Goal: Task Accomplishment & Management: Use online tool/utility

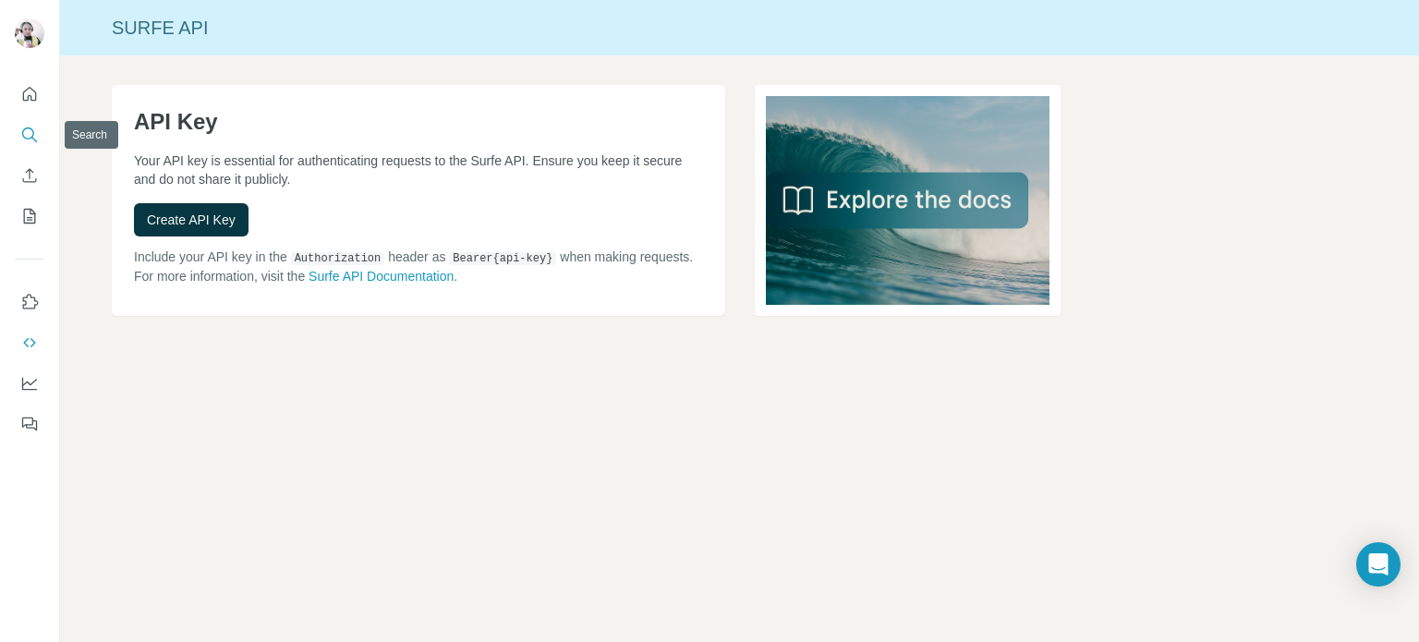
click at [23, 136] on icon "Search" at bounding box center [28, 133] width 12 height 12
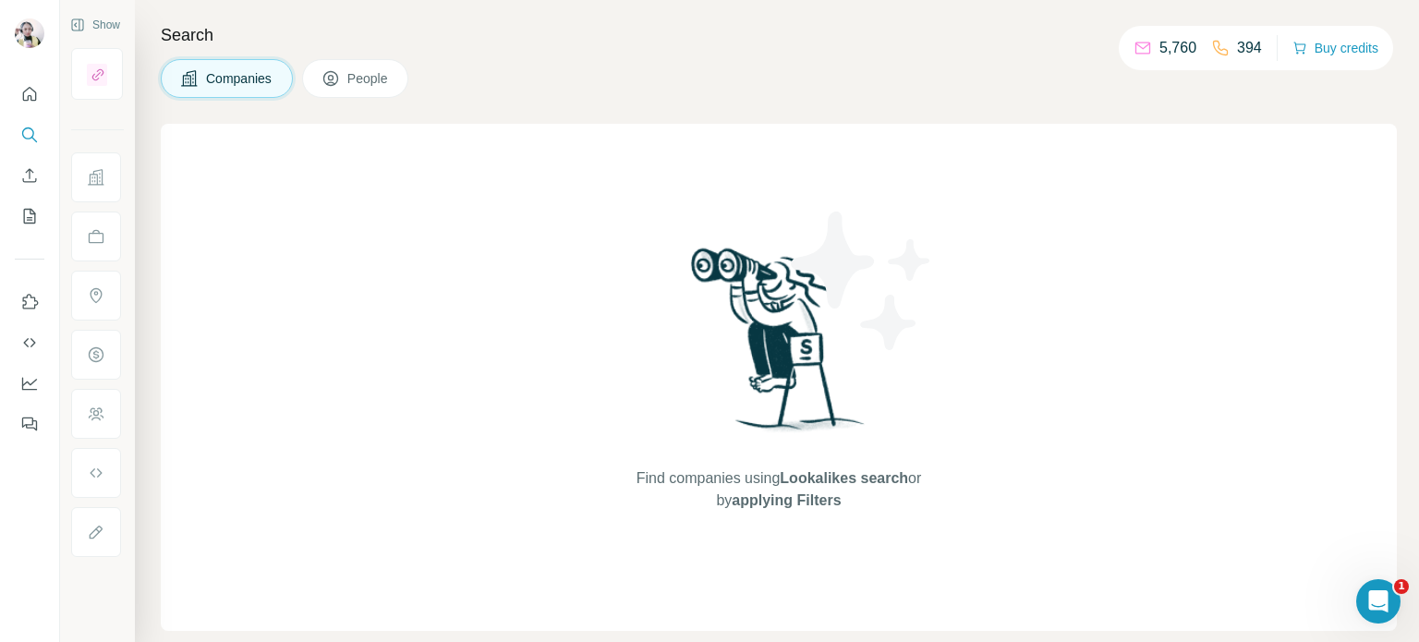
drag, startPoint x: 358, startPoint y: 67, endPoint x: 321, endPoint y: 55, distance: 38.8
click at [354, 65] on button "People" at bounding box center [355, 78] width 107 height 39
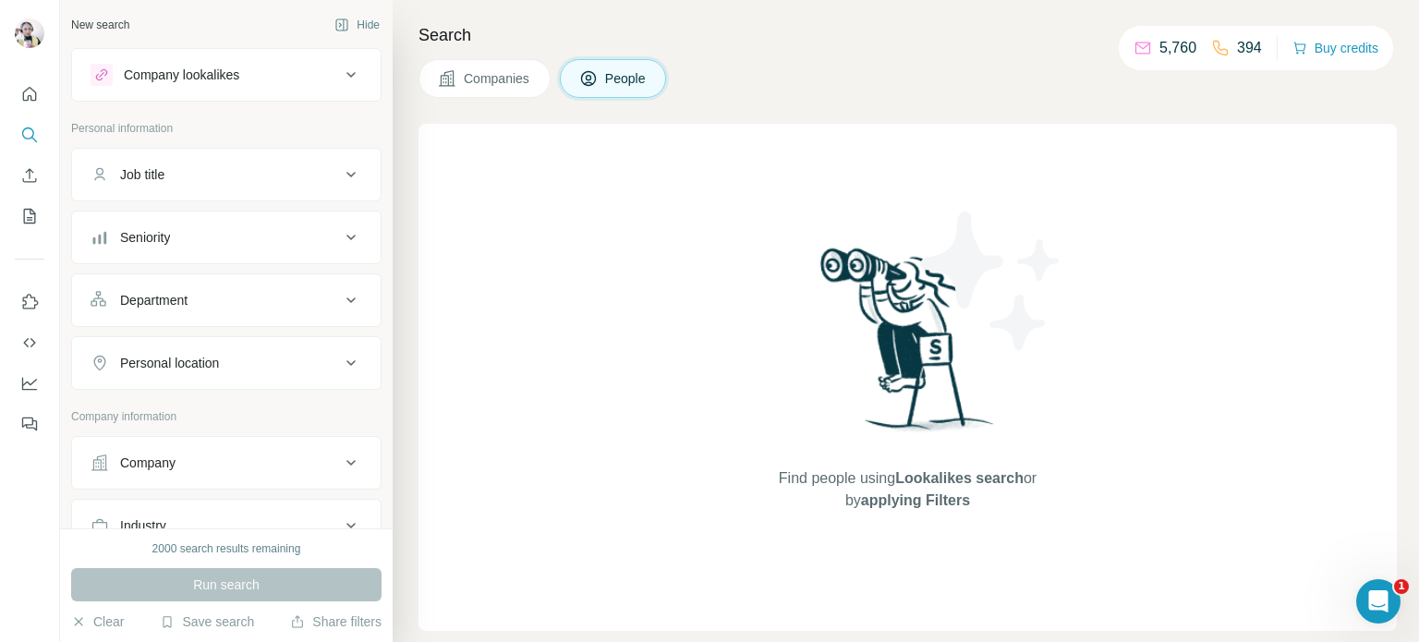
click at [204, 165] on div "Job title" at bounding box center [215, 174] width 249 height 18
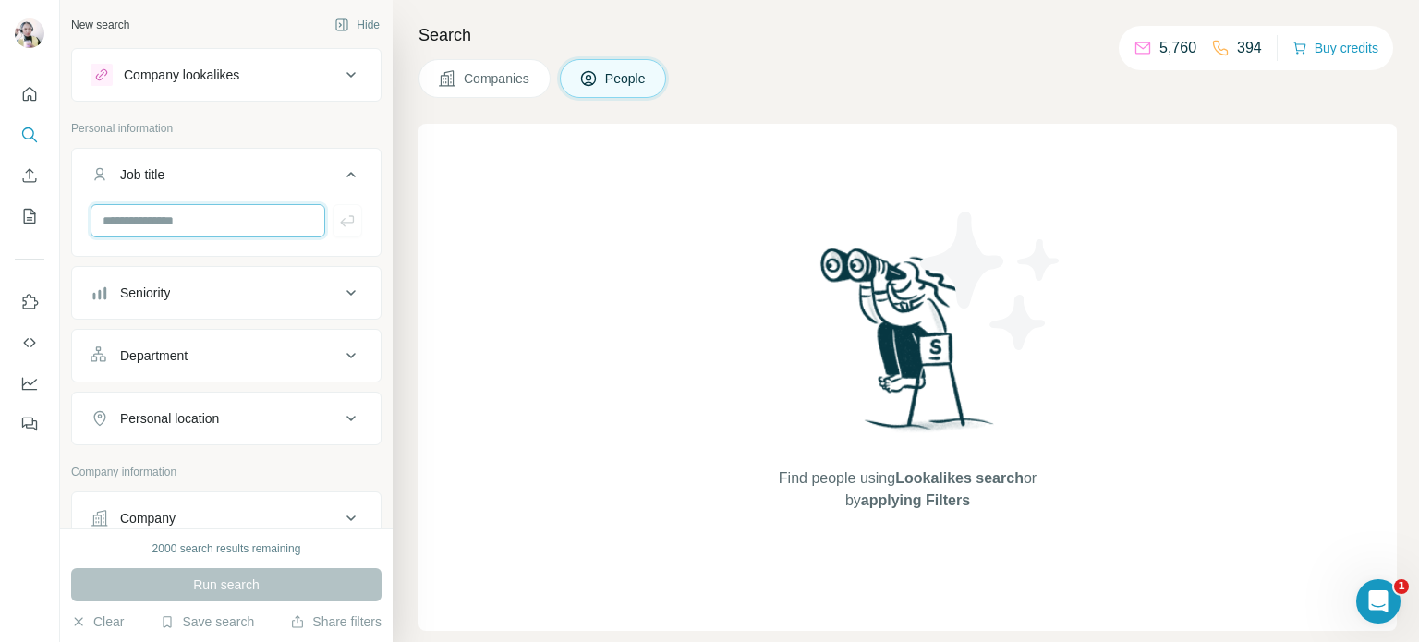
click at [239, 224] on input "text" at bounding box center [208, 220] width 235 height 33
click at [244, 212] on input "text" at bounding box center [208, 220] width 235 height 33
click at [243, 223] on input "text" at bounding box center [208, 220] width 235 height 33
click at [499, 243] on div "Find people using Lookalikes search or by applying Filters" at bounding box center [907, 377] width 978 height 507
click at [214, 226] on input "text" at bounding box center [208, 220] width 235 height 33
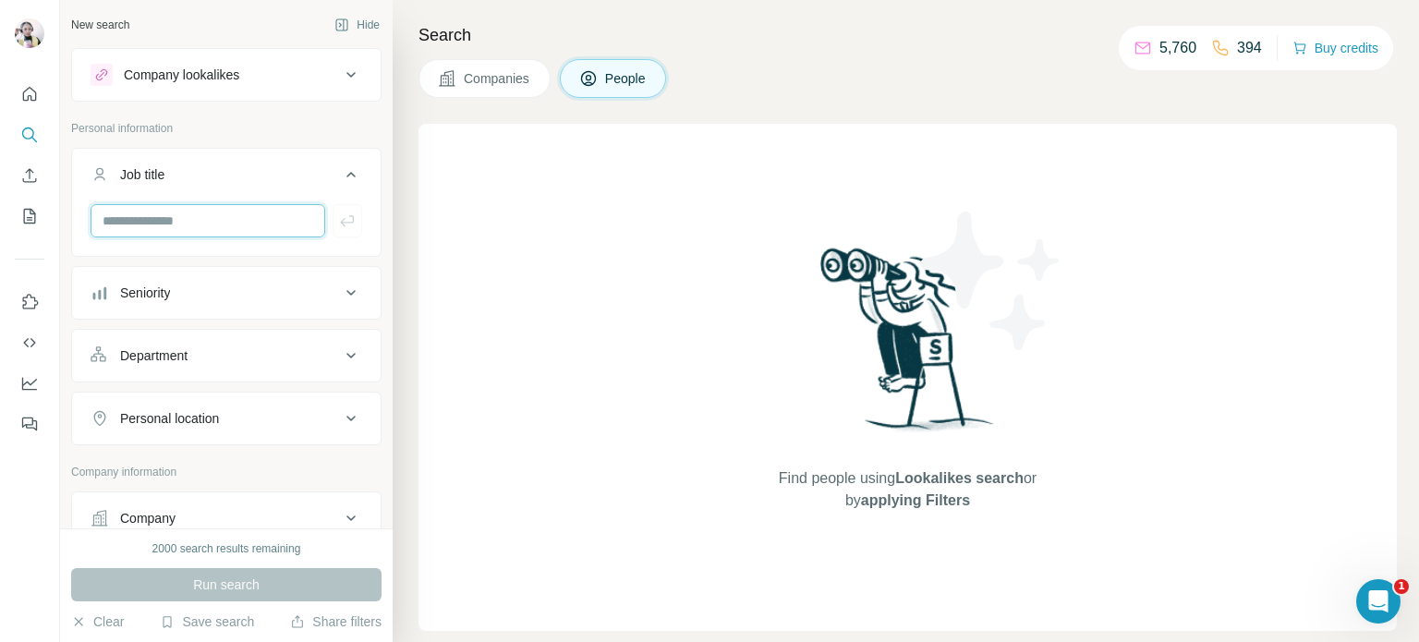
type input "**********"
click at [222, 217] on input "**********" at bounding box center [208, 220] width 235 height 33
click at [338, 219] on icon "button" at bounding box center [347, 221] width 18 height 18
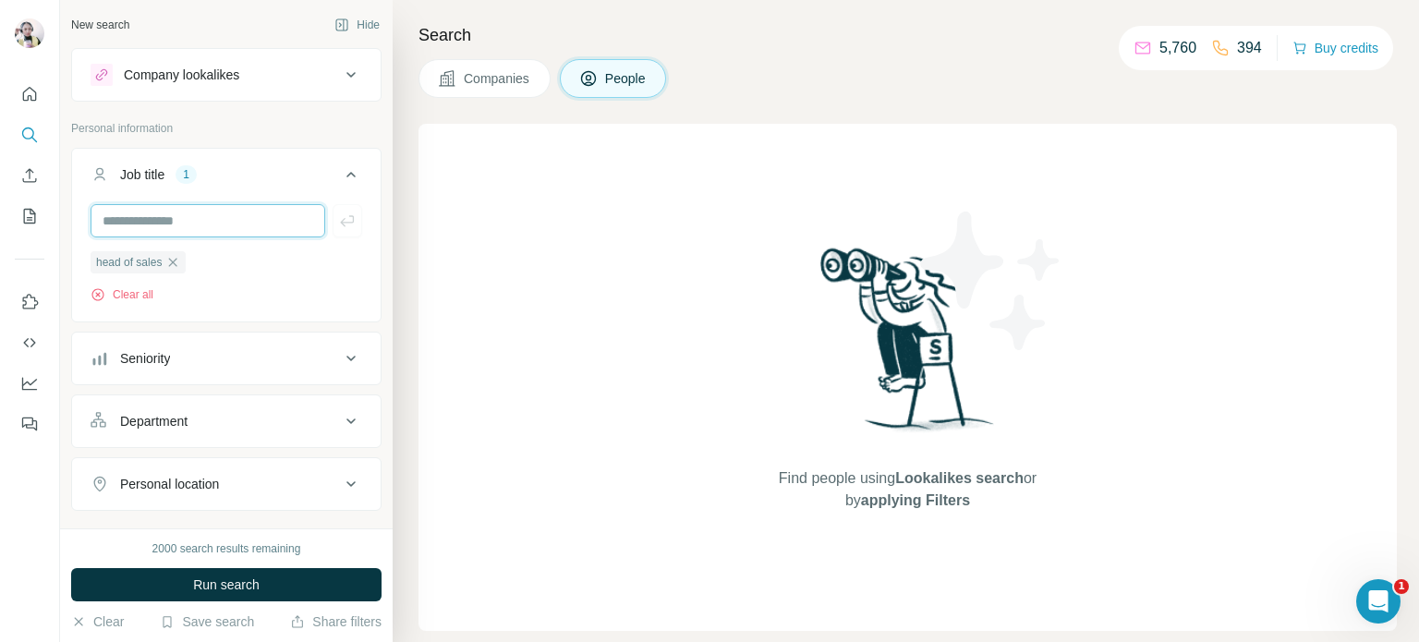
click at [208, 217] on input "text" at bounding box center [208, 220] width 235 height 33
type input "*******"
click at [338, 228] on icon "button" at bounding box center [347, 221] width 18 height 18
click at [180, 261] on icon "button" at bounding box center [172, 262] width 15 height 15
click at [180, 215] on input "text" at bounding box center [208, 220] width 235 height 33
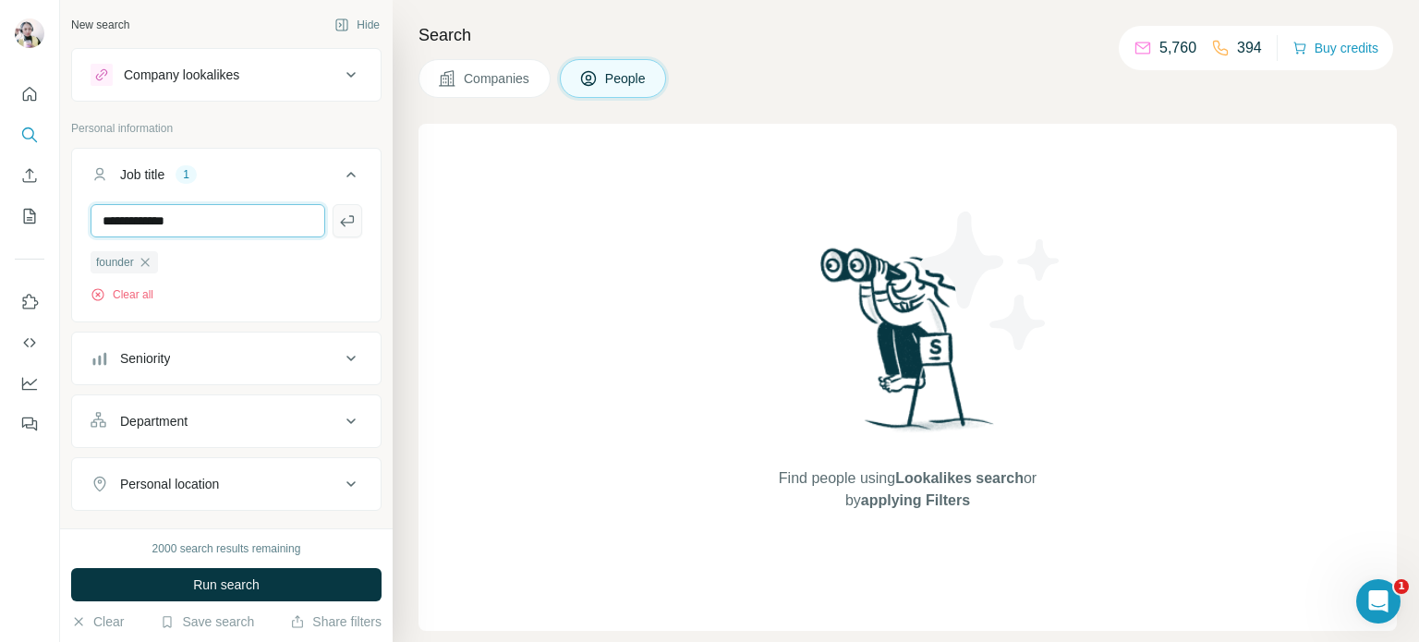
type input "**********"
click at [340, 222] on icon "button" at bounding box center [347, 220] width 14 height 11
click at [233, 229] on input "text" at bounding box center [208, 220] width 235 height 33
type input "**********"
click at [344, 213] on button "button" at bounding box center [348, 220] width 30 height 33
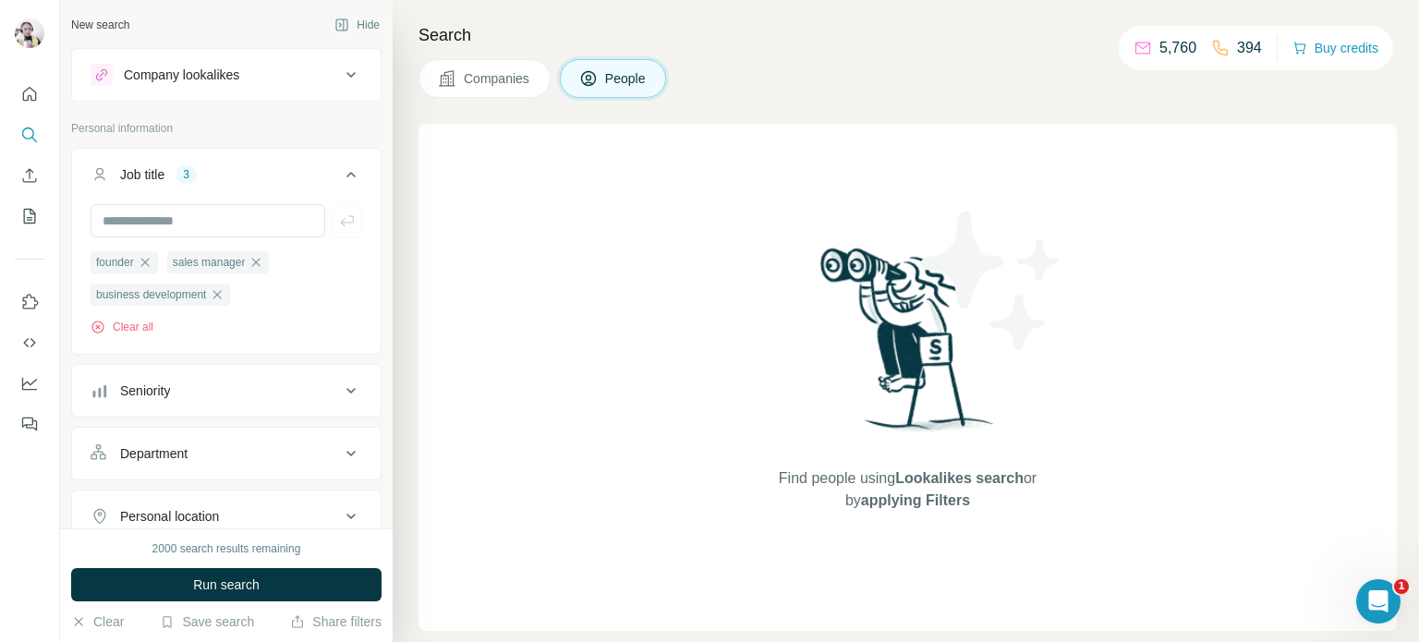
click at [212, 387] on div "Seniority" at bounding box center [215, 390] width 249 height 18
click at [263, 260] on icon "button" at bounding box center [255, 262] width 15 height 15
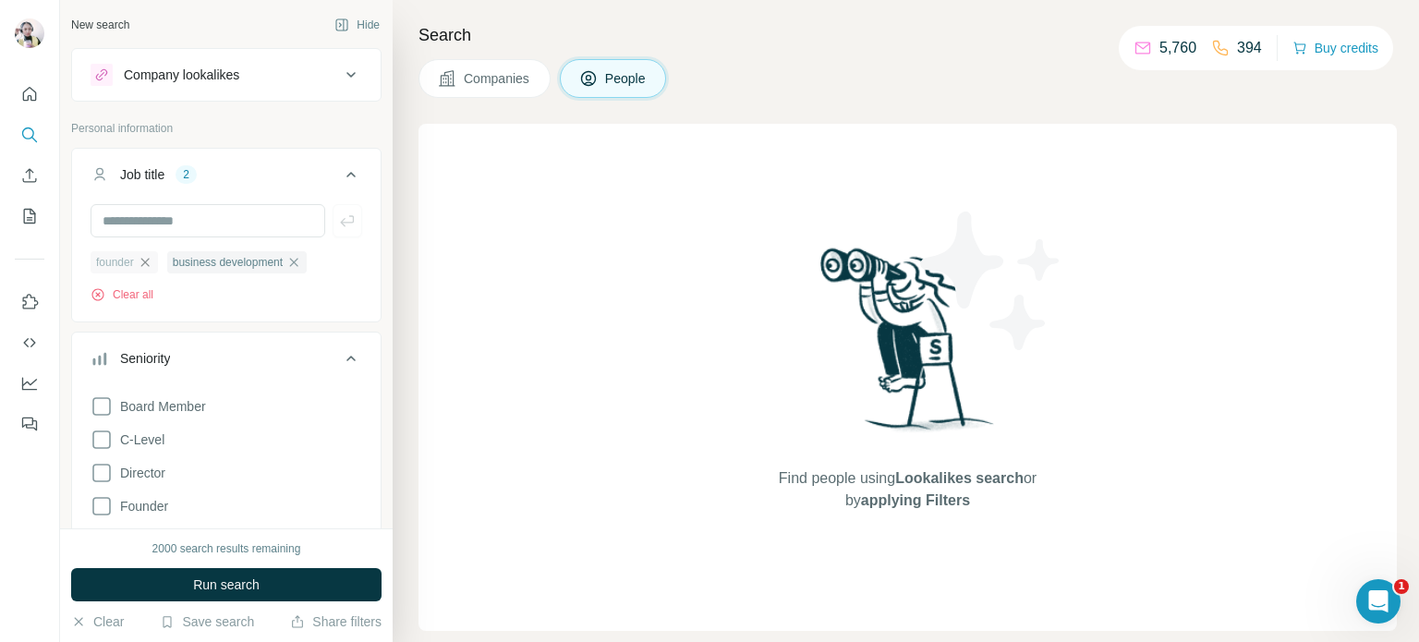
click at [151, 260] on icon "button" at bounding box center [145, 262] width 15 height 15
click at [222, 260] on icon "button" at bounding box center [217, 262] width 8 height 8
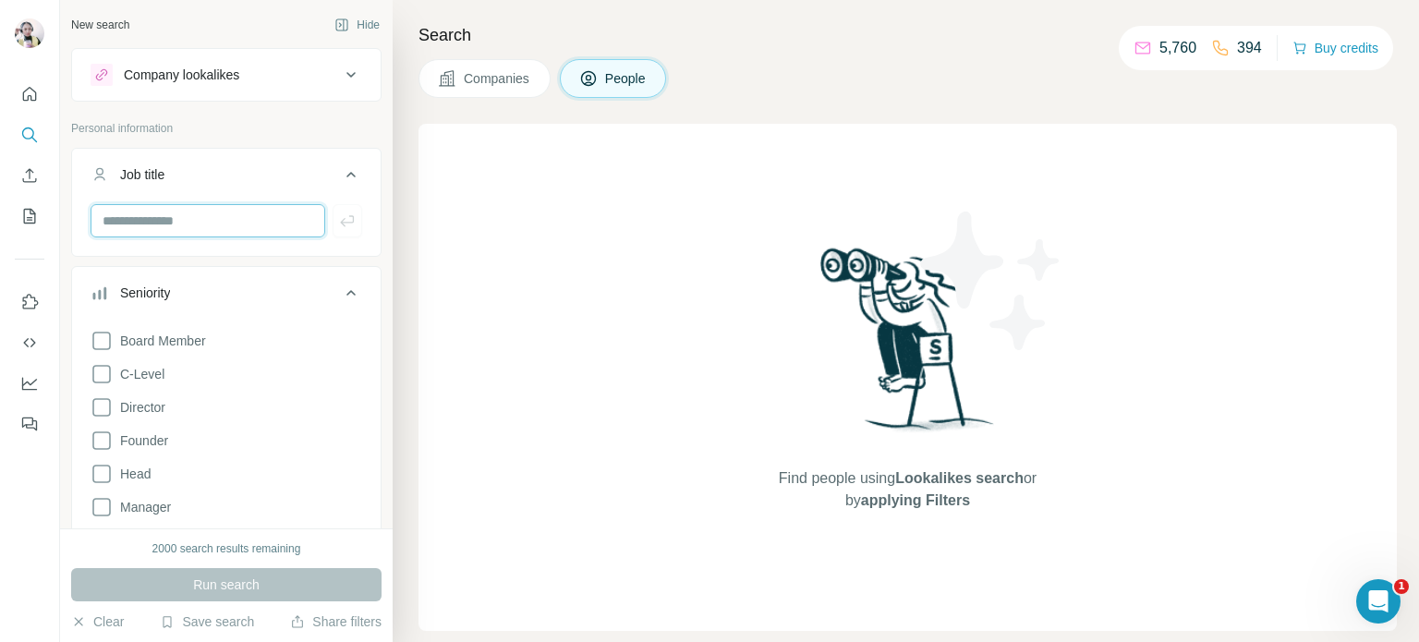
click at [225, 226] on input "text" at bounding box center [208, 220] width 235 height 33
type input "**********"
click at [338, 226] on icon "button" at bounding box center [347, 221] width 18 height 18
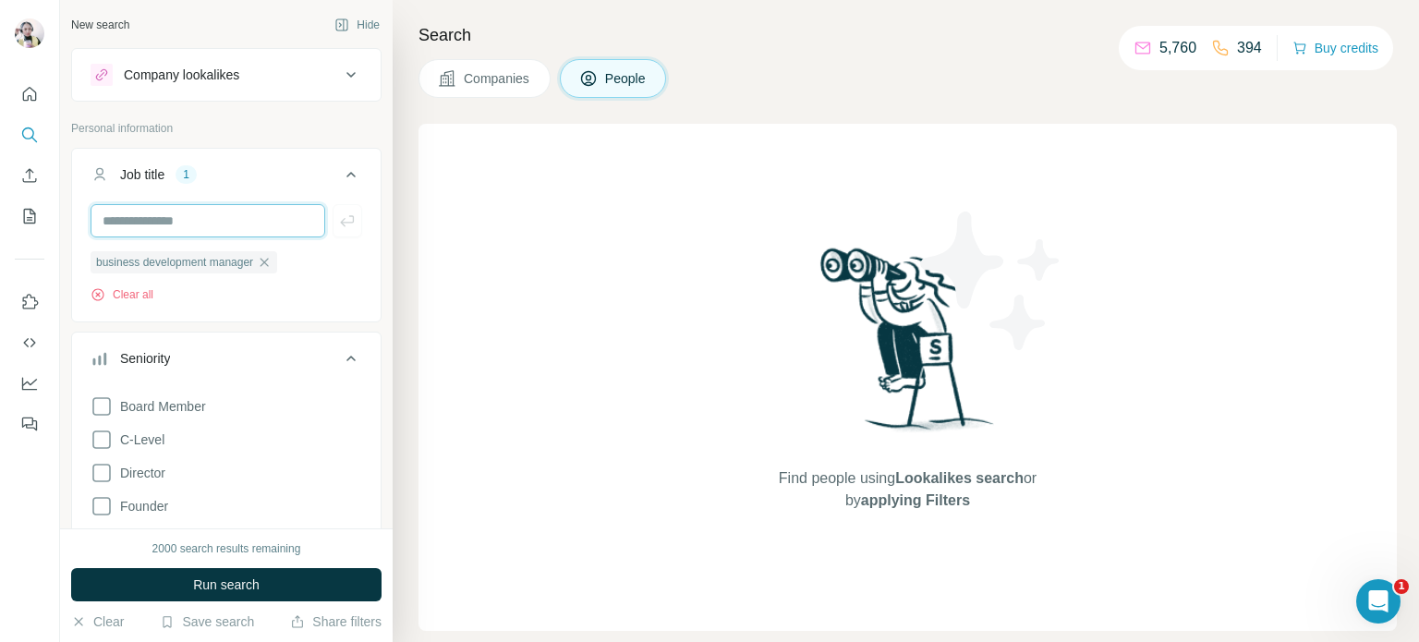
click at [260, 221] on input "text" at bounding box center [208, 220] width 235 height 33
type input "*******"
click at [343, 225] on button "button" at bounding box center [348, 220] width 30 height 33
click at [256, 224] on input "text" at bounding box center [208, 220] width 235 height 33
type input "**********"
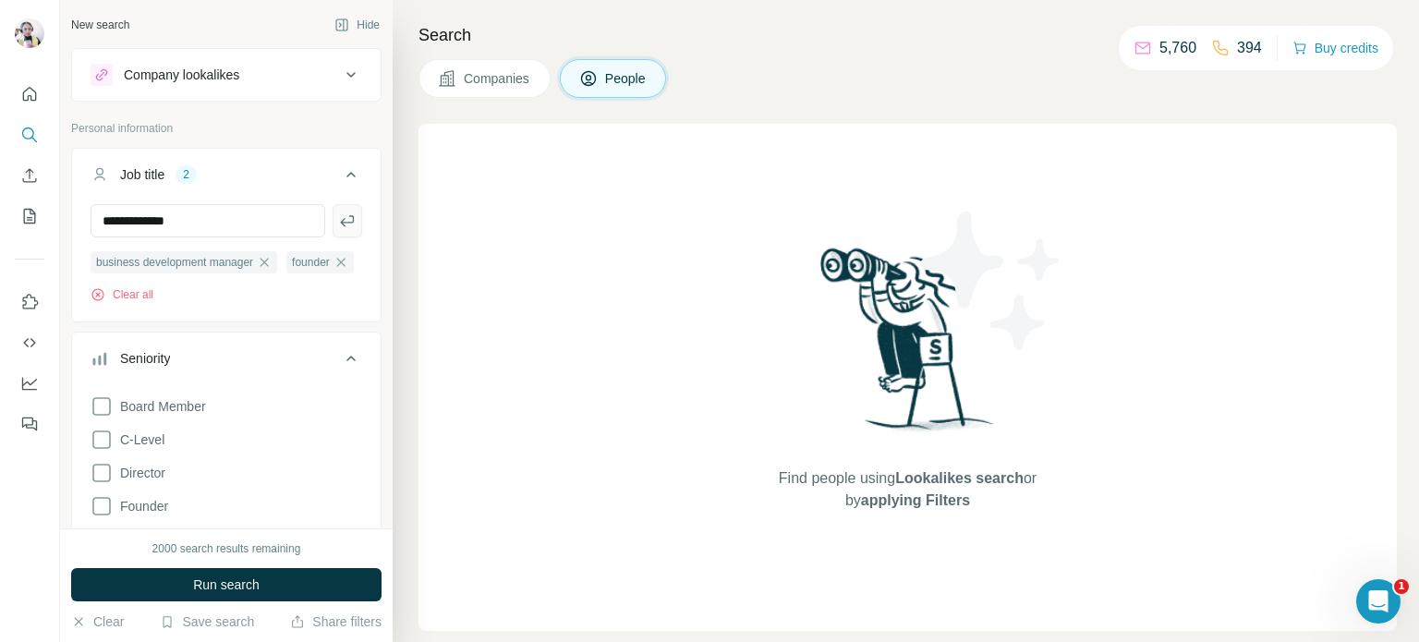
click at [339, 212] on icon "button" at bounding box center [347, 221] width 18 height 18
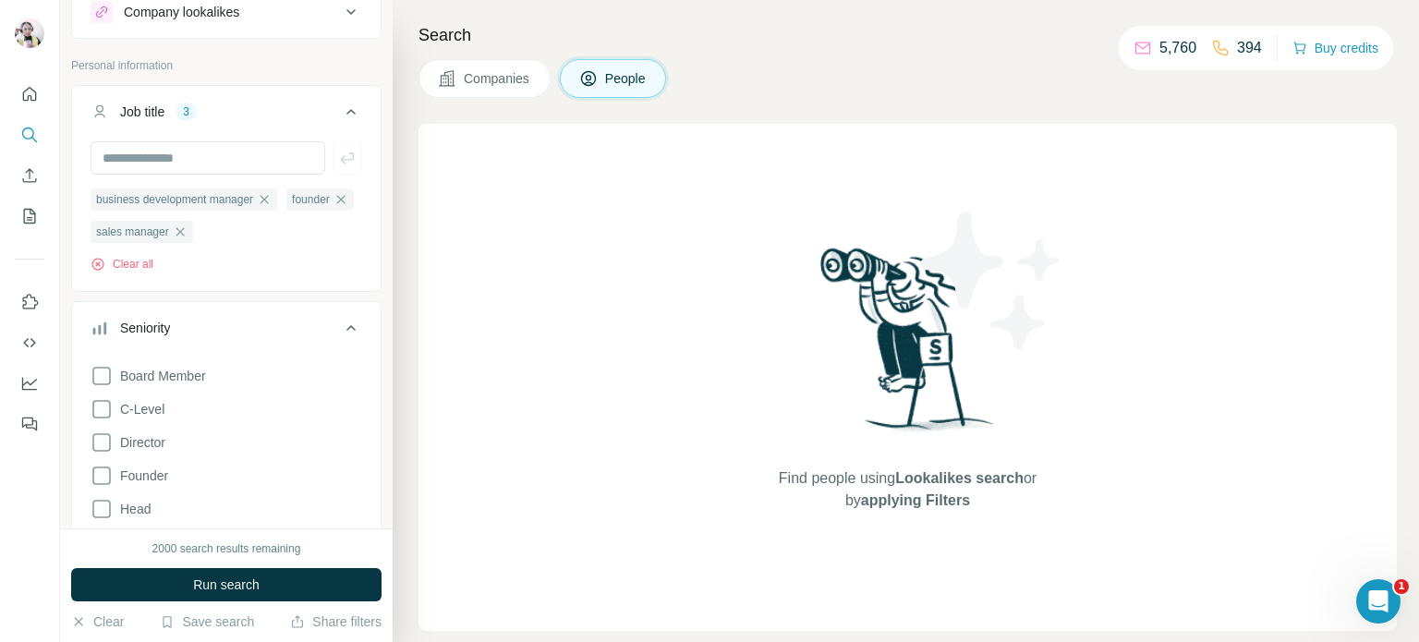
scroll to position [185, 0]
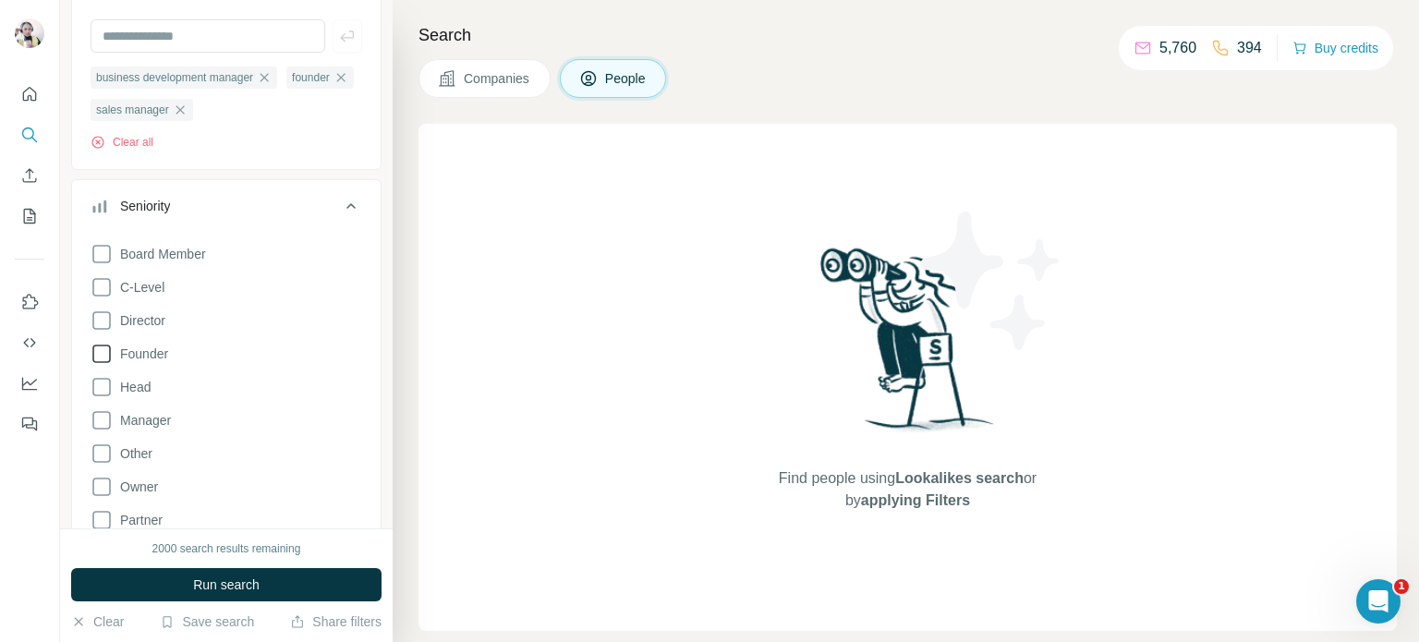
click at [96, 349] on icon at bounding box center [102, 354] width 22 height 22
click at [93, 390] on icon at bounding box center [102, 387] width 22 height 22
click at [96, 424] on icon at bounding box center [102, 420] width 22 height 22
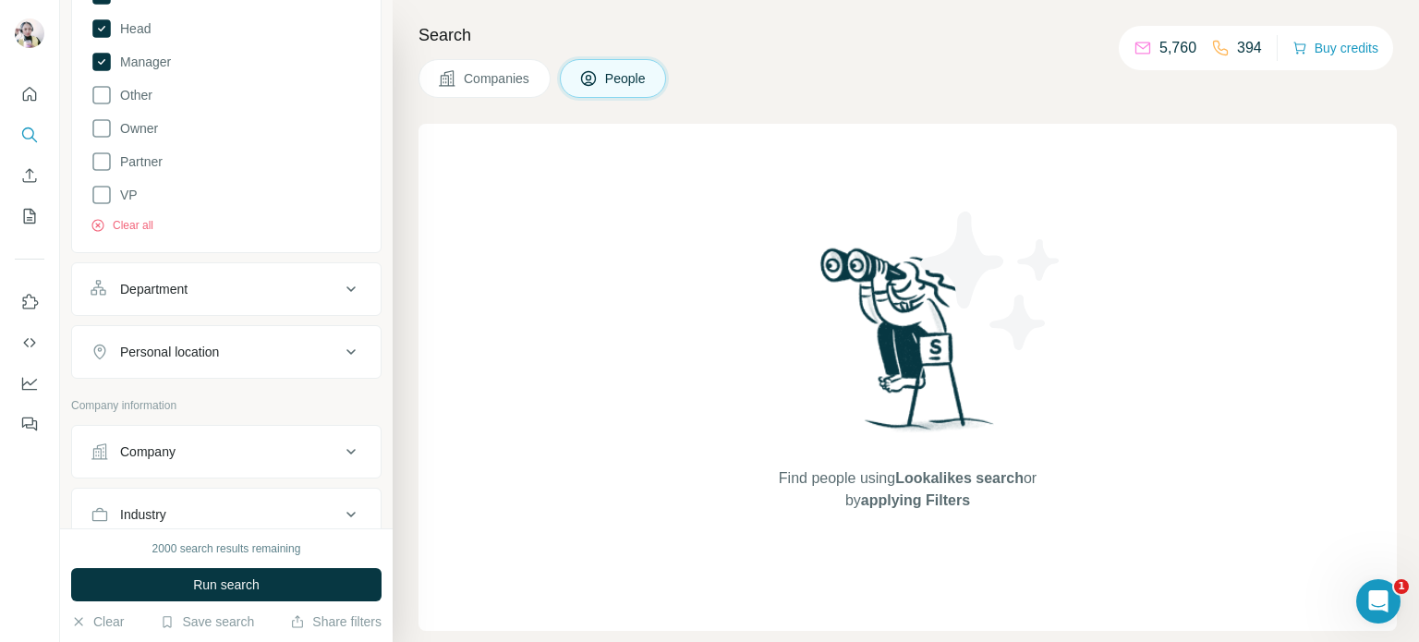
scroll to position [554, 0]
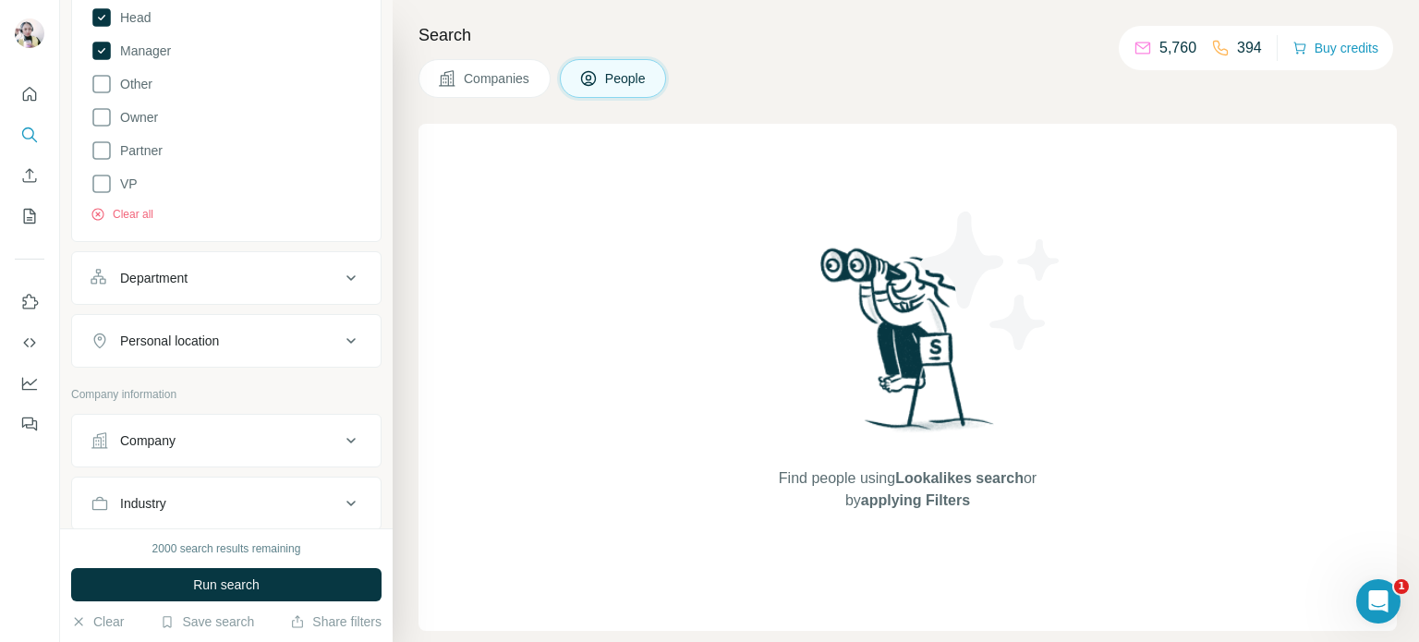
click at [239, 283] on div "Department" at bounding box center [215, 278] width 249 height 18
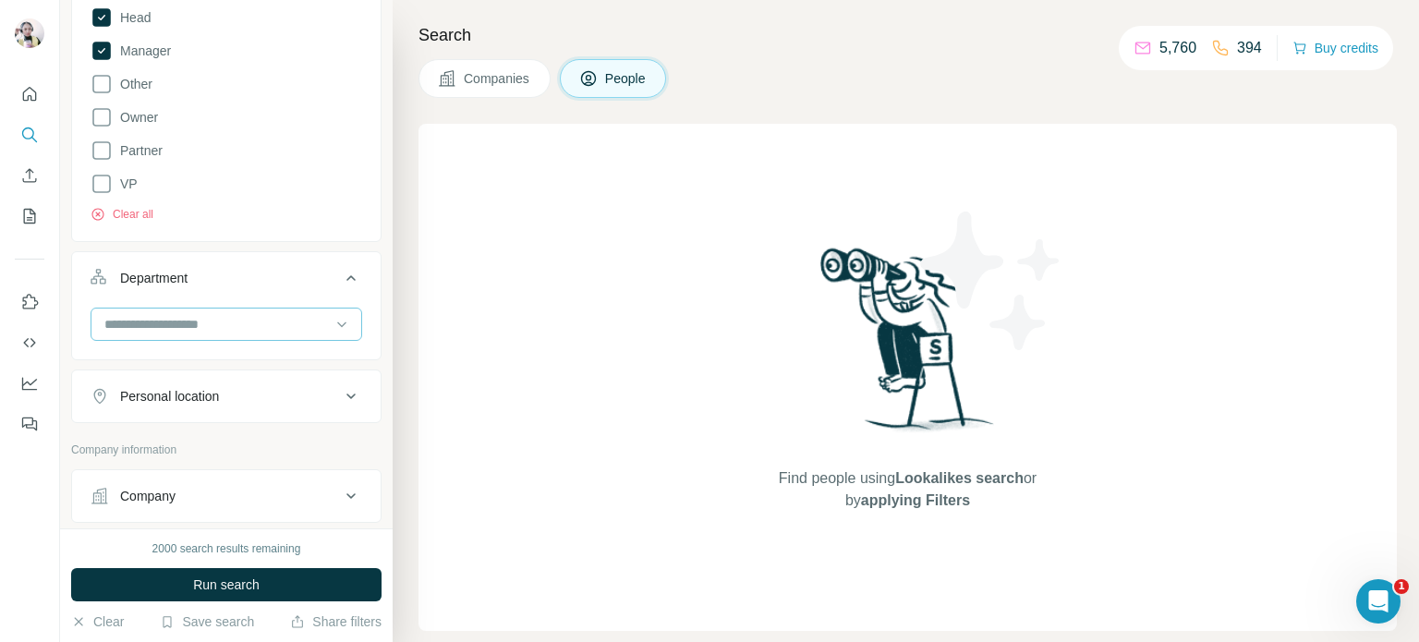
click at [196, 321] on input at bounding box center [217, 324] width 228 height 20
type input "*"
click at [167, 321] on input at bounding box center [217, 324] width 228 height 20
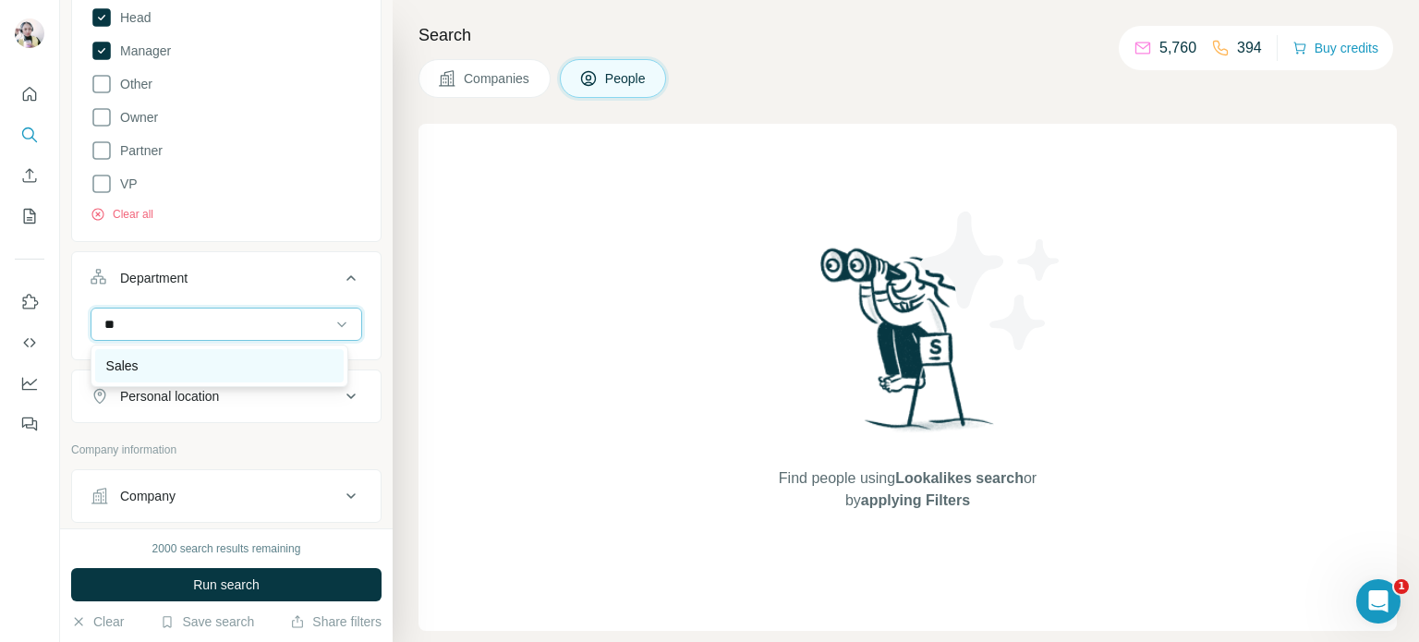
type input "**"
click at [168, 365] on div "Sales" at bounding box center [219, 366] width 226 height 18
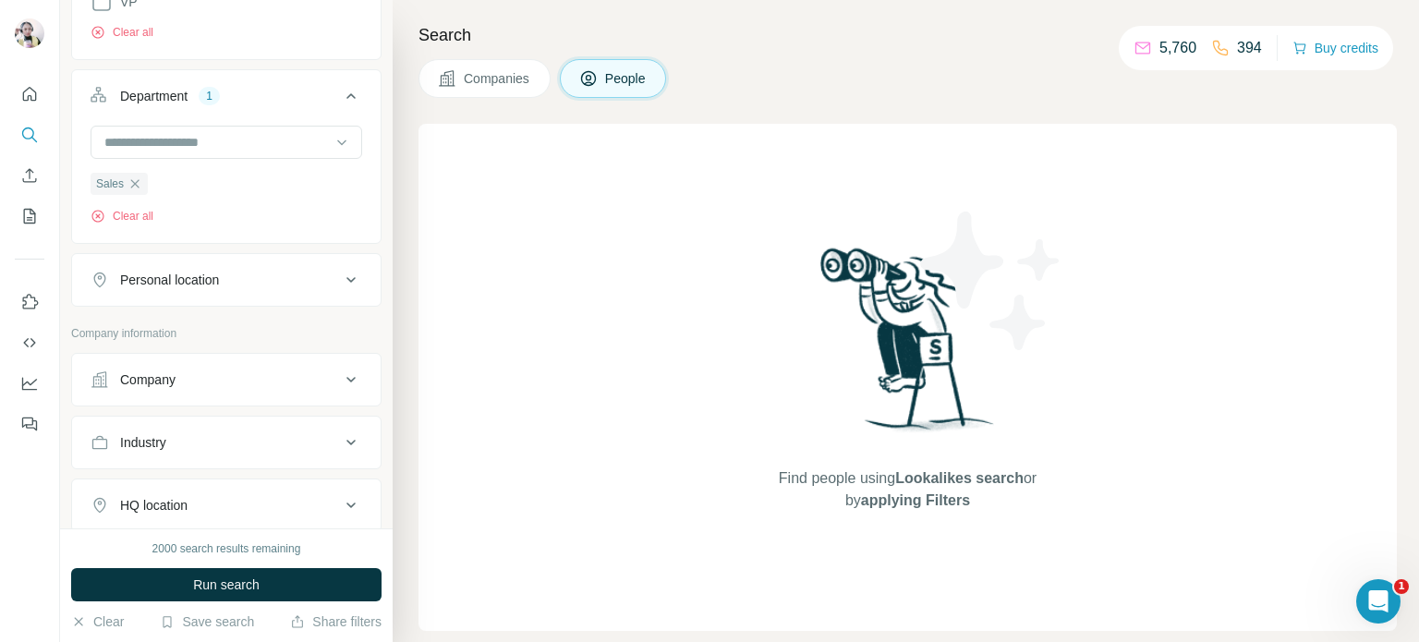
scroll to position [739, 0]
click at [229, 269] on div "Personal location" at bounding box center [215, 277] width 249 height 18
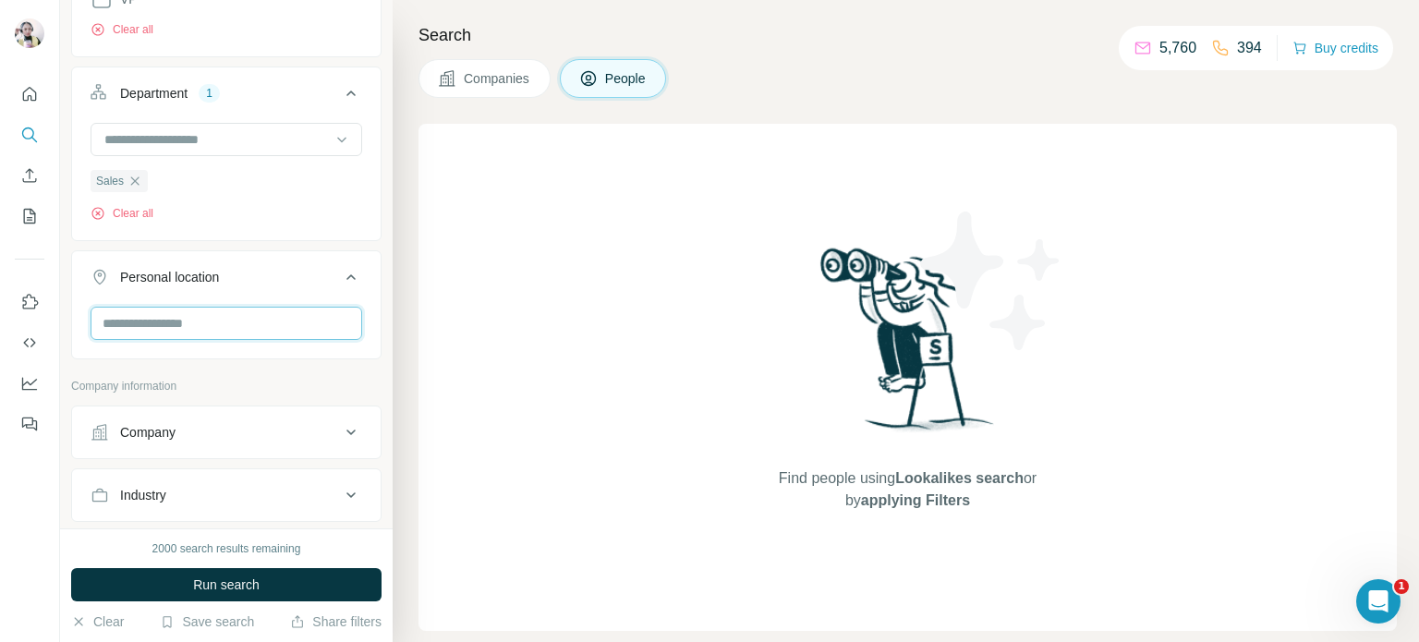
click at [161, 326] on input "text" at bounding box center [227, 323] width 272 height 33
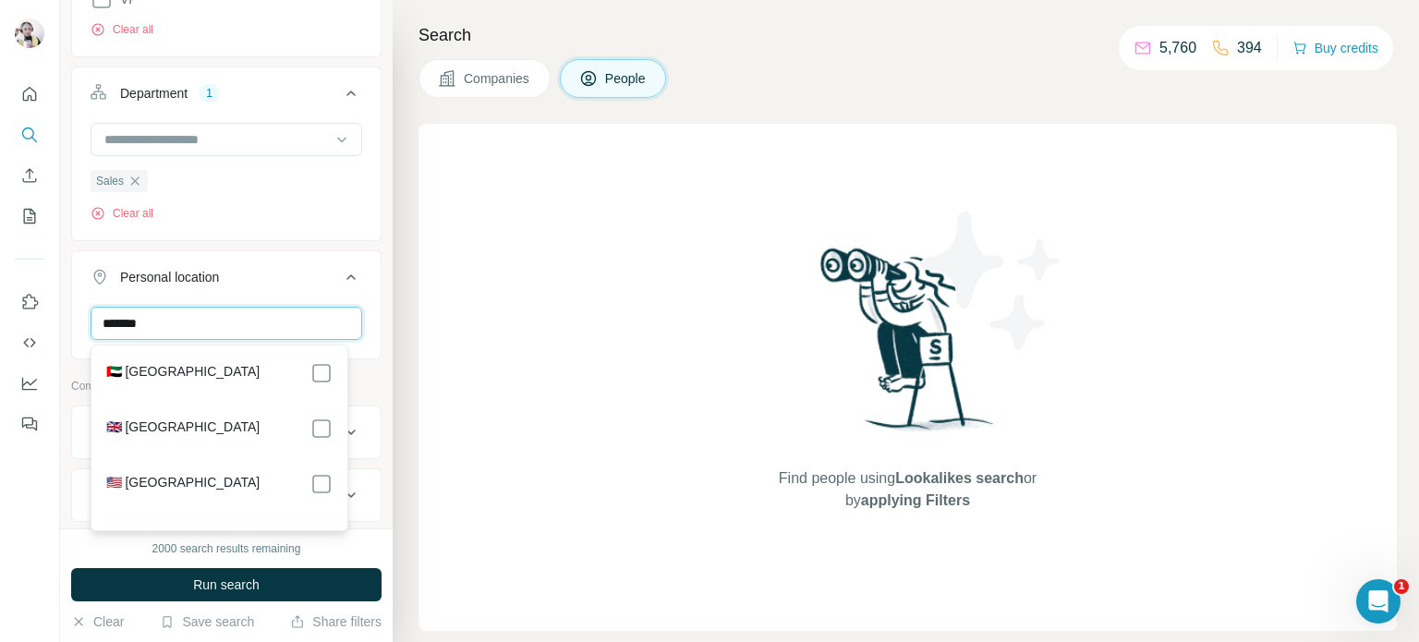
type input "******"
click at [346, 275] on icon at bounding box center [350, 277] width 9 height 6
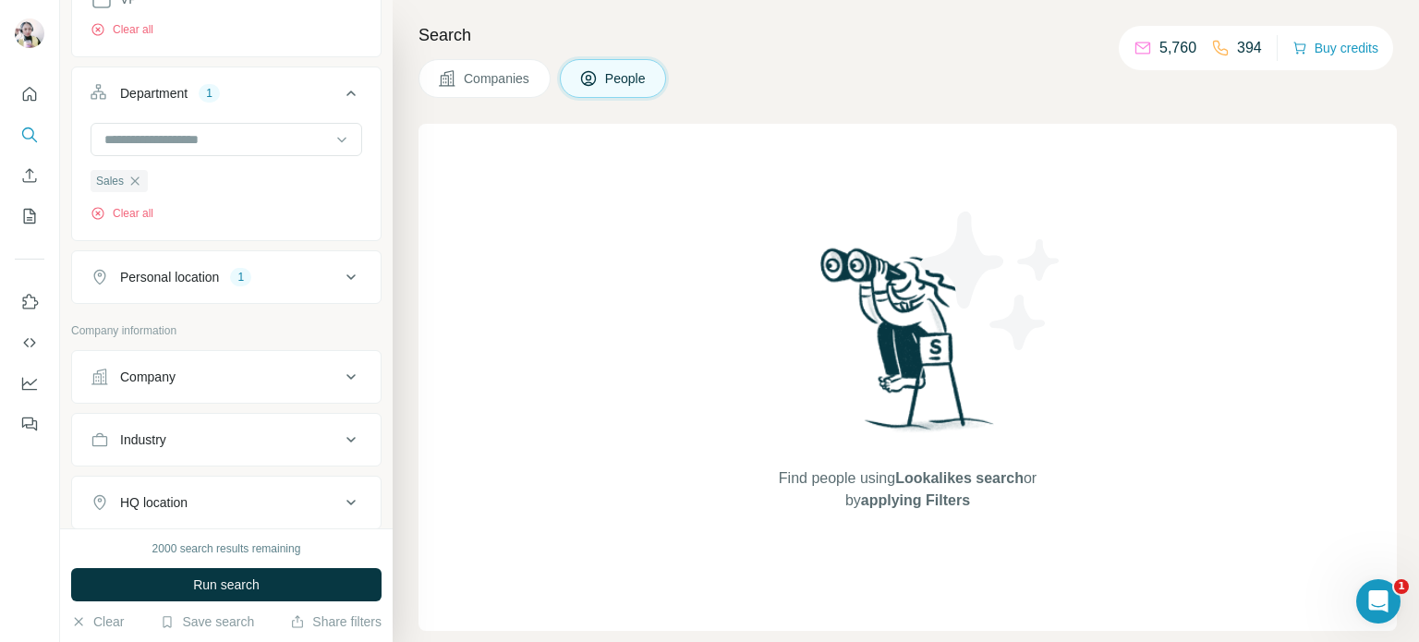
click at [219, 276] on div "Personal location" at bounding box center [169, 277] width 99 height 18
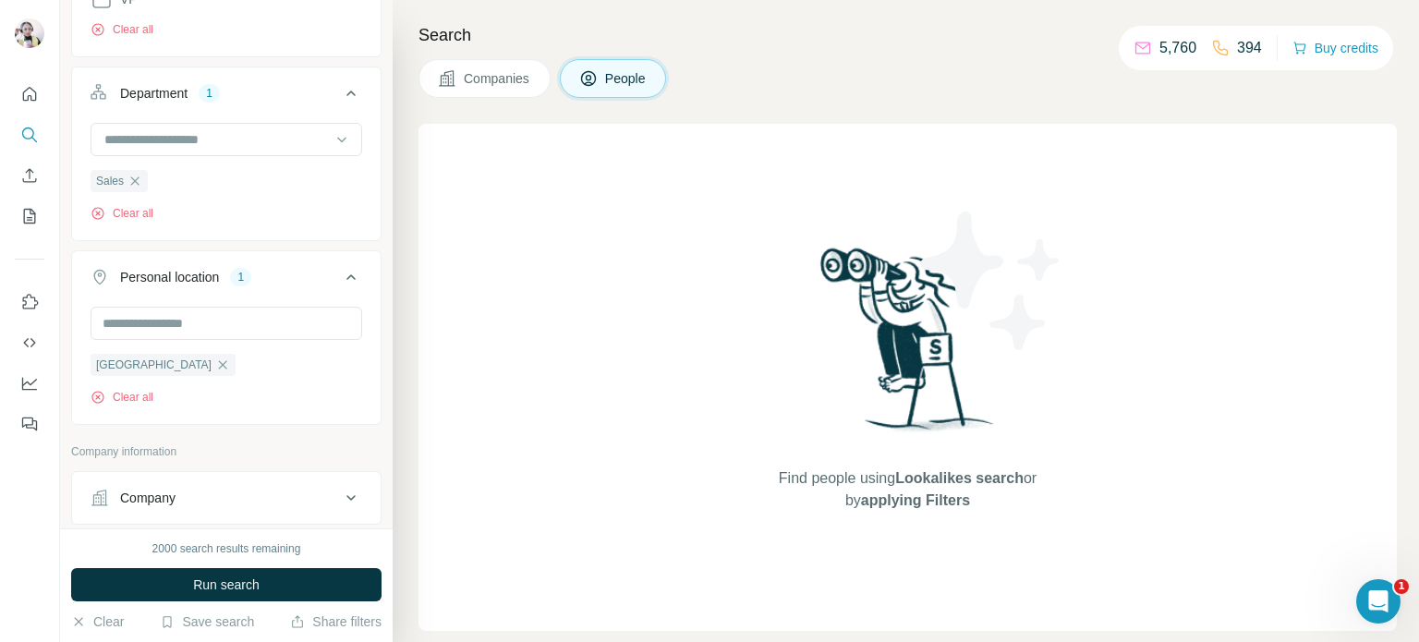
click at [340, 276] on icon at bounding box center [351, 277] width 22 height 22
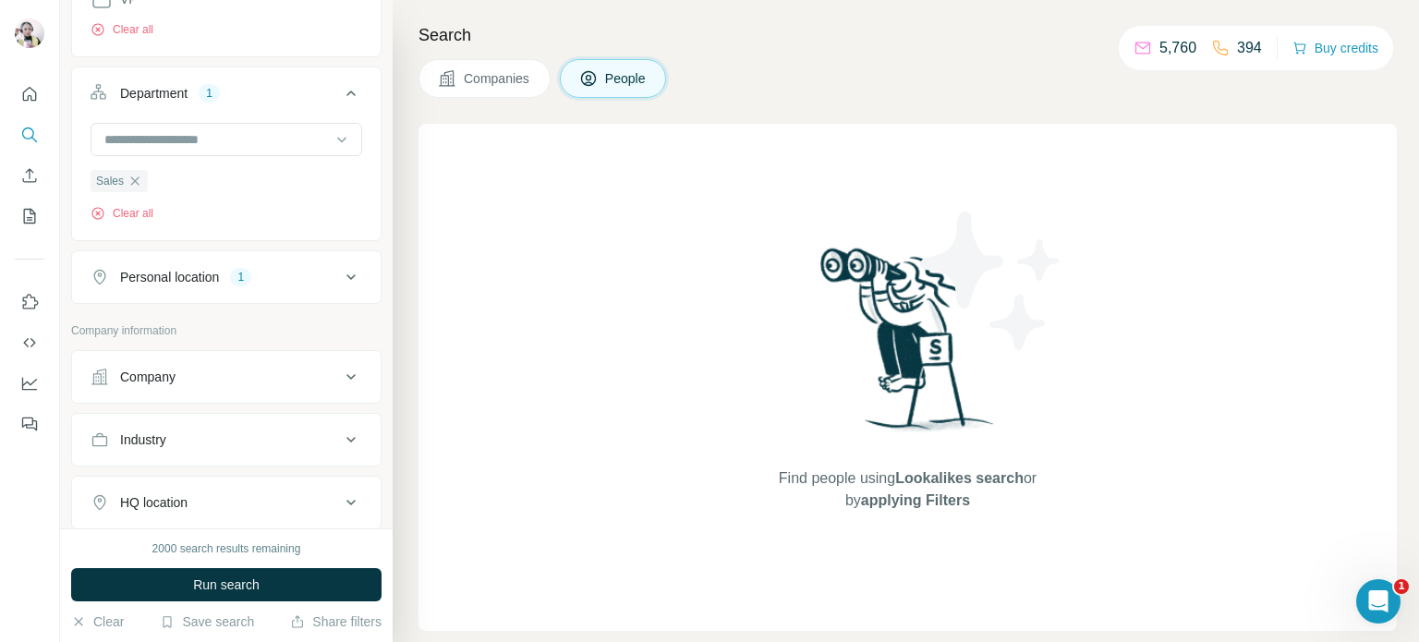
click at [264, 375] on div "Company" at bounding box center [215, 377] width 249 height 18
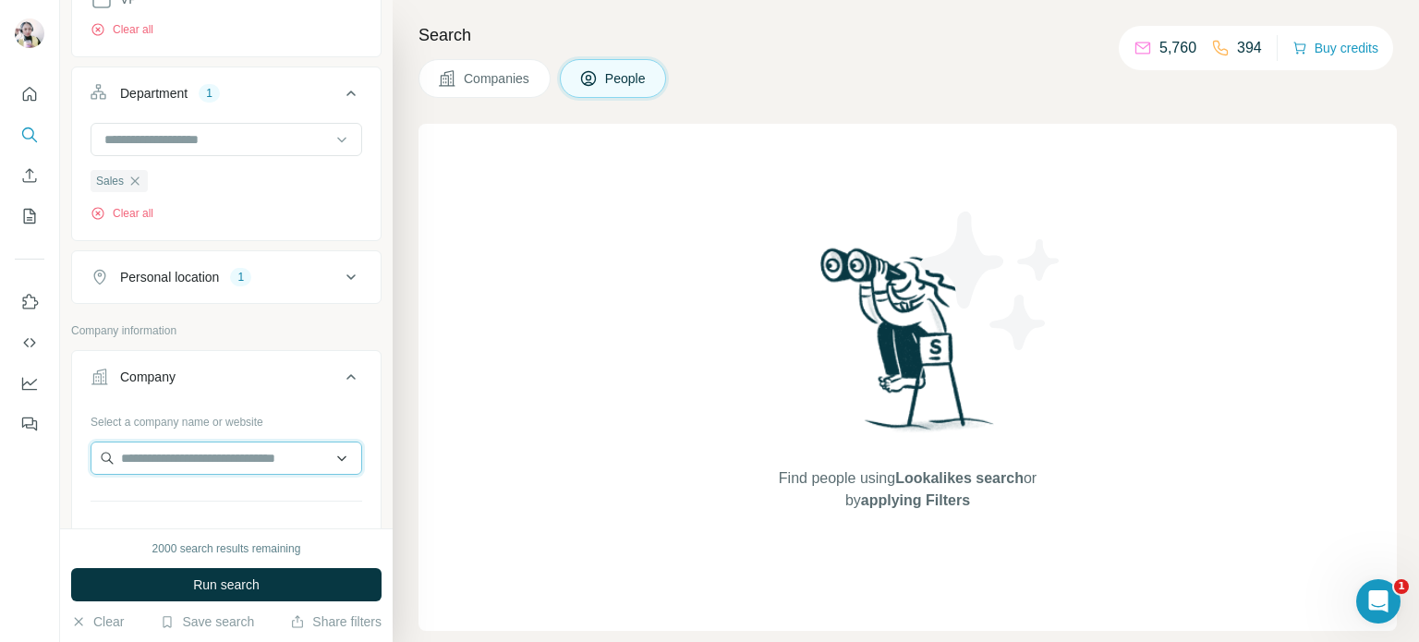
click at [253, 466] on input "text" at bounding box center [227, 458] width 272 height 33
click at [355, 372] on button "Company" at bounding box center [226, 381] width 309 height 52
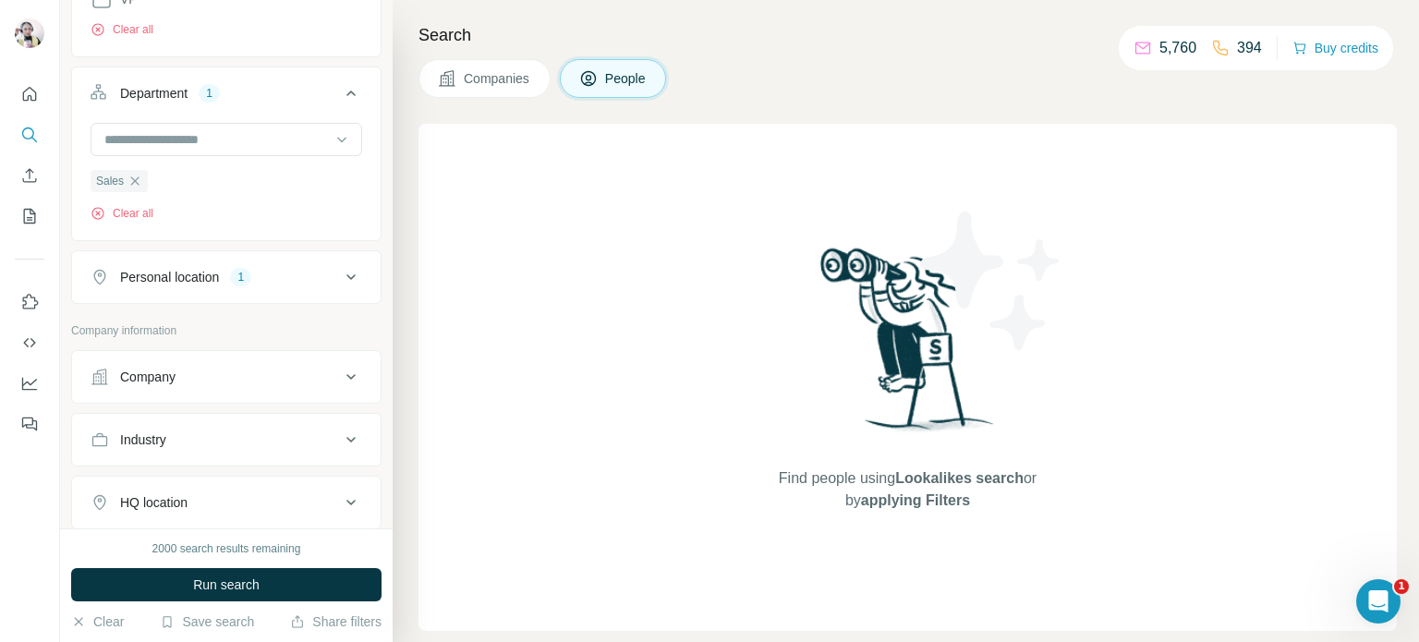
click at [200, 450] on button "Industry" at bounding box center [226, 440] width 309 height 44
click at [144, 484] on input at bounding box center [217, 486] width 228 height 20
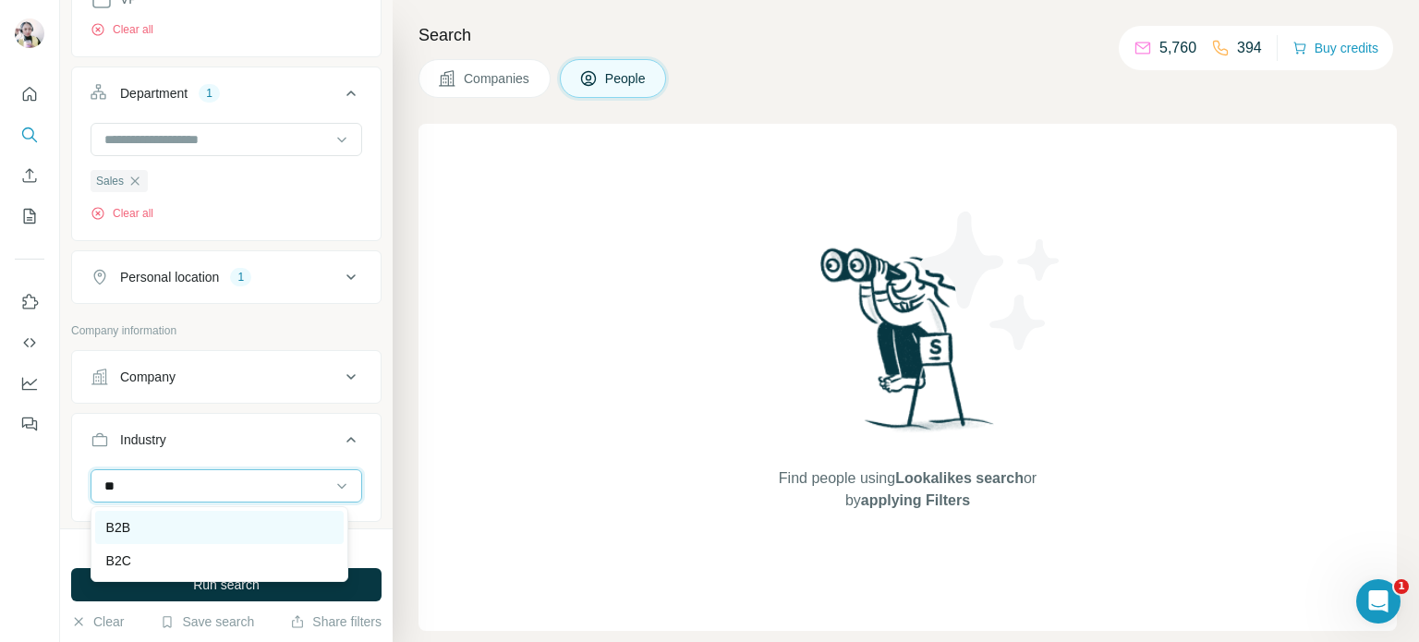
type input "**"
click at [144, 523] on div "B2B" at bounding box center [219, 527] width 226 height 18
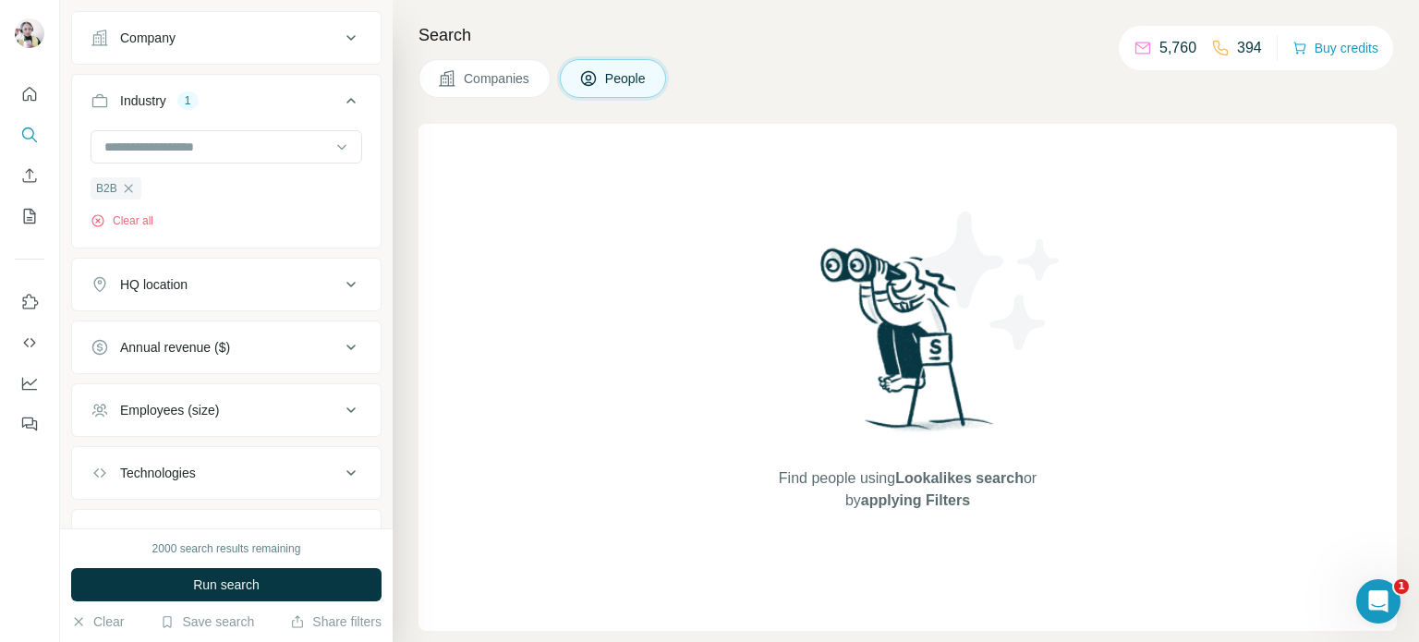
scroll to position [1161, 0]
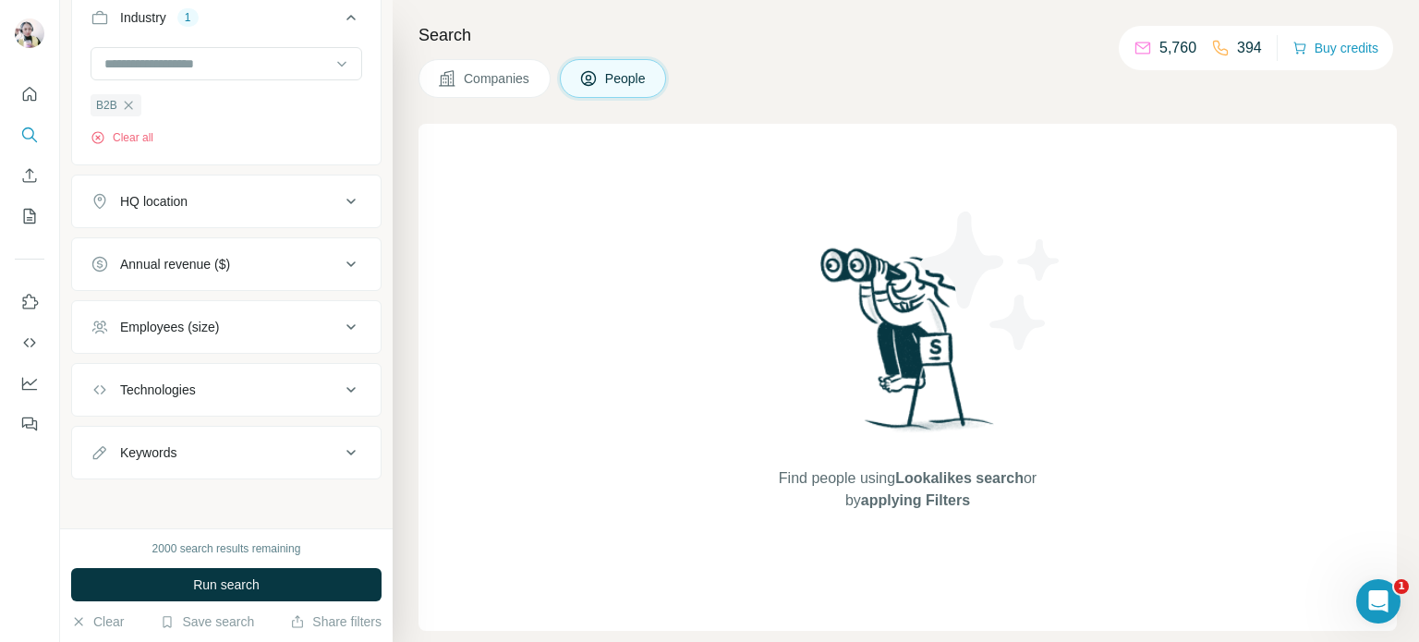
click at [205, 206] on div "HQ location" at bounding box center [215, 201] width 249 height 18
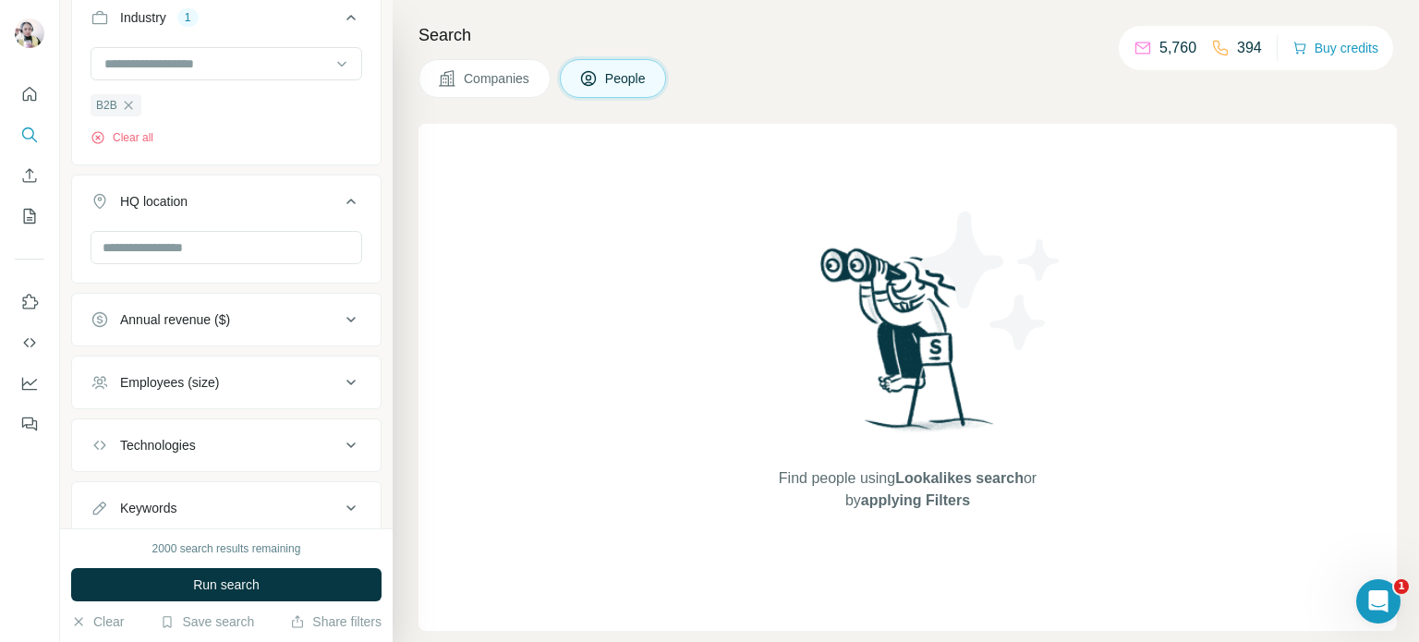
click at [214, 321] on div "Annual revenue ($)" at bounding box center [175, 319] width 110 height 18
click at [103, 402] on icon at bounding box center [101, 394] width 18 height 18
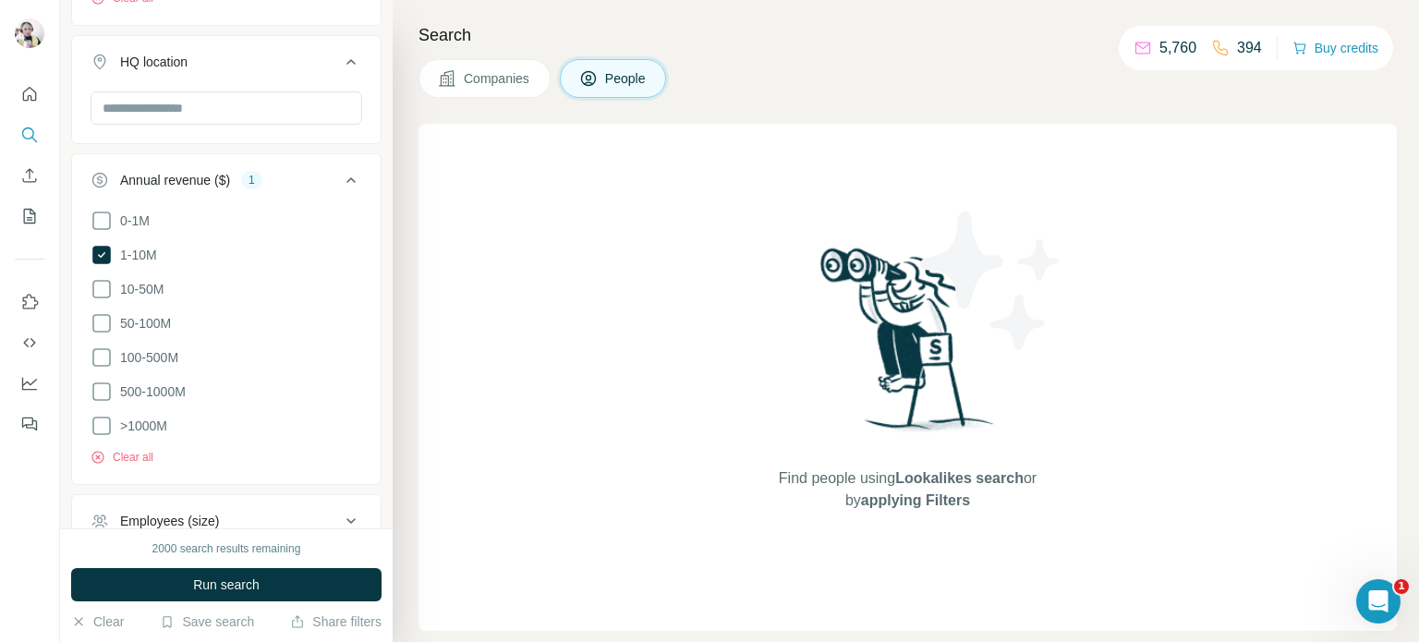
scroll to position [1307, 0]
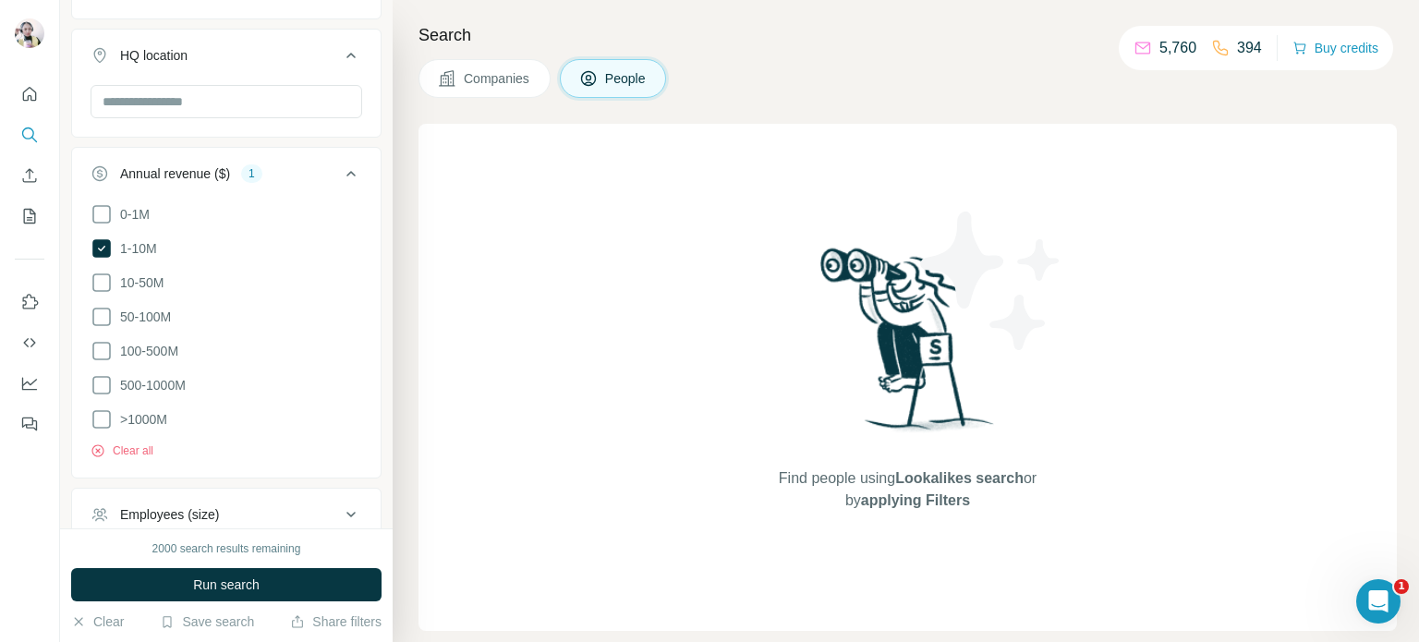
click at [346, 173] on icon at bounding box center [350, 174] width 9 height 6
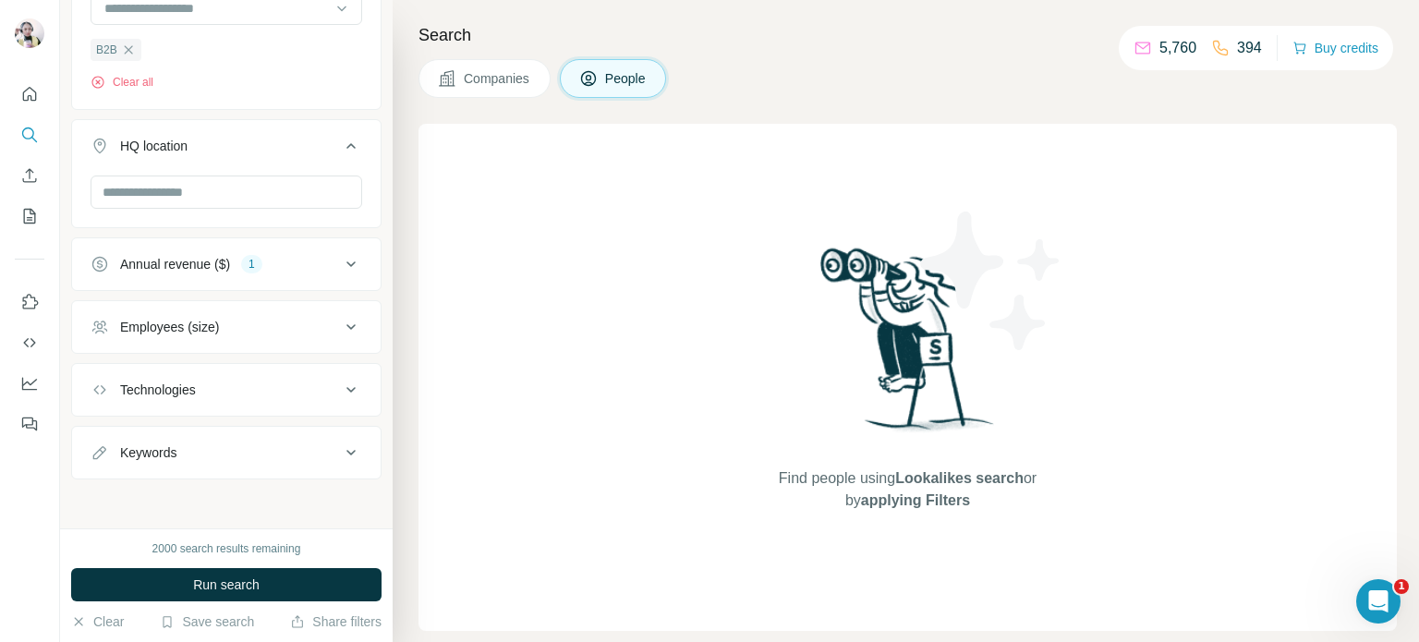
click at [233, 333] on div "Employees (size)" at bounding box center [215, 327] width 249 height 18
click at [181, 270] on div "Annual revenue ($)" at bounding box center [175, 264] width 110 height 18
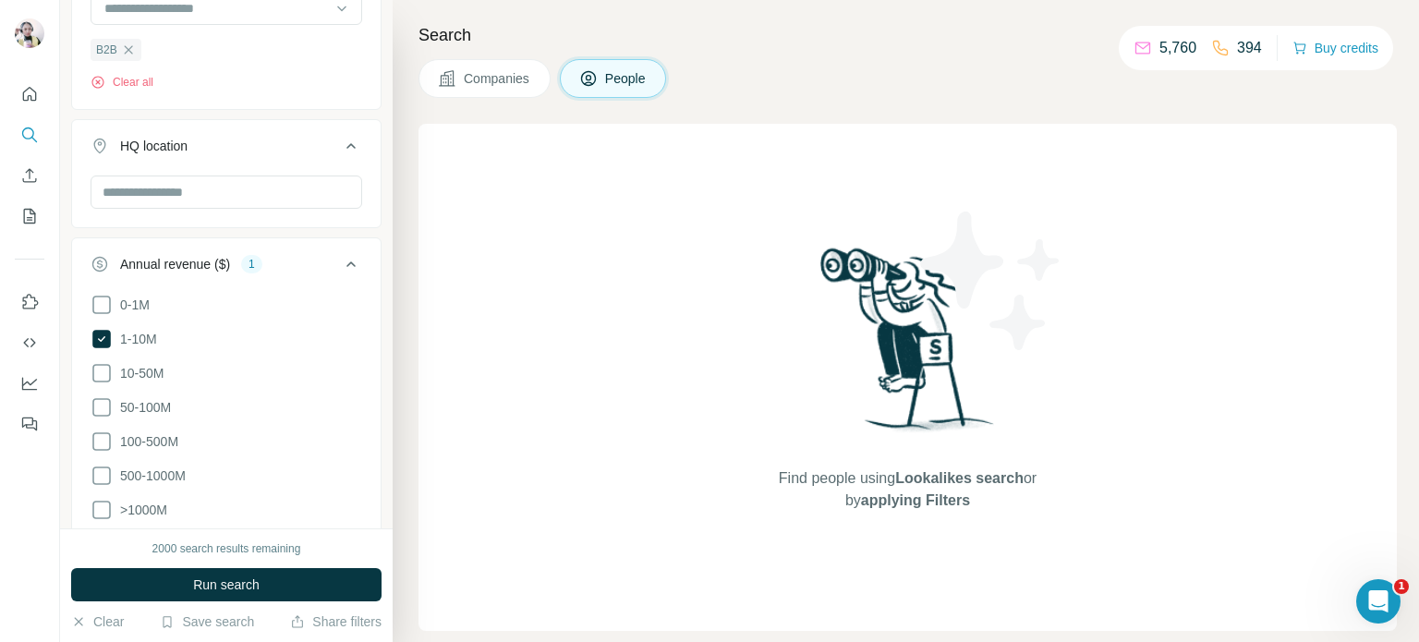
scroll to position [754, 0]
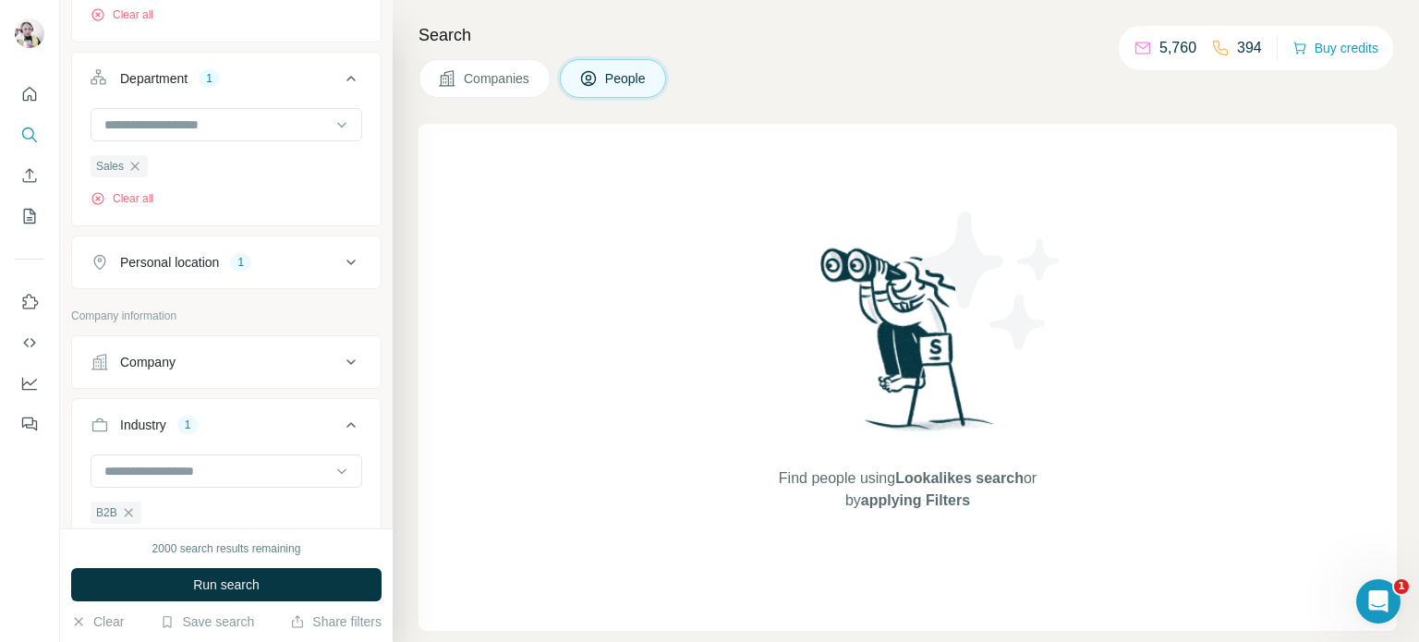
click at [165, 368] on div "Company" at bounding box center [147, 362] width 55 height 18
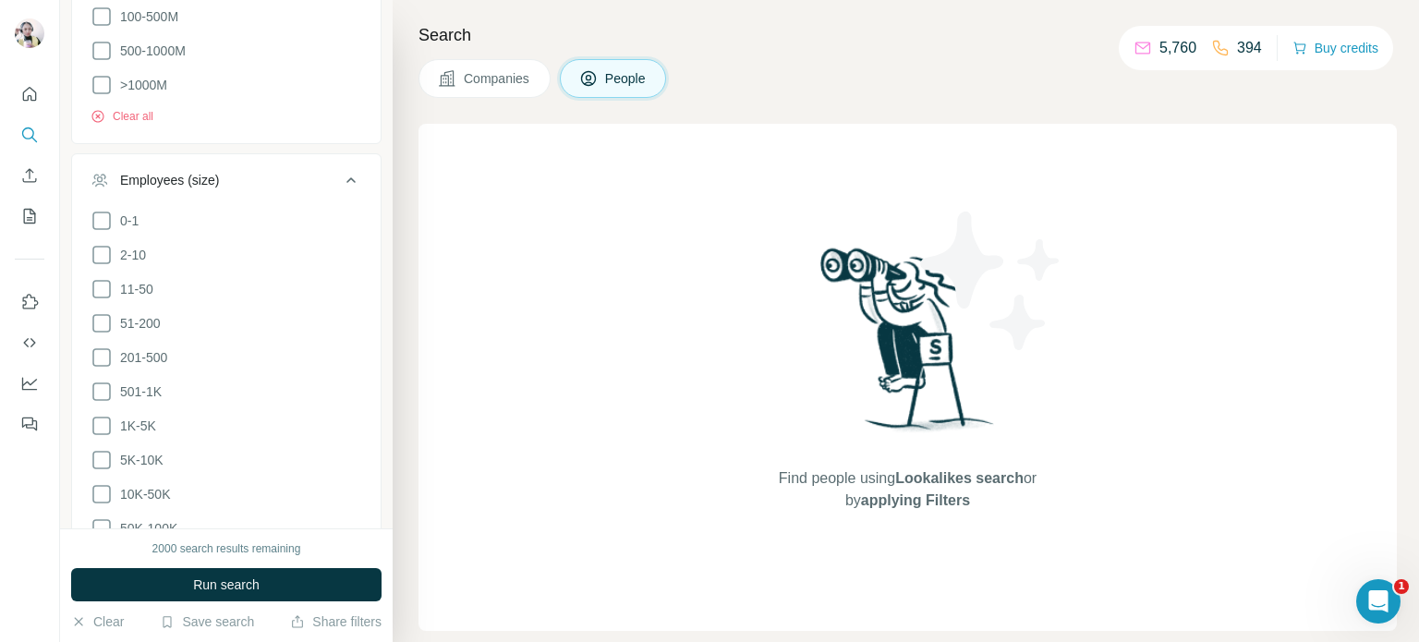
scroll to position [1882, 0]
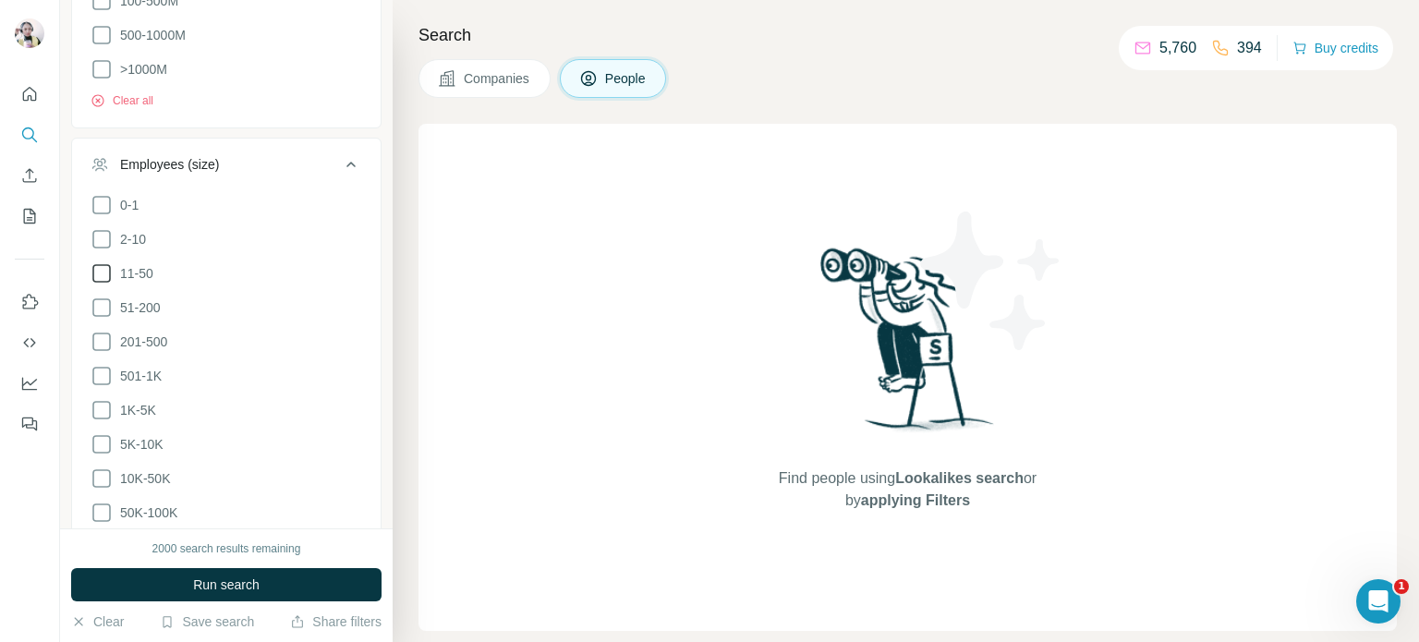
click at [99, 272] on icon at bounding box center [102, 273] width 22 height 22
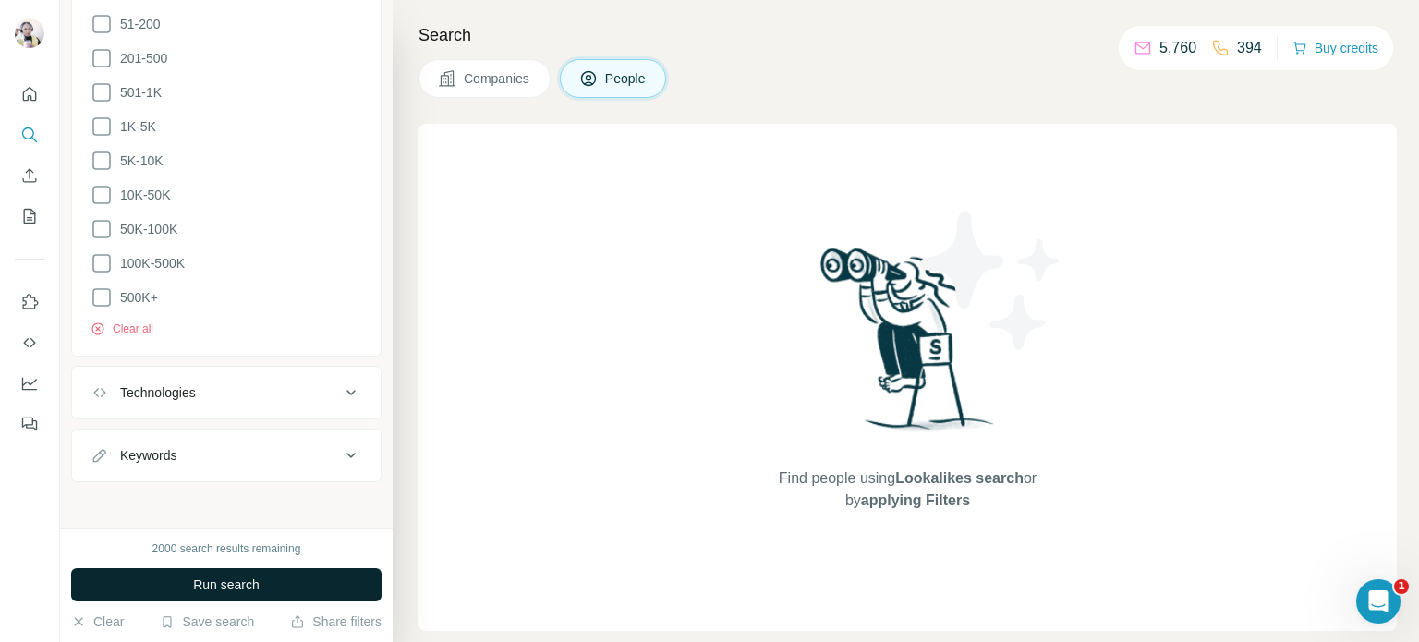
click at [232, 582] on span "Run search" at bounding box center [226, 584] width 67 height 18
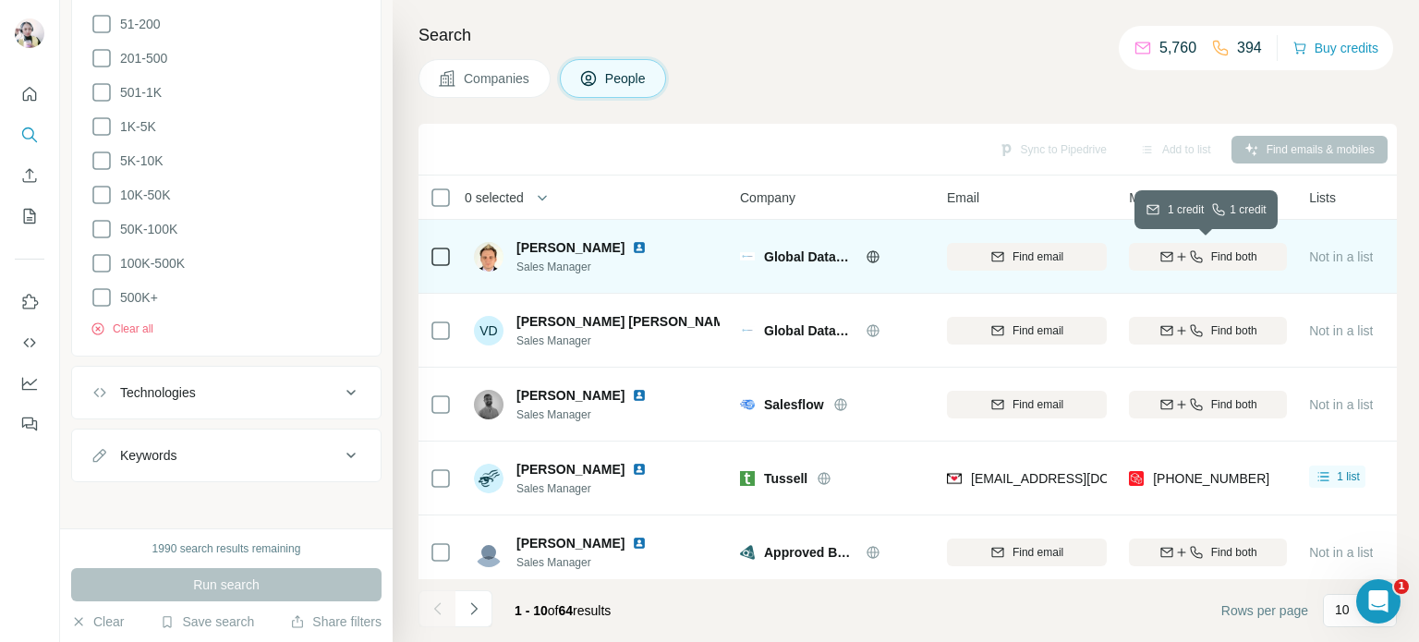
click at [1218, 255] on span "Find both" at bounding box center [1234, 256] width 46 height 17
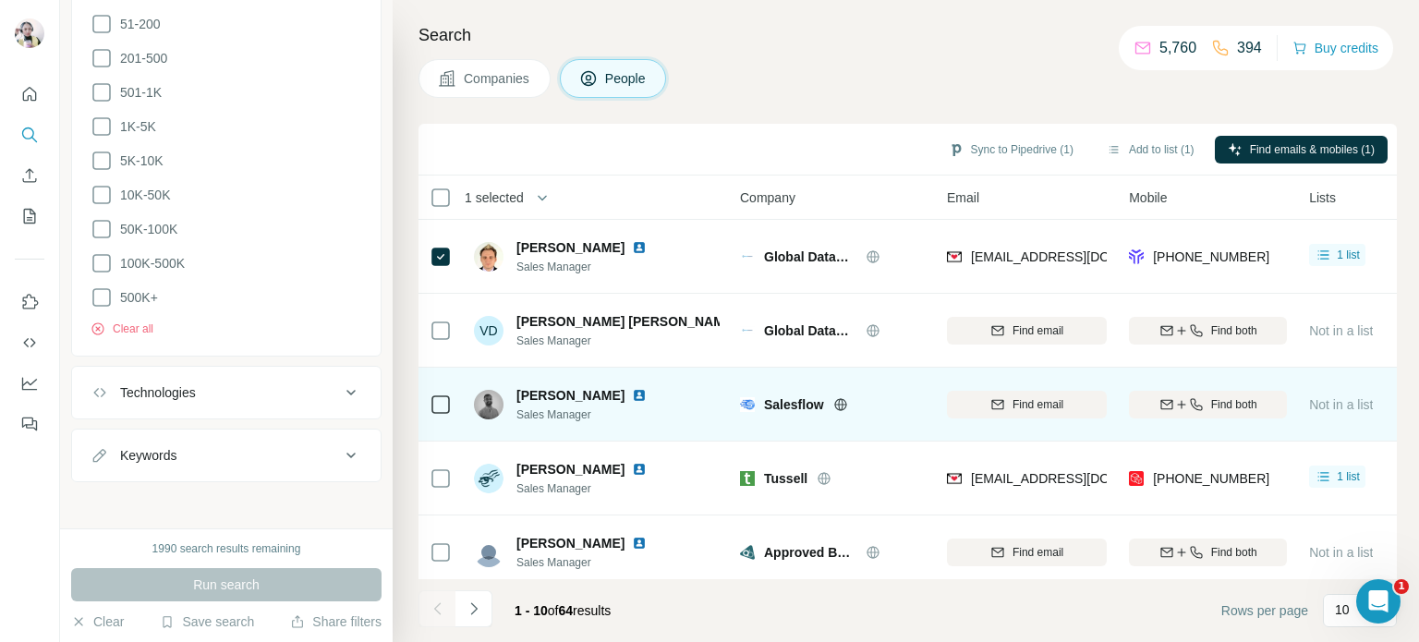
scroll to position [92, 0]
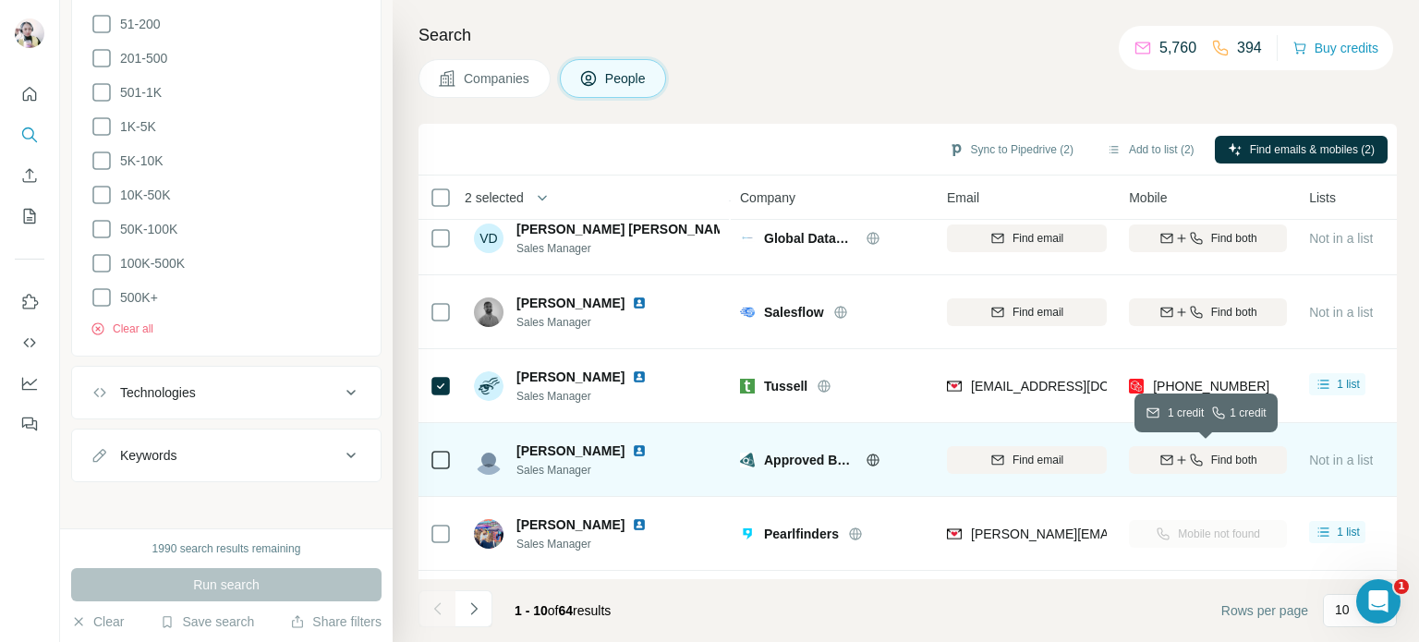
click at [1206, 459] on div "Find both" at bounding box center [1208, 460] width 158 height 17
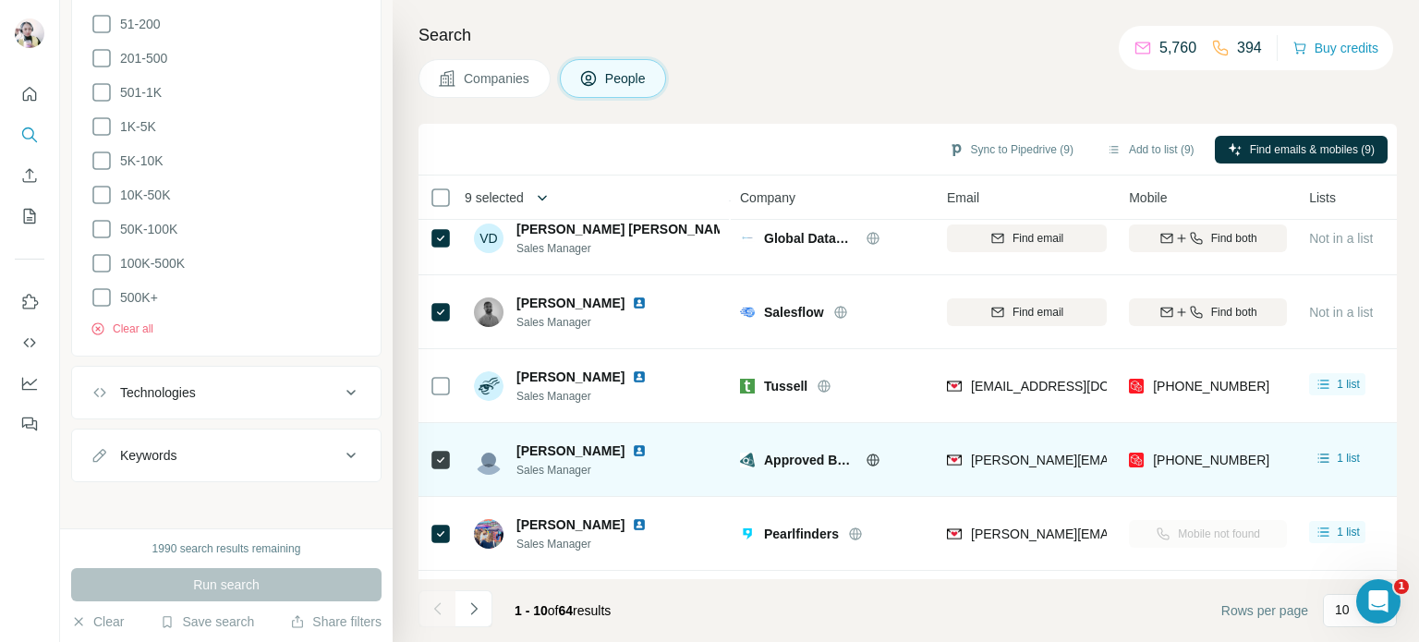
click at [530, 199] on button "button" at bounding box center [542, 197] width 37 height 37
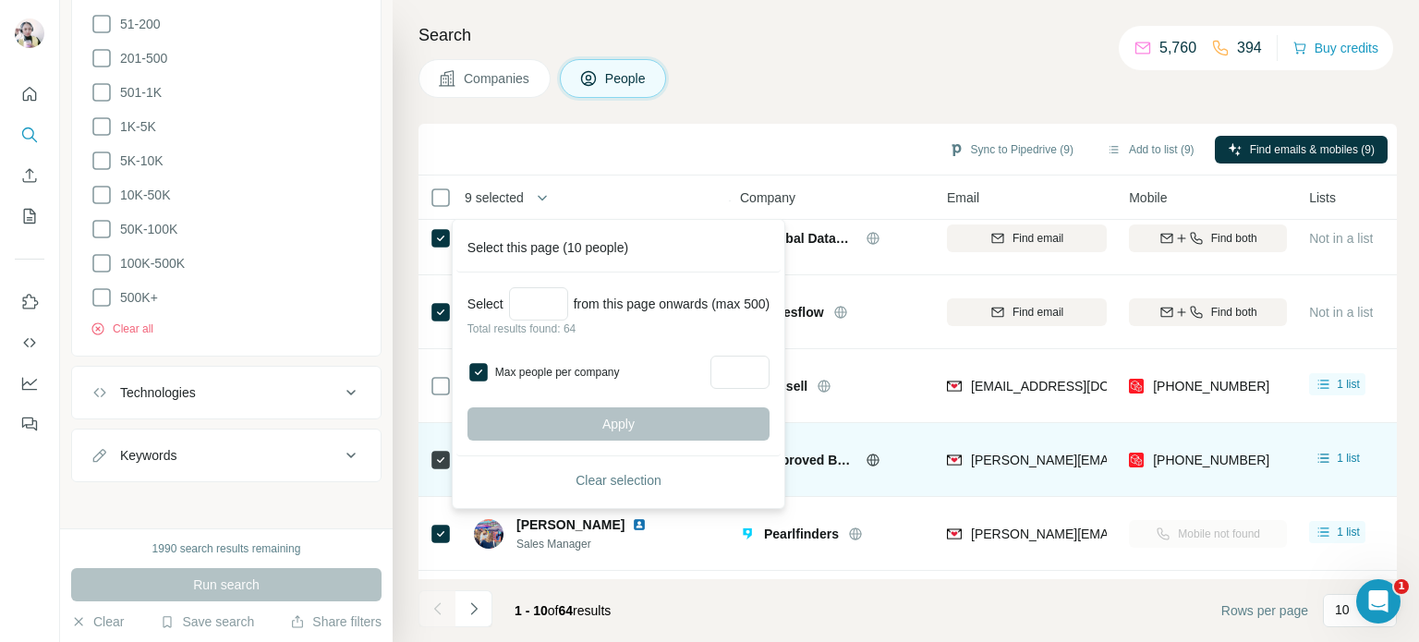
click at [599, 415] on div "Apply" at bounding box center [618, 423] width 302 height 33
click at [756, 375] on input "Max people per company" at bounding box center [739, 372] width 59 height 33
click at [647, 418] on div "Apply" at bounding box center [618, 423] width 302 height 33
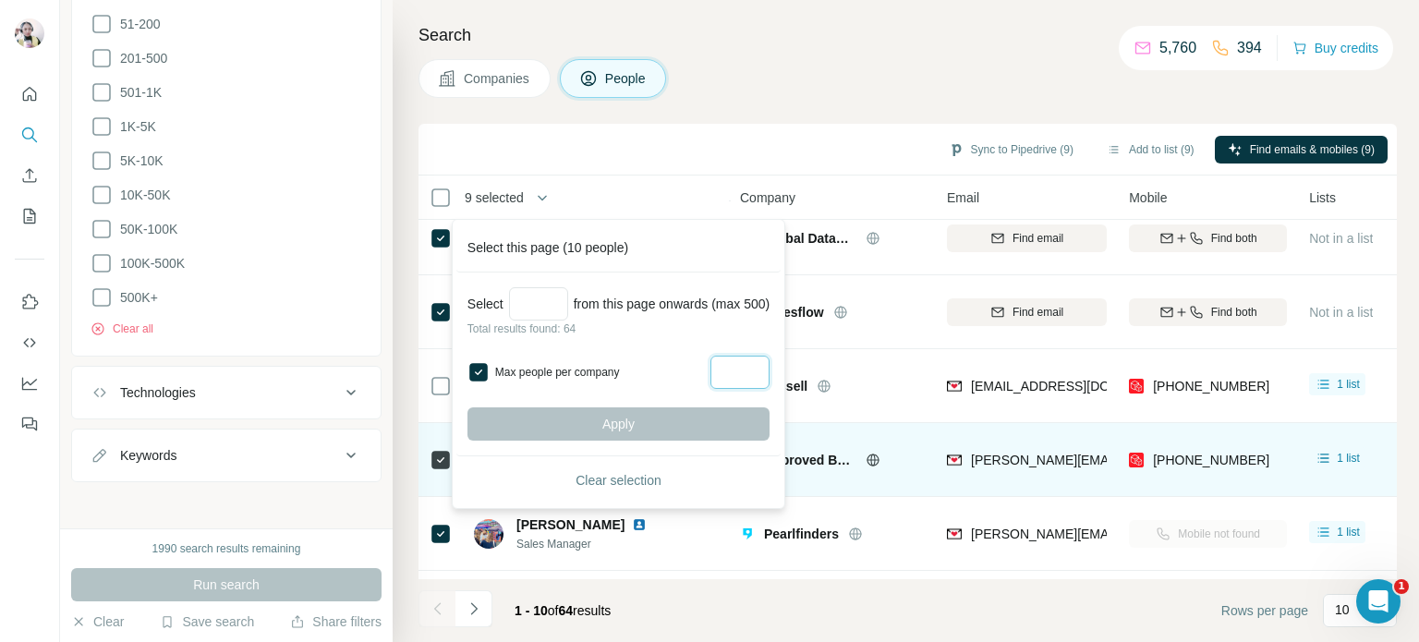
click at [764, 374] on input "**" at bounding box center [739, 372] width 59 height 33
type input "*"
click at [524, 306] on input "Select a number (up to 500)" at bounding box center [538, 303] width 59 height 33
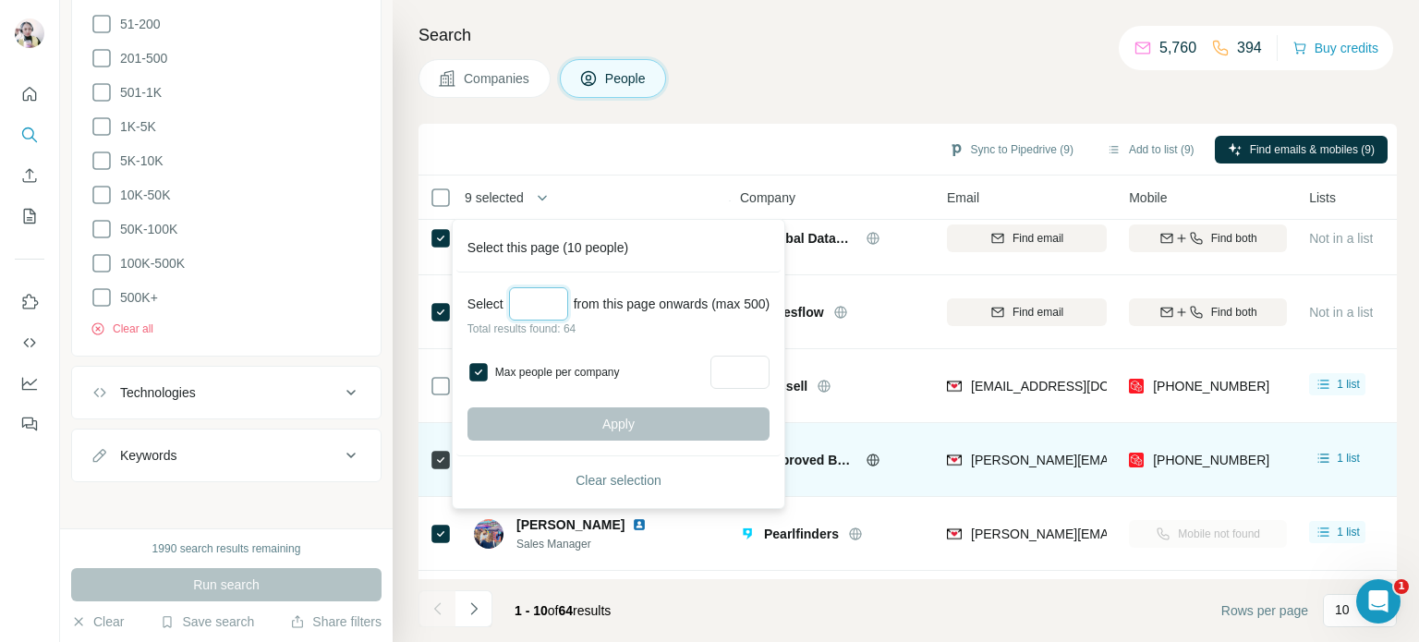
type input "*"
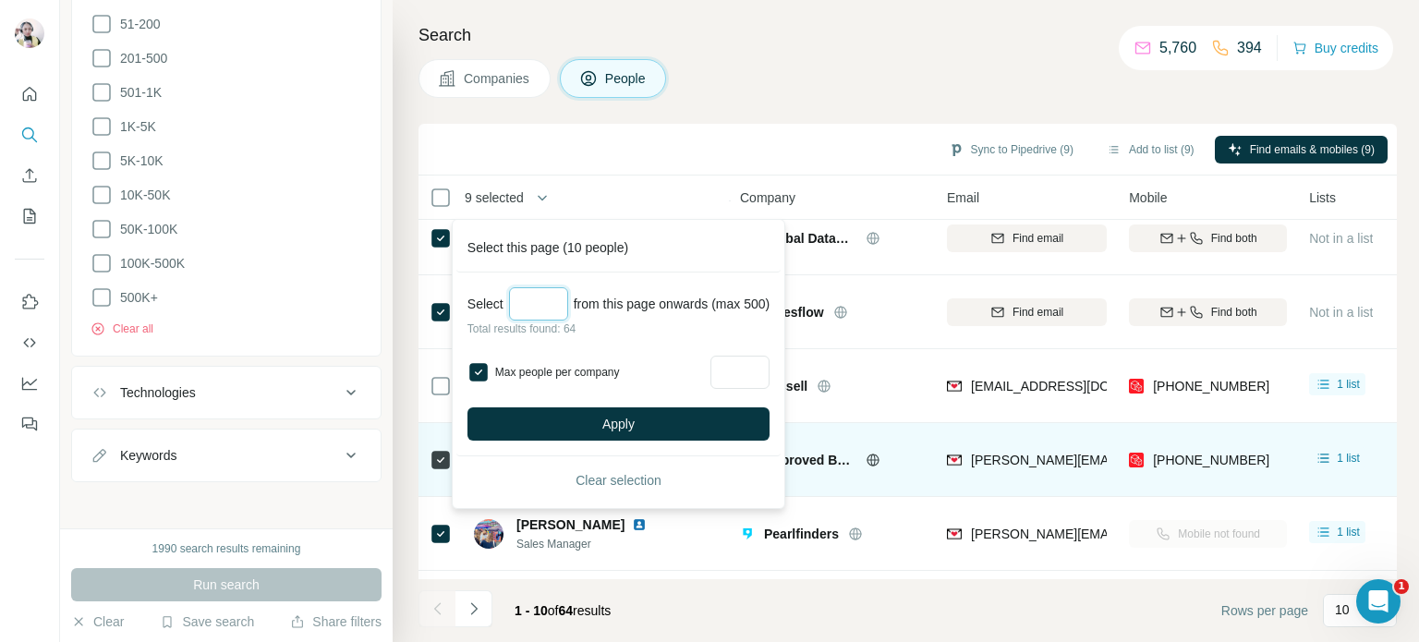
type input "*"
type input "**"
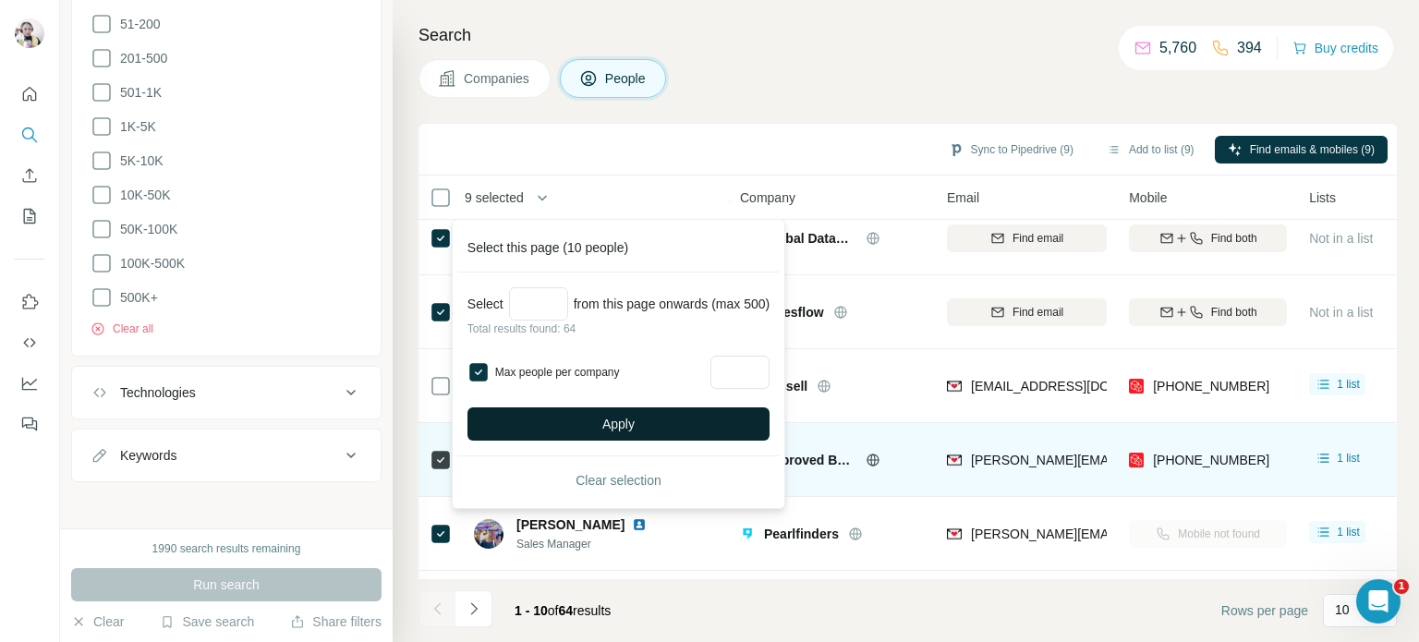
click at [669, 420] on button "Apply" at bounding box center [618, 423] width 302 height 33
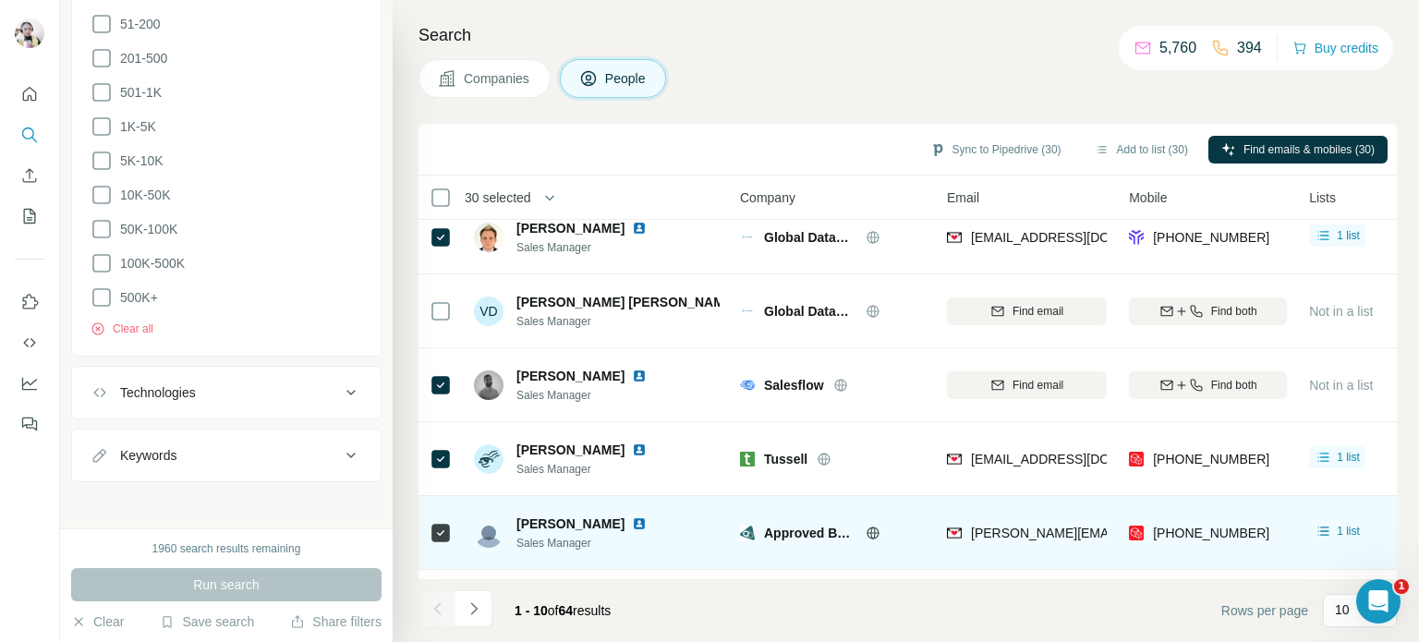
scroll to position [0, 0]
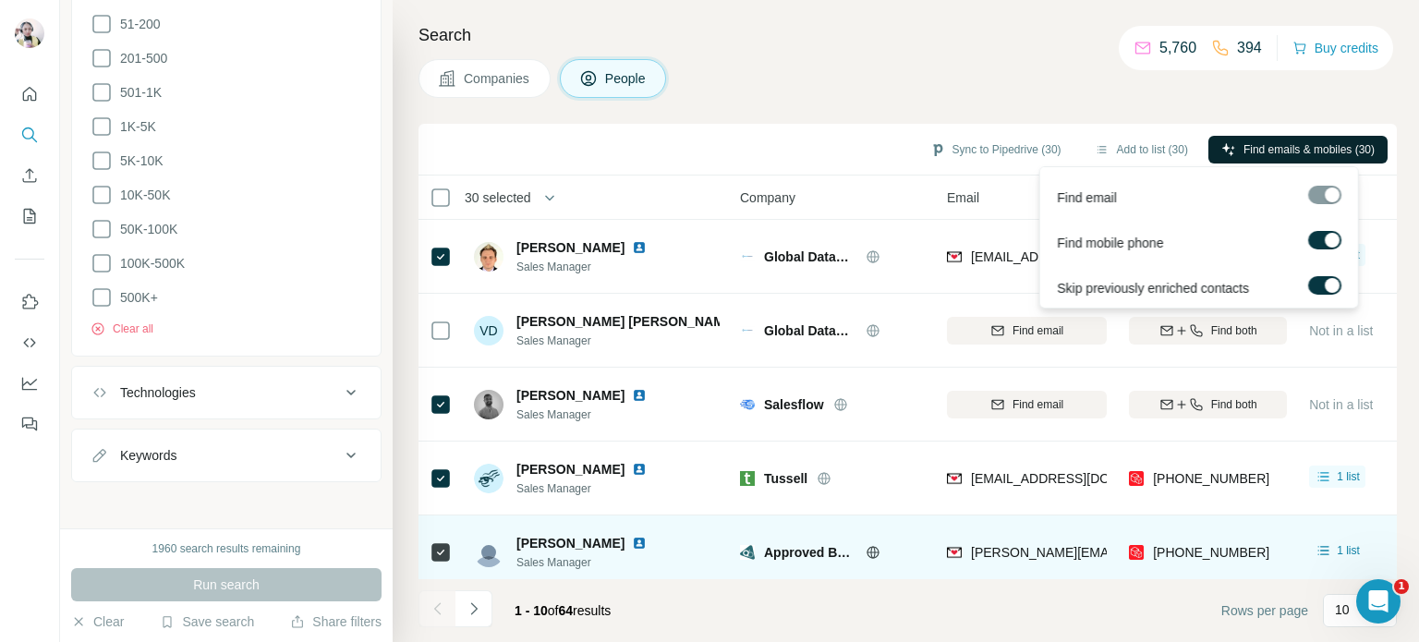
click at [1266, 141] on span "Find emails & mobiles (30)" at bounding box center [1308, 149] width 131 height 17
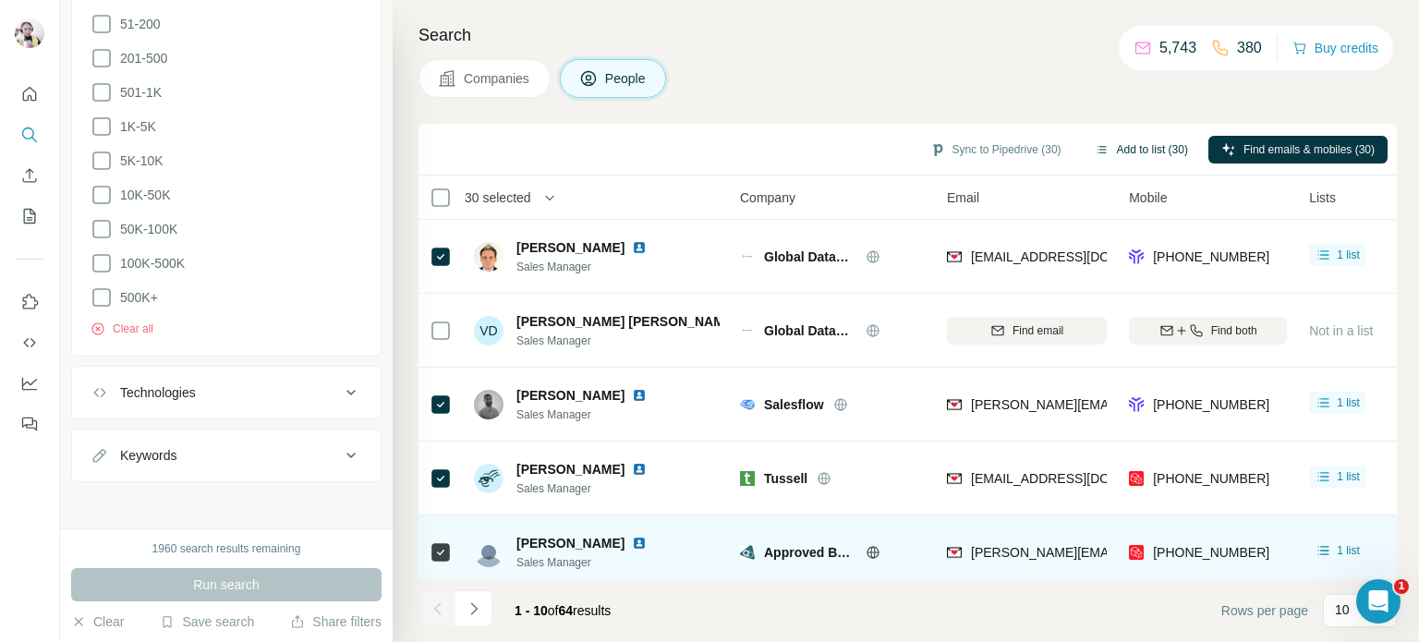
click at [1124, 142] on button "Add to list (30)" at bounding box center [1141, 150] width 119 height 28
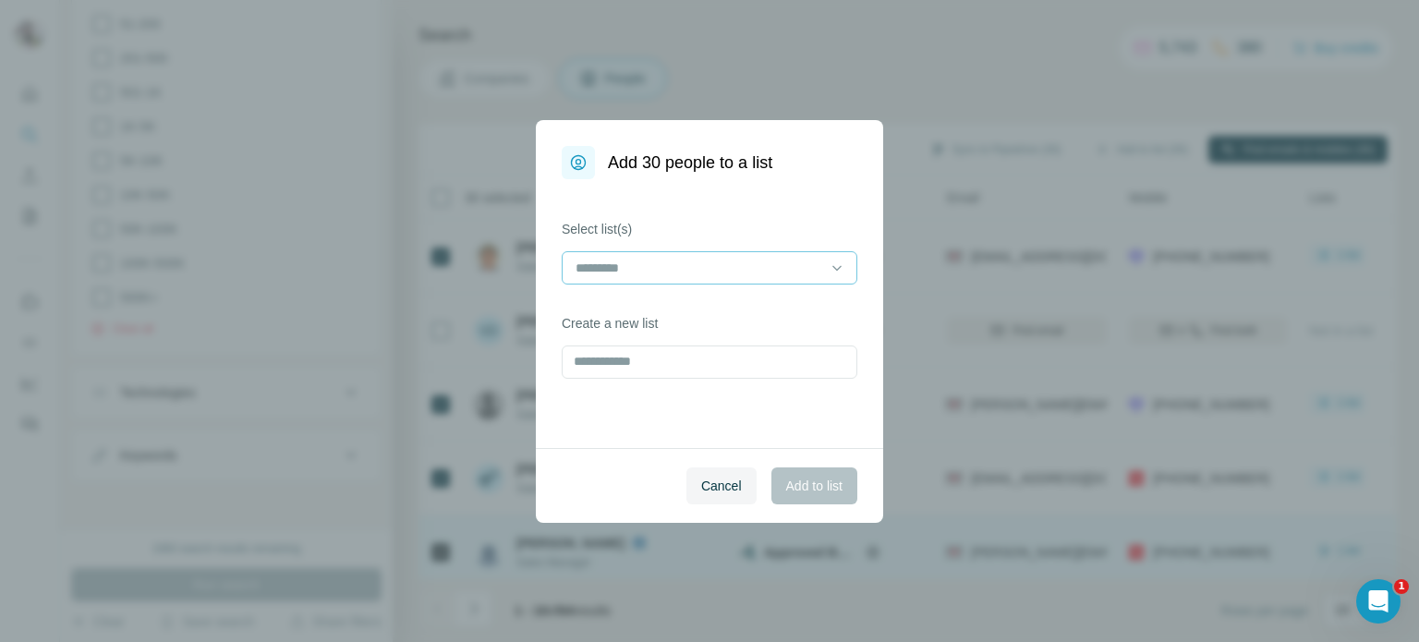
click at [625, 263] on input at bounding box center [698, 268] width 249 height 20
click at [626, 368] on input "text" at bounding box center [710, 361] width 296 height 33
click at [647, 273] on input at bounding box center [698, 268] width 249 height 20
click at [637, 368] on input "text" at bounding box center [710, 361] width 296 height 33
type input "**********"
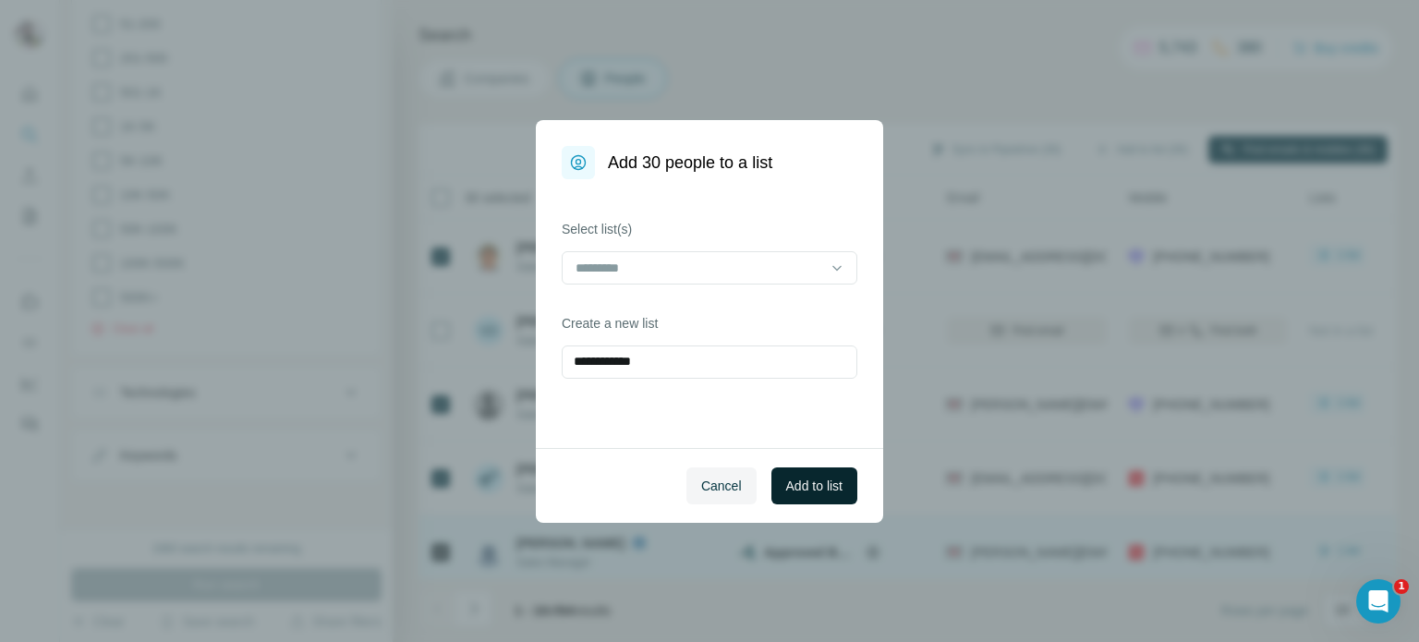
click at [809, 489] on span "Add to list" at bounding box center [814, 486] width 56 height 18
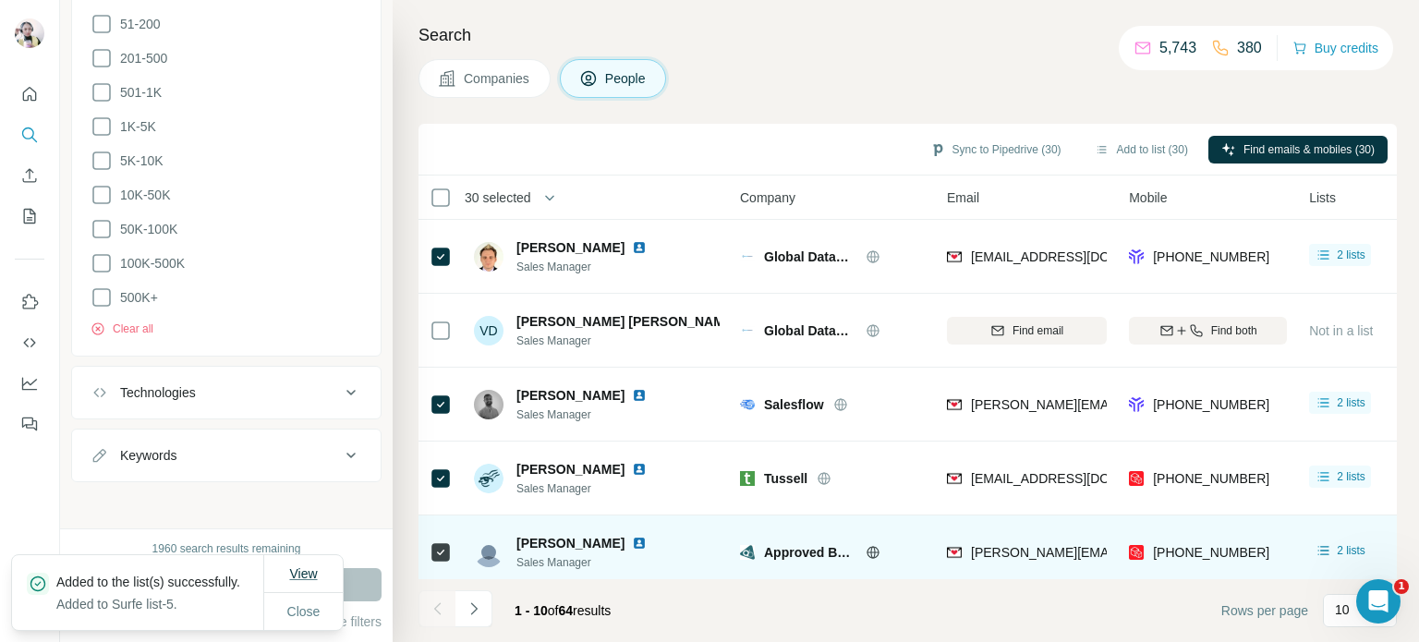
click at [289, 566] on span "View" at bounding box center [303, 573] width 28 height 15
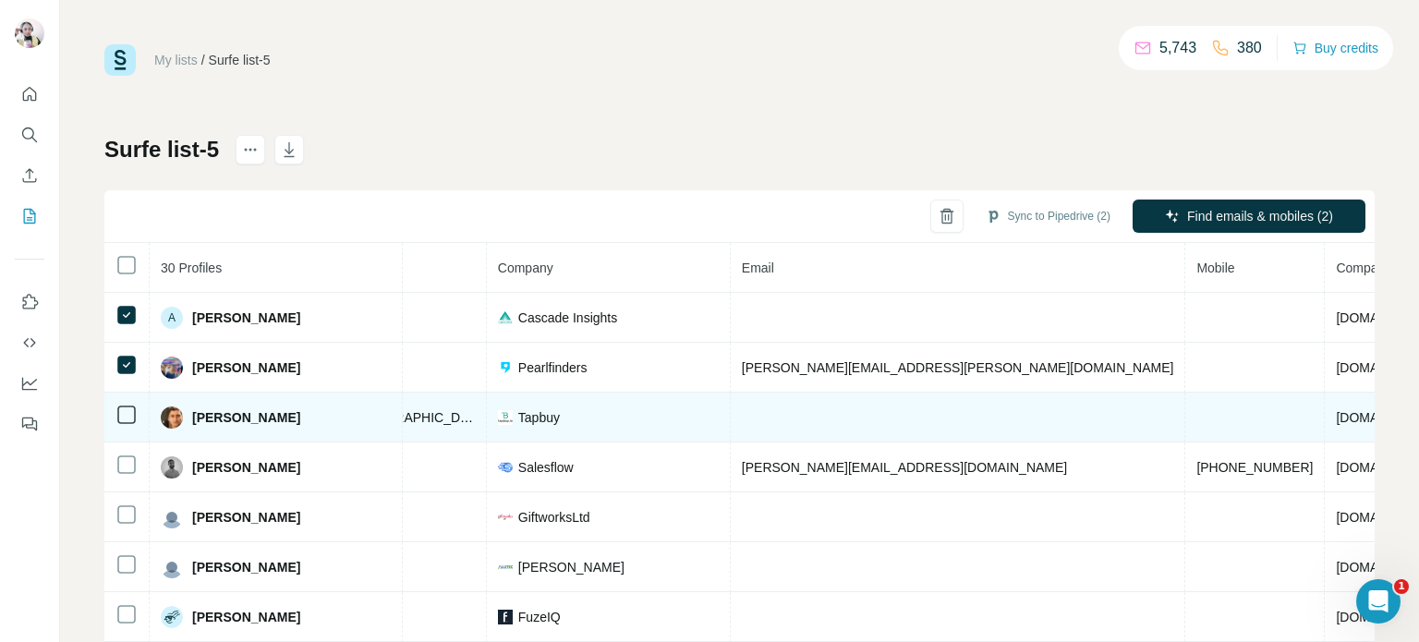
click at [126, 424] on icon at bounding box center [126, 415] width 22 height 22
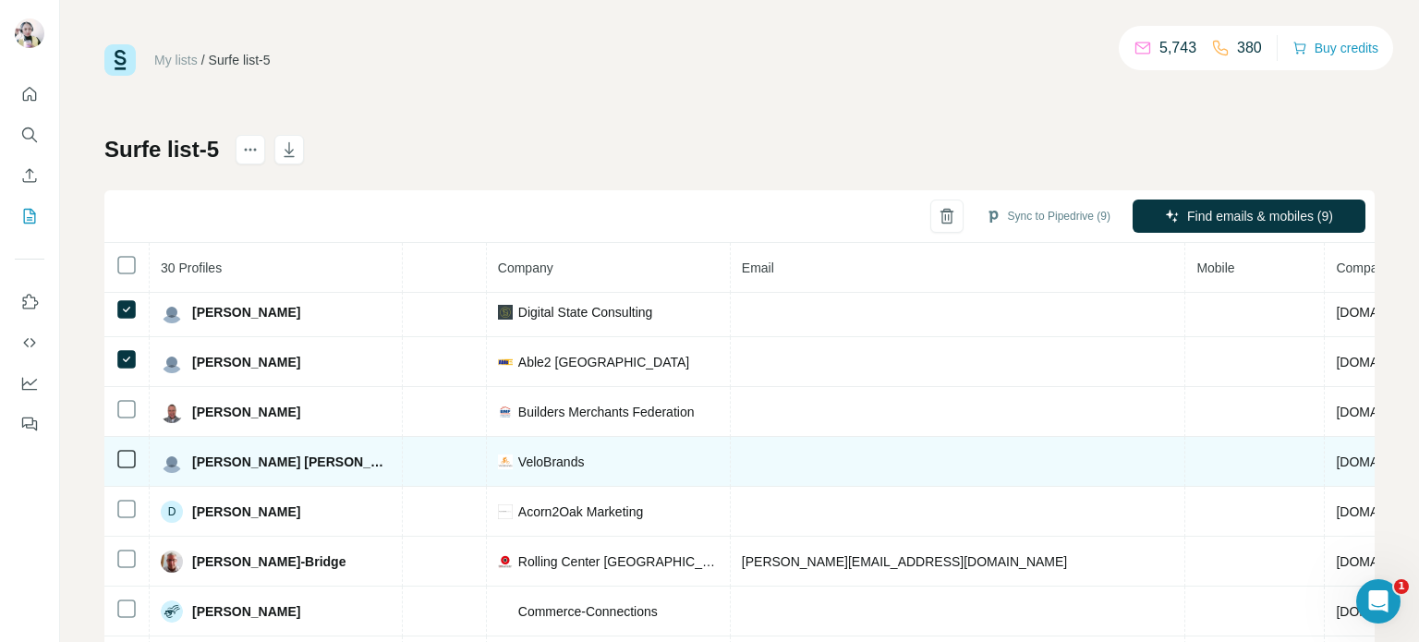
scroll to position [462, 378]
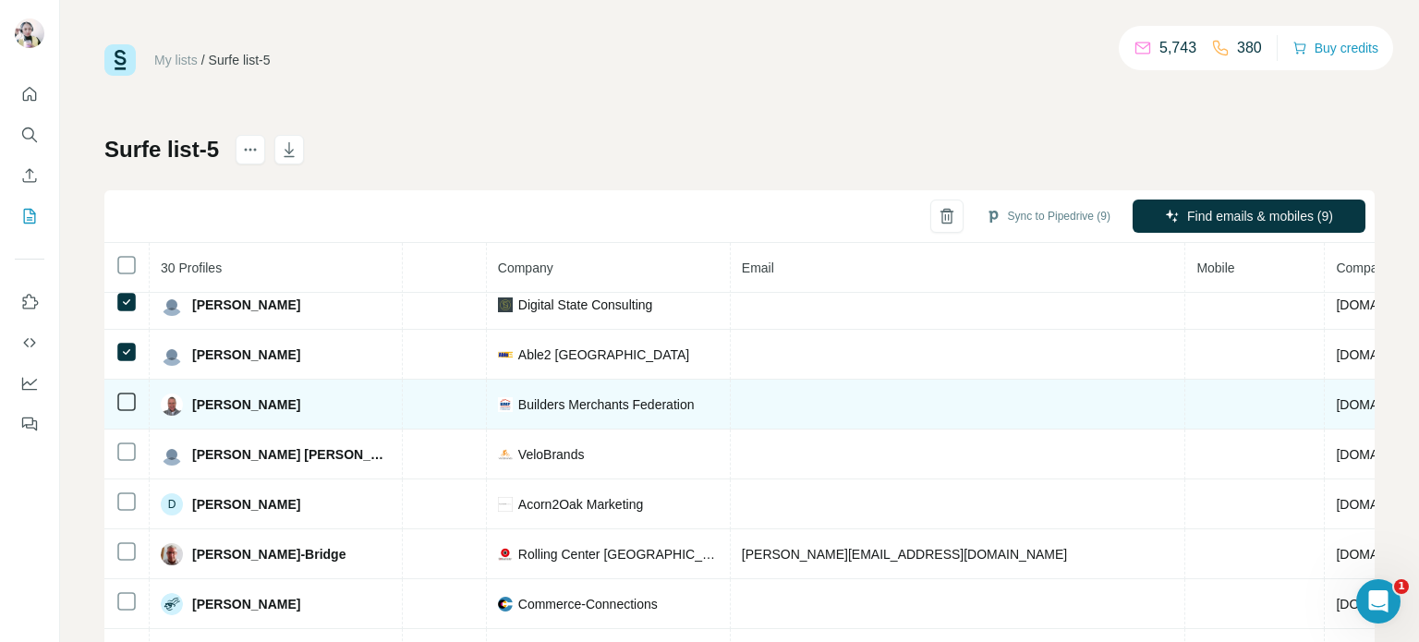
click at [134, 408] on td at bounding box center [126, 405] width 45 height 50
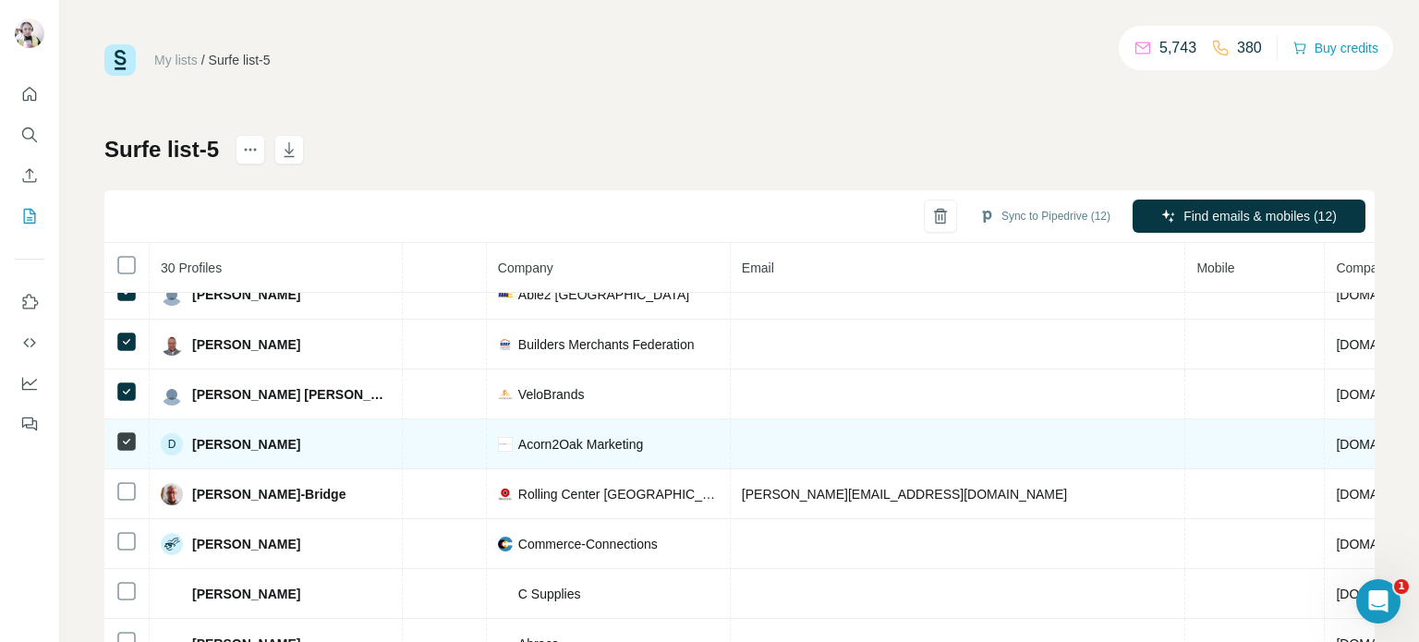
scroll to position [554, 378]
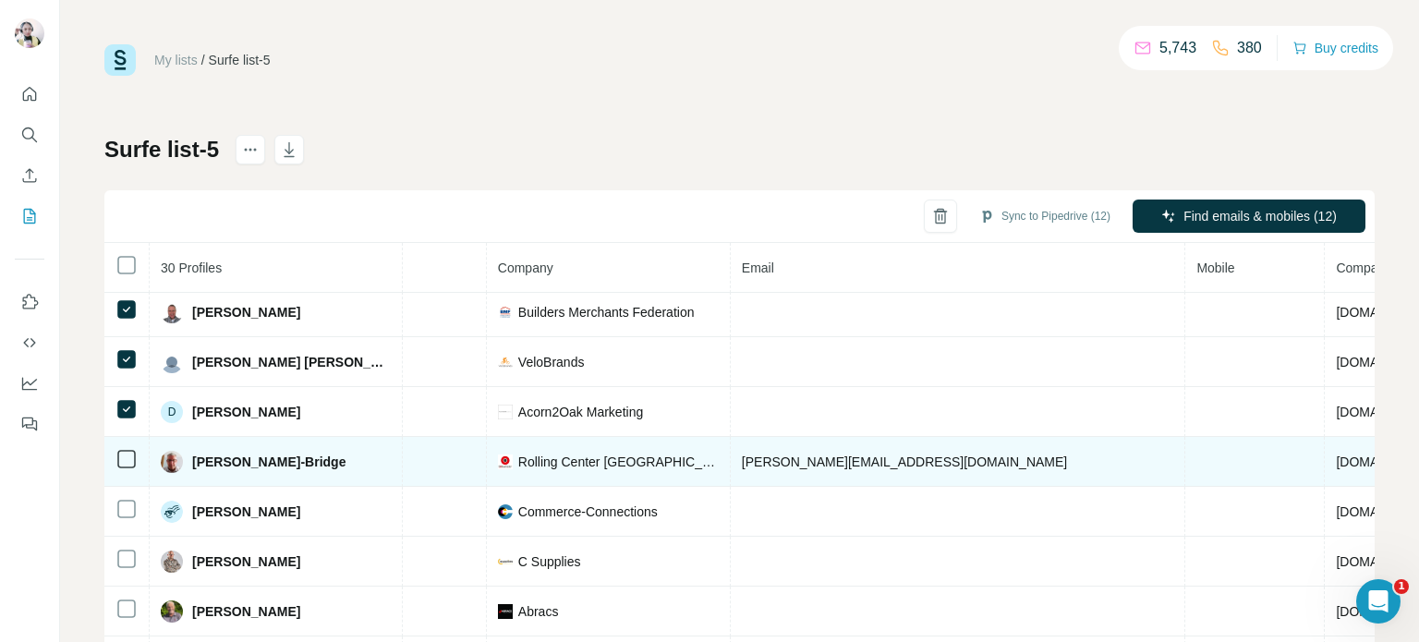
click at [115, 461] on icon at bounding box center [126, 459] width 22 height 22
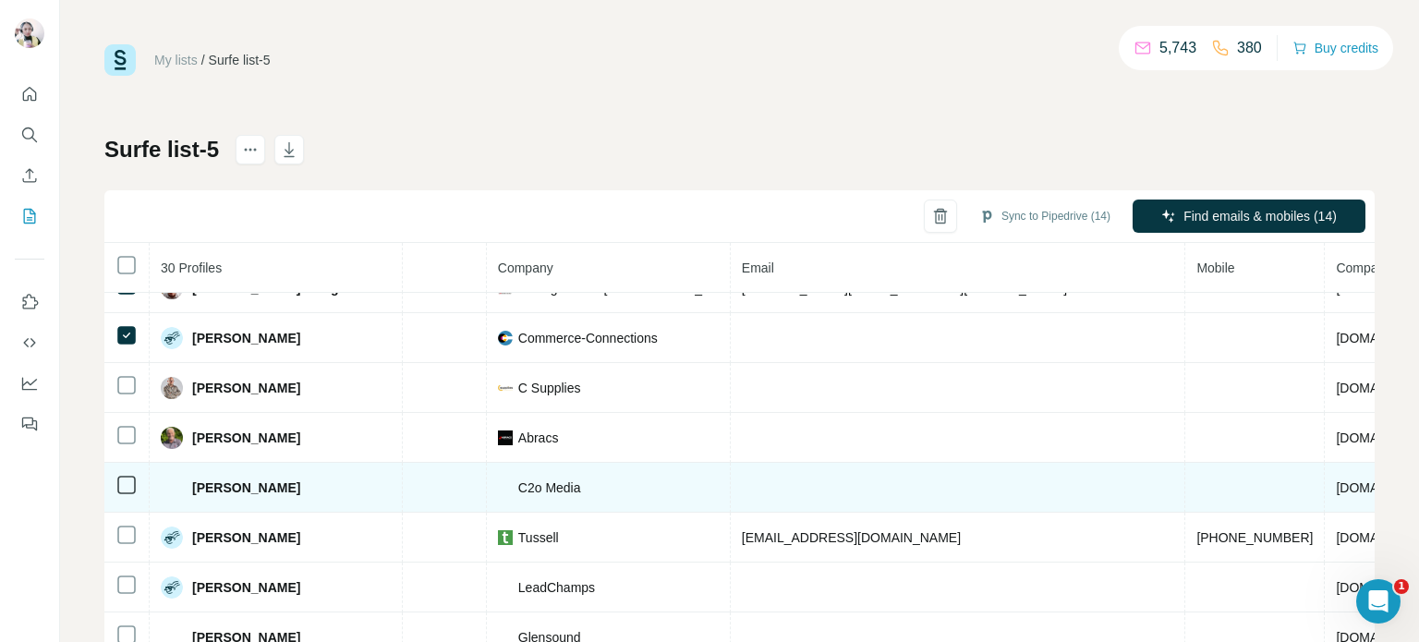
scroll to position [739, 378]
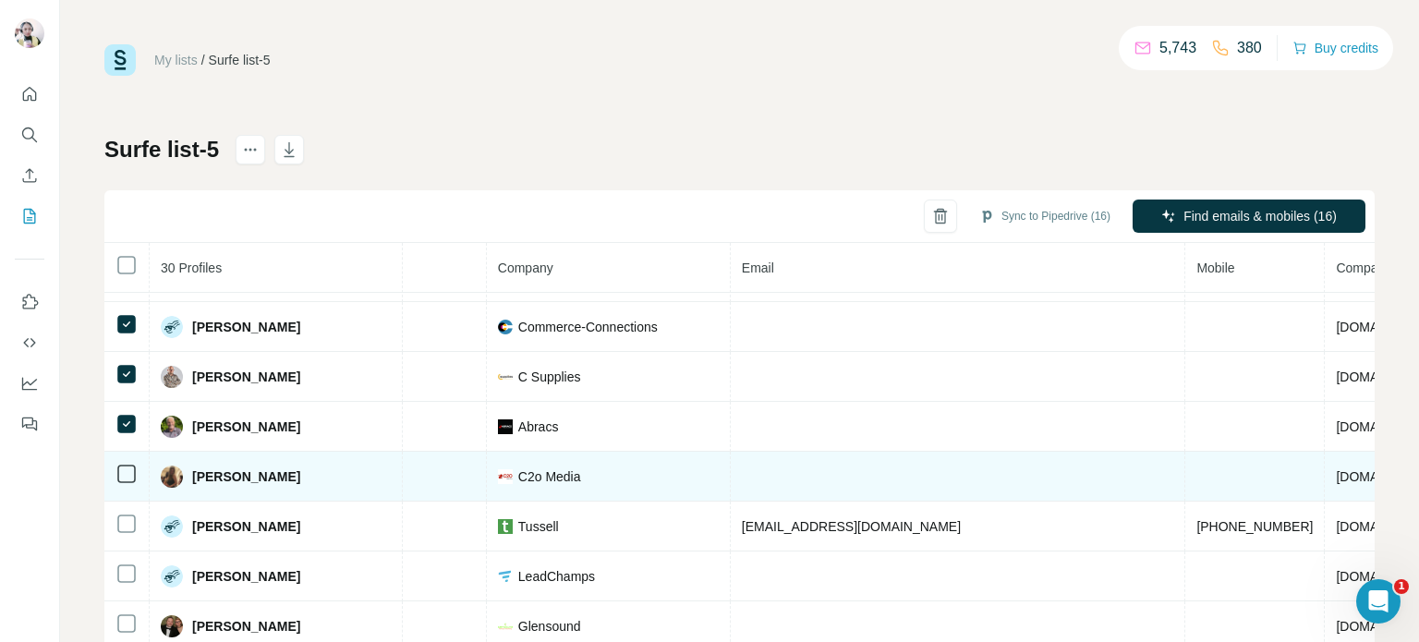
click at [120, 463] on icon at bounding box center [126, 474] width 22 height 22
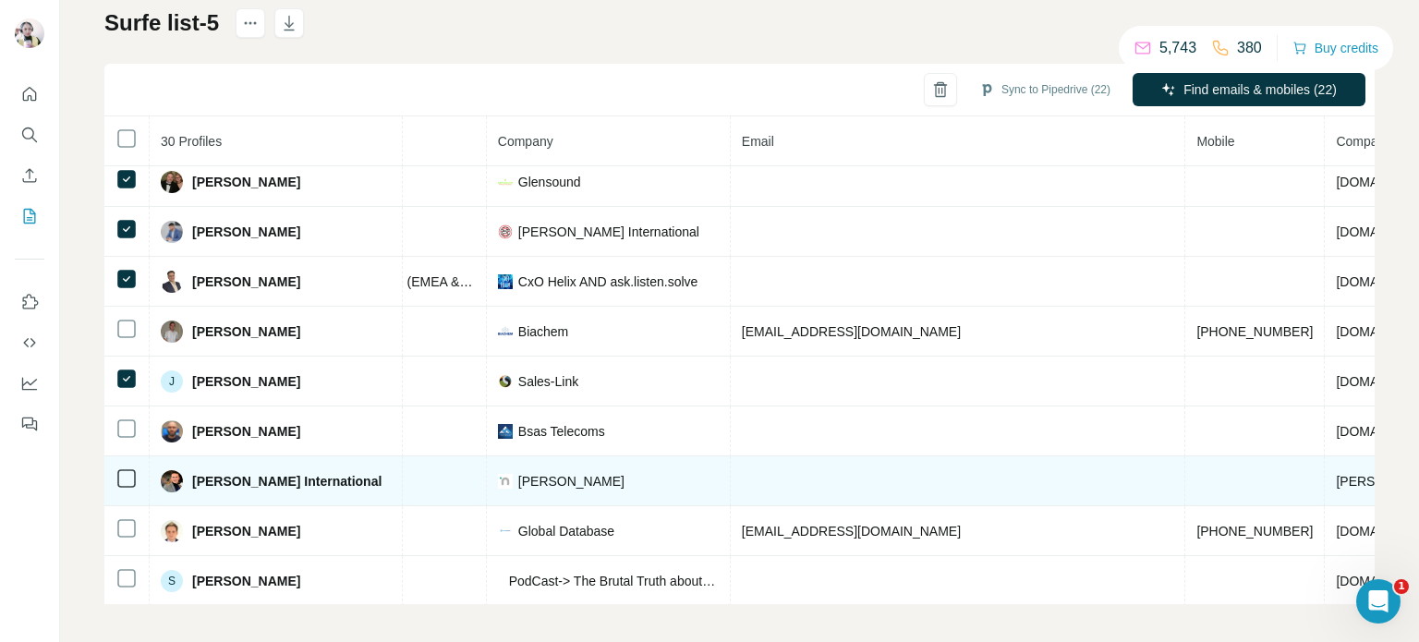
scroll to position [133, 0]
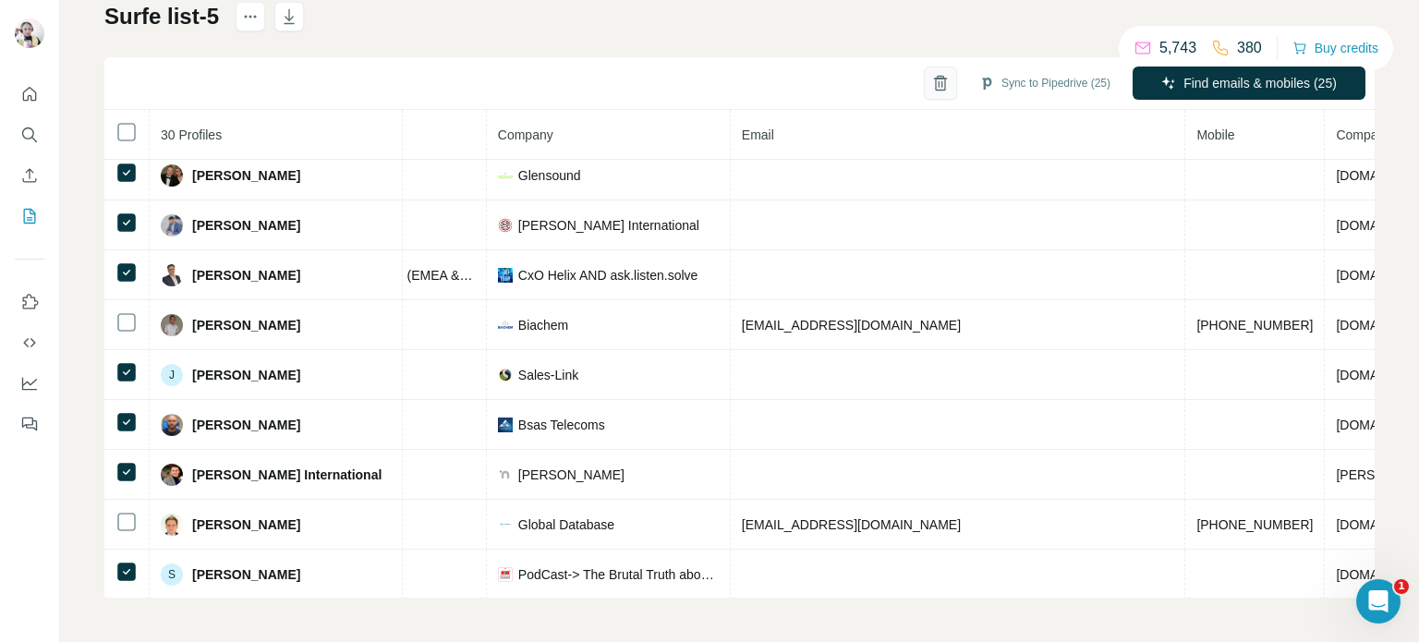
click at [935, 90] on icon "button" at bounding box center [940, 84] width 10 height 13
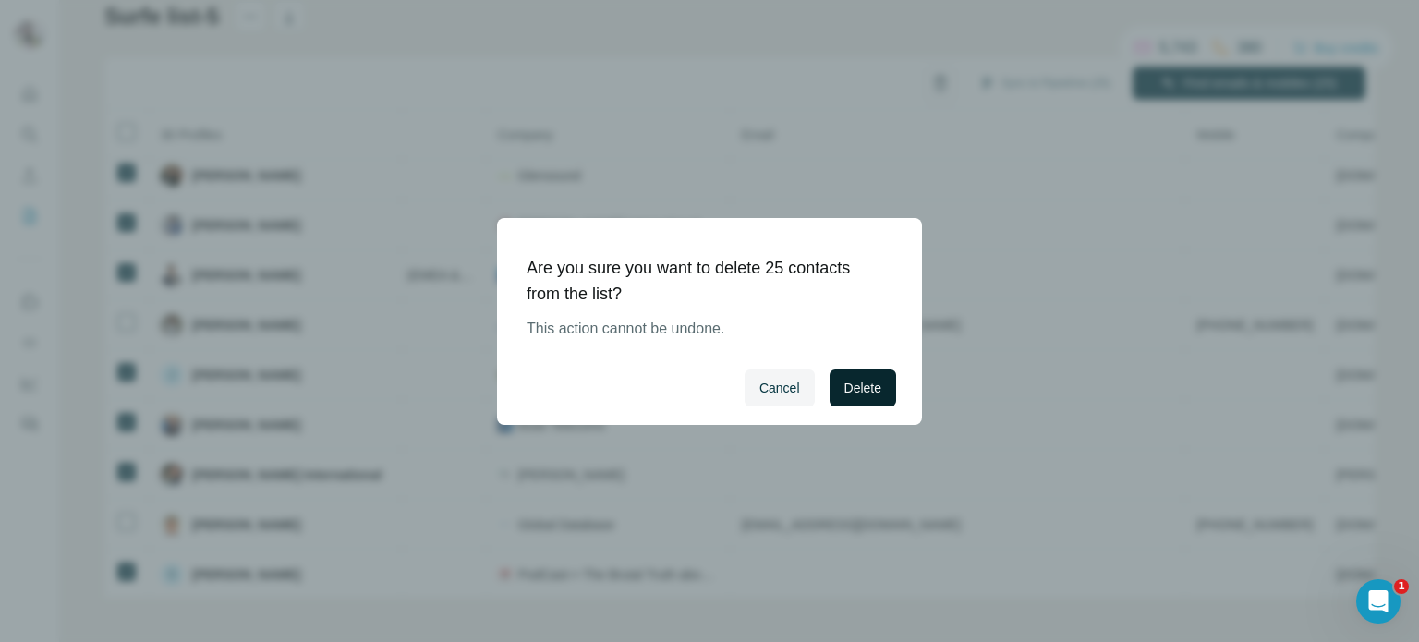
click at [850, 402] on button "Delete" at bounding box center [862, 387] width 67 height 37
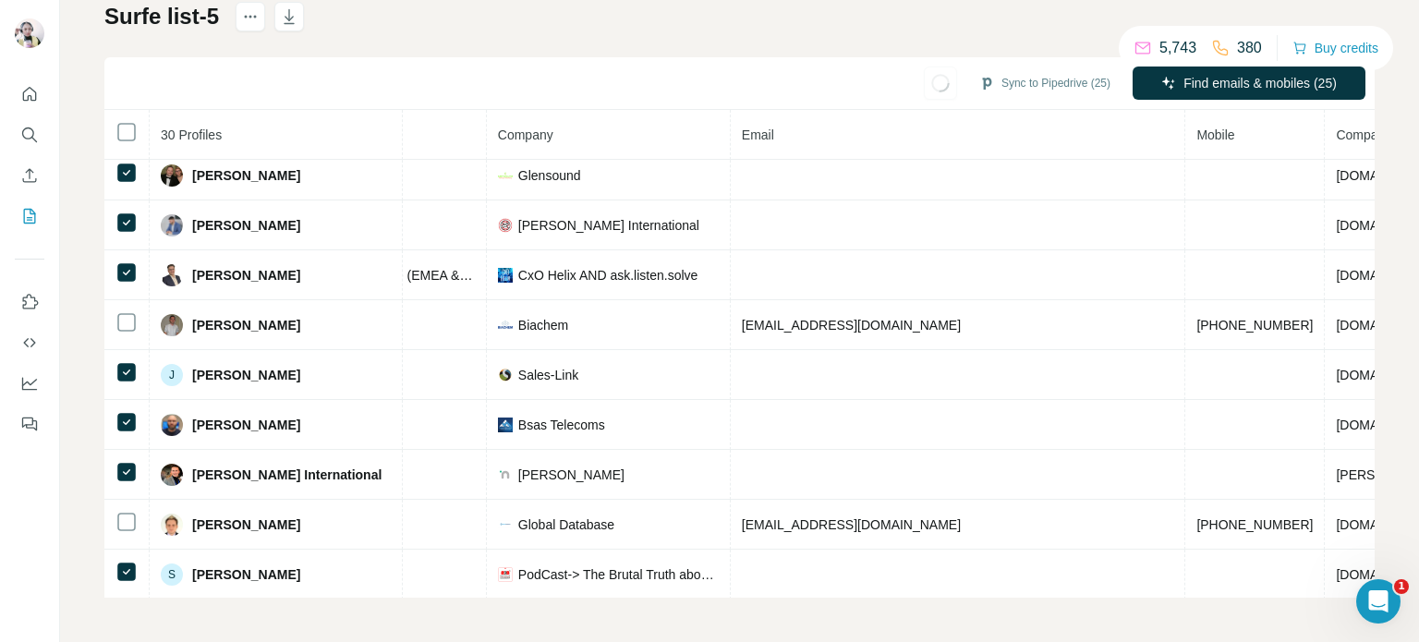
scroll to position [0, 0]
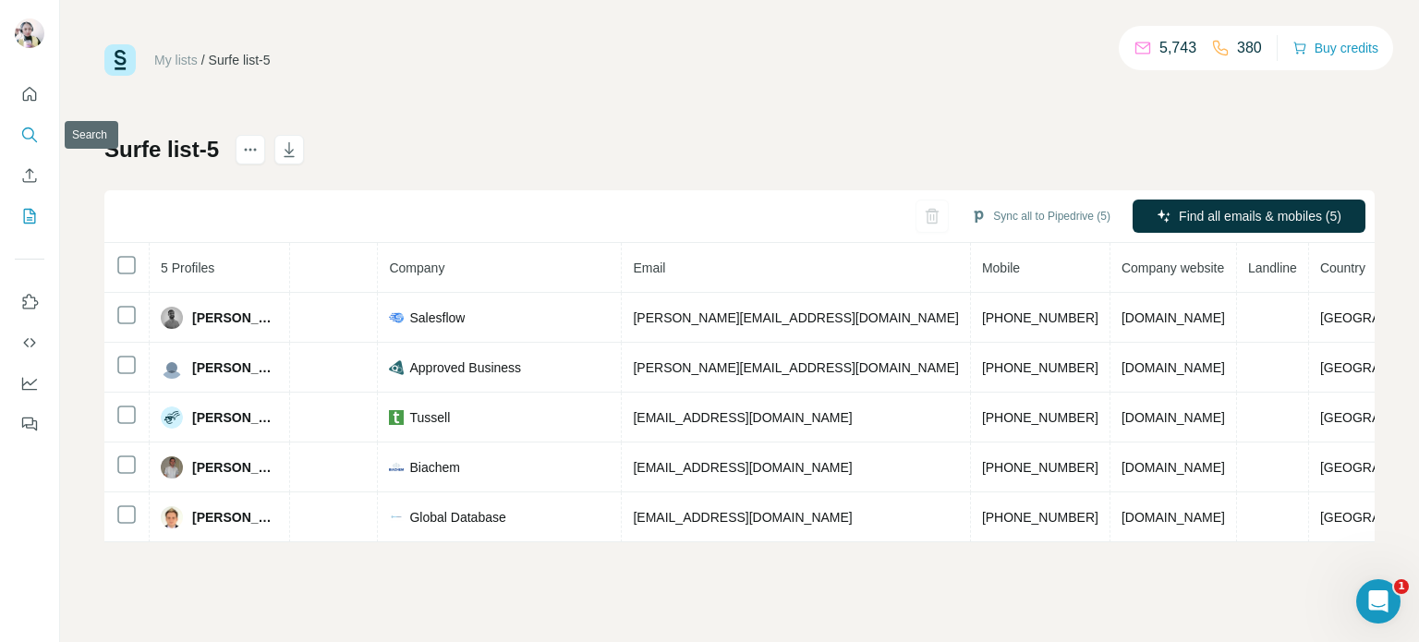
click at [20, 139] on icon "Search" at bounding box center [29, 135] width 18 height 18
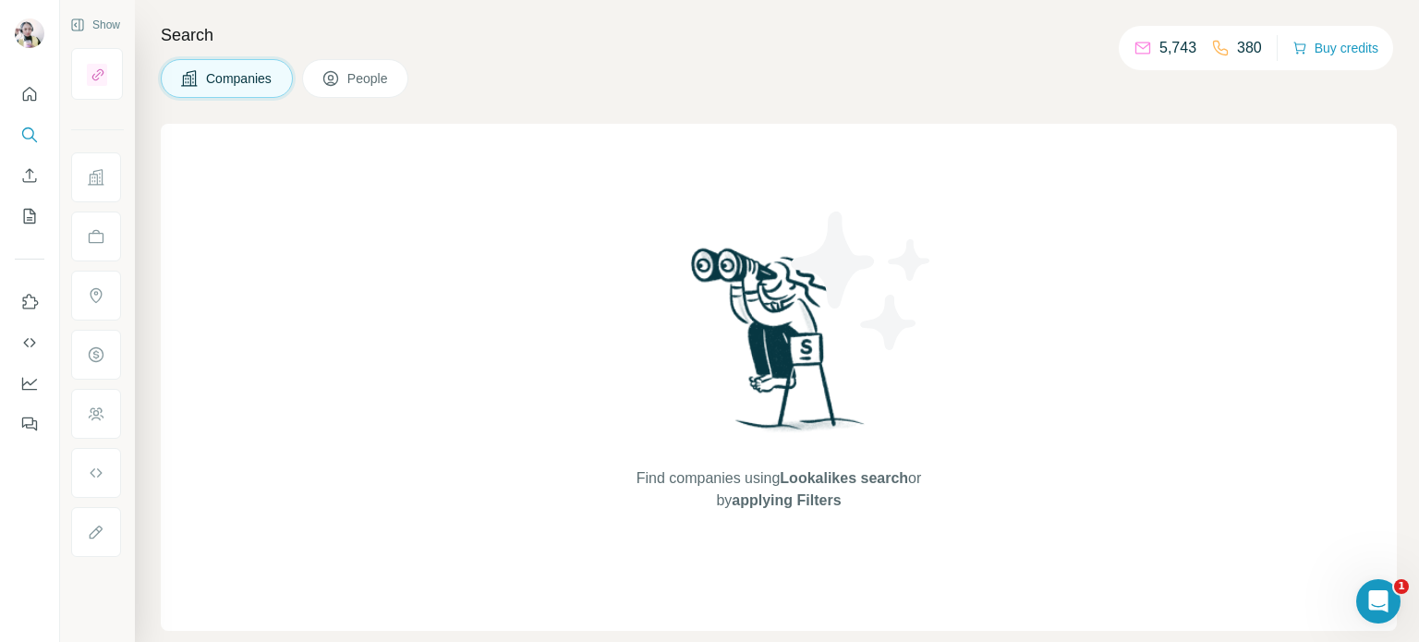
click at [356, 73] on span "People" at bounding box center [368, 78] width 42 height 18
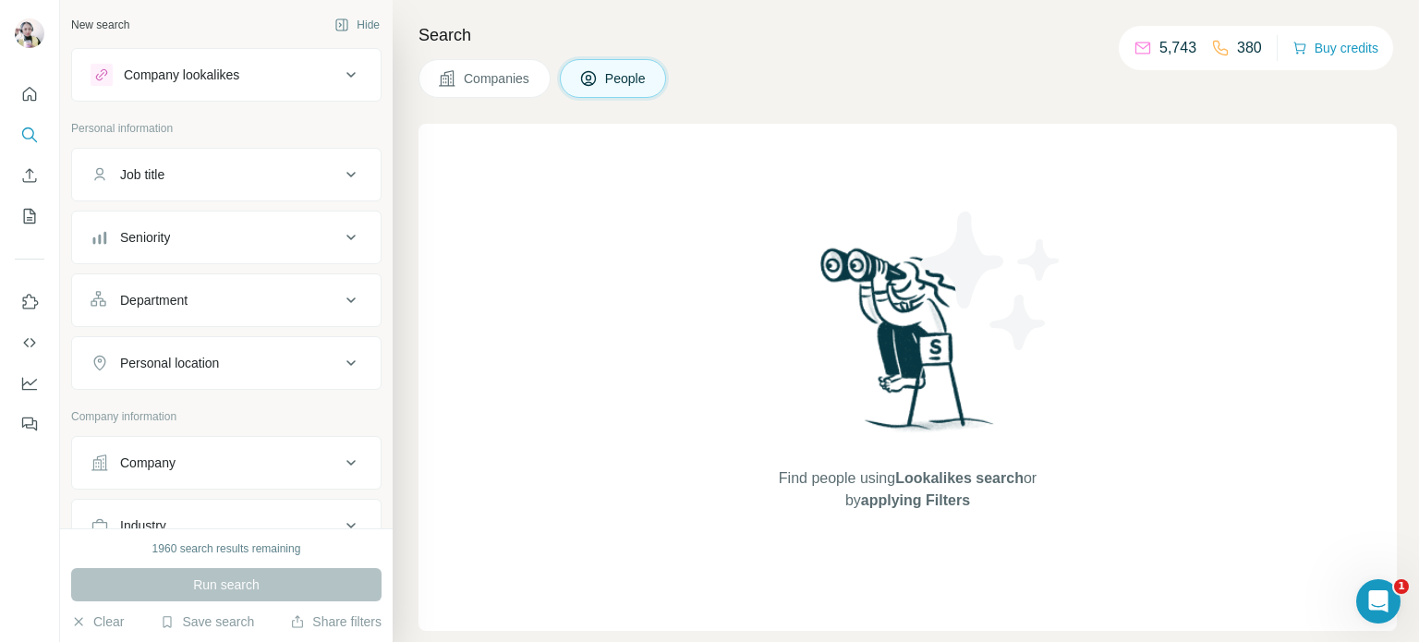
click at [250, 231] on div "Seniority" at bounding box center [215, 237] width 249 height 18
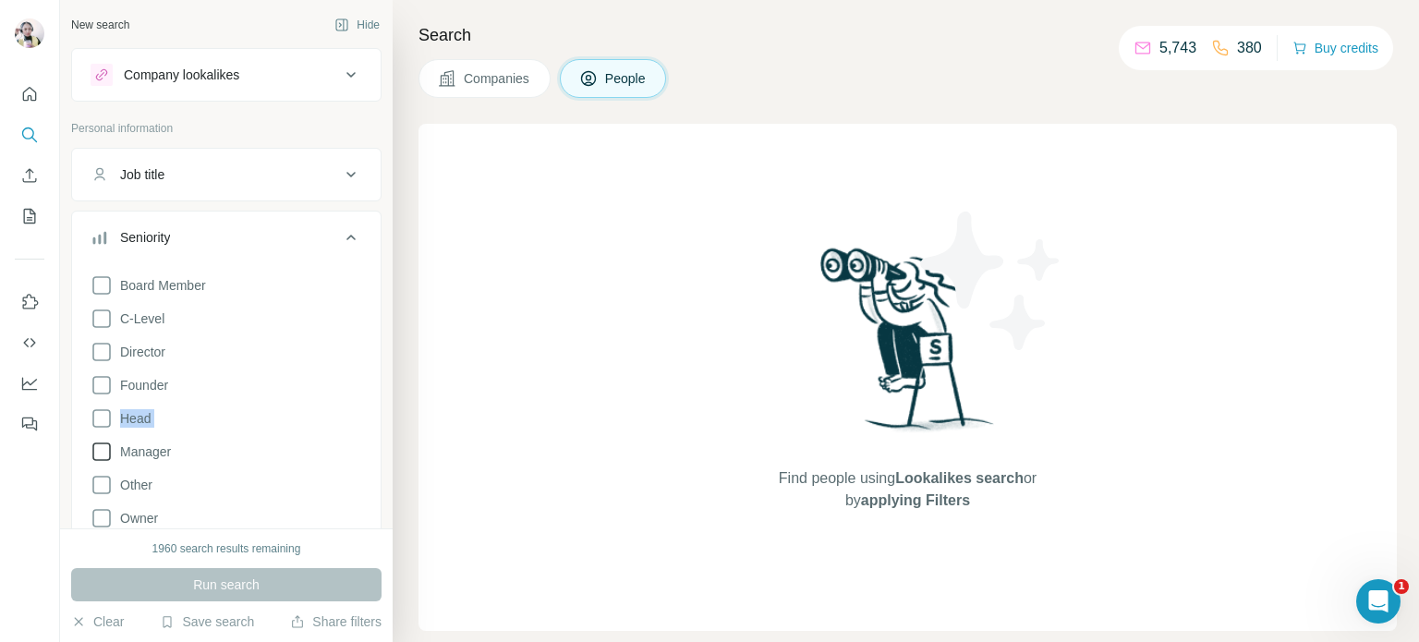
drag, startPoint x: 103, startPoint y: 417, endPoint x: 101, endPoint y: 447, distance: 30.6
click at [101, 447] on div "Board Member C-Level Director Founder Head Manager Other Owner Partner VP" at bounding box center [227, 431] width 272 height 329
click at [101, 447] on icon at bounding box center [102, 452] width 22 height 22
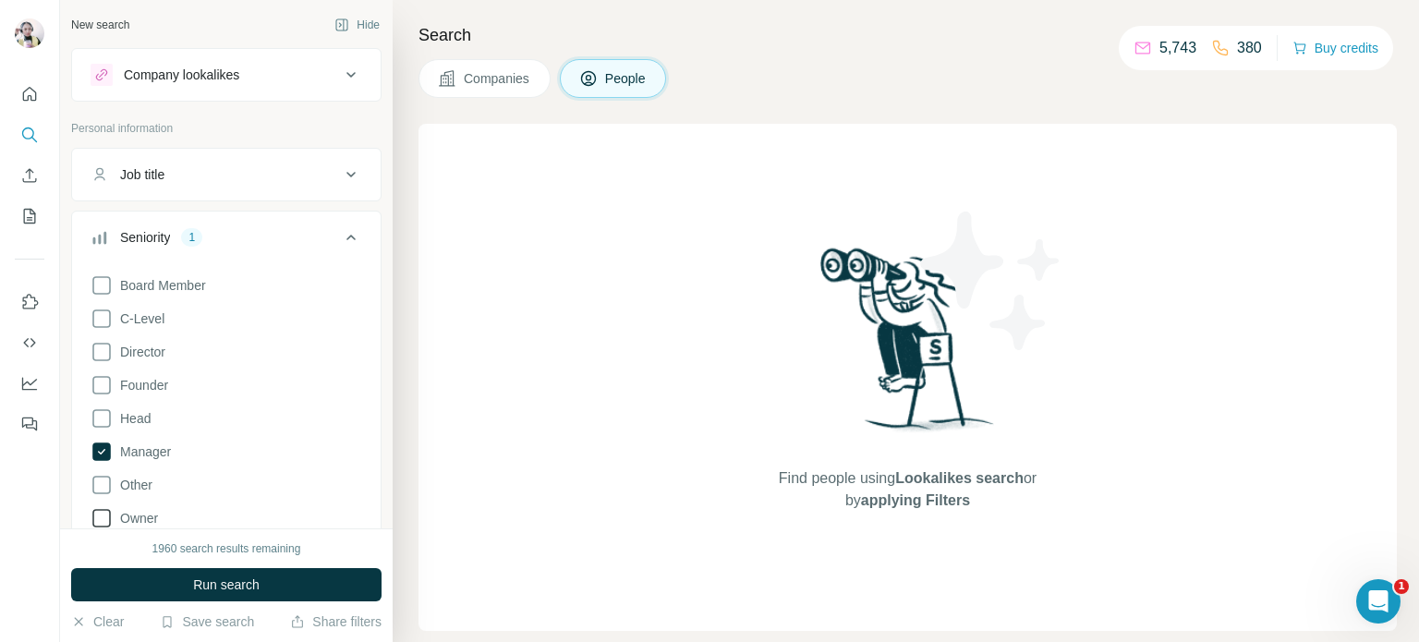
click at [105, 518] on icon at bounding box center [102, 518] width 22 height 22
click at [100, 344] on icon at bounding box center [102, 352] width 22 height 22
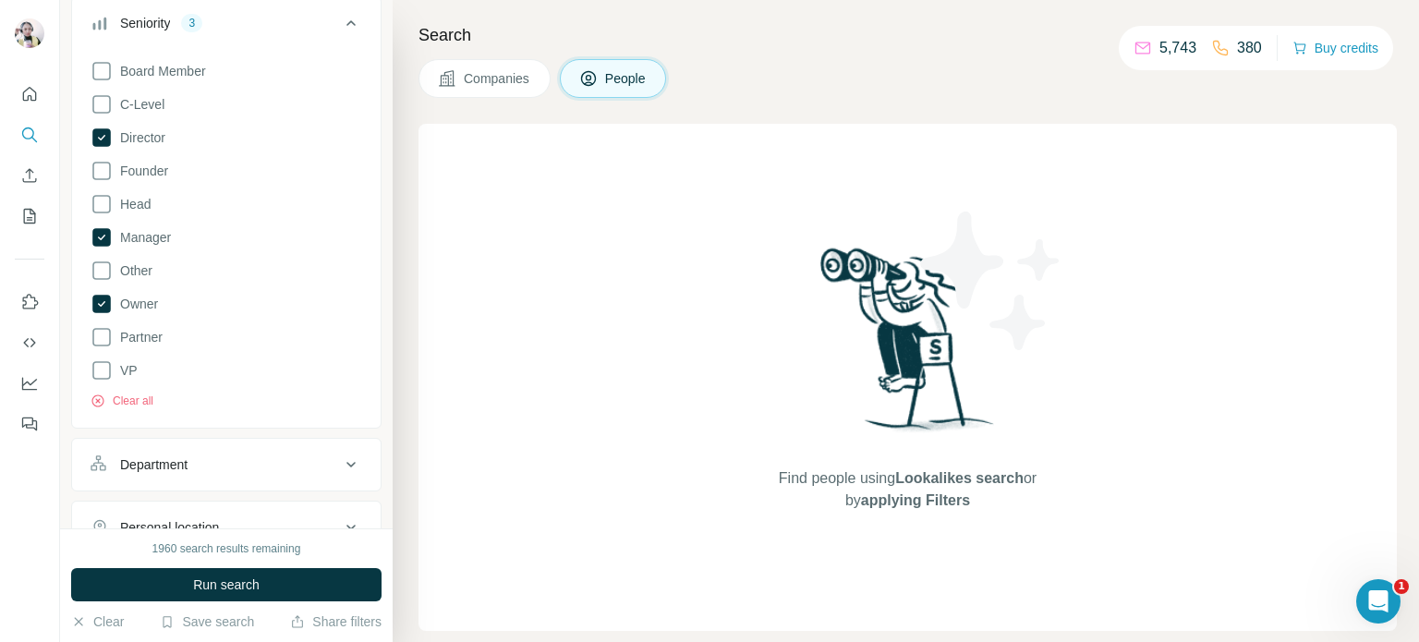
scroll to position [185, 0]
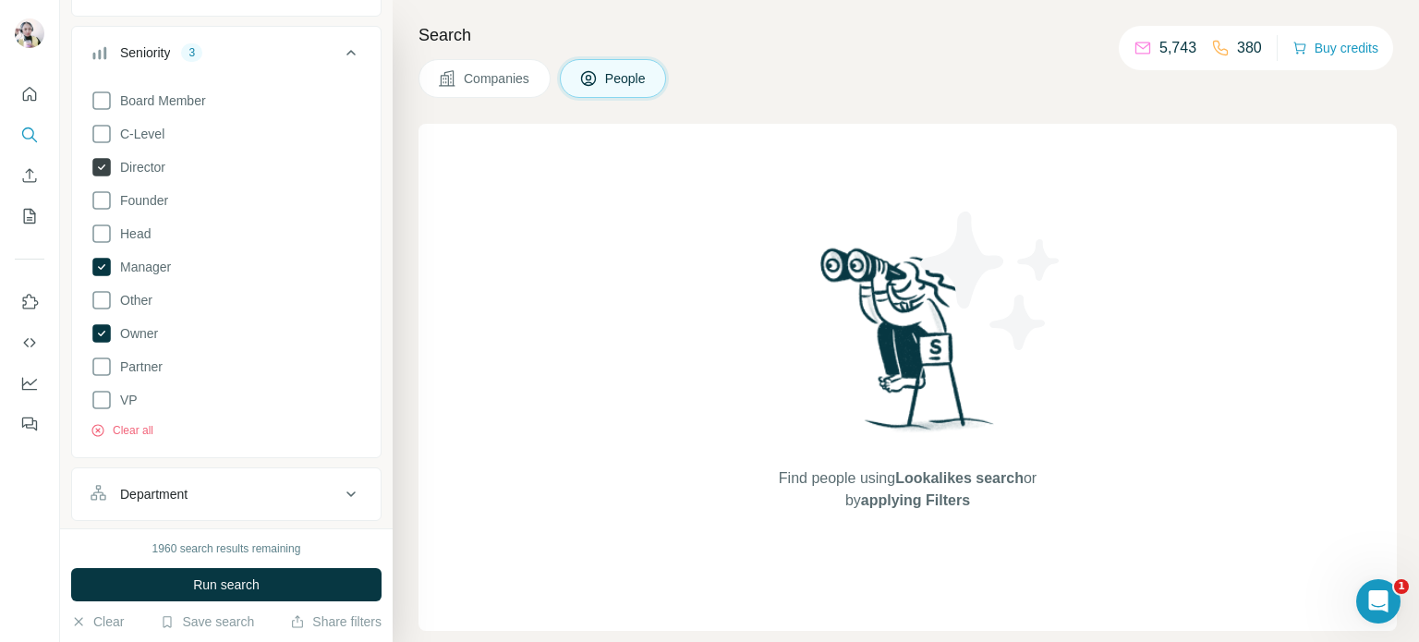
click at [103, 162] on icon at bounding box center [101, 167] width 18 height 18
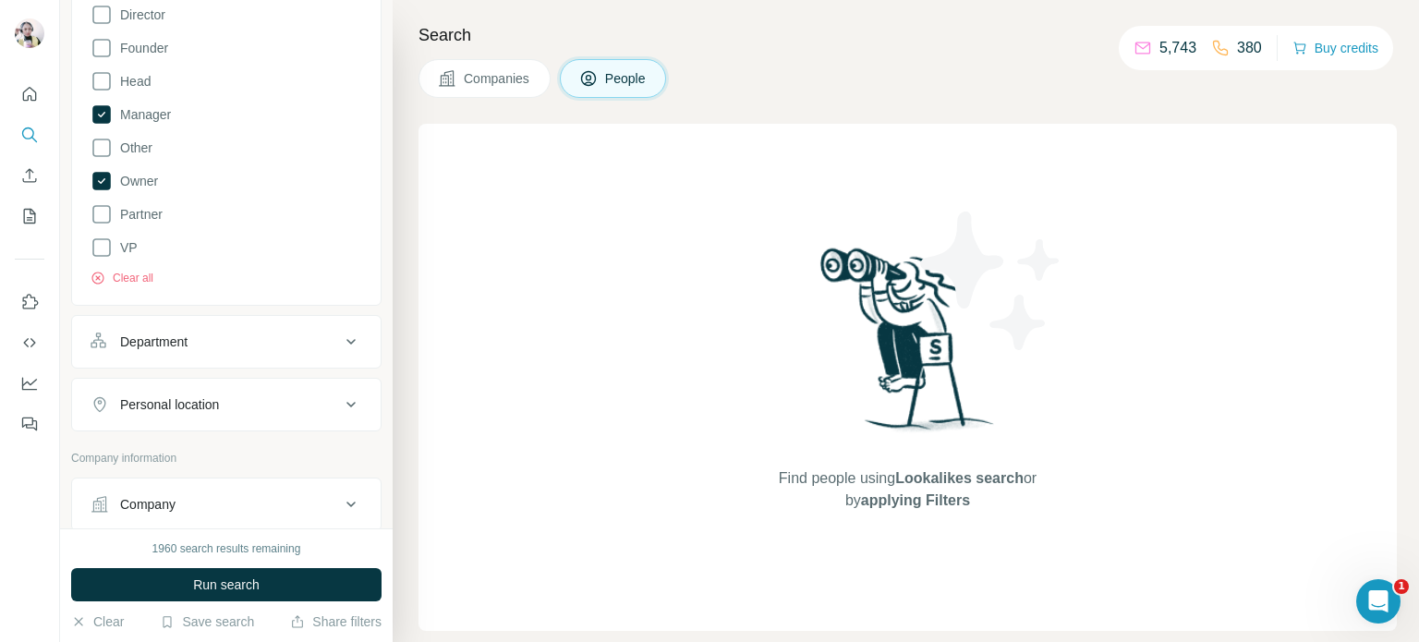
scroll to position [369, 0]
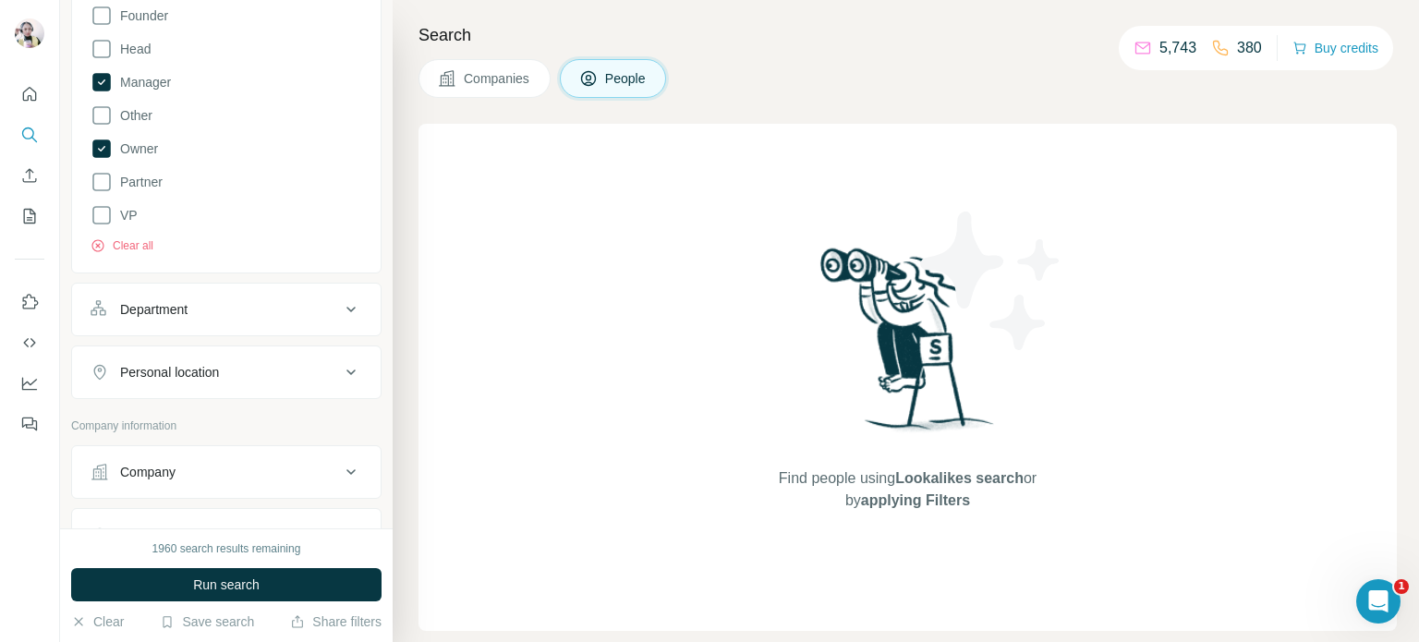
click at [222, 330] on button "Department" at bounding box center [226, 309] width 309 height 44
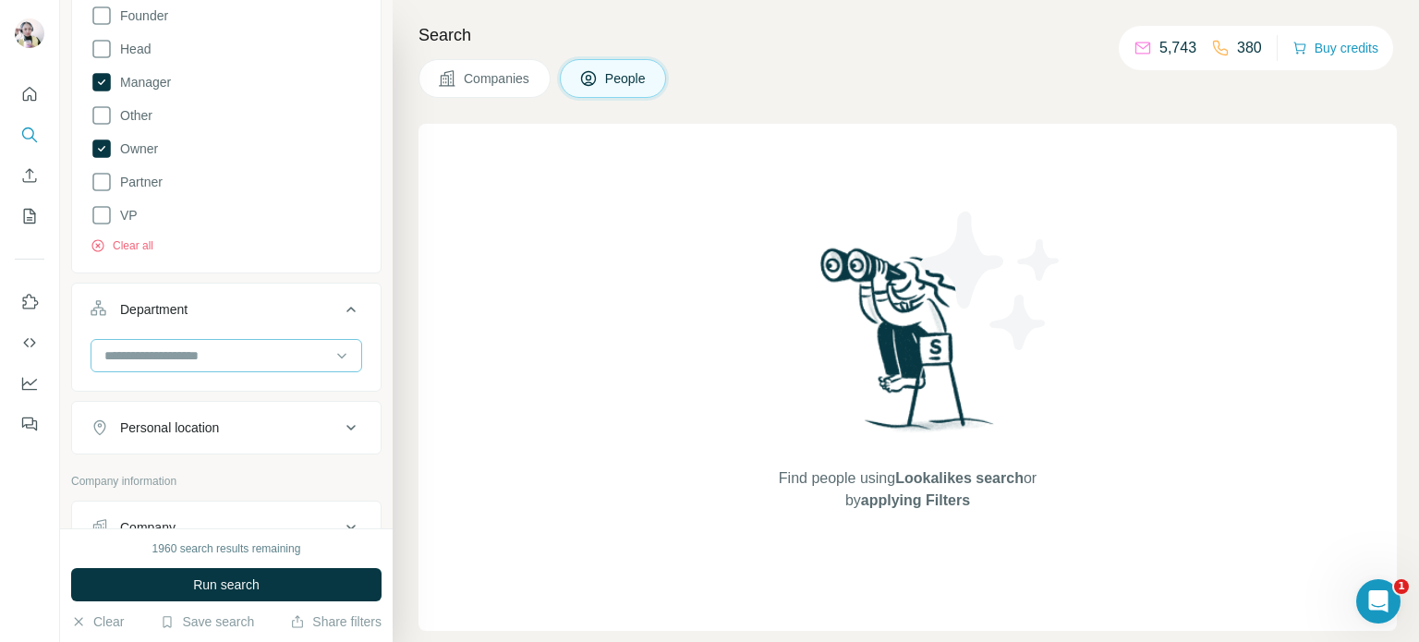
click at [196, 355] on input at bounding box center [217, 355] width 228 height 20
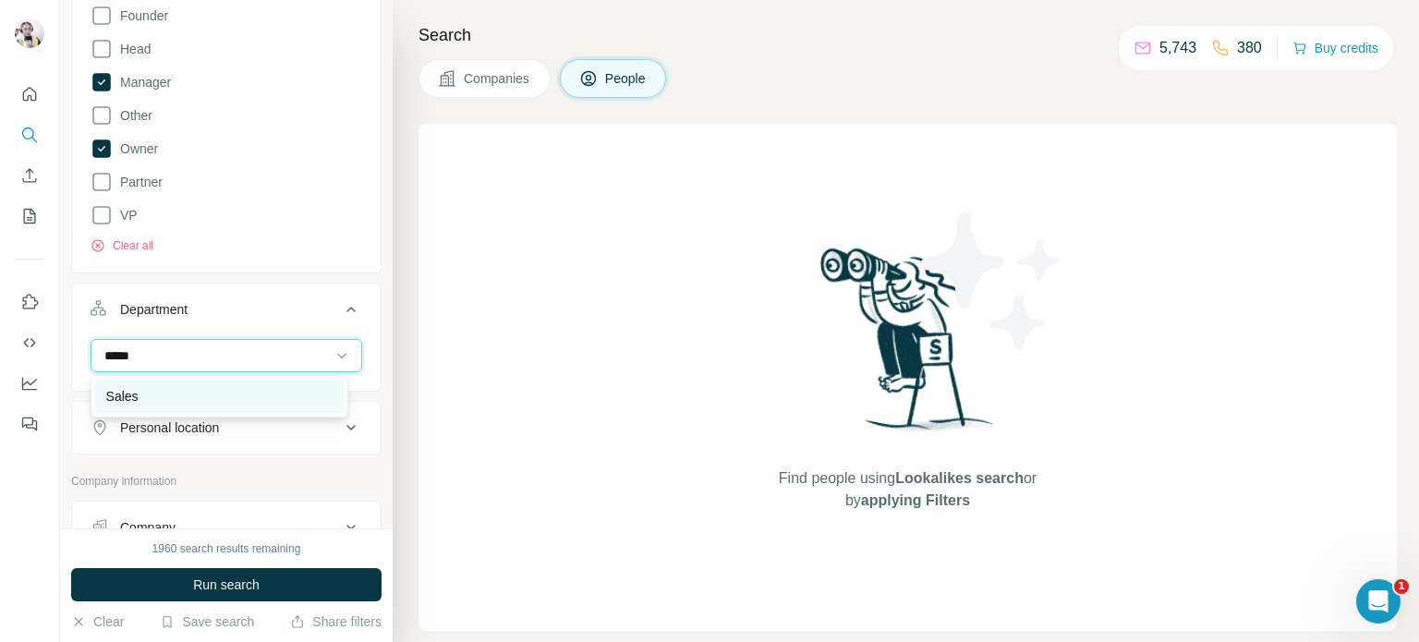
type input "*****"
click at [177, 384] on div "Sales" at bounding box center [219, 396] width 248 height 33
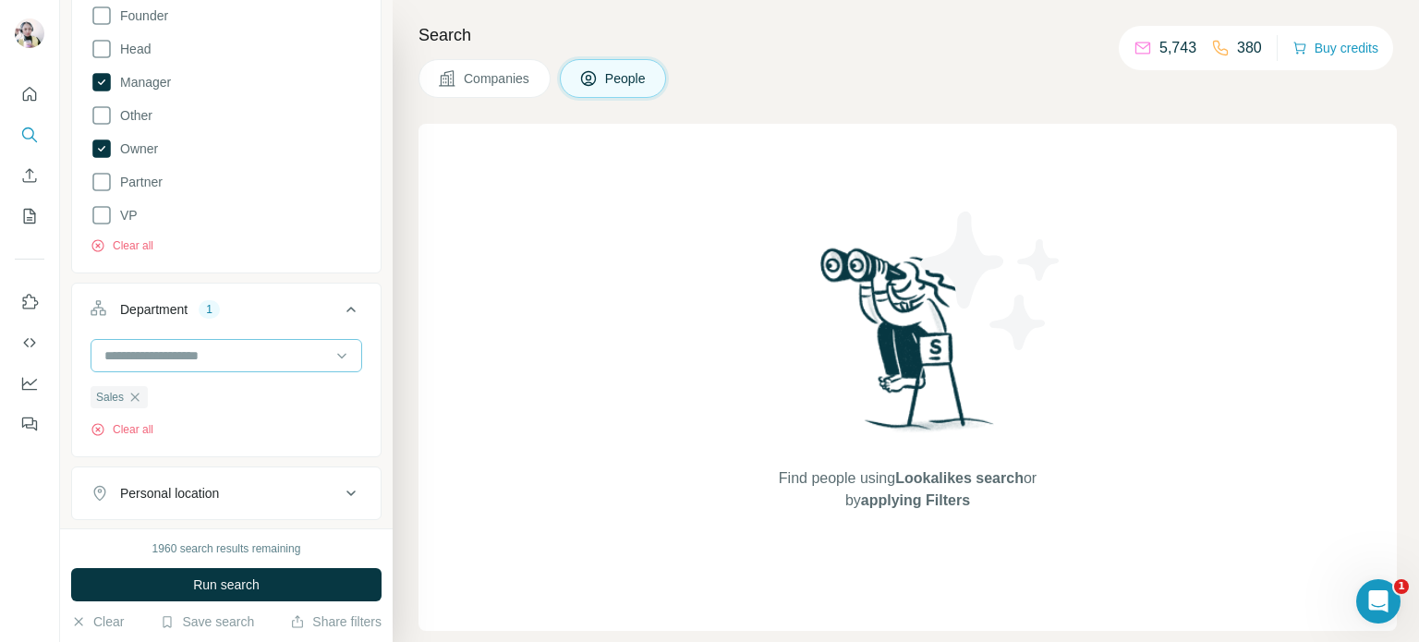
click at [176, 357] on input at bounding box center [217, 355] width 228 height 20
type input "*"
click at [407, 401] on div "Search Companies People Find people using Lookalikes search or by applying Filt…" at bounding box center [906, 321] width 1026 height 642
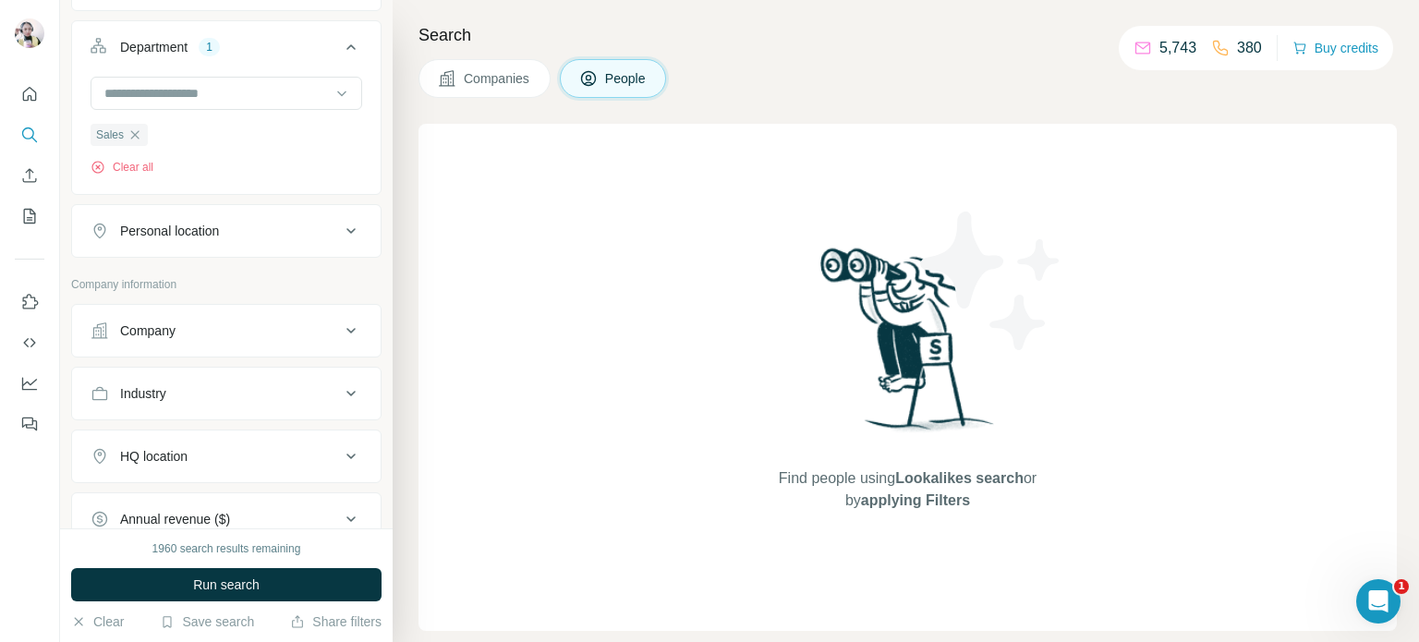
scroll to position [647, 0]
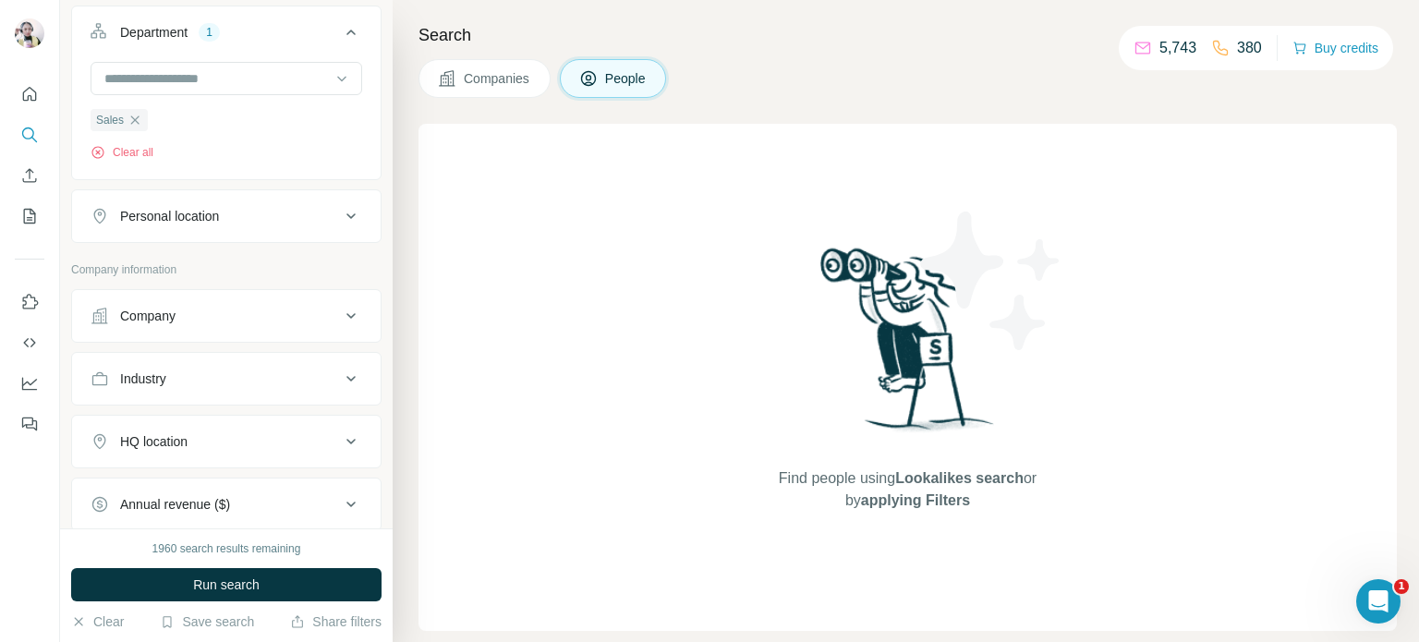
click at [224, 224] on div "Personal location" at bounding box center [215, 216] width 249 height 18
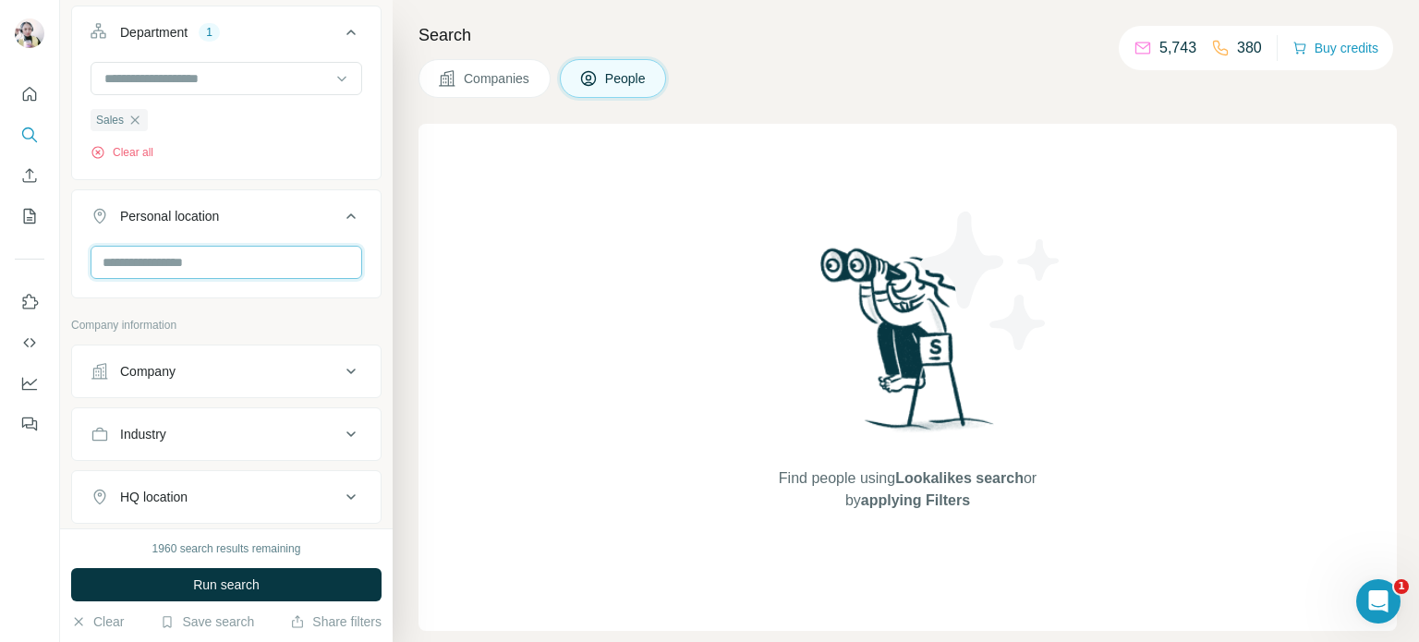
click at [184, 265] on input "text" at bounding box center [227, 262] width 272 height 33
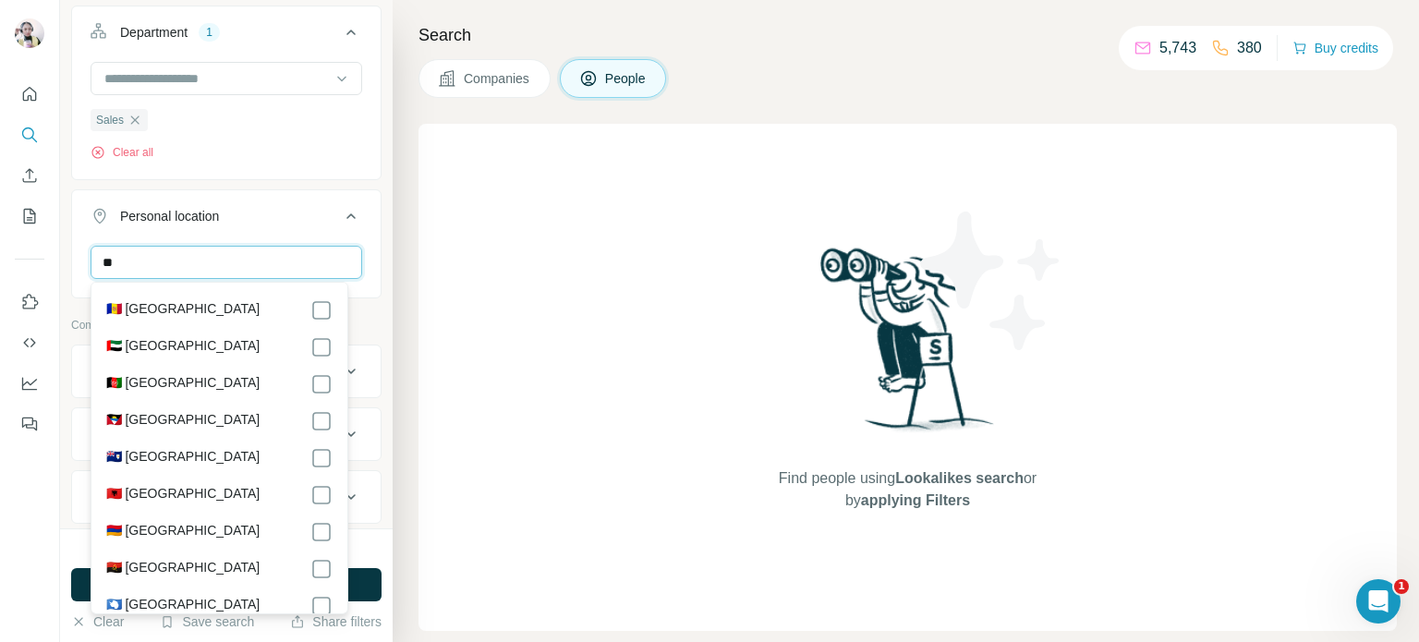
type input "*"
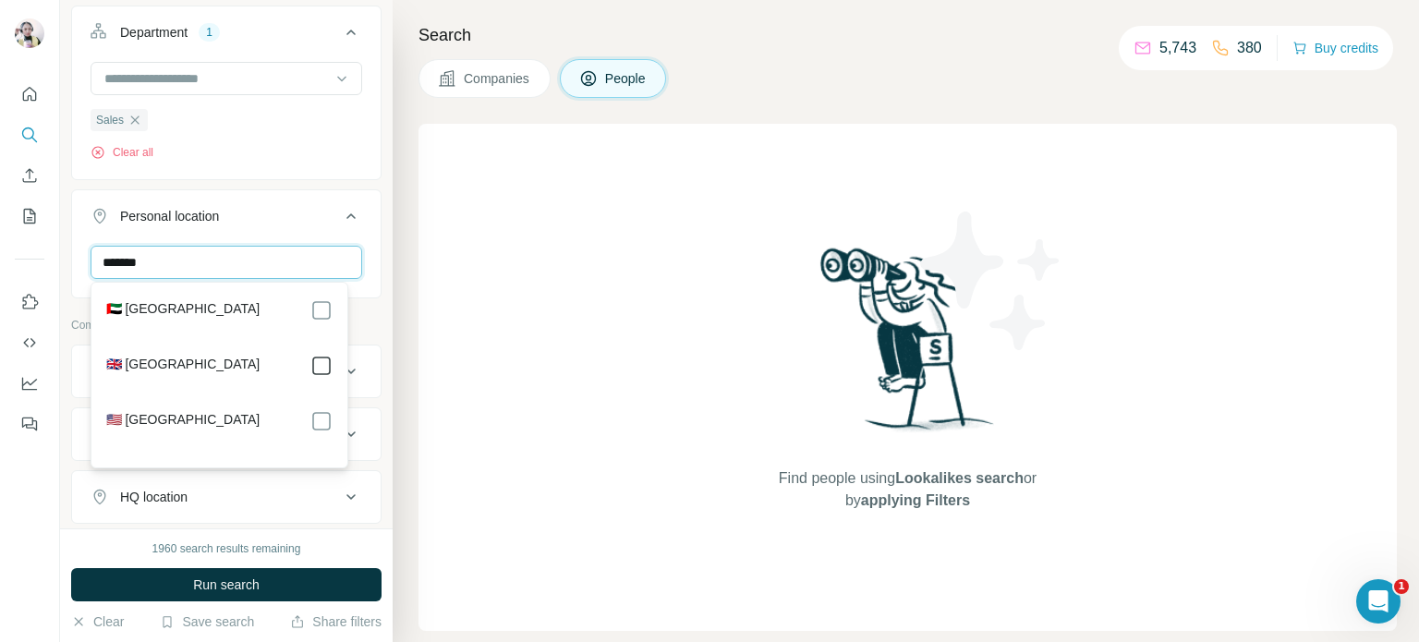
type input "******"
click at [400, 346] on div "Search Companies People Find people using Lookalikes search or by applying Filt…" at bounding box center [906, 321] width 1026 height 642
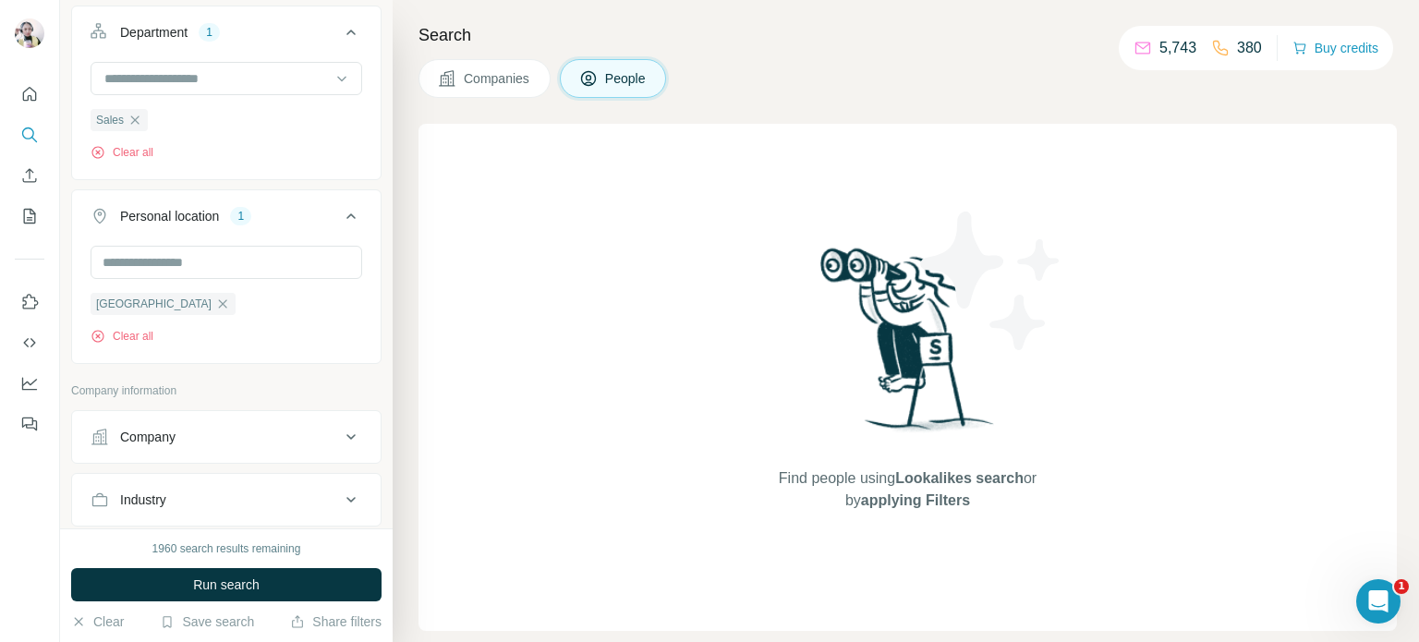
click at [262, 446] on button "Company" at bounding box center [226, 437] width 309 height 44
click at [409, 405] on div "Search Companies People Find people using Lookalikes search or by applying Filt…" at bounding box center [906, 321] width 1026 height 642
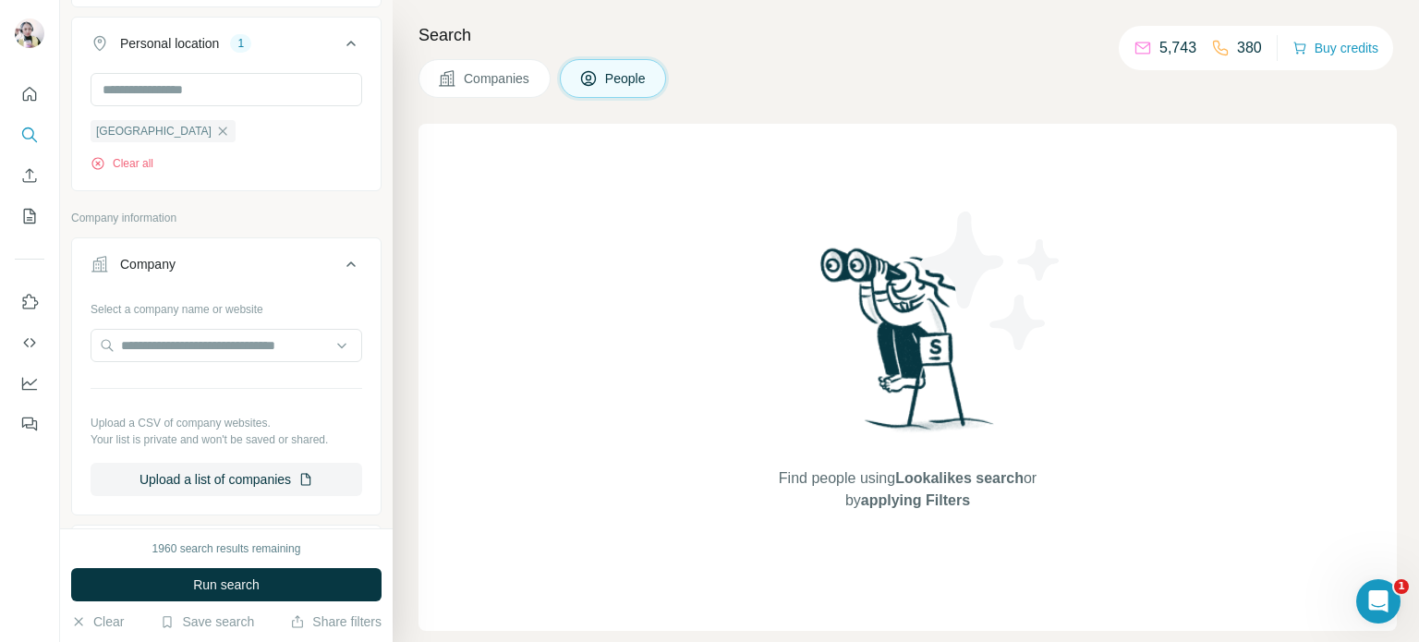
scroll to position [831, 0]
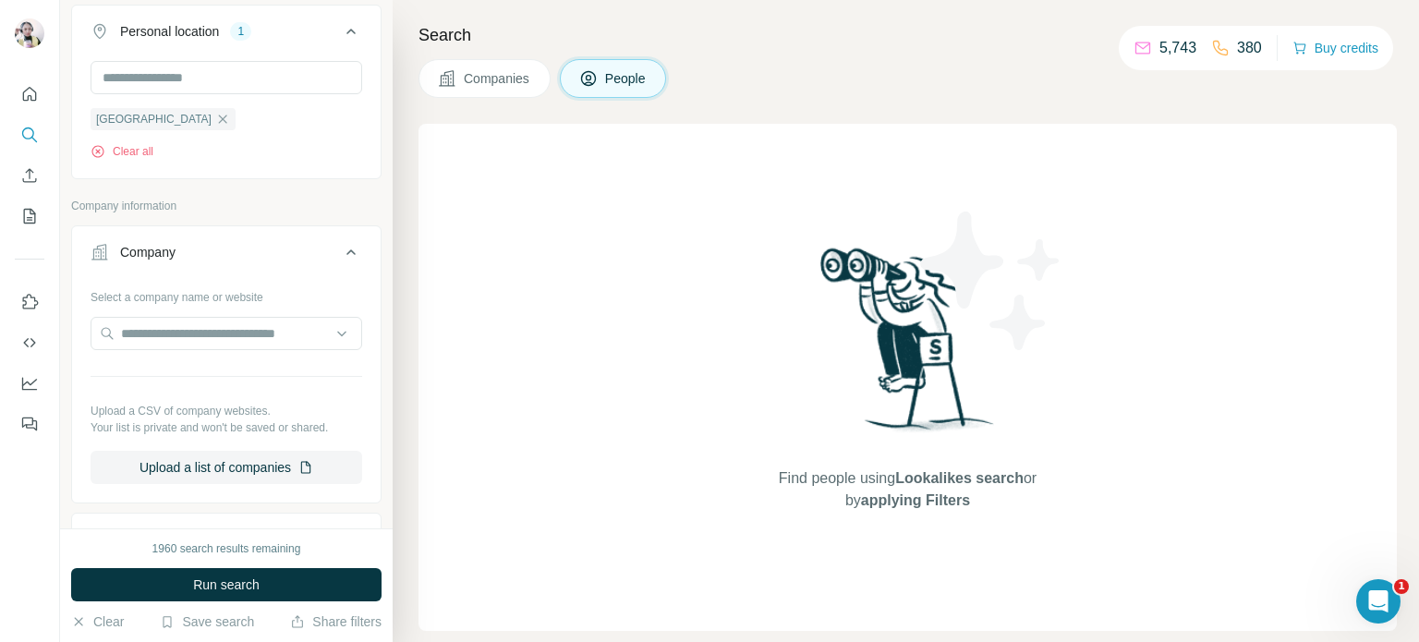
click at [341, 254] on icon at bounding box center [351, 252] width 22 height 22
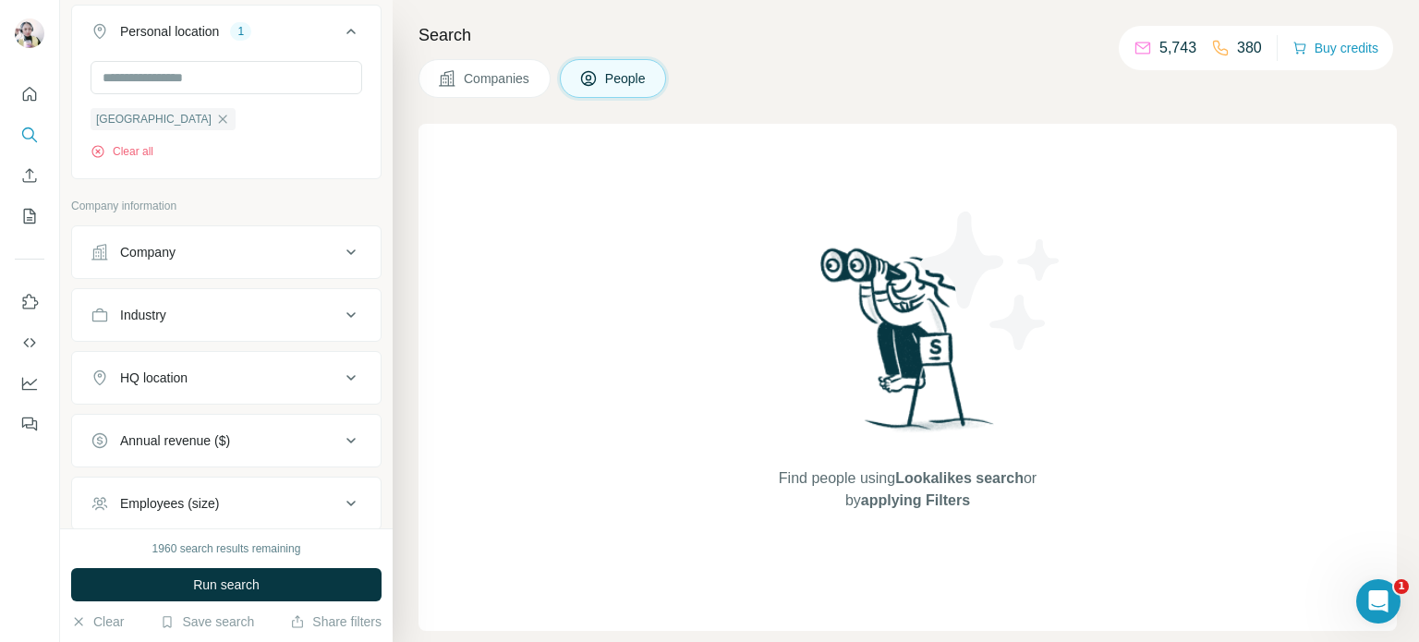
click at [241, 332] on button "Industry" at bounding box center [226, 315] width 309 height 44
click at [259, 369] on input at bounding box center [217, 361] width 228 height 20
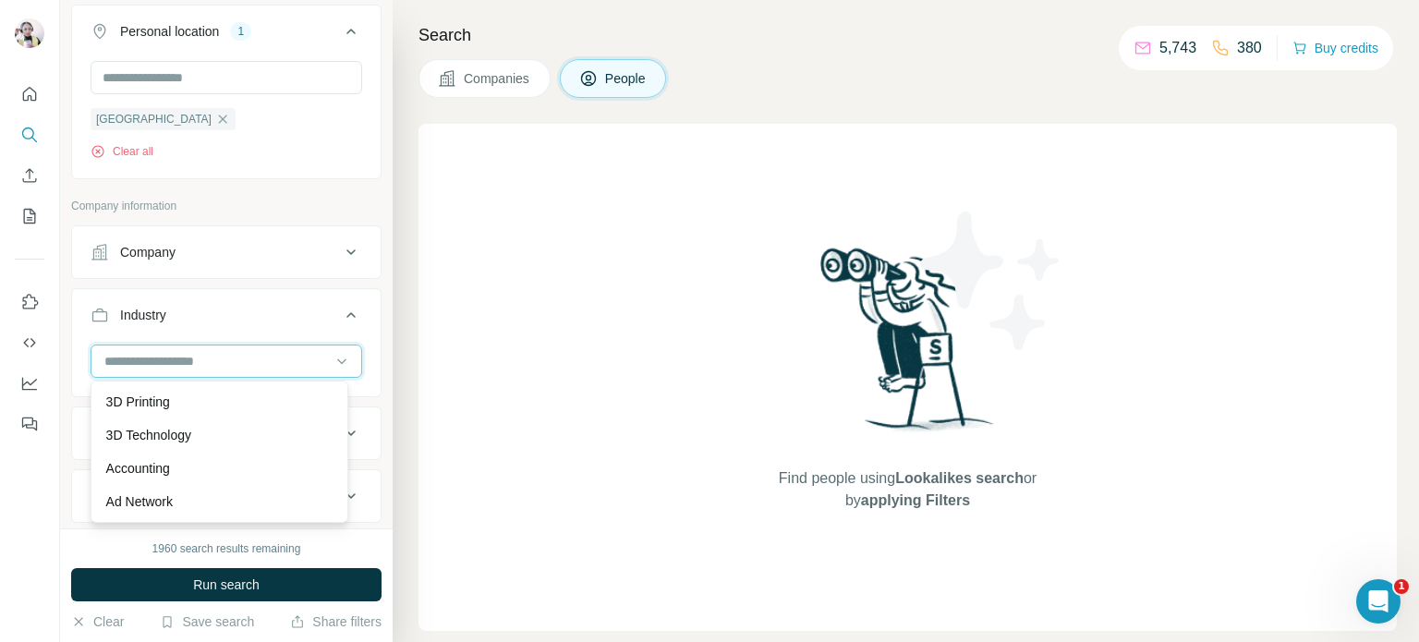
click at [190, 357] on input at bounding box center [217, 361] width 228 height 20
click at [265, 356] on input at bounding box center [217, 361] width 228 height 20
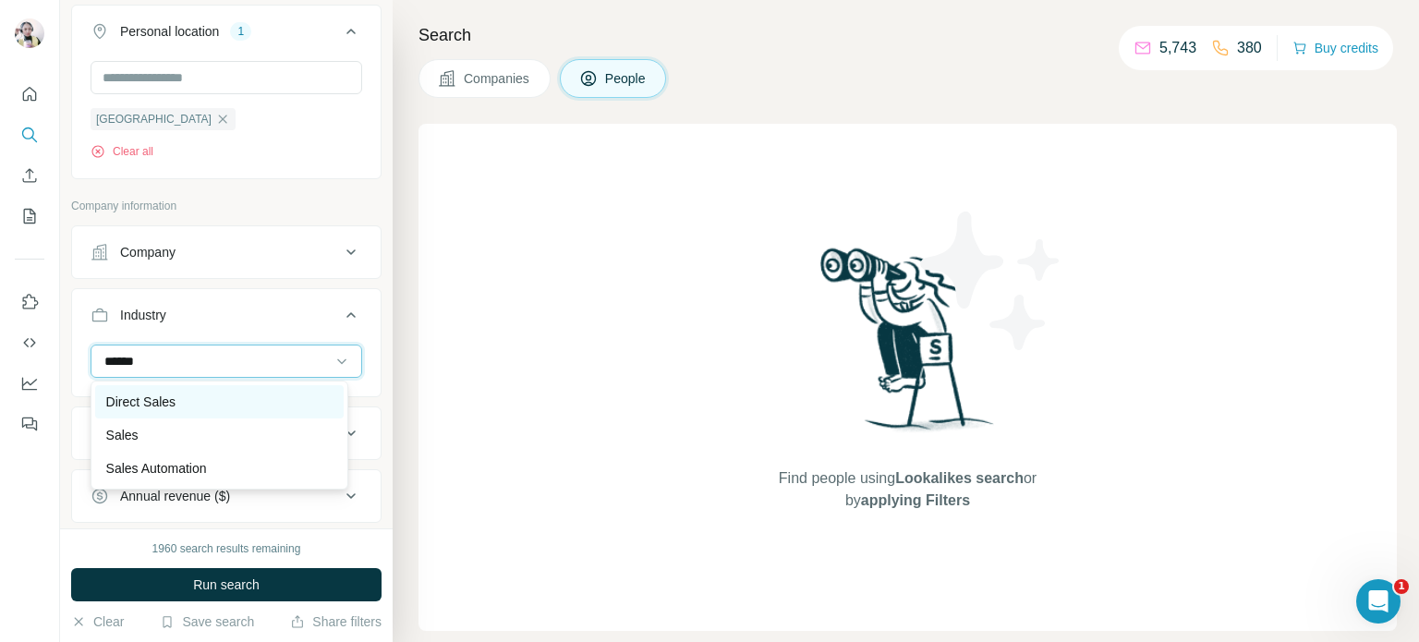
type input "*****"
click at [207, 405] on div "Direct Sales" at bounding box center [219, 402] width 226 height 18
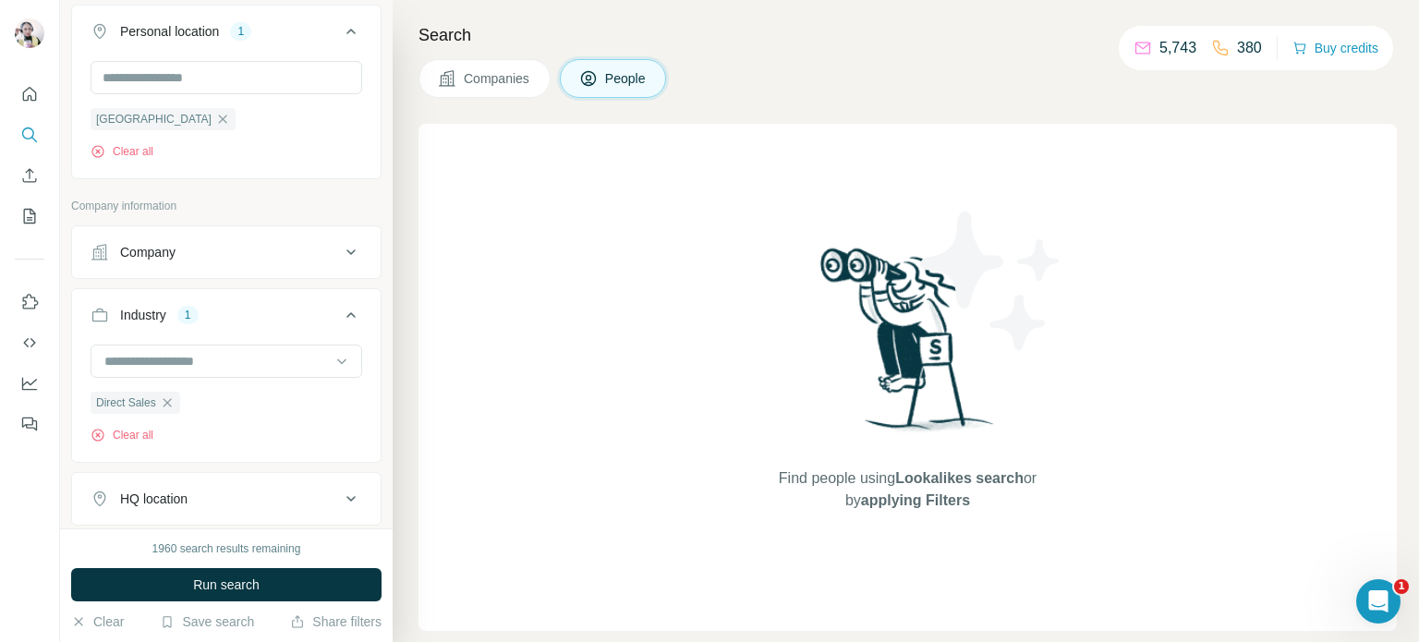
click at [236, 365] on input at bounding box center [217, 361] width 228 height 20
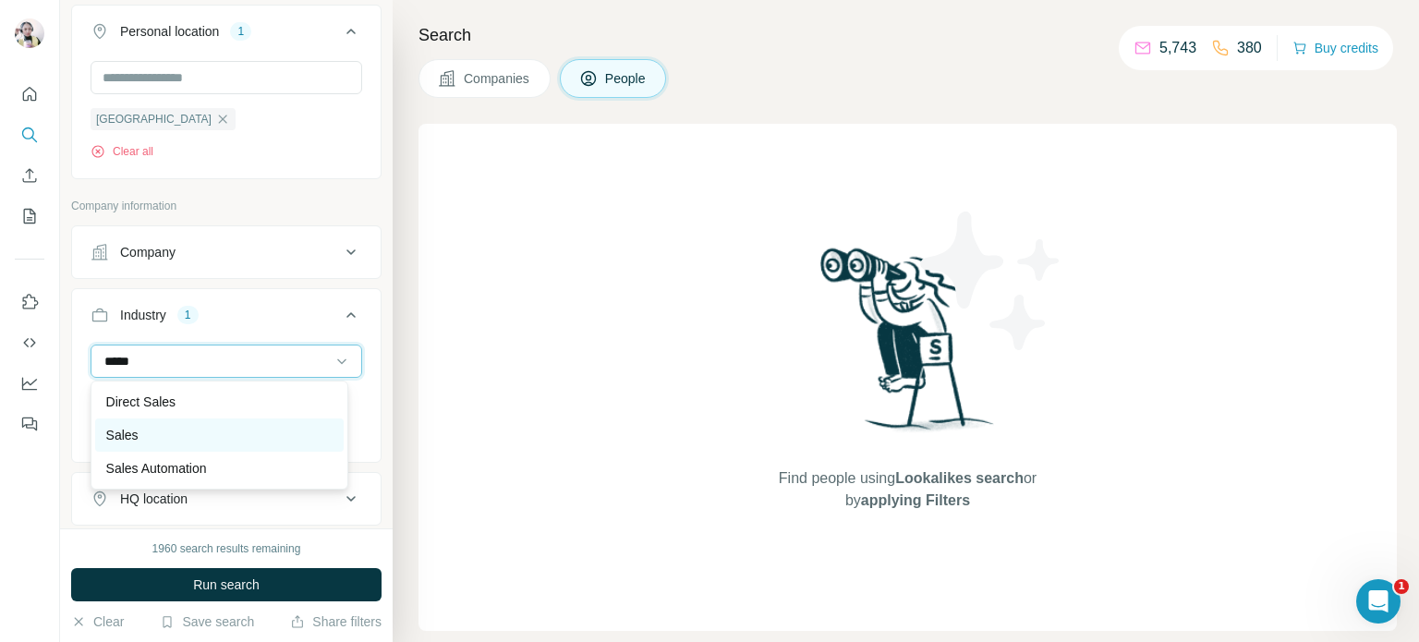
type input "*****"
click at [131, 428] on p "Sales" at bounding box center [122, 435] width 32 height 18
click at [270, 364] on input at bounding box center [217, 361] width 228 height 20
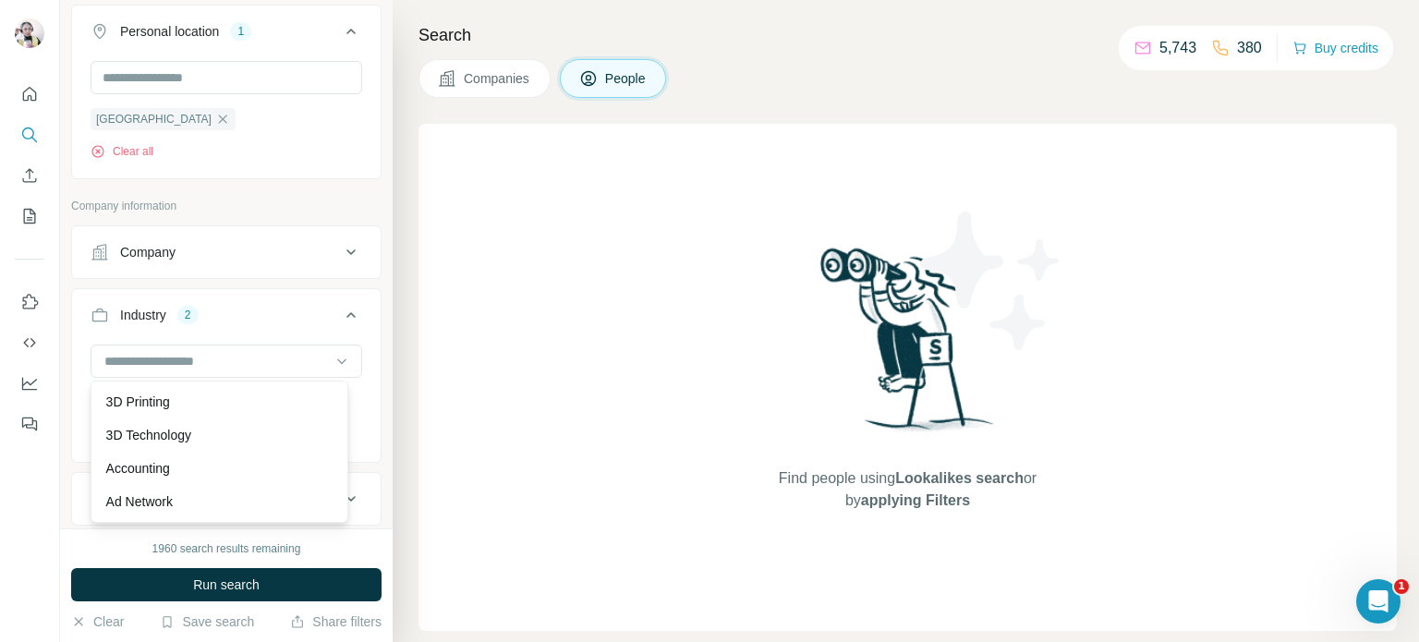
click at [539, 405] on div "Find people using Lookalikes search or by applying Filters" at bounding box center [907, 377] width 978 height 507
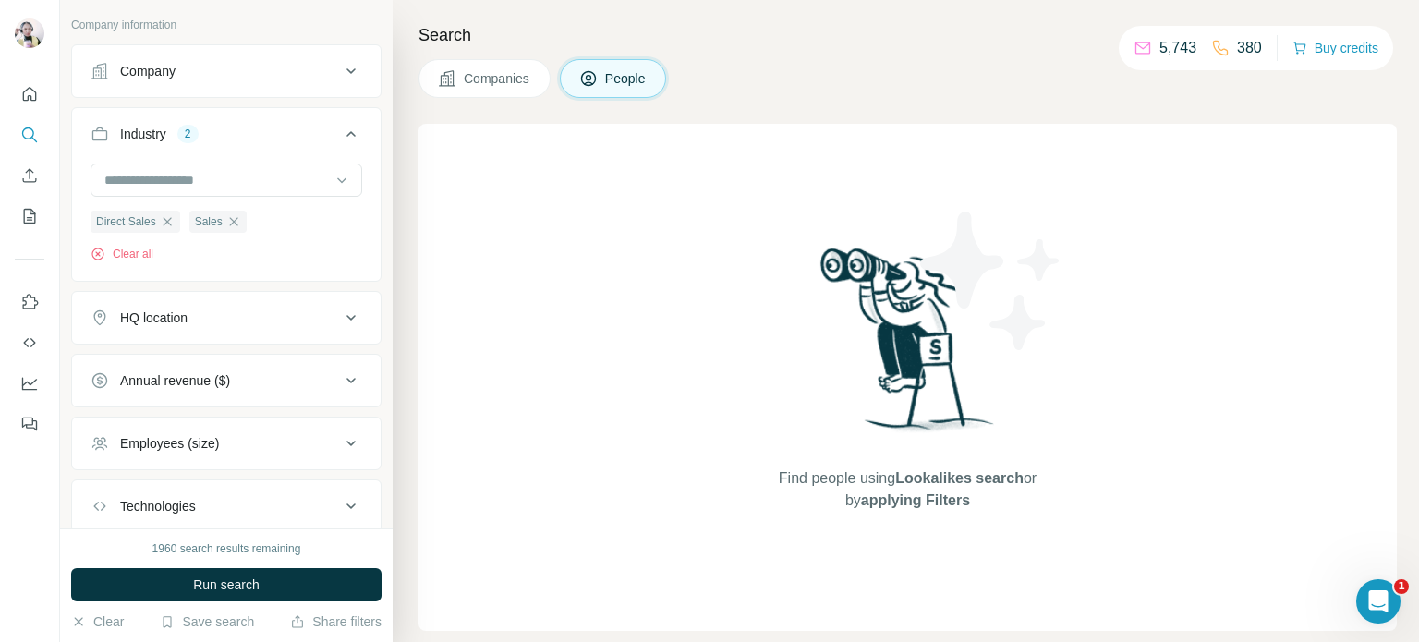
scroll to position [1016, 0]
click at [221, 299] on button "HQ location" at bounding box center [226, 314] width 309 height 44
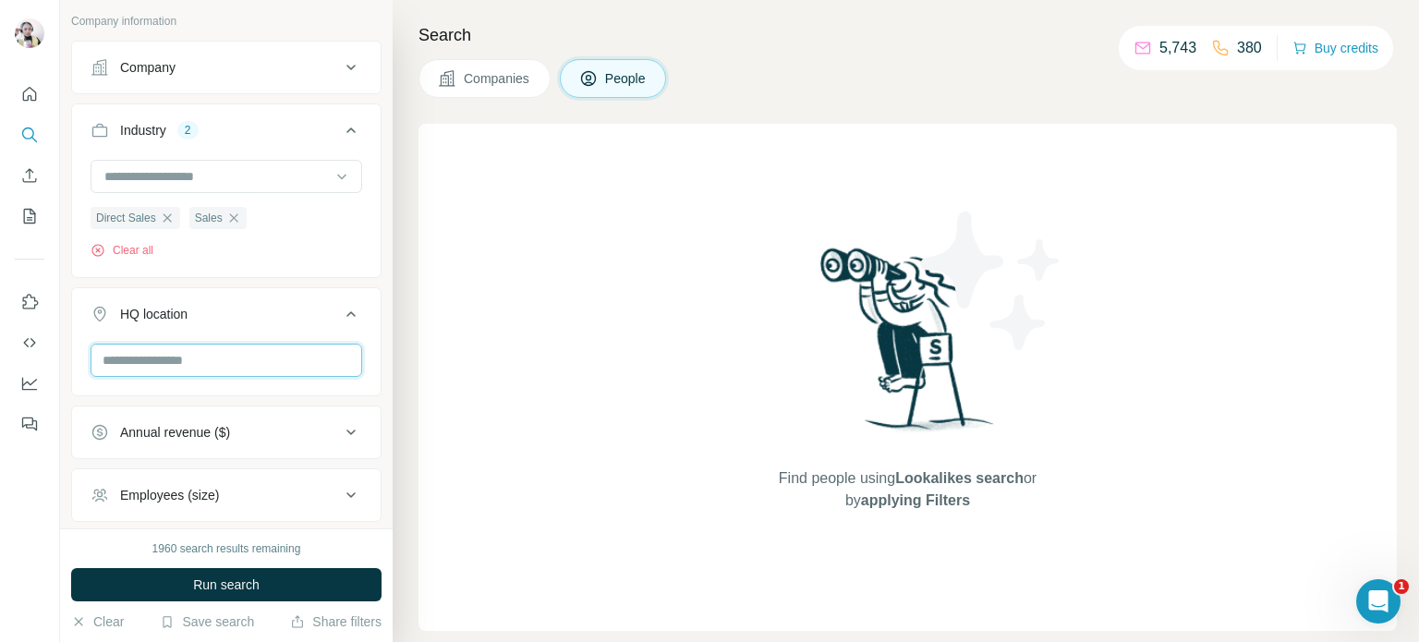
click at [252, 354] on input "text" at bounding box center [227, 360] width 272 height 33
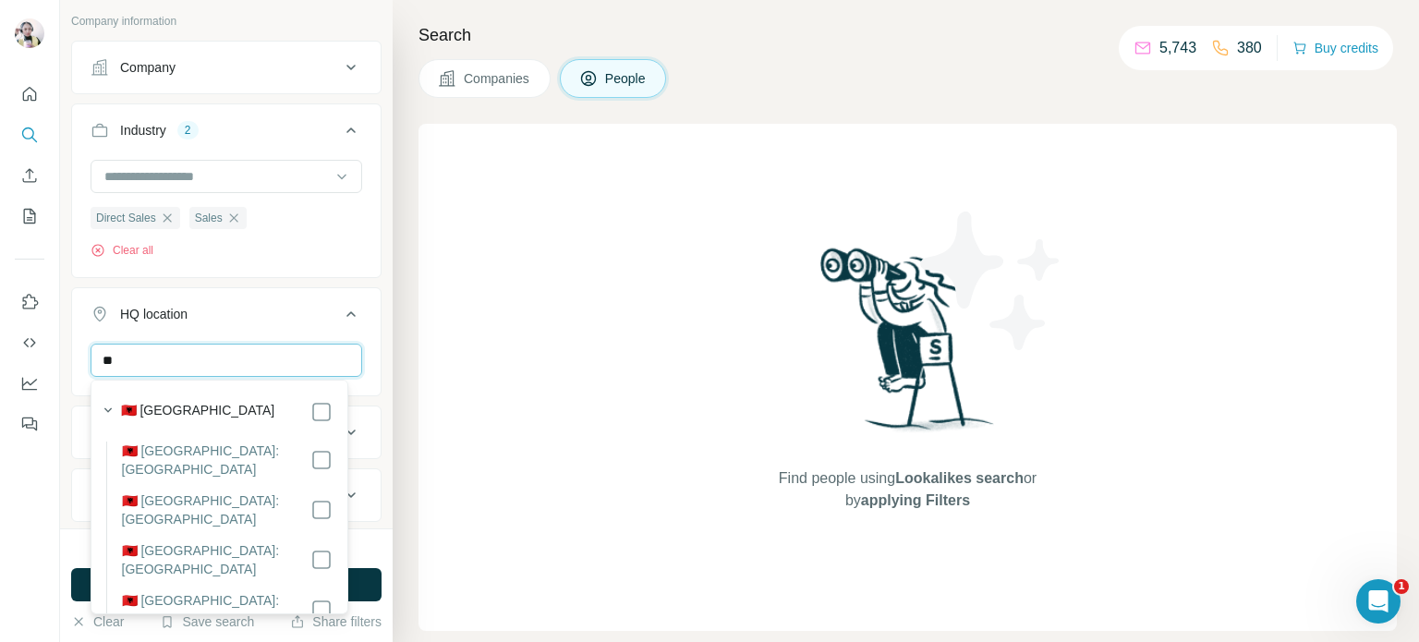
type input "*"
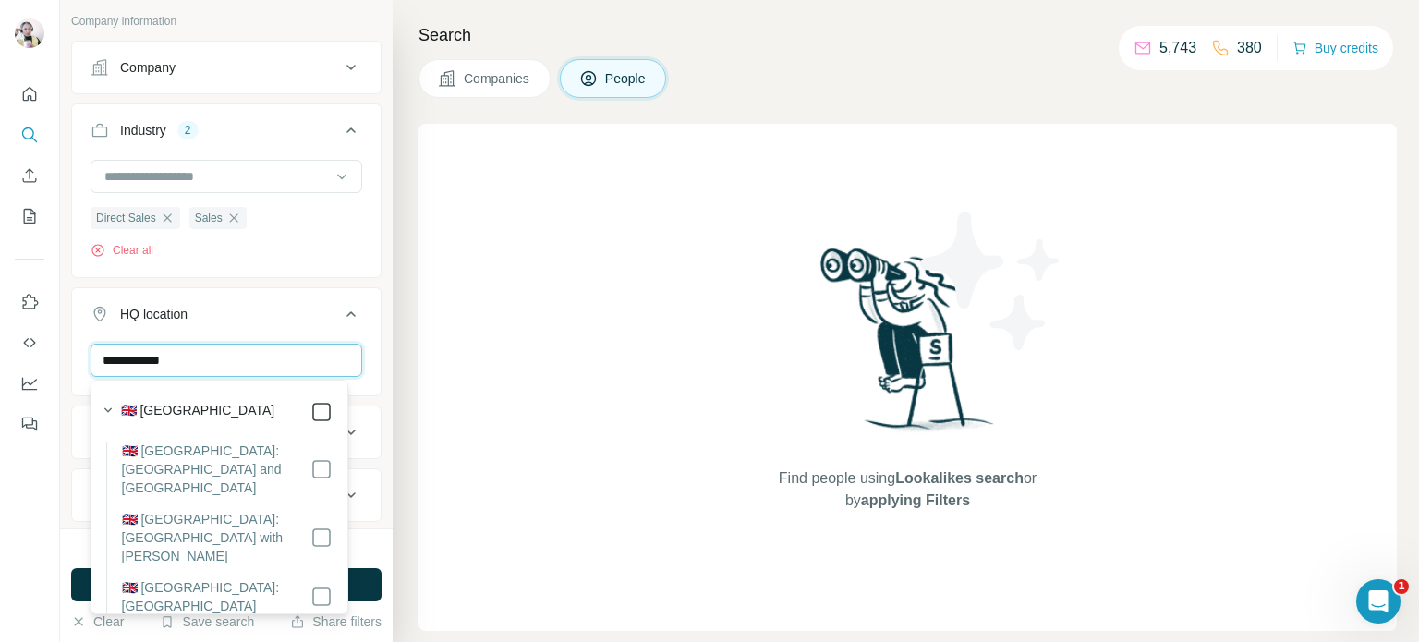
type input "**********"
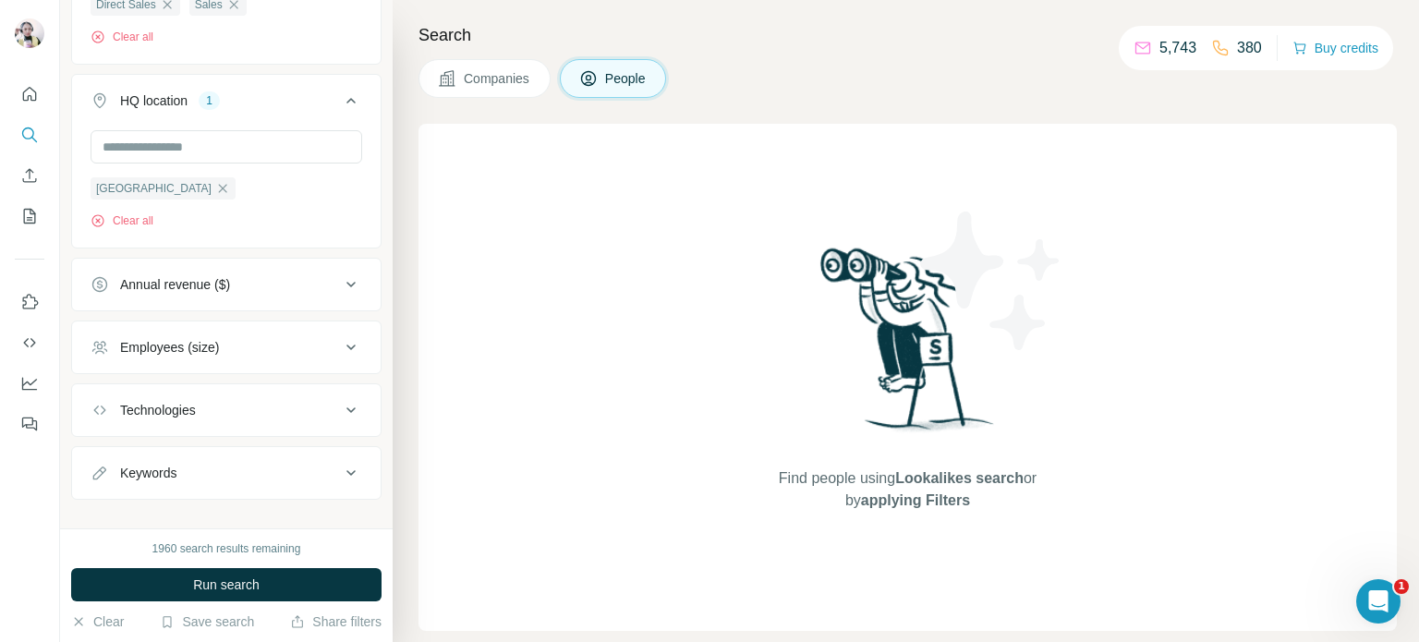
scroll to position [1250, 0]
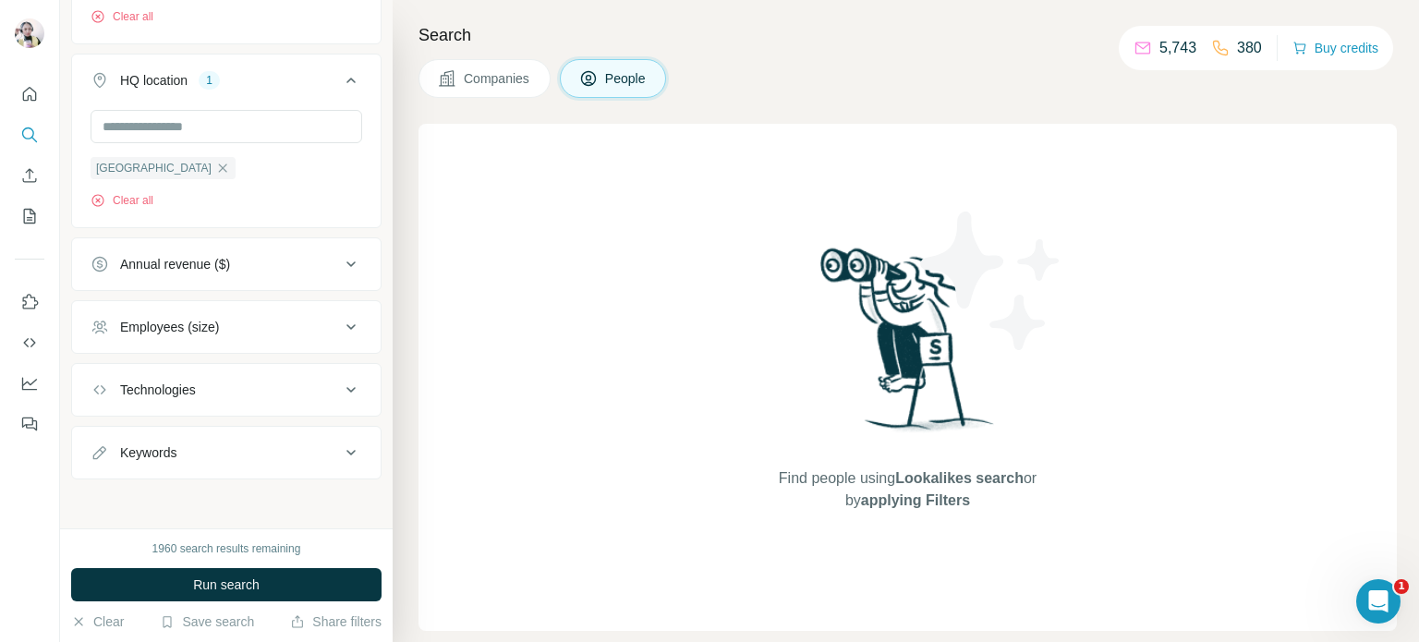
click at [266, 261] on div "Annual revenue ($)" at bounding box center [215, 264] width 249 height 18
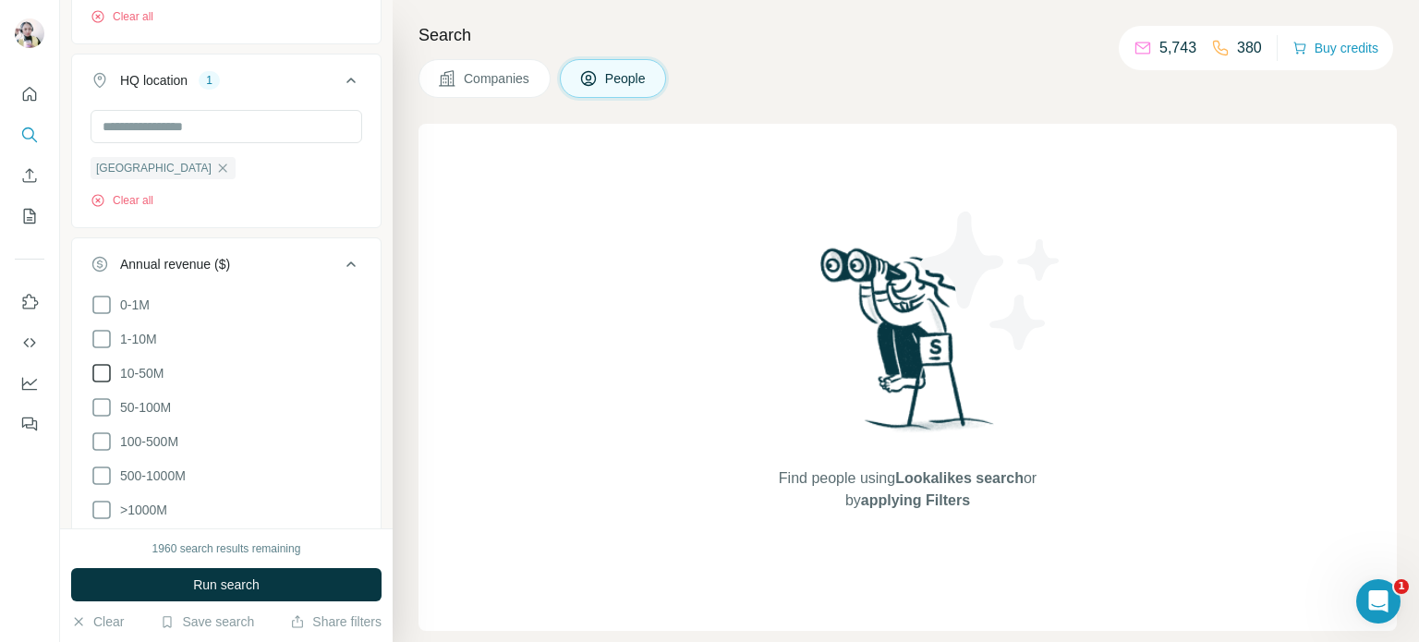
click at [99, 364] on icon at bounding box center [101, 373] width 18 height 18
click at [96, 345] on icon at bounding box center [101, 339] width 18 height 18
click at [373, 294] on div "New search Hide Company lookalikes Personal information Job title Seniority 2 B…" at bounding box center [226, 264] width 333 height 528
click at [340, 258] on icon at bounding box center [351, 264] width 22 height 22
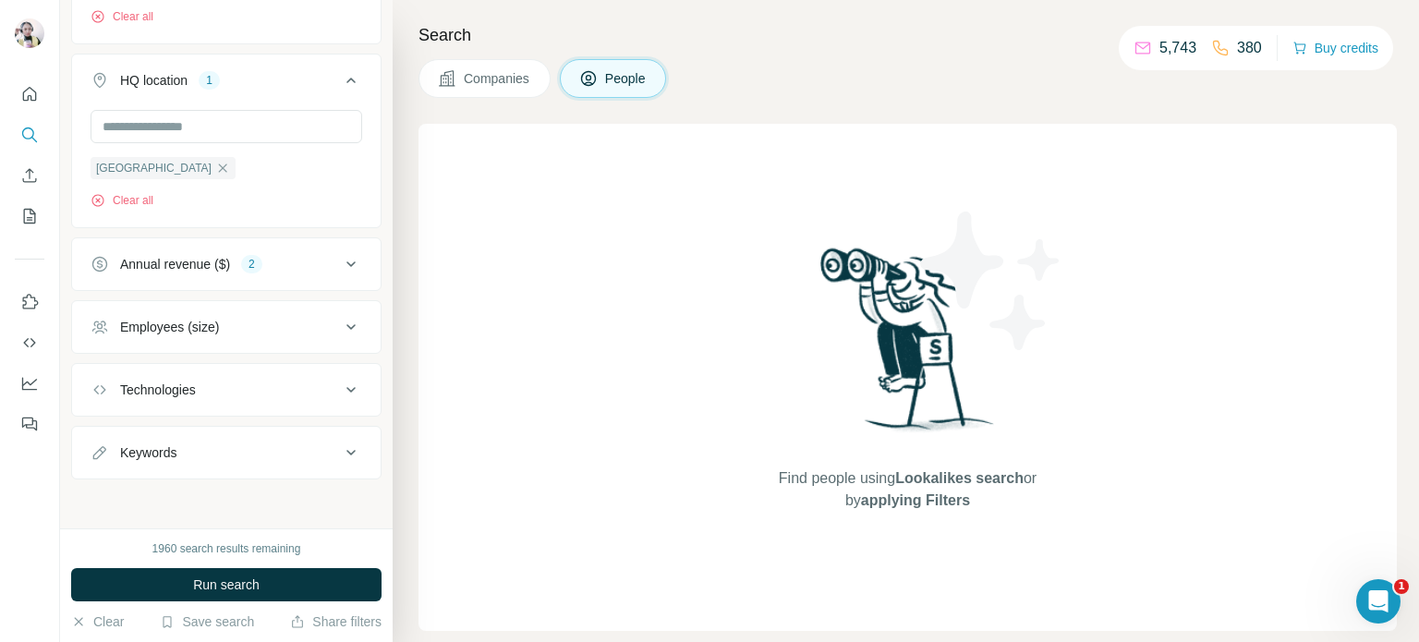
click at [188, 313] on button "Employees (size)" at bounding box center [226, 327] width 309 height 44
click at [102, 437] on icon at bounding box center [102, 436] width 22 height 22
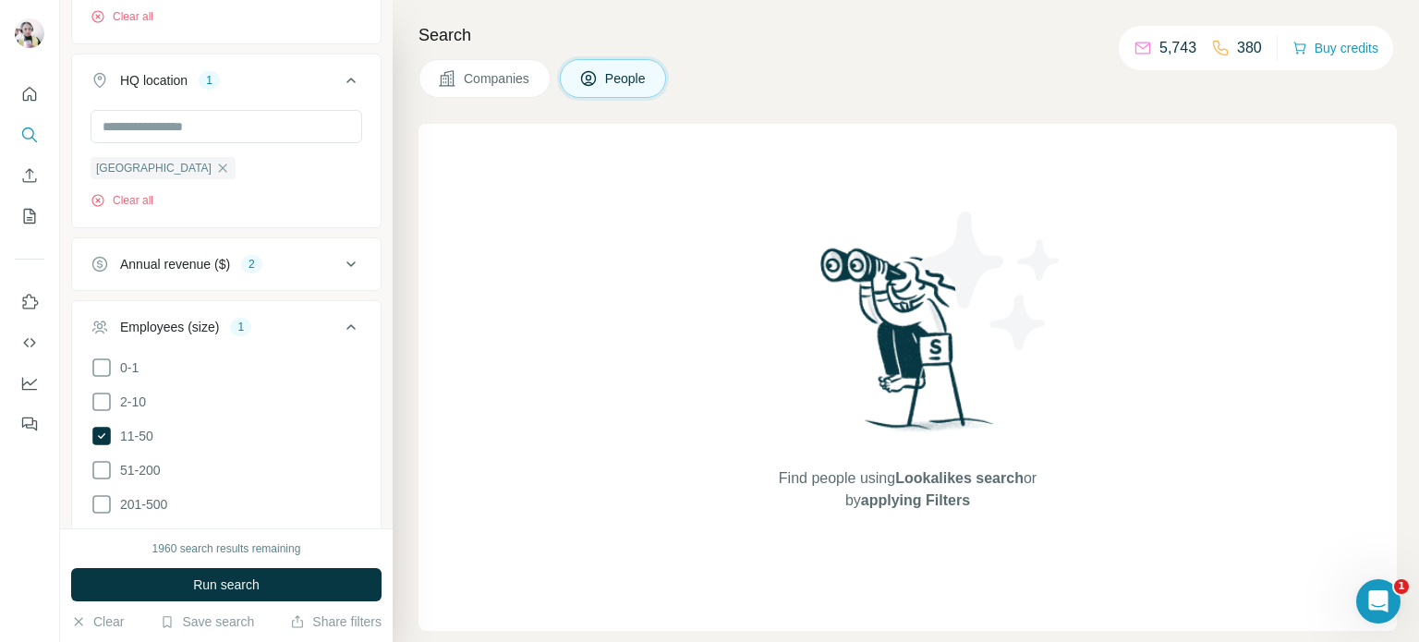
click at [340, 325] on icon at bounding box center [351, 327] width 22 height 22
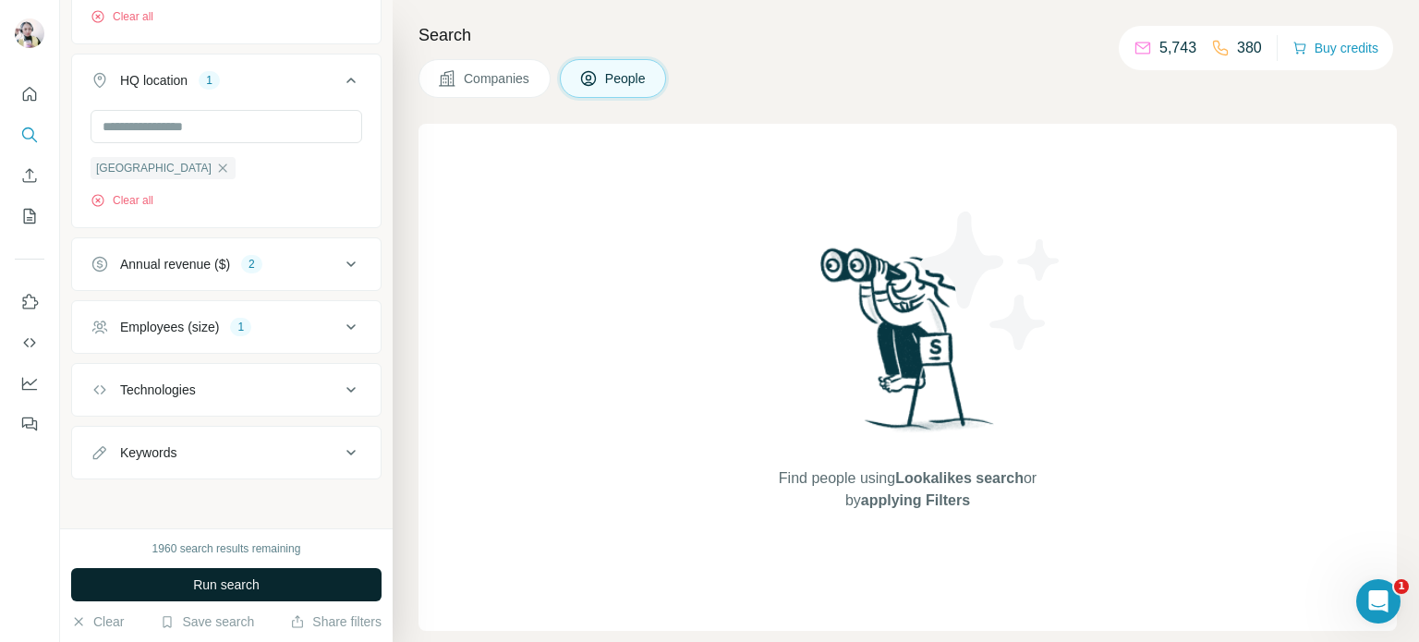
click at [257, 572] on button "Run search" at bounding box center [226, 584] width 310 height 33
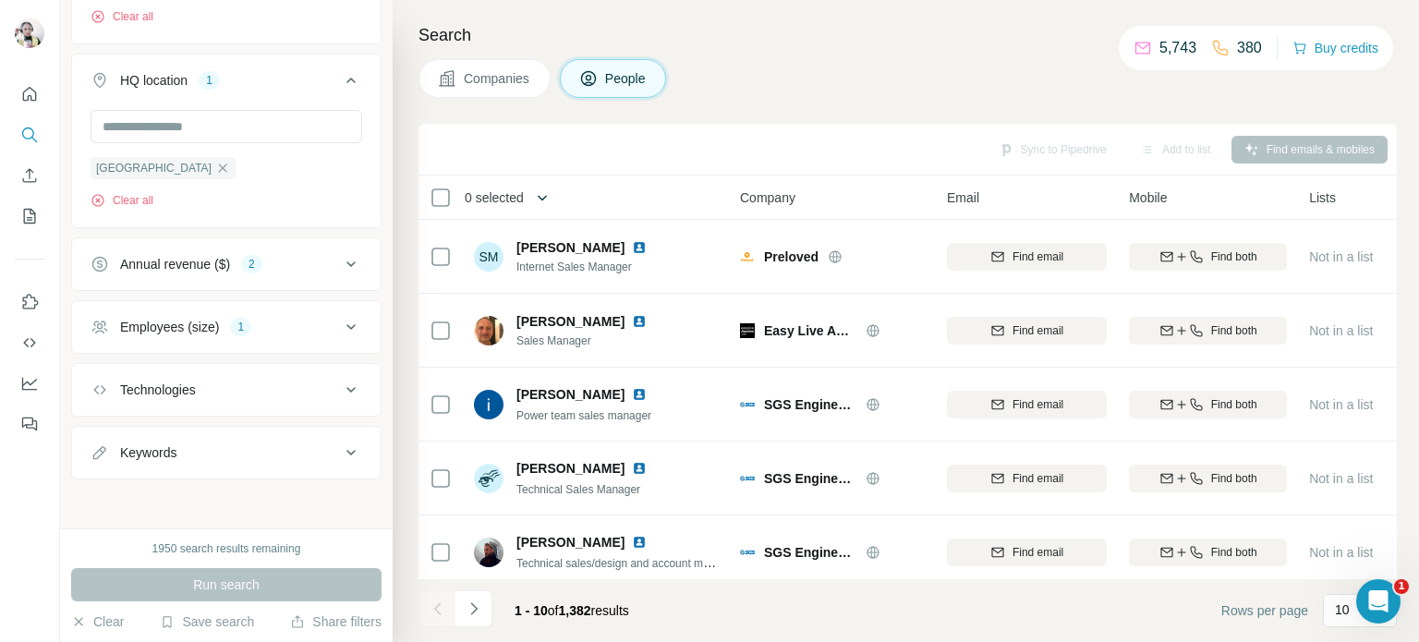
click at [539, 198] on icon "button" at bounding box center [542, 197] width 18 height 18
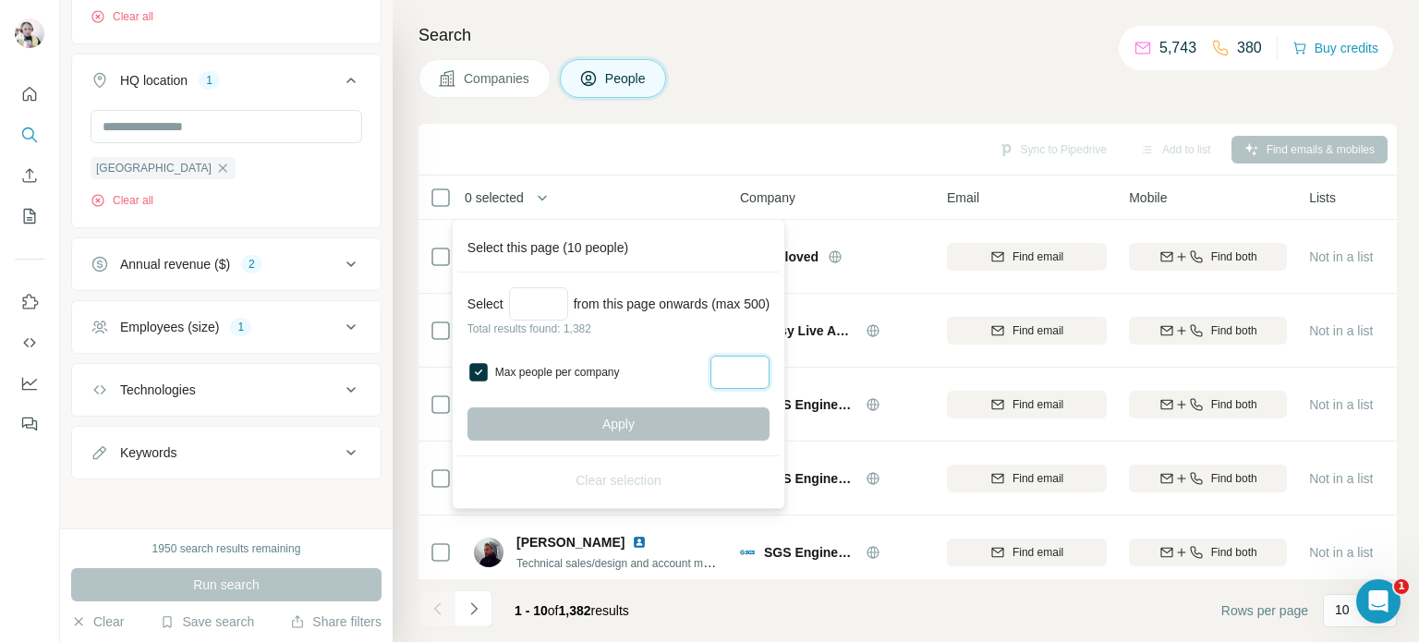
click at [753, 369] on input "Max people per company" at bounding box center [739, 372] width 59 height 33
type input "*"
click at [532, 303] on input "Select a number (up to 500)" at bounding box center [538, 303] width 59 height 33
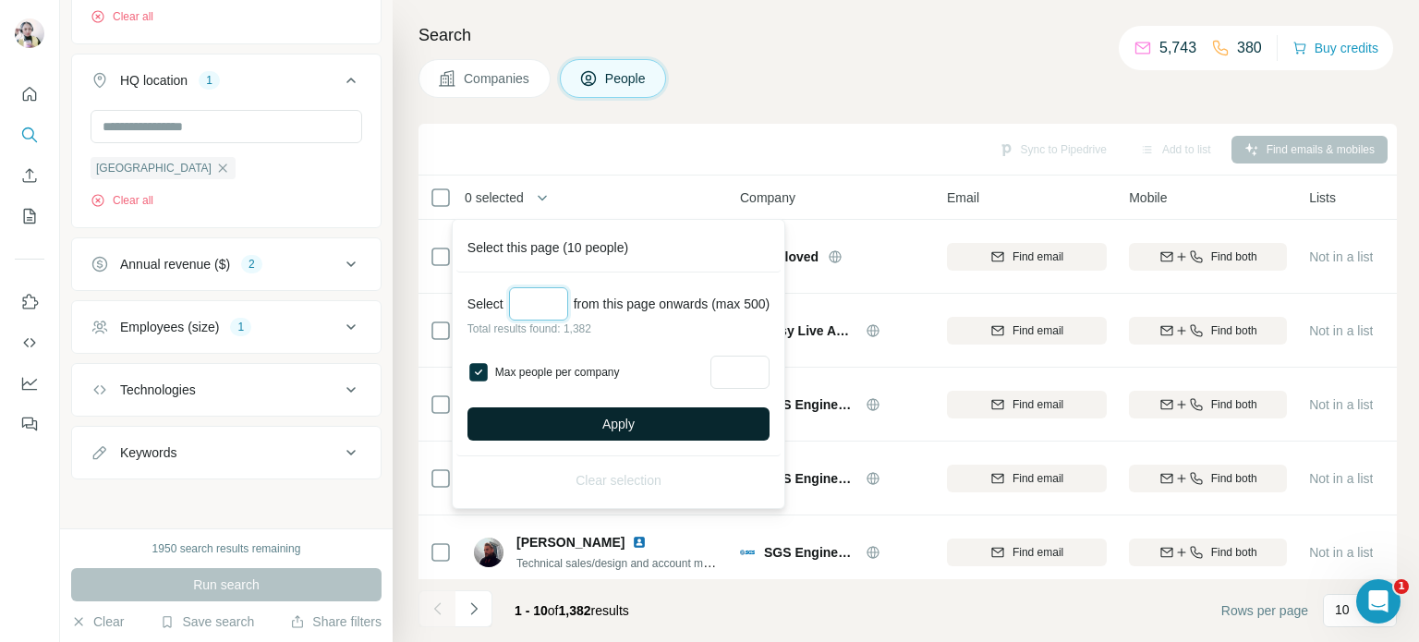
type input "**"
click at [656, 430] on button "Apply" at bounding box center [618, 423] width 302 height 33
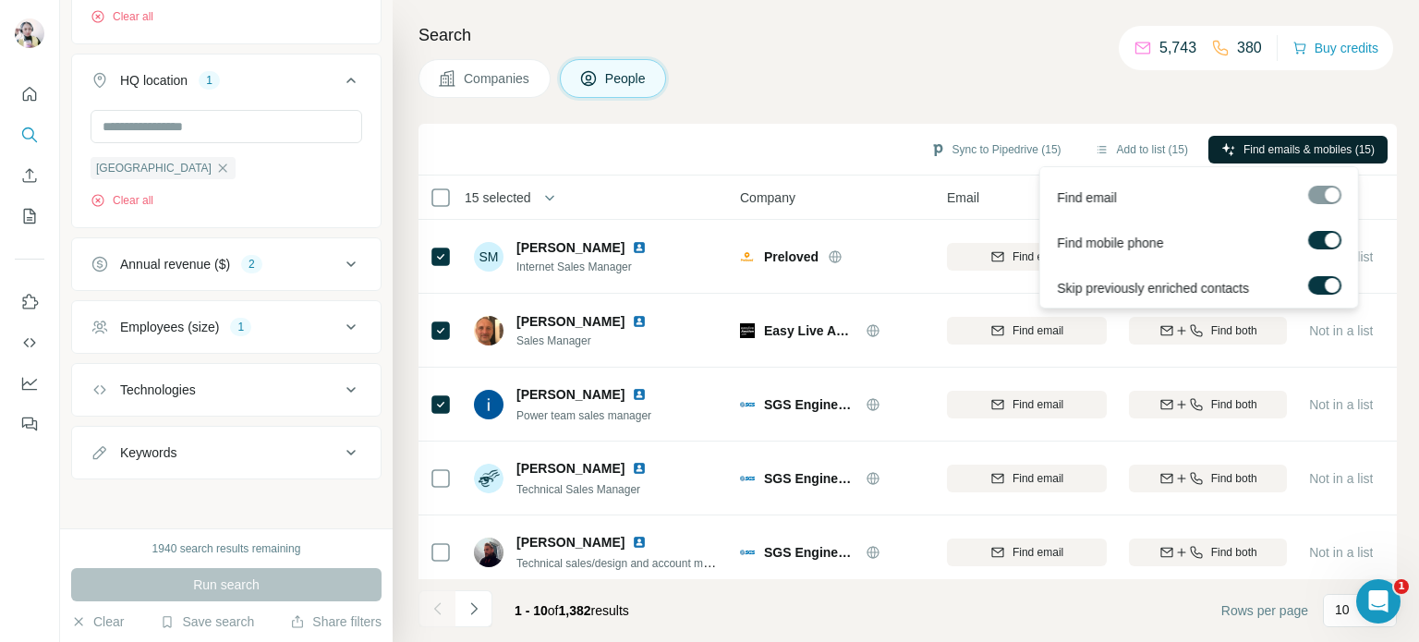
click at [1294, 147] on span "Find emails & mobiles (15)" at bounding box center [1308, 149] width 131 height 17
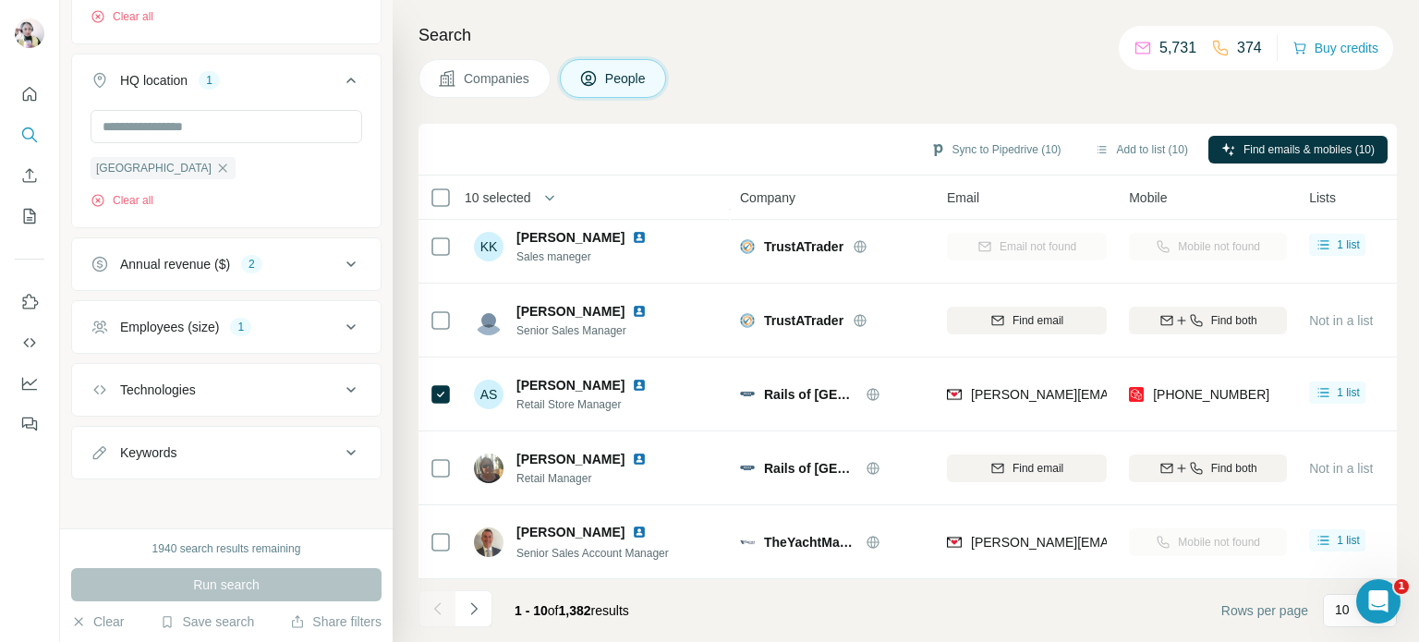
scroll to position [388, 0]
click at [473, 602] on icon "Navigate to next page" at bounding box center [474, 608] width 18 height 18
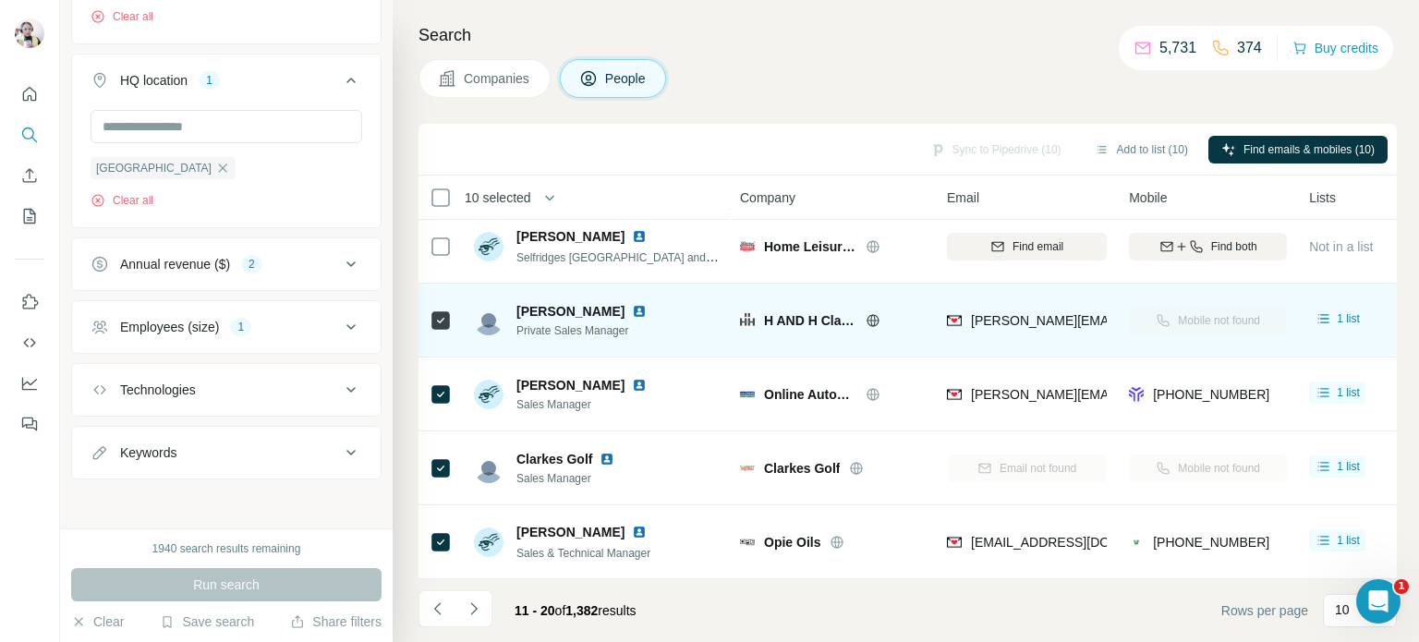
click at [430, 309] on icon at bounding box center [441, 320] width 22 height 22
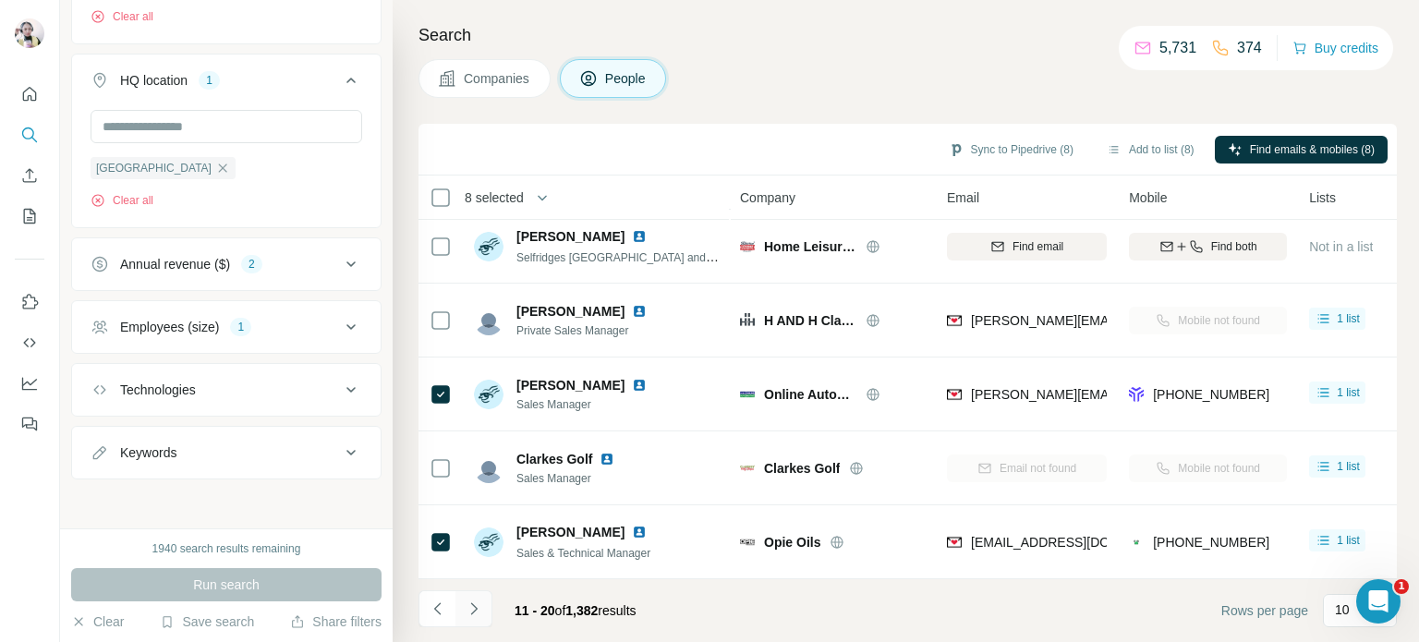
click at [468, 611] on icon "Navigate to next page" at bounding box center [474, 608] width 18 height 18
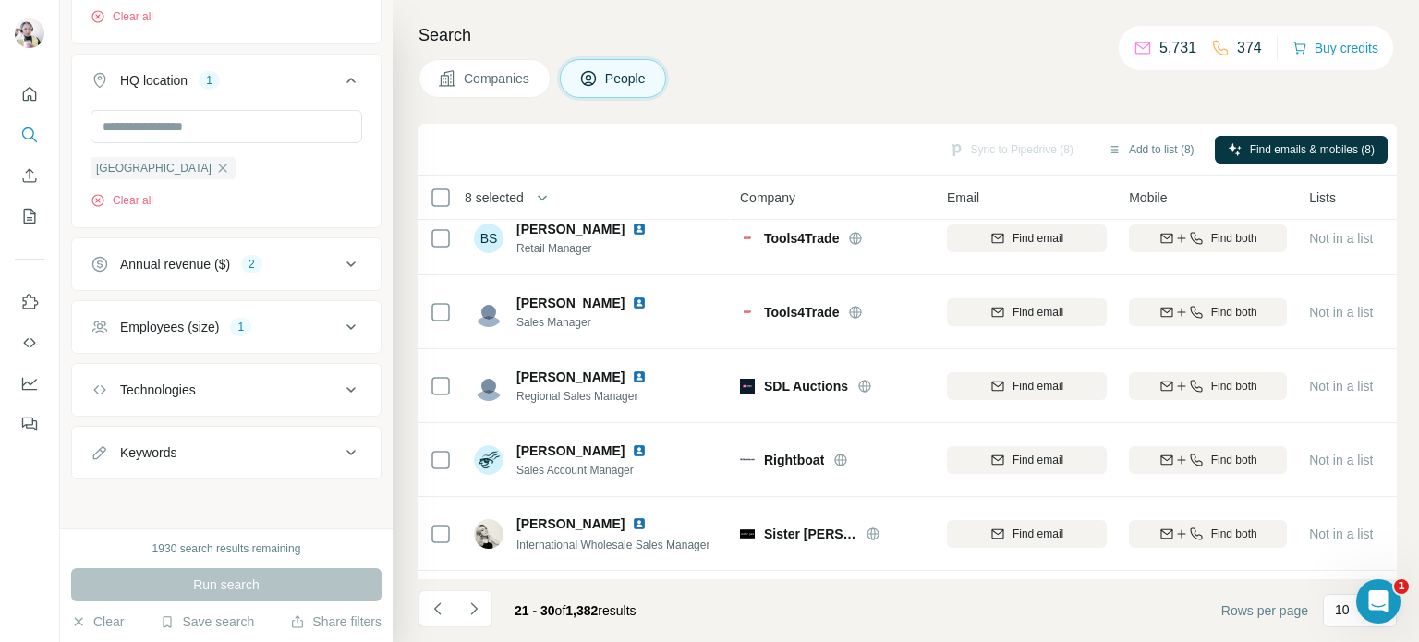
scroll to position [0, 0]
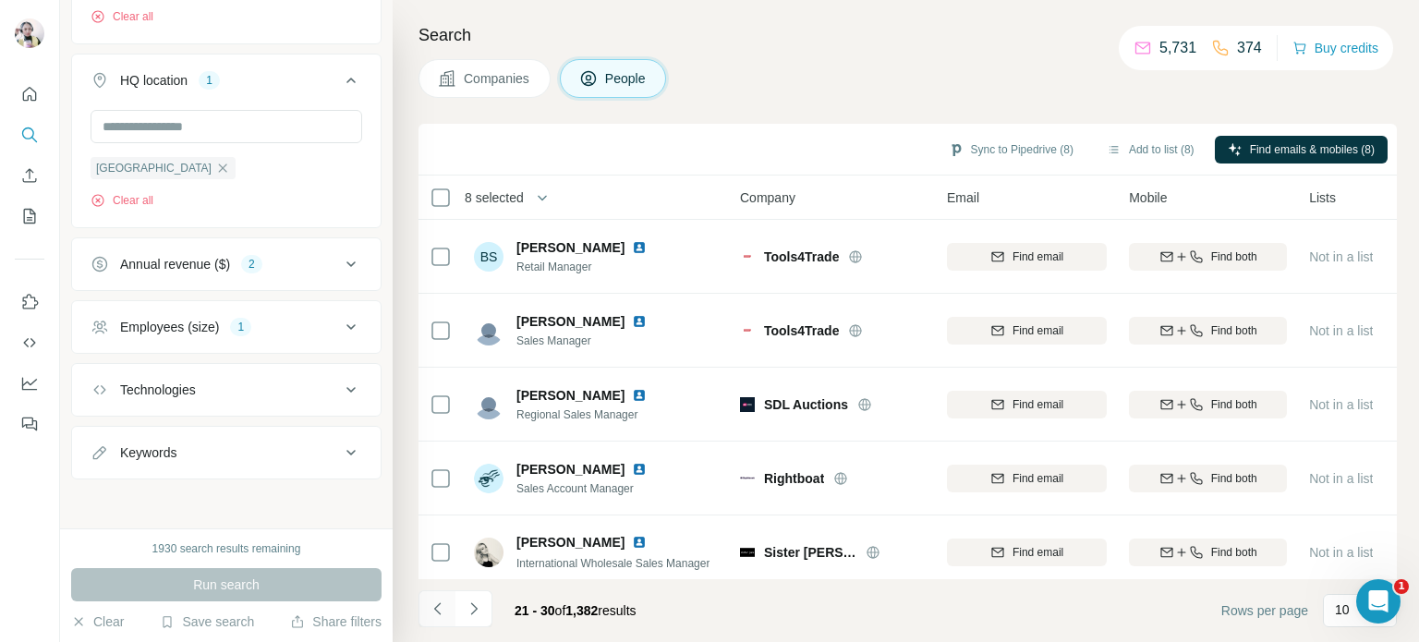
click at [435, 604] on icon "Navigate to previous page" at bounding box center [438, 608] width 18 height 18
click at [435, 604] on div at bounding box center [436, 608] width 37 height 37
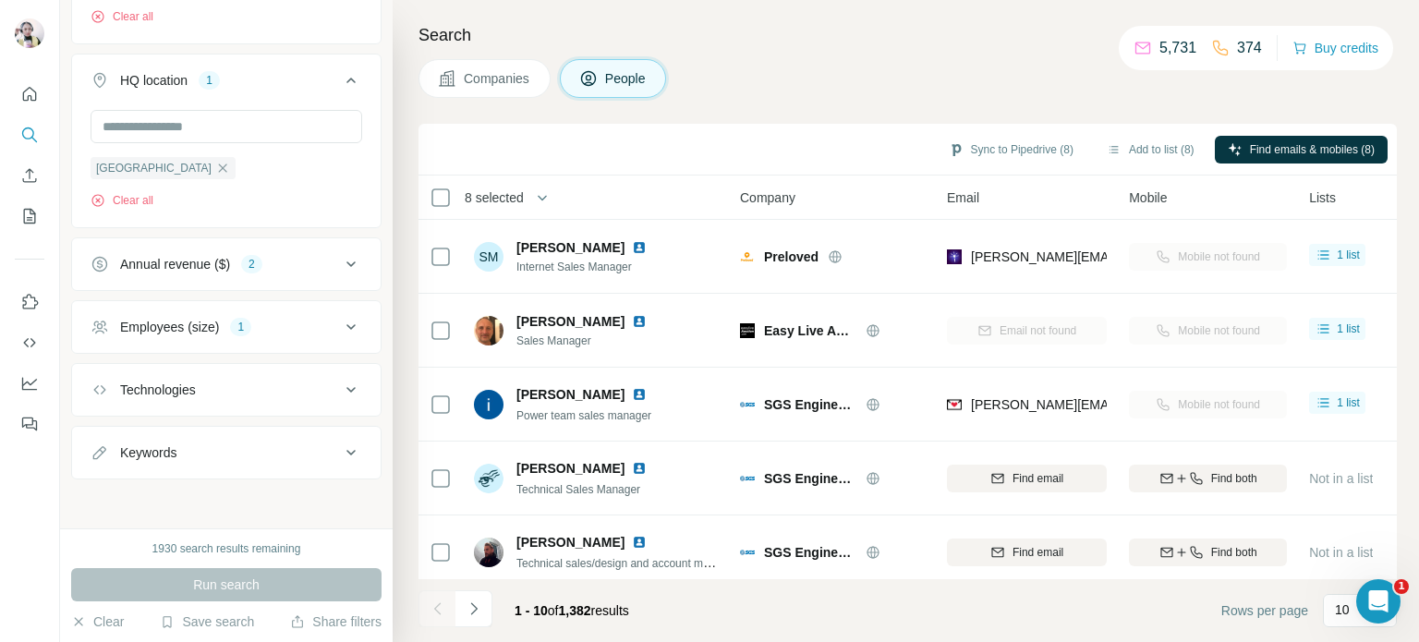
click at [435, 604] on div at bounding box center [436, 608] width 37 height 37
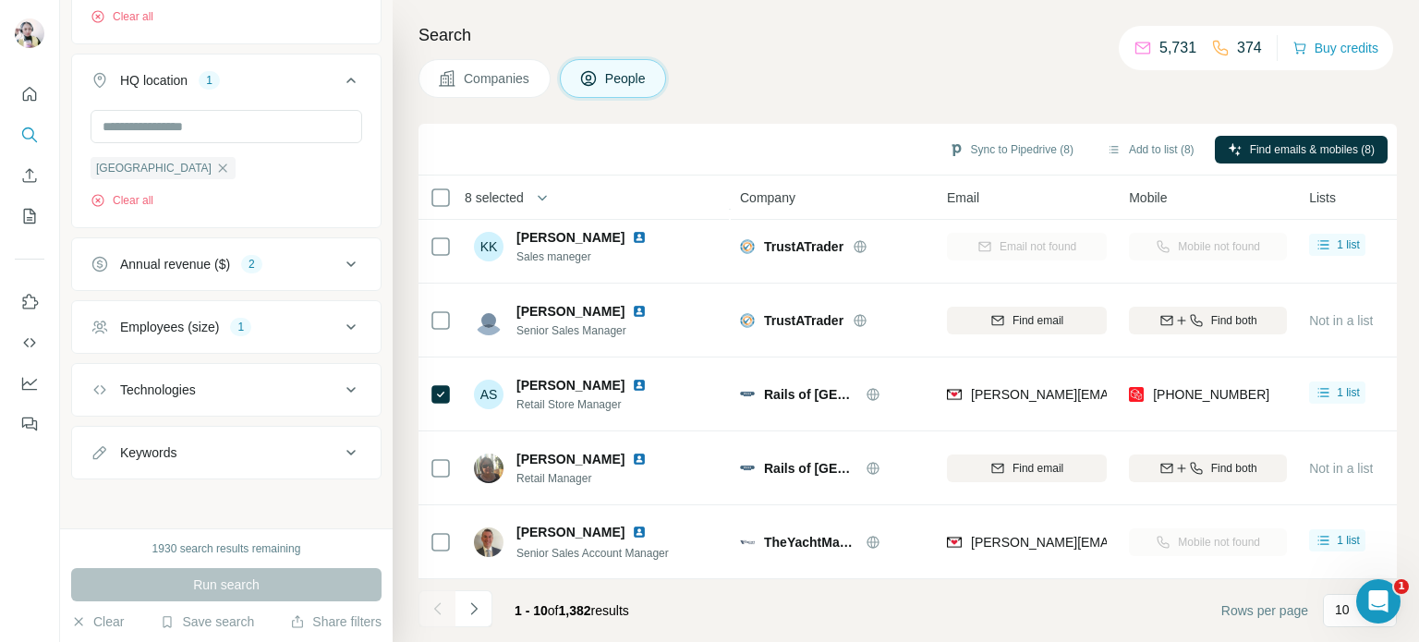
scroll to position [388, 0]
click at [477, 604] on icon "Navigate to next page" at bounding box center [474, 608] width 18 height 18
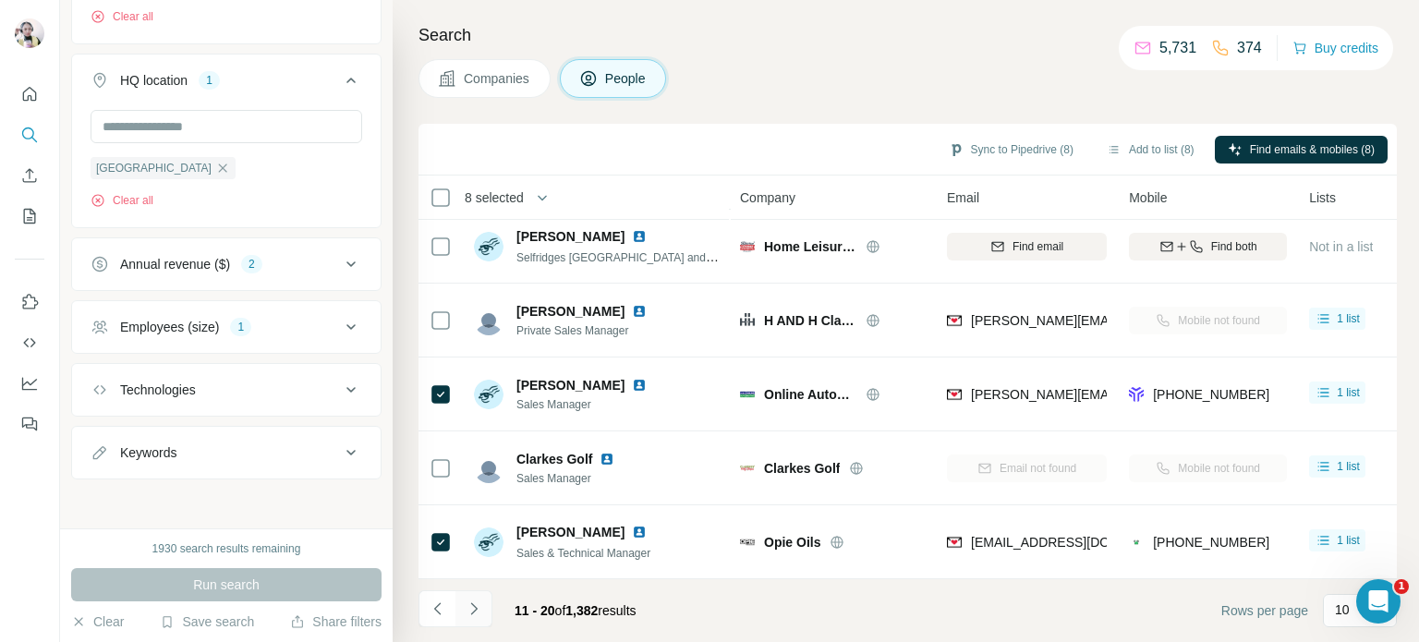
click at [469, 607] on icon "Navigate to next page" at bounding box center [474, 608] width 18 height 18
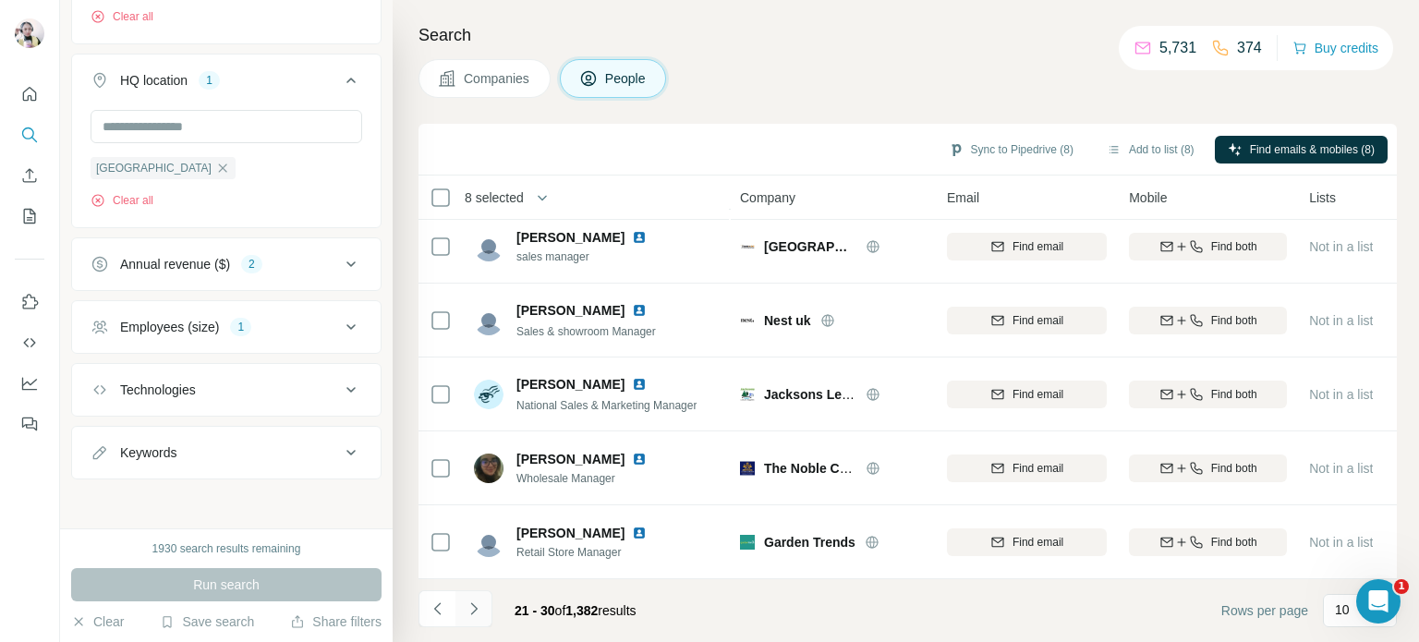
click at [477, 614] on icon "Navigate to next page" at bounding box center [474, 608] width 18 height 18
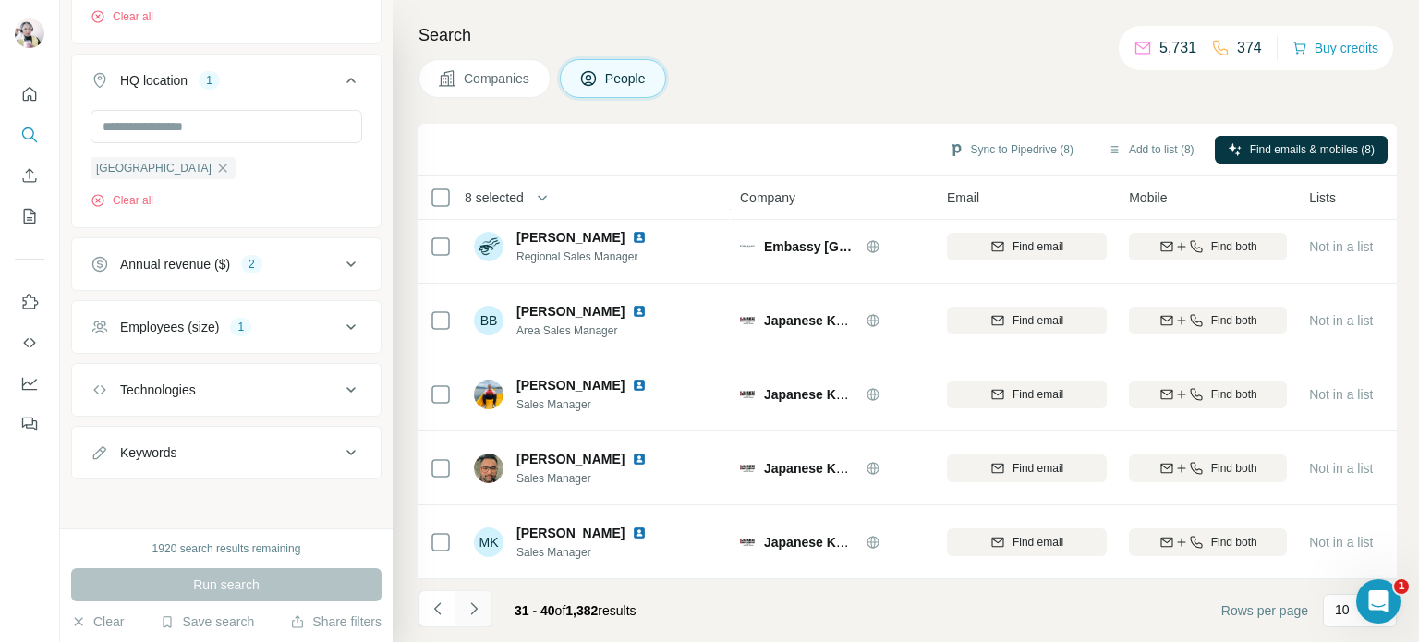
click at [484, 612] on button "Navigate to next page" at bounding box center [473, 608] width 37 height 37
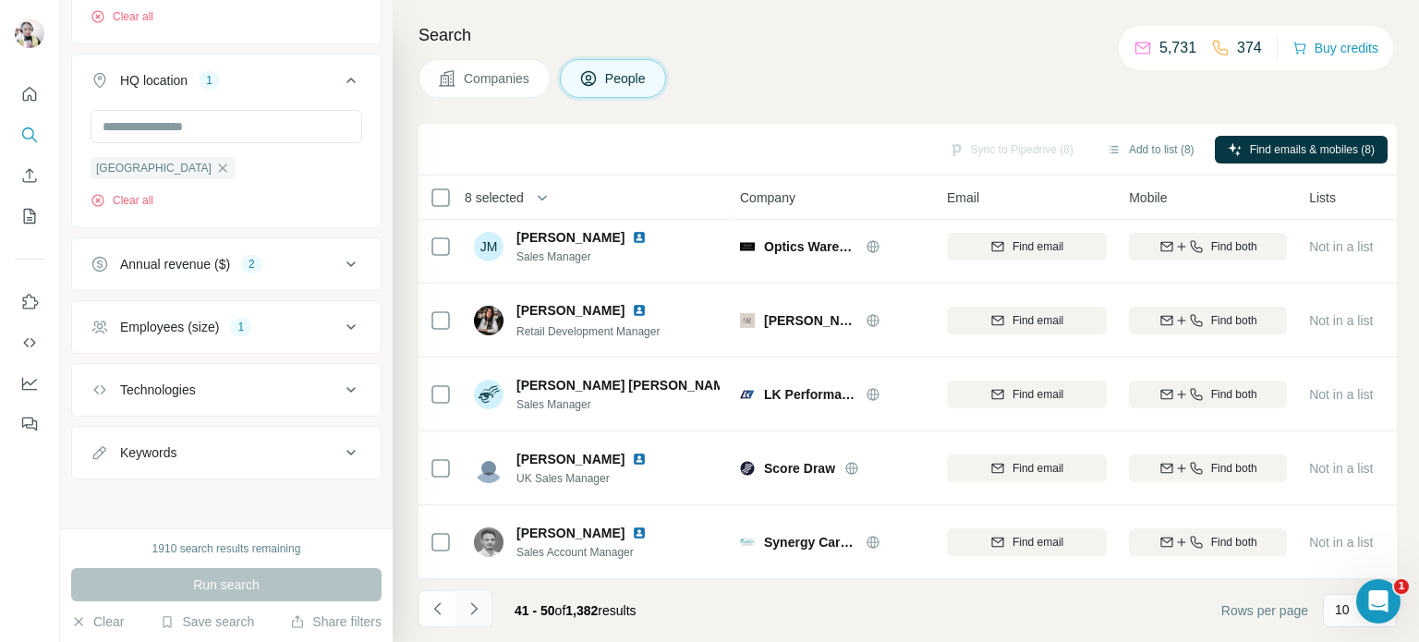
click at [484, 612] on button "Navigate to next page" at bounding box center [473, 608] width 37 height 37
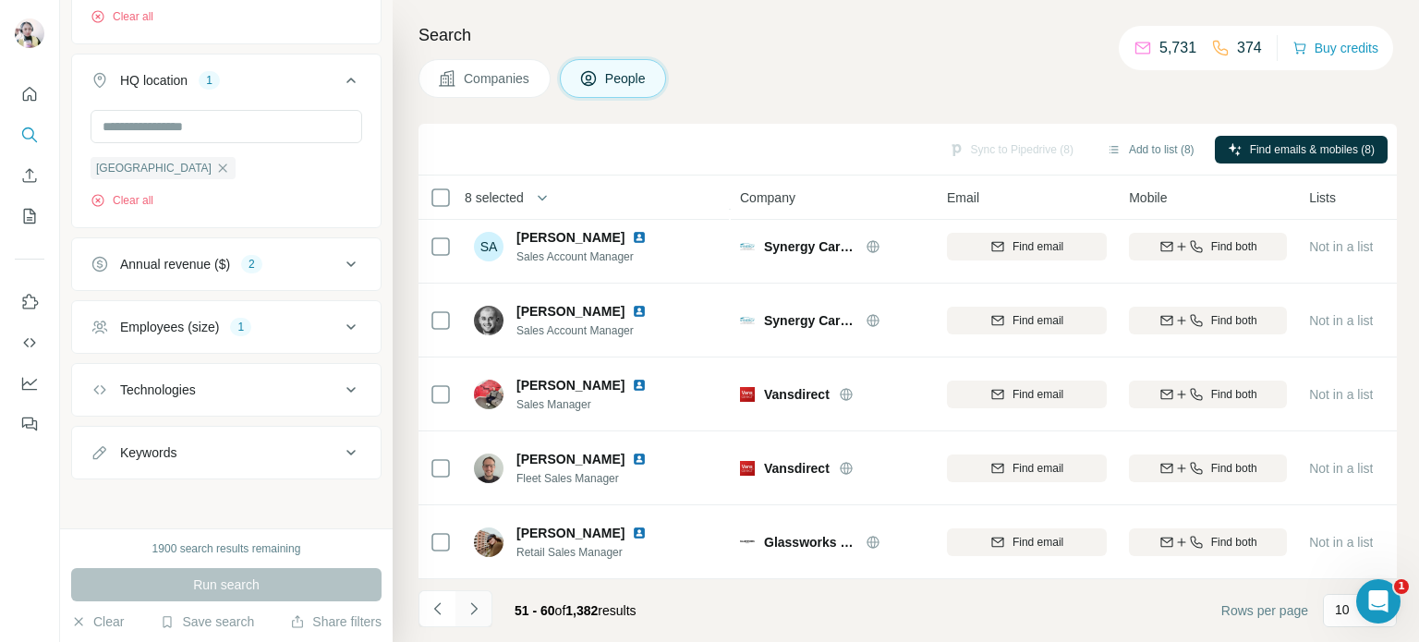
click at [484, 612] on button "Navigate to next page" at bounding box center [473, 608] width 37 height 37
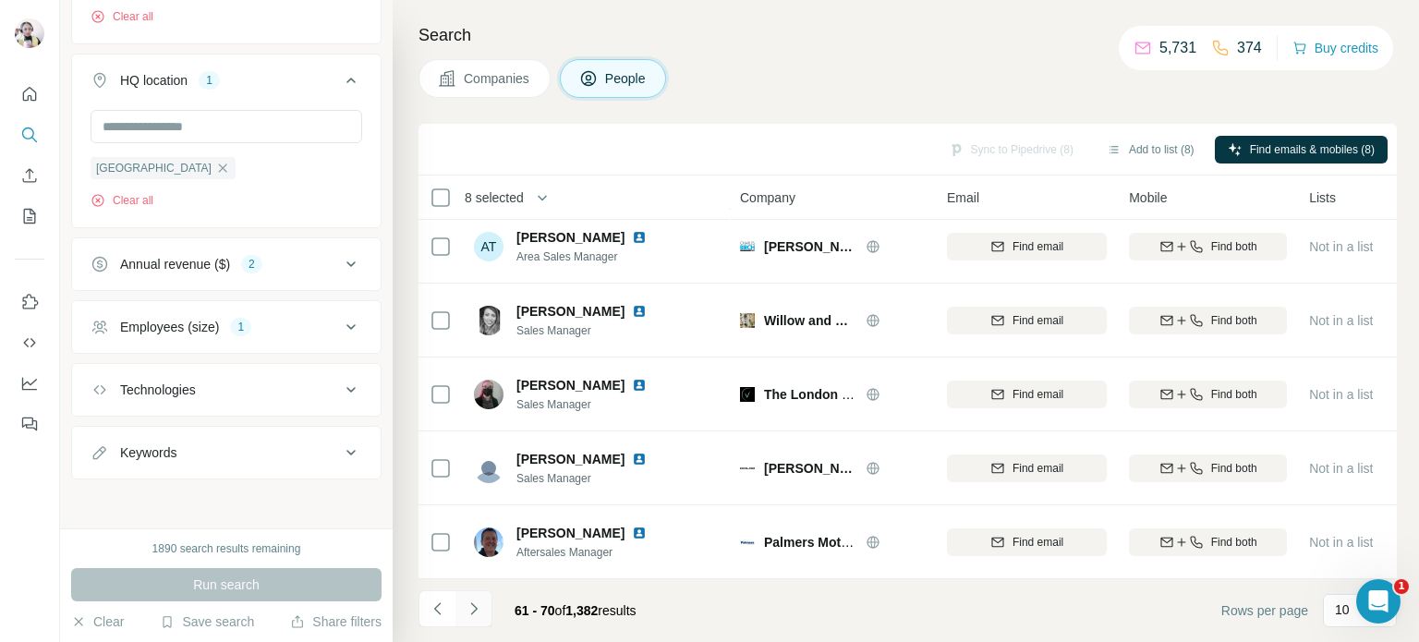
click at [484, 612] on button "Navigate to next page" at bounding box center [473, 608] width 37 height 37
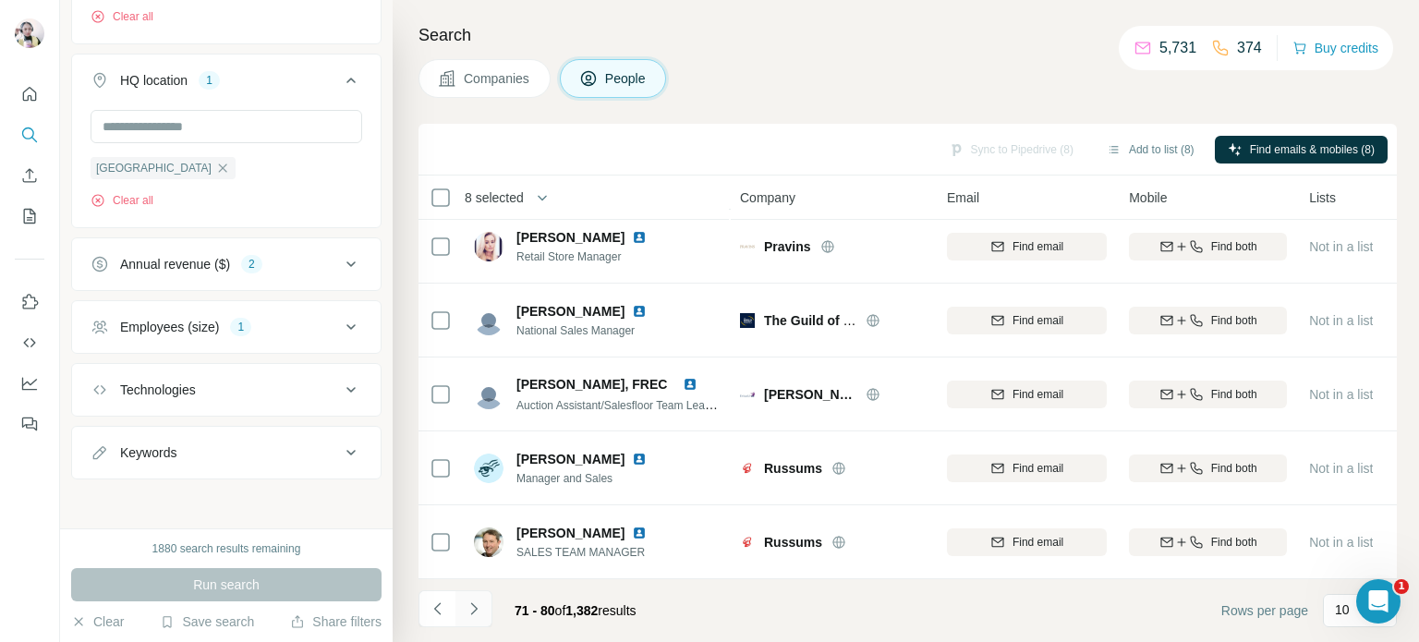
click at [484, 612] on button "Navigate to next page" at bounding box center [473, 608] width 37 height 37
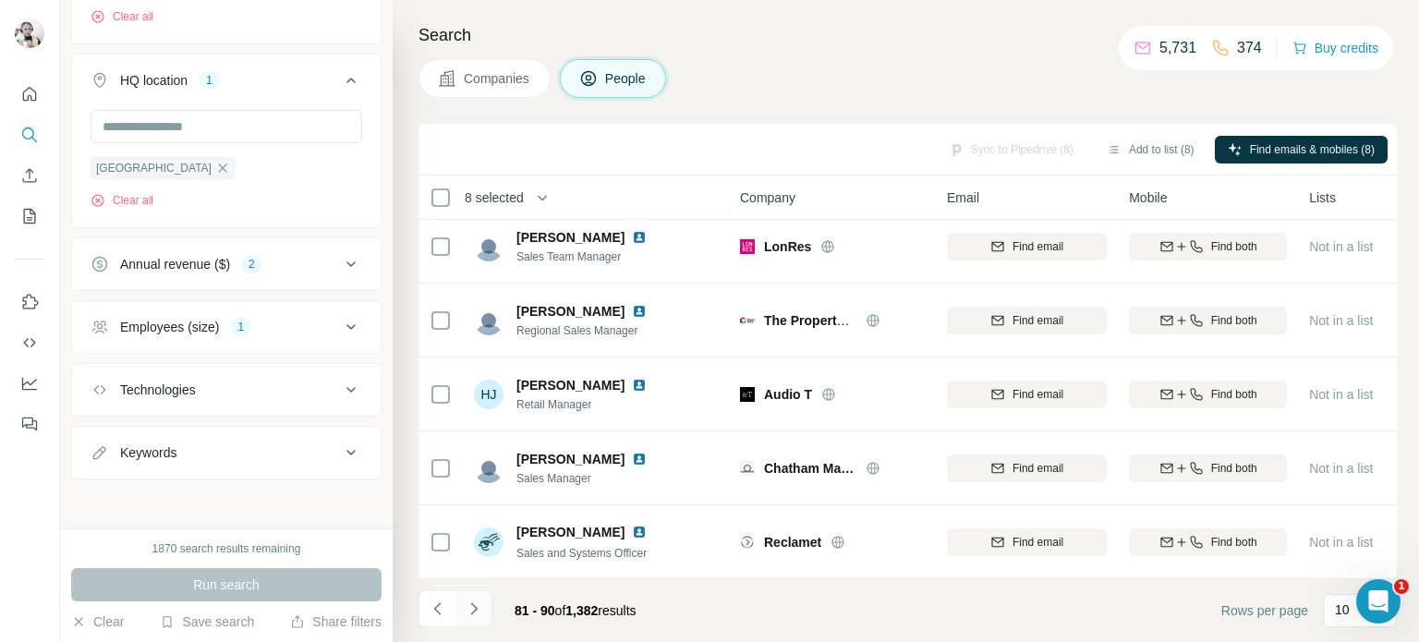
click at [484, 612] on button "Navigate to next page" at bounding box center [473, 608] width 37 height 37
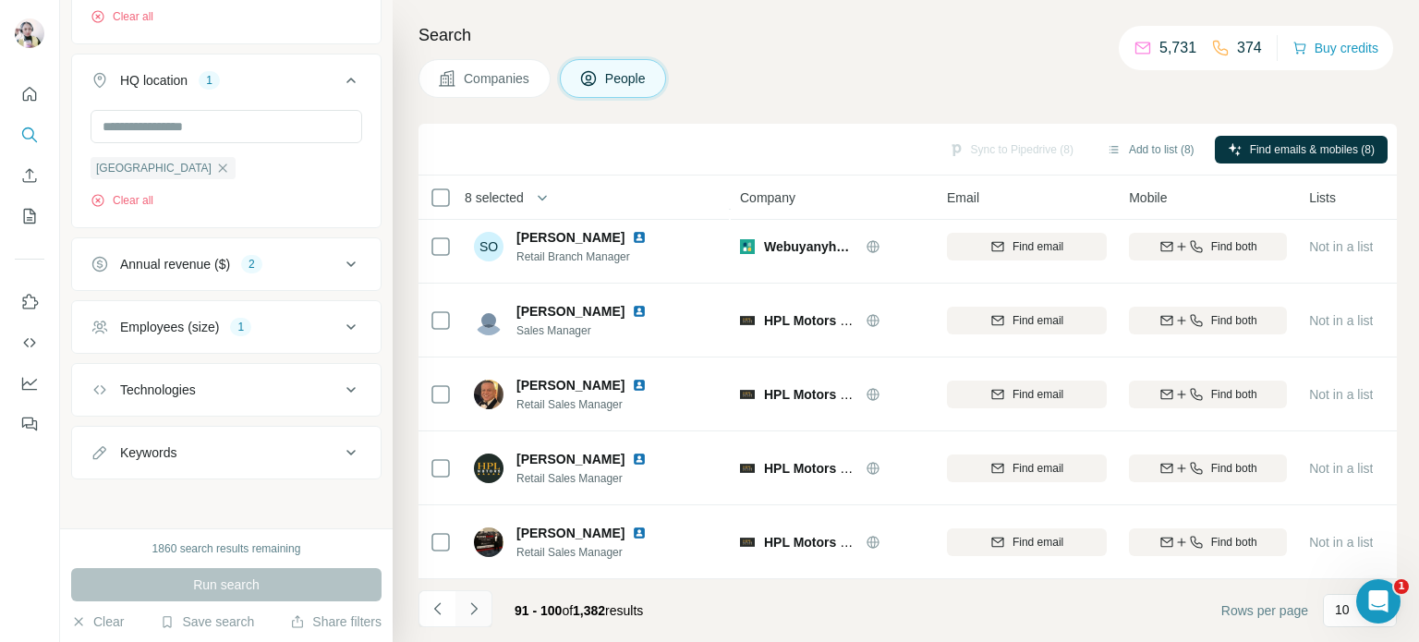
click at [473, 608] on icon "Navigate to next page" at bounding box center [474, 608] width 18 height 18
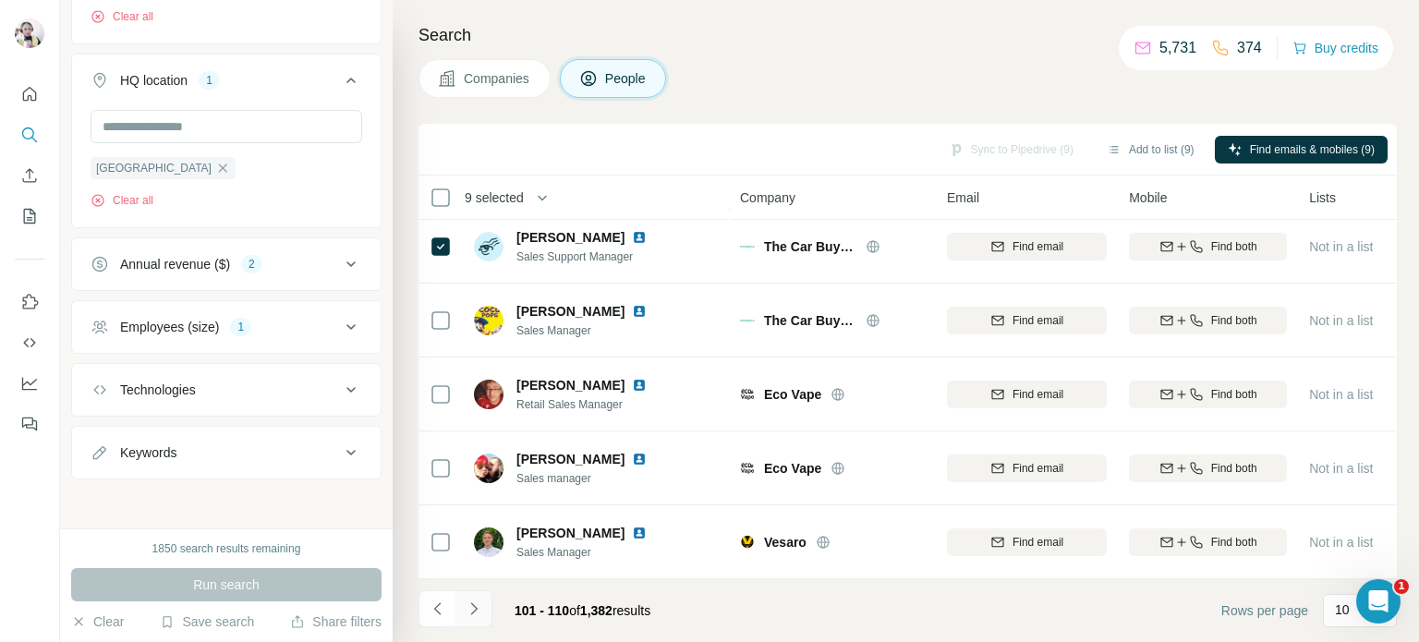
click at [473, 605] on icon "Navigate to next page" at bounding box center [473, 608] width 6 height 12
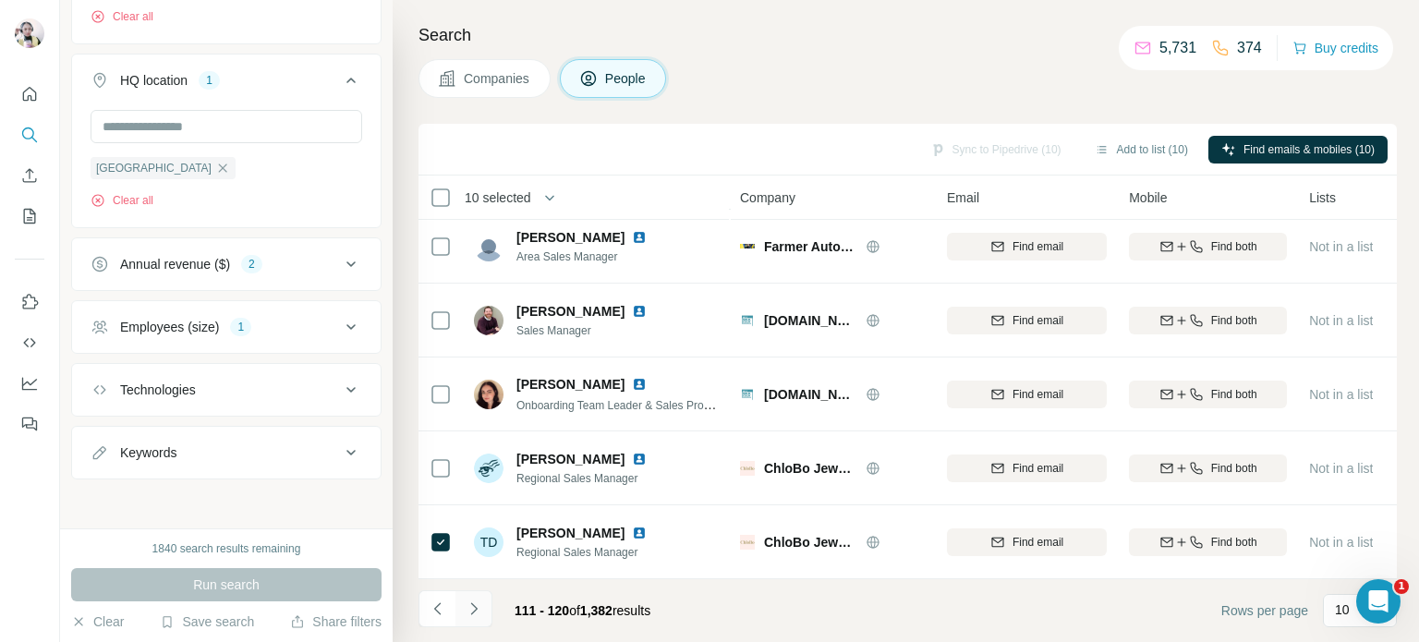
click at [467, 600] on icon "Navigate to next page" at bounding box center [474, 608] width 18 height 18
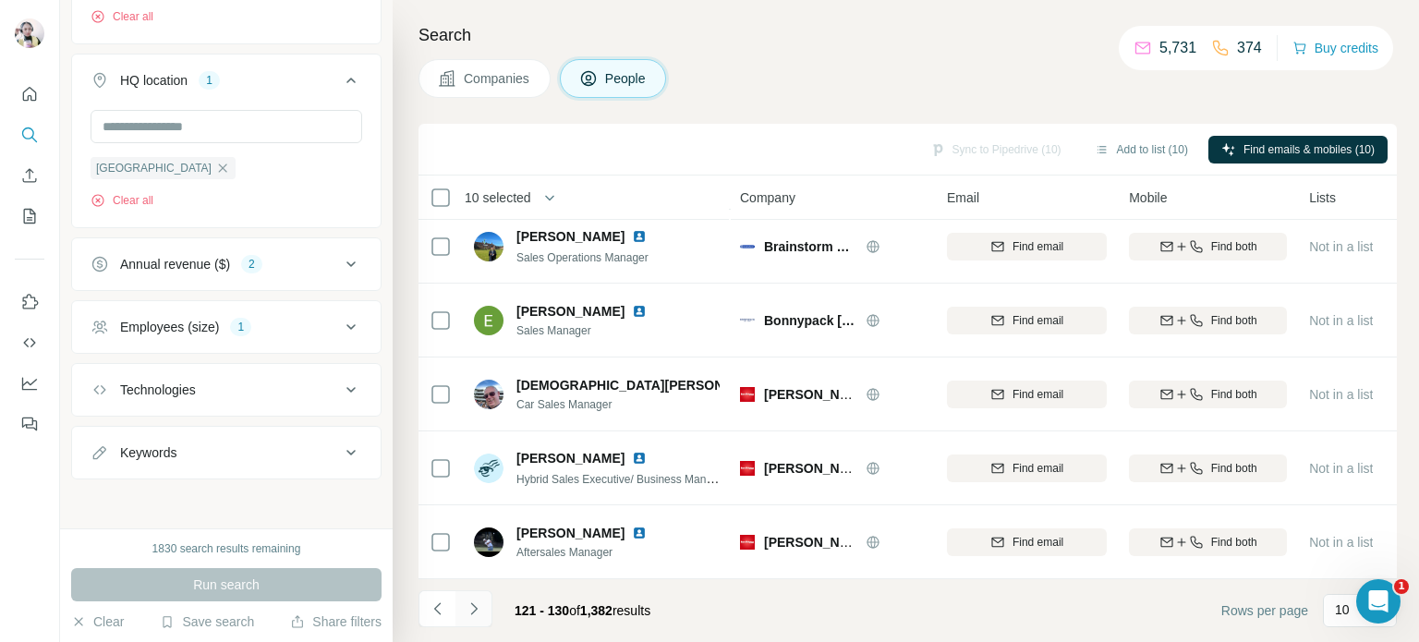
click at [482, 620] on button "Navigate to next page" at bounding box center [473, 608] width 37 height 37
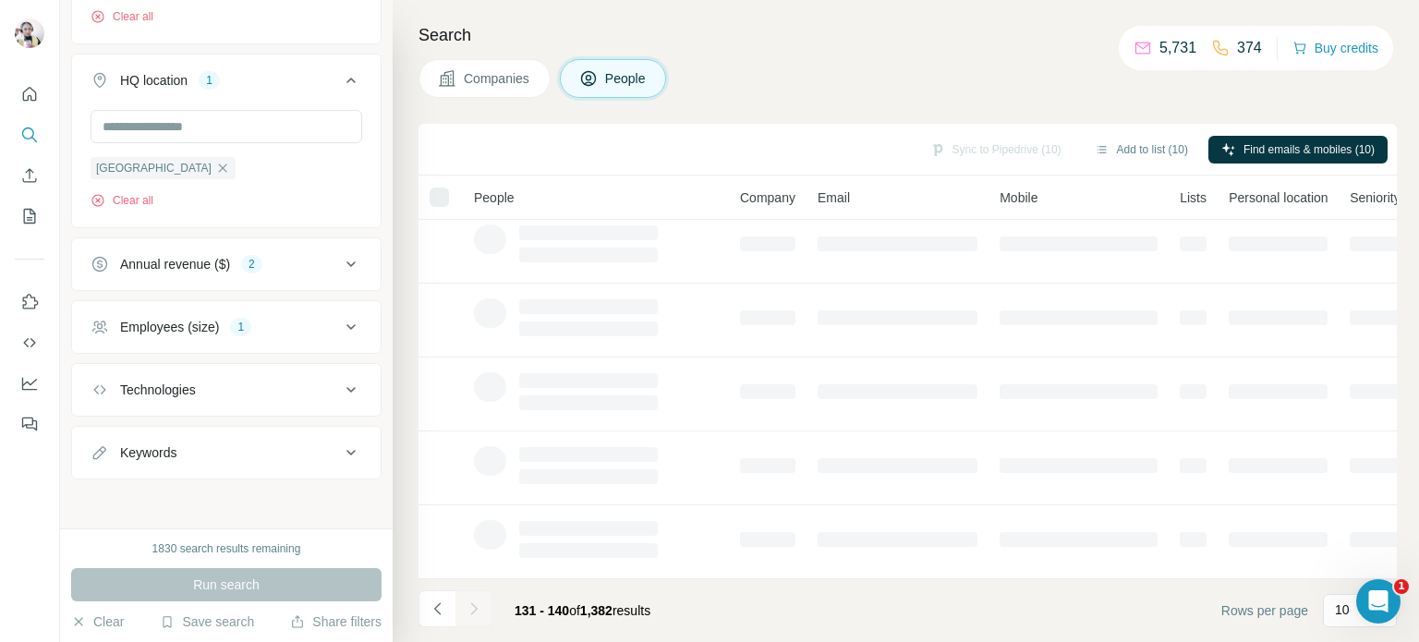
click at [482, 620] on div at bounding box center [473, 608] width 37 height 37
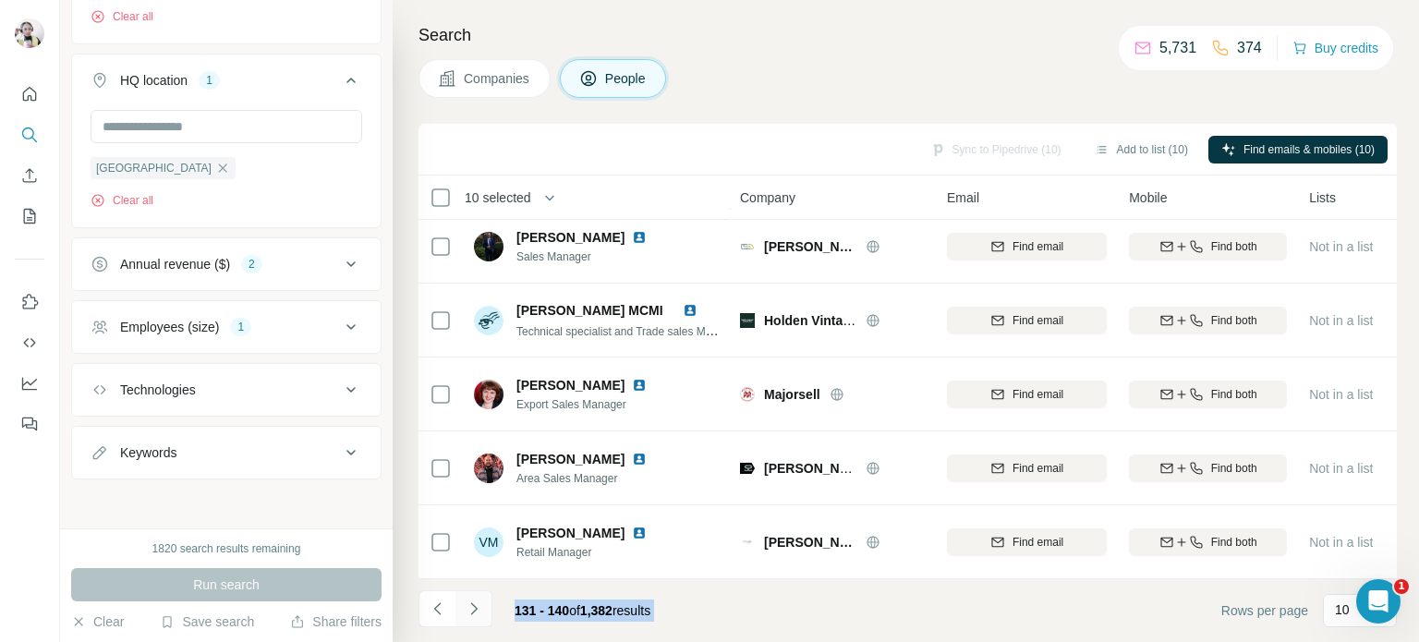
click at [473, 603] on icon "Navigate to next page" at bounding box center [474, 608] width 18 height 18
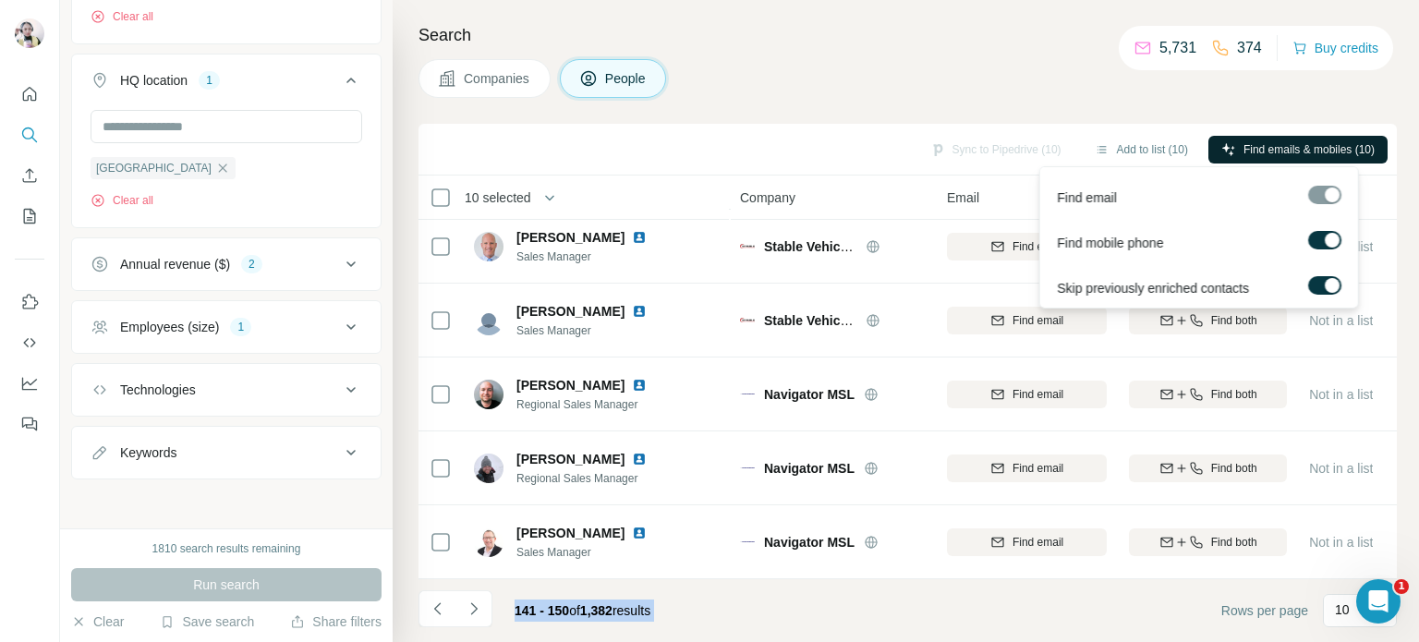
click at [1301, 146] on span "Find emails & mobiles (10)" at bounding box center [1308, 149] width 131 height 17
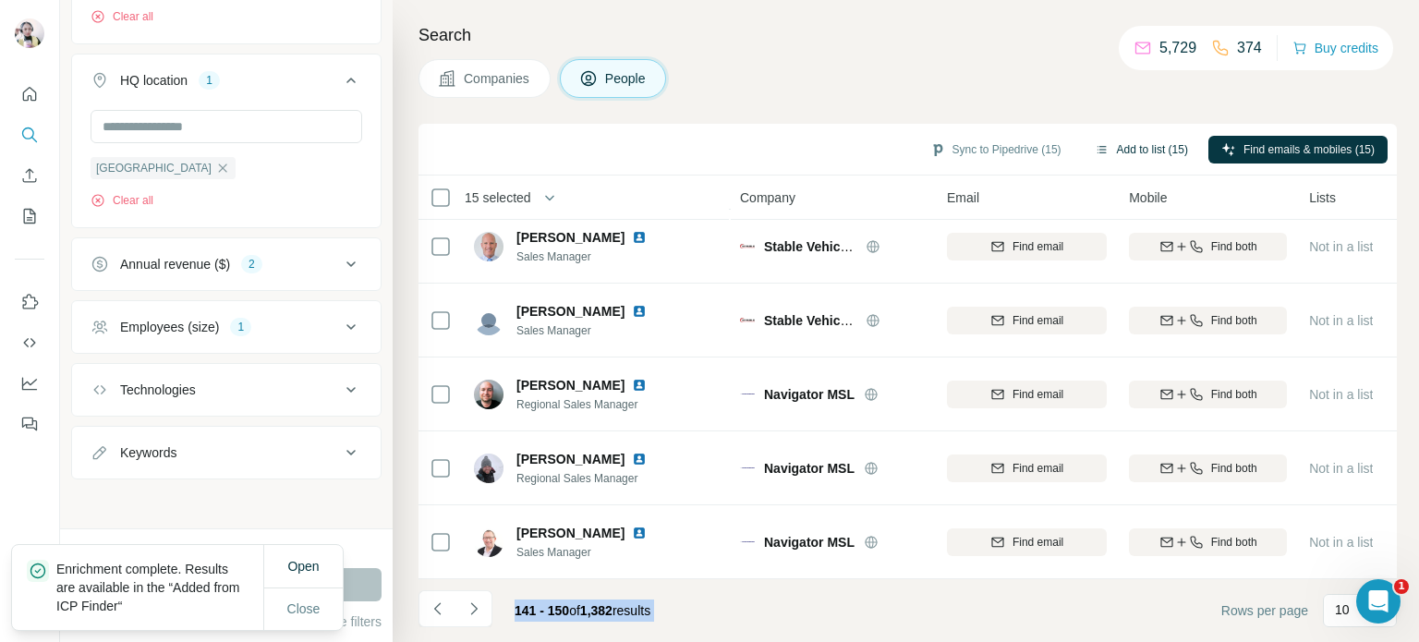
click at [1131, 147] on button "Add to list (15)" at bounding box center [1141, 150] width 119 height 28
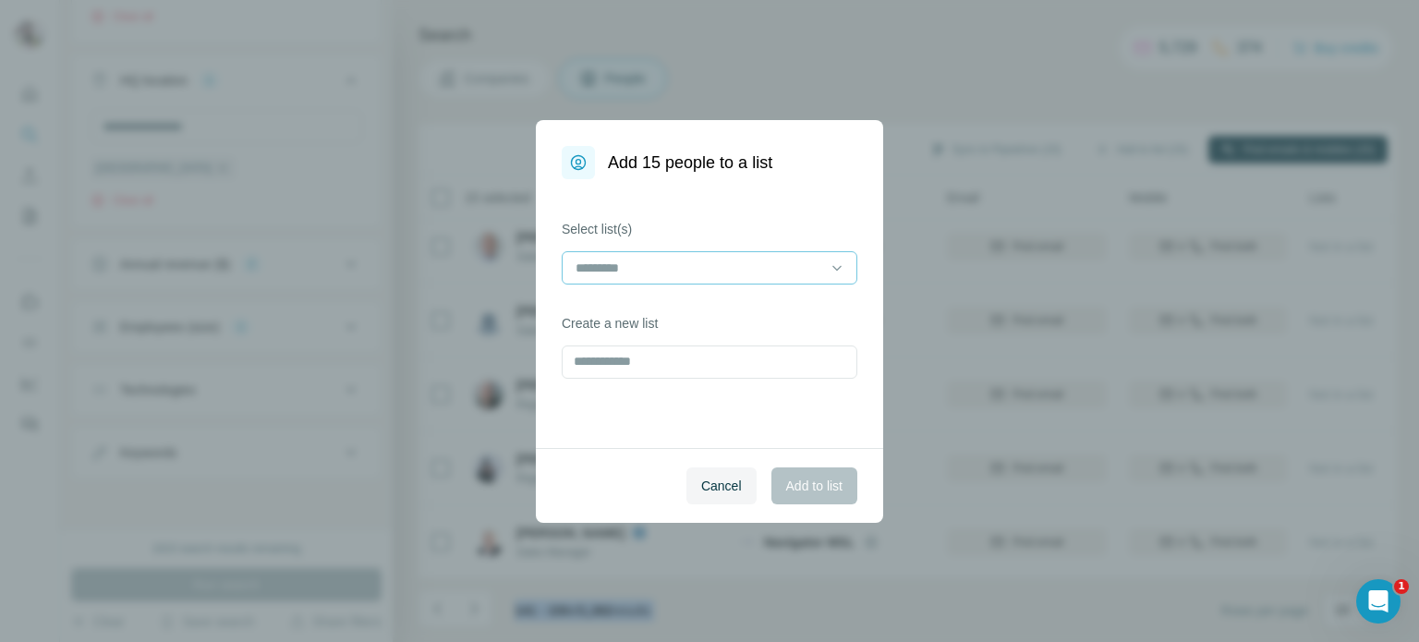
click at [761, 258] on input at bounding box center [698, 268] width 249 height 20
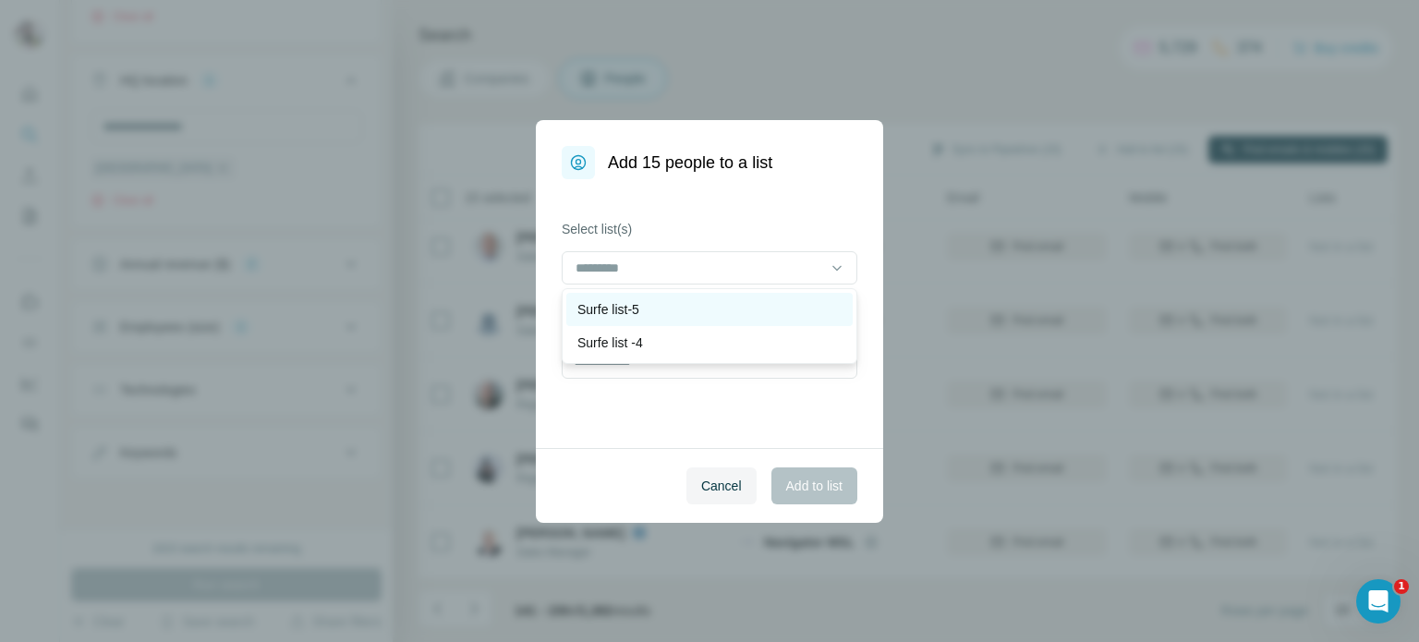
click at [627, 313] on p "Surfe list-5" at bounding box center [608, 309] width 62 height 18
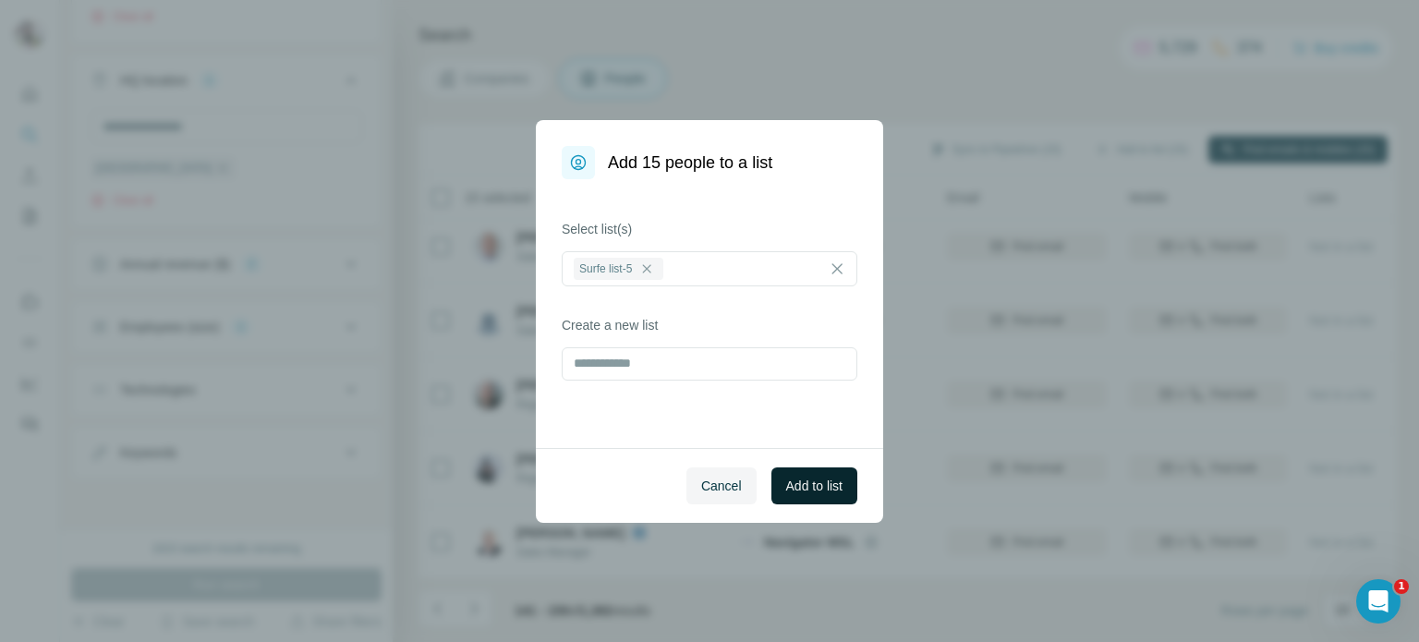
click at [811, 489] on span "Add to list" at bounding box center [814, 486] width 56 height 18
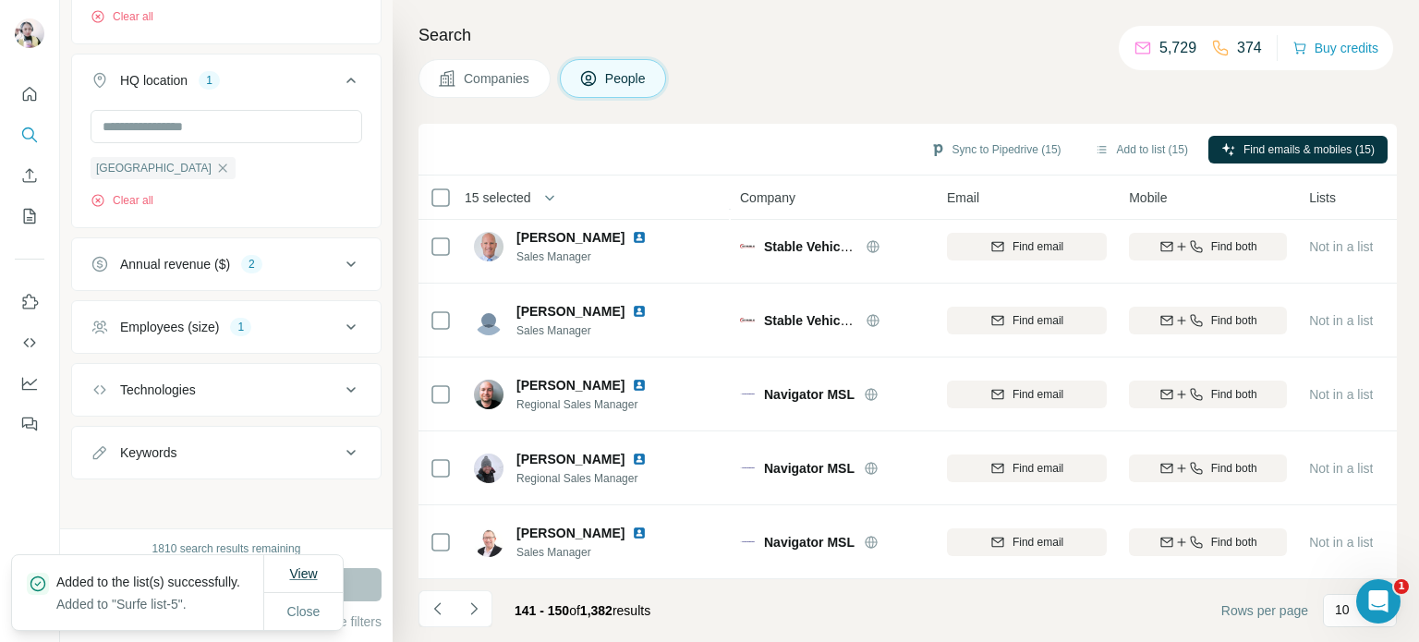
click at [289, 566] on span "View" at bounding box center [303, 573] width 28 height 15
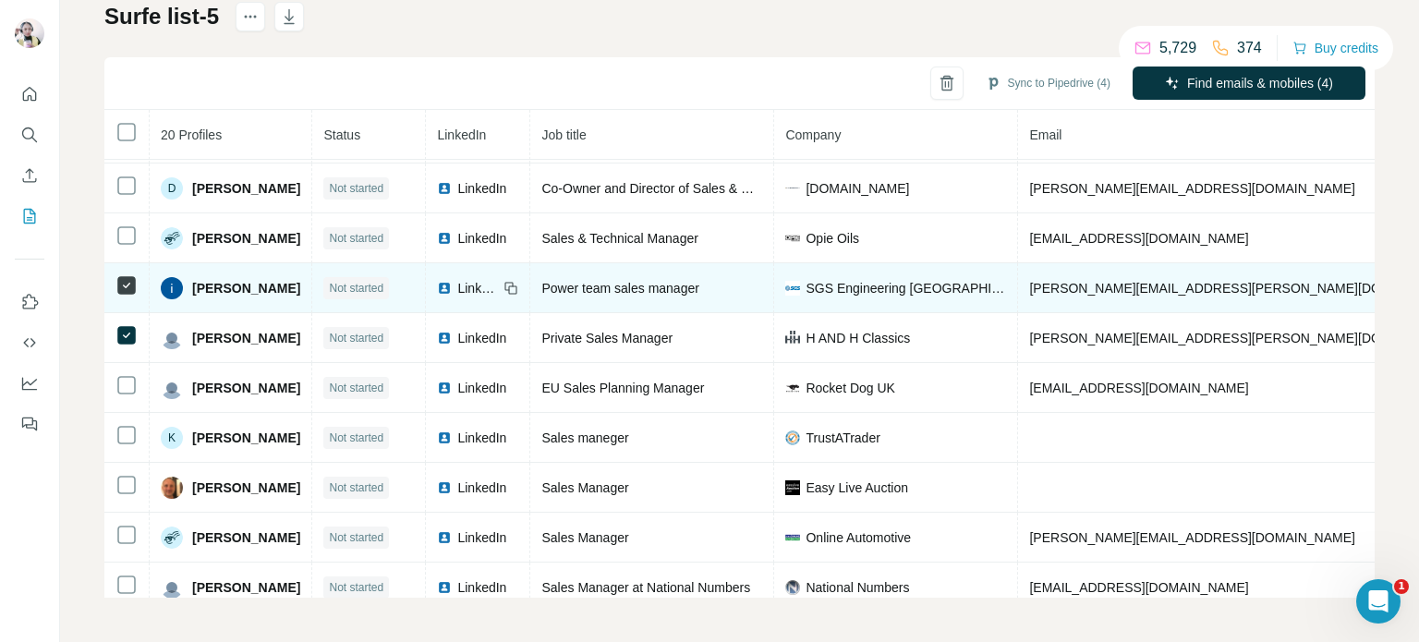
scroll to position [185, 0]
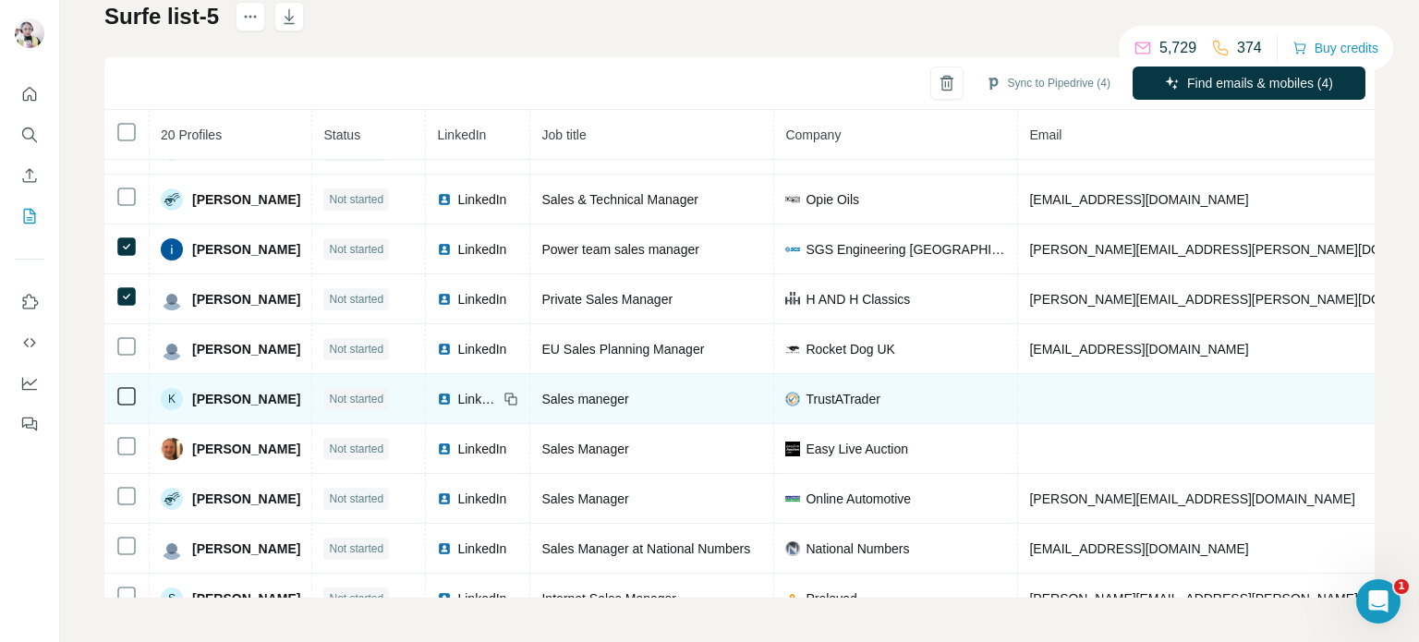
click at [137, 394] on icon at bounding box center [126, 396] width 22 height 22
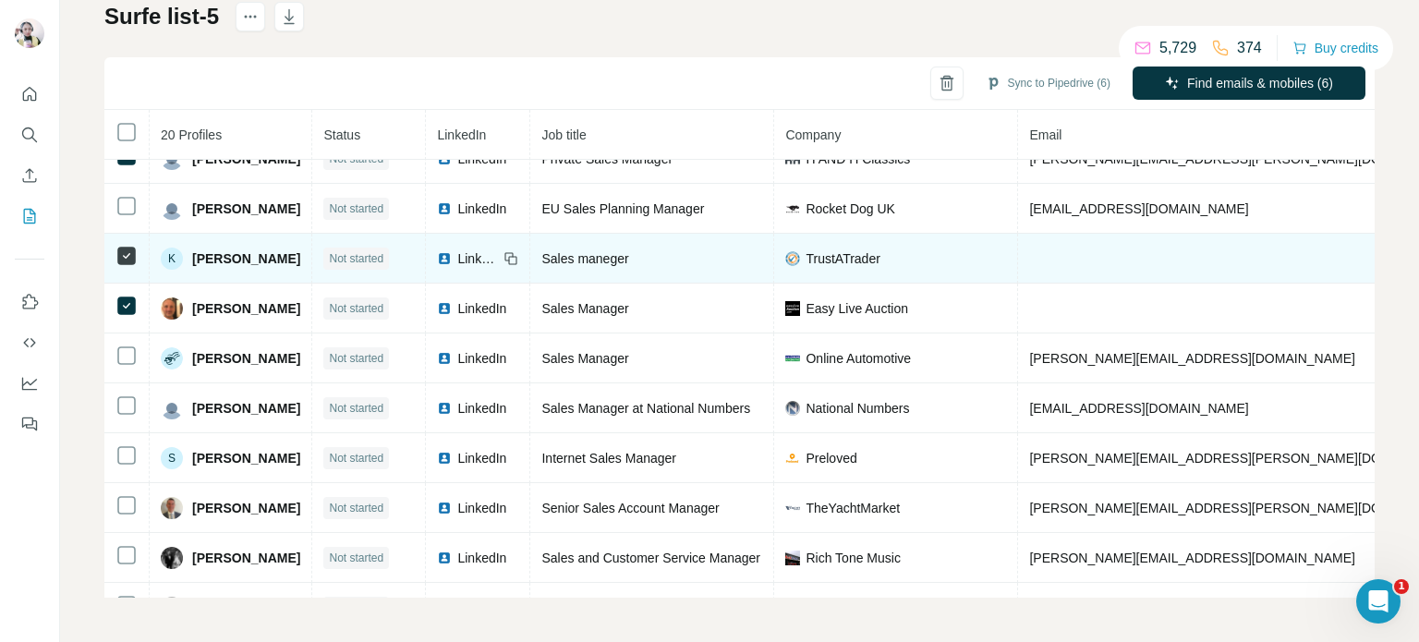
scroll to position [369, 0]
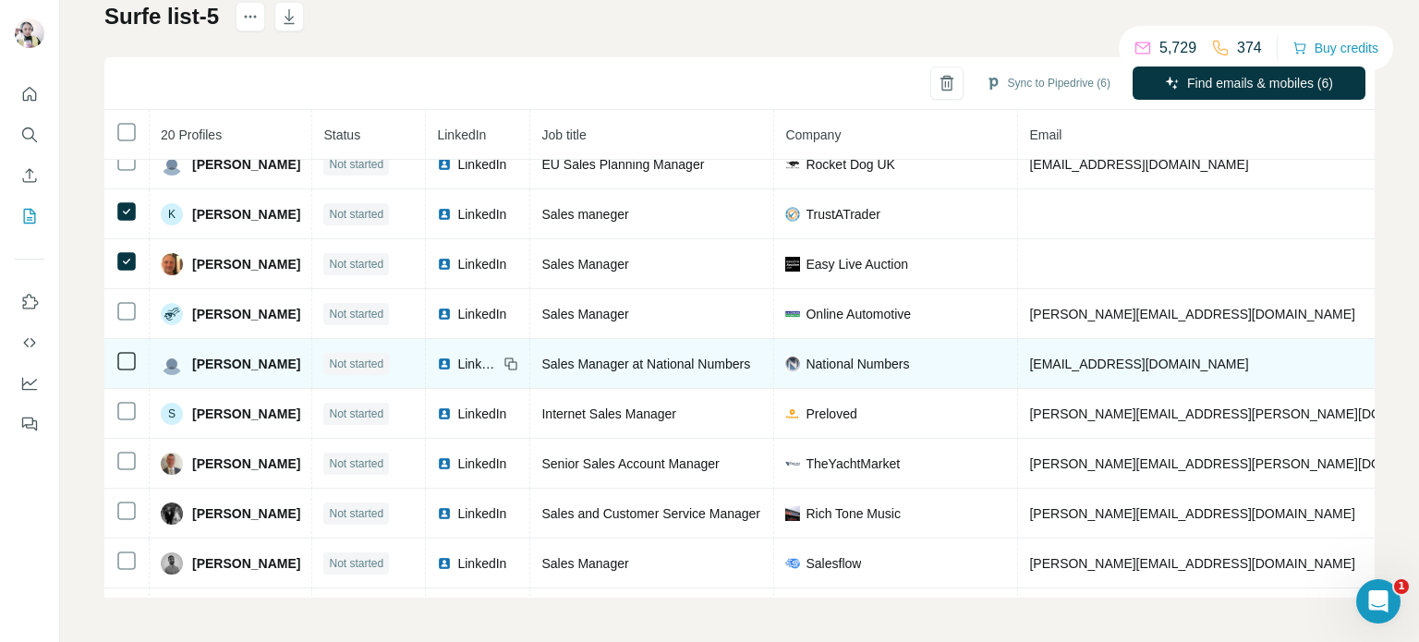
click at [136, 350] on icon at bounding box center [126, 361] width 22 height 22
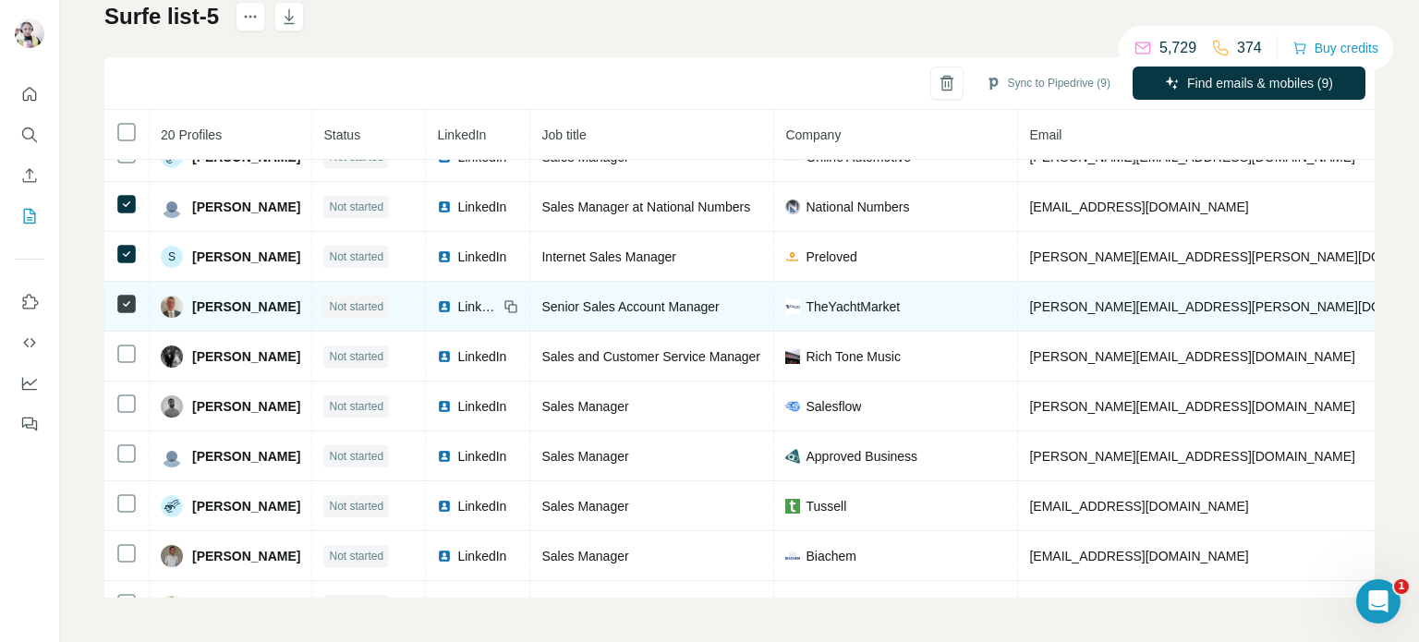
scroll to position [562, 0]
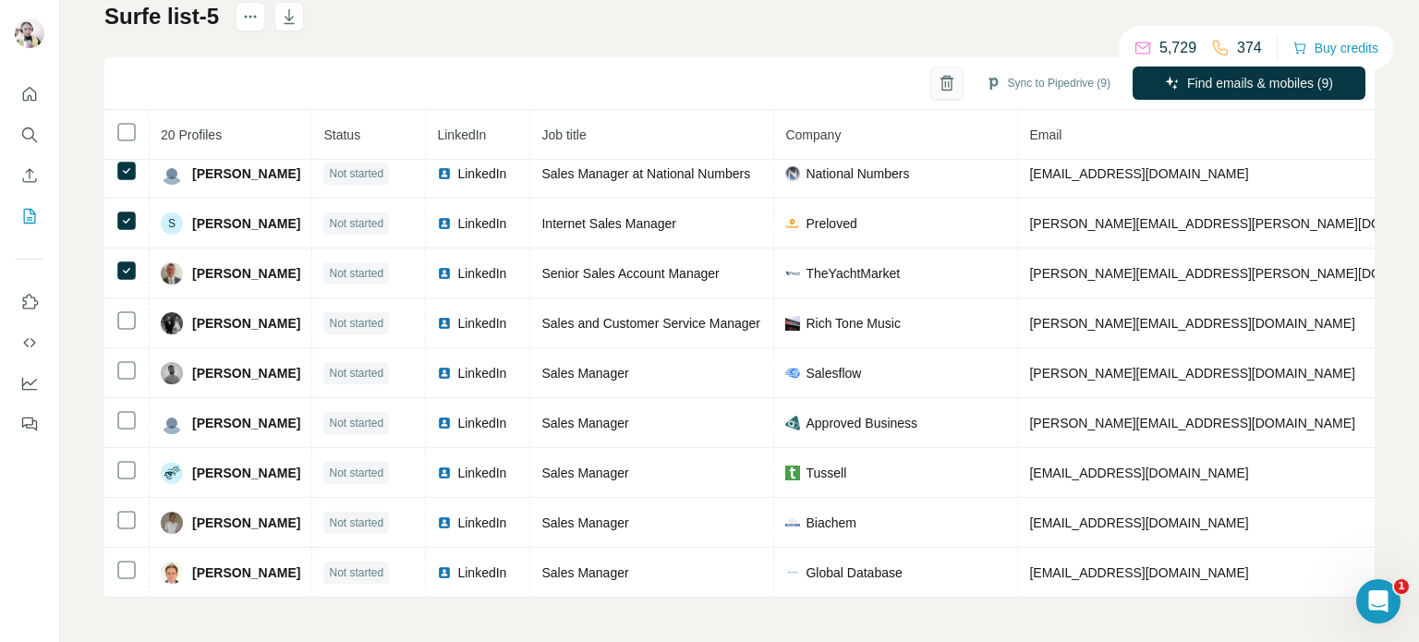
click at [938, 78] on icon "button" at bounding box center [947, 83] width 18 height 18
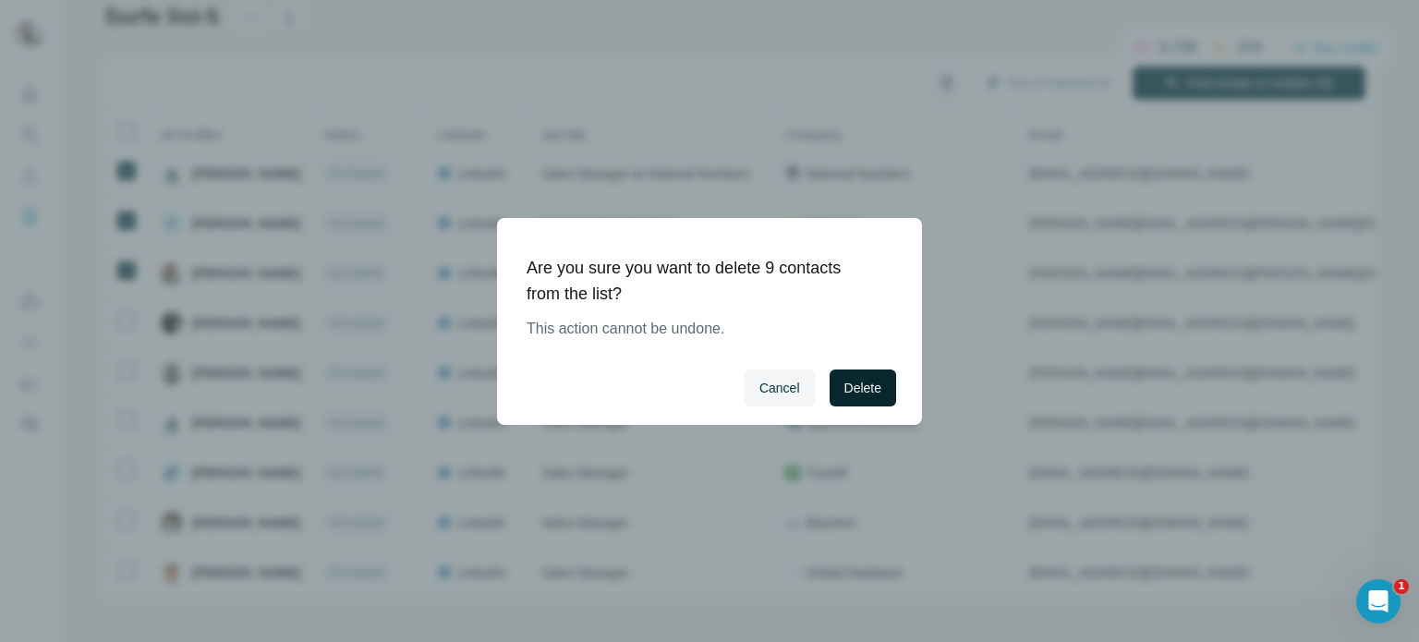
click at [851, 391] on span "Delete" at bounding box center [862, 388] width 37 height 18
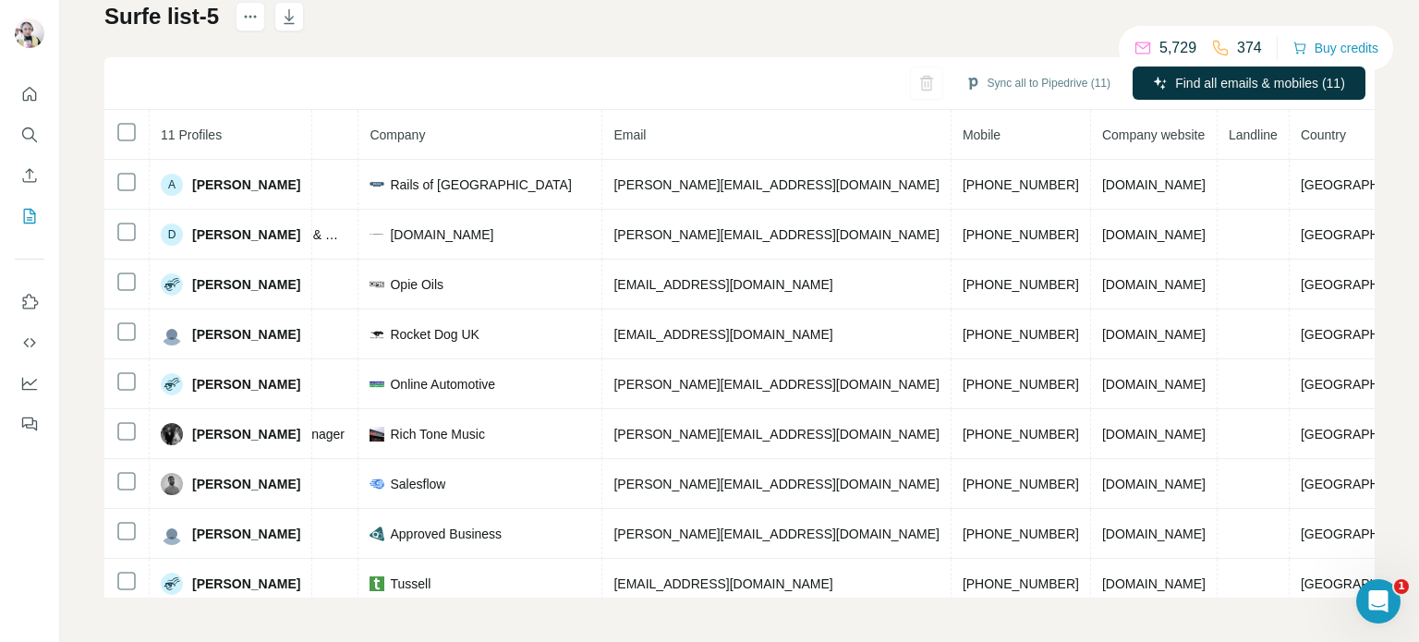
scroll to position [0, 417]
click at [930, 95] on button "button" at bounding box center [946, 83] width 33 height 33
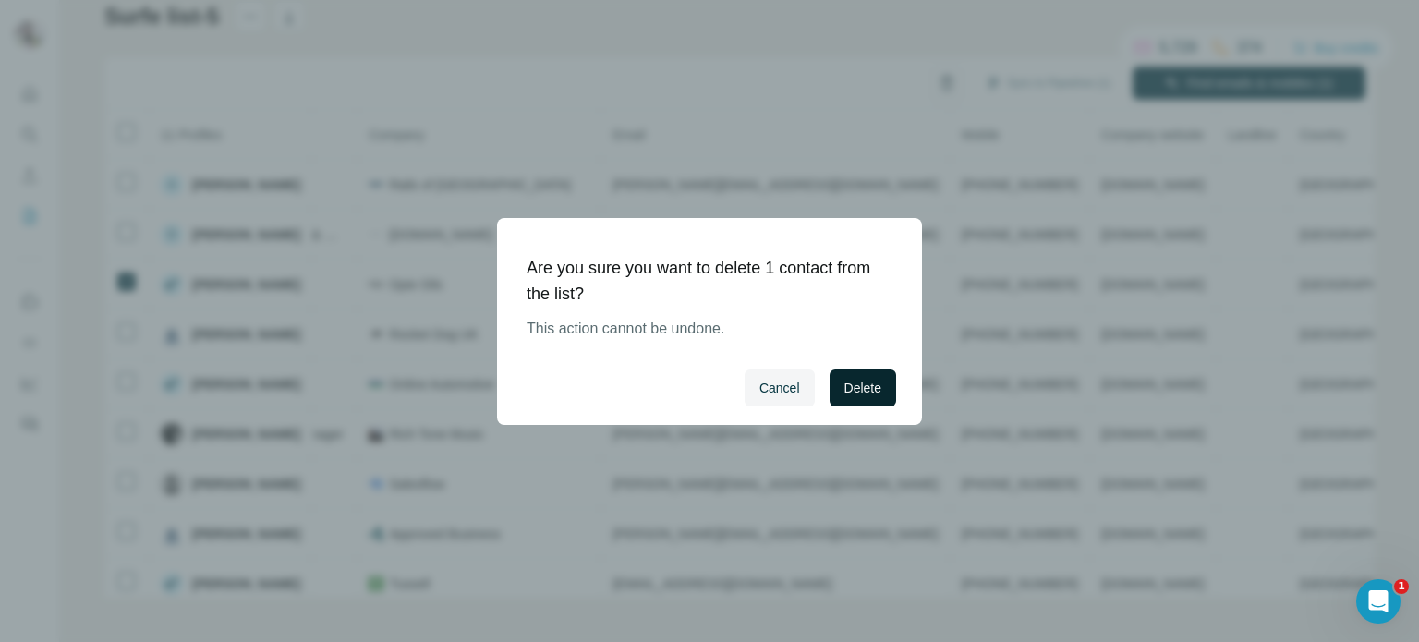
click at [853, 399] on button "Delete" at bounding box center [862, 387] width 67 height 37
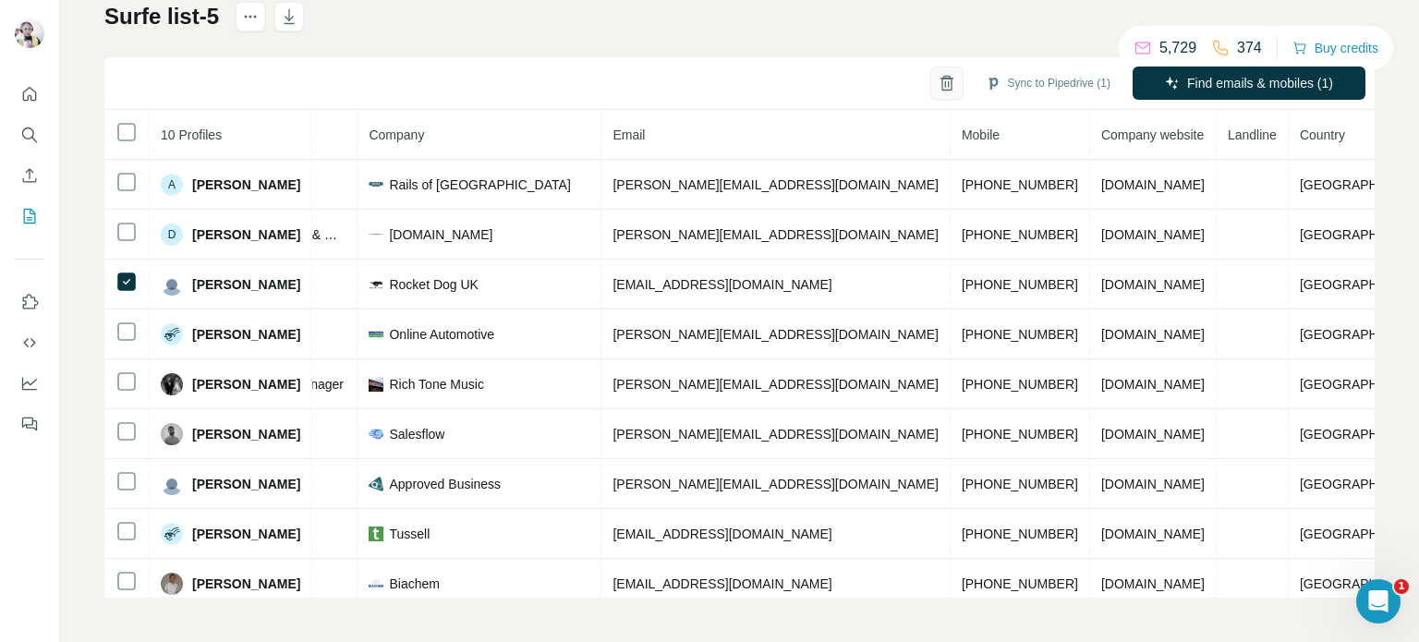
click at [938, 79] on icon "button" at bounding box center [947, 83] width 18 height 18
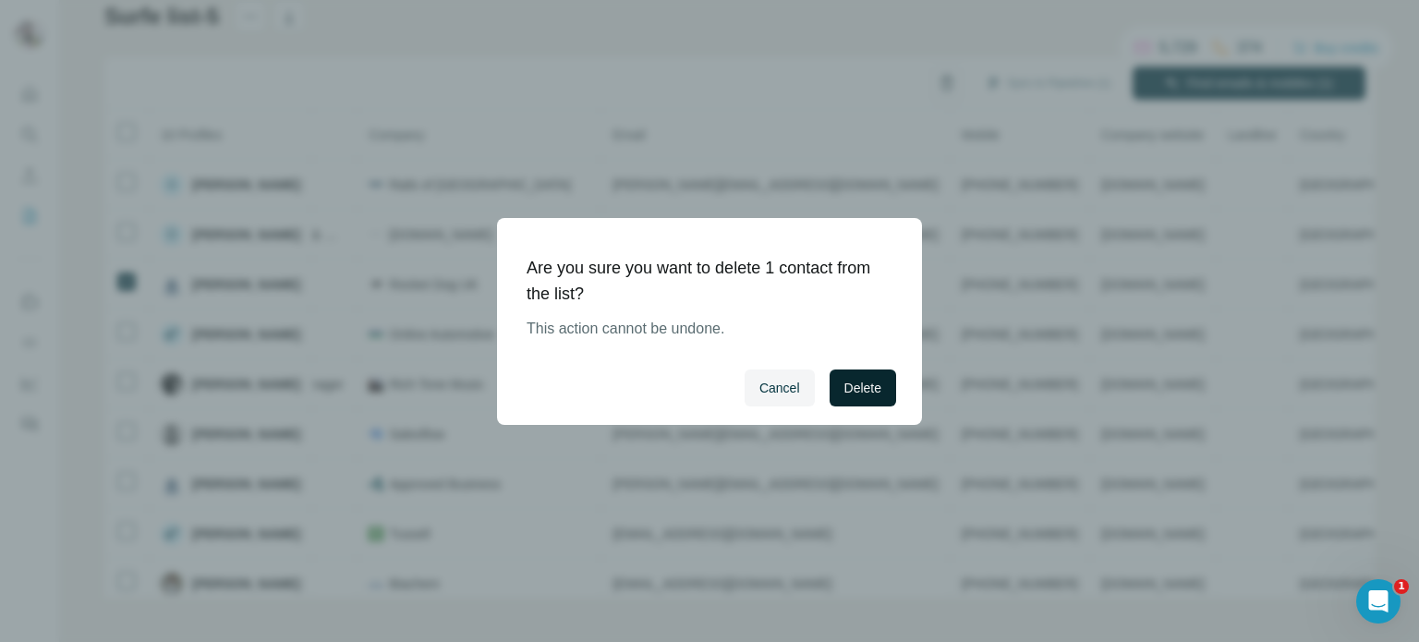
click at [844, 389] on span "Delete" at bounding box center [862, 388] width 37 height 18
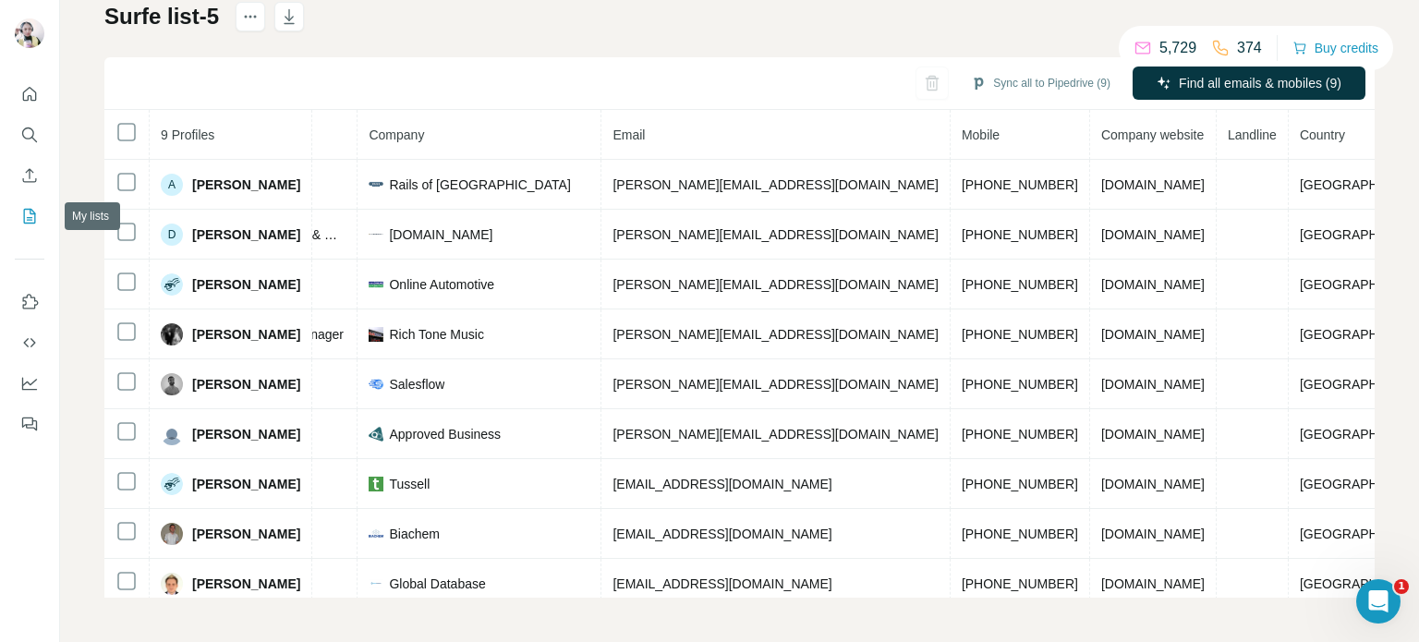
click at [26, 217] on icon "My lists" at bounding box center [29, 216] width 18 height 18
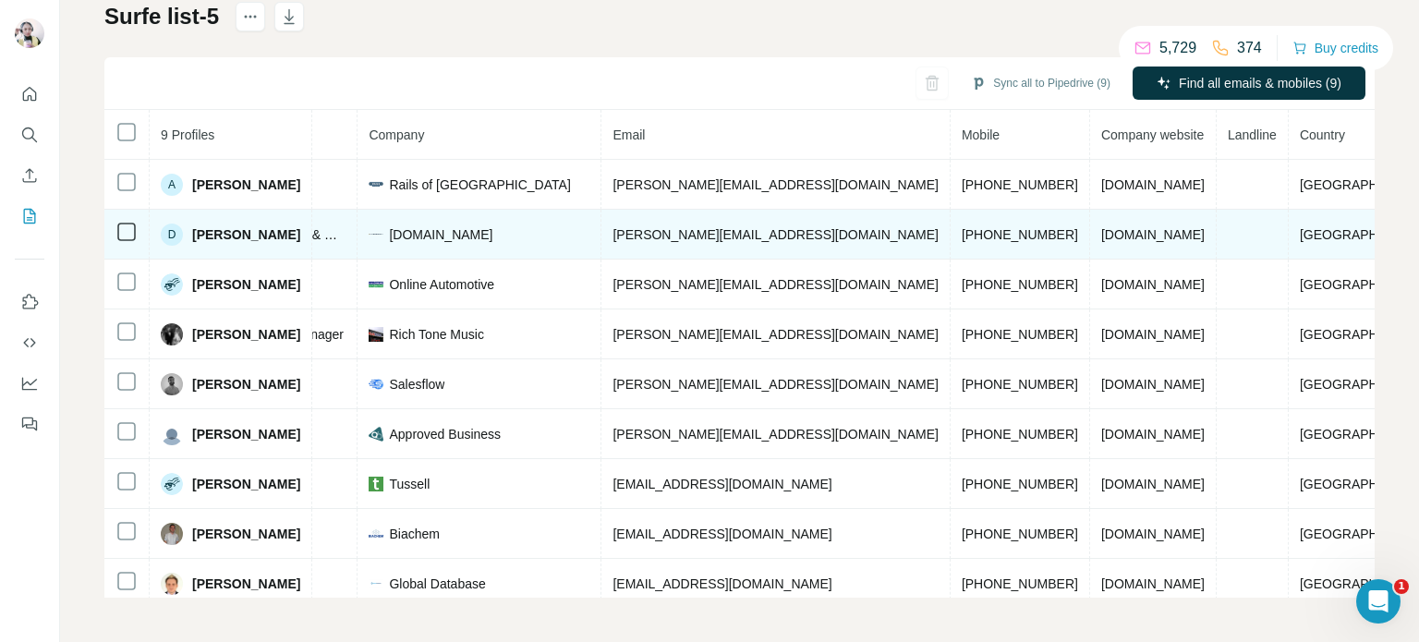
scroll to position [107, 0]
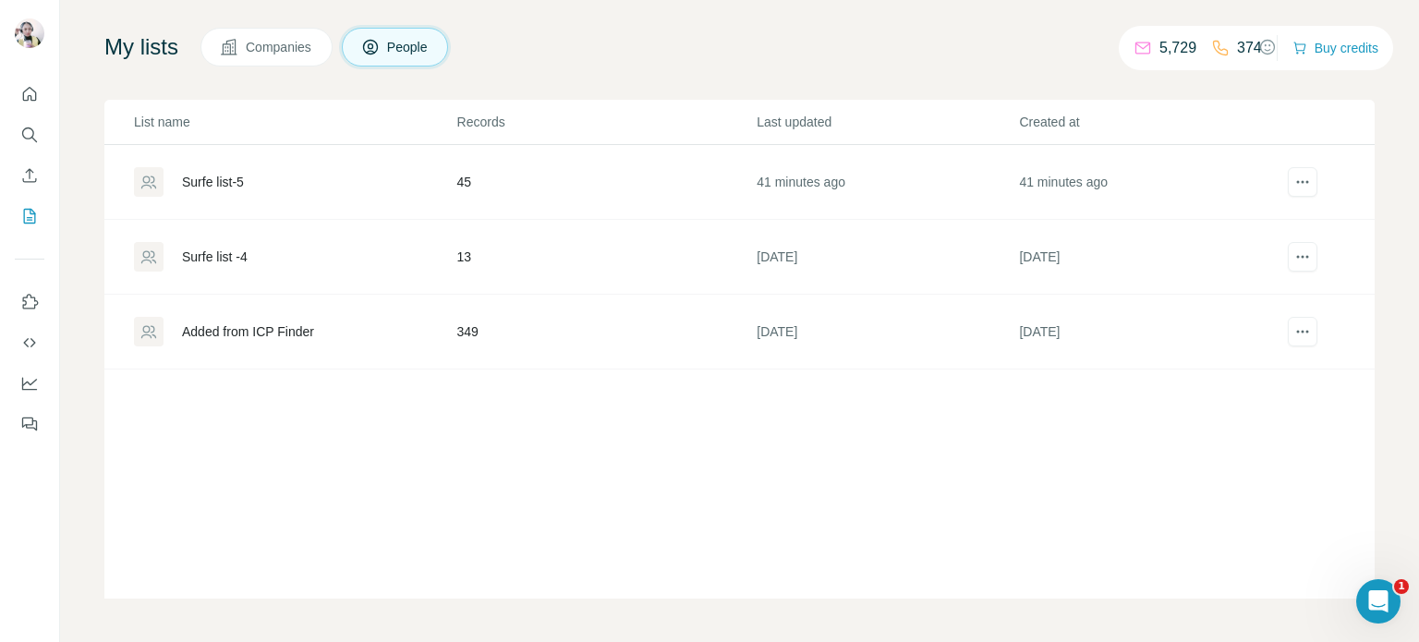
click at [321, 268] on div "Surfe list -4" at bounding box center [294, 257] width 321 height 30
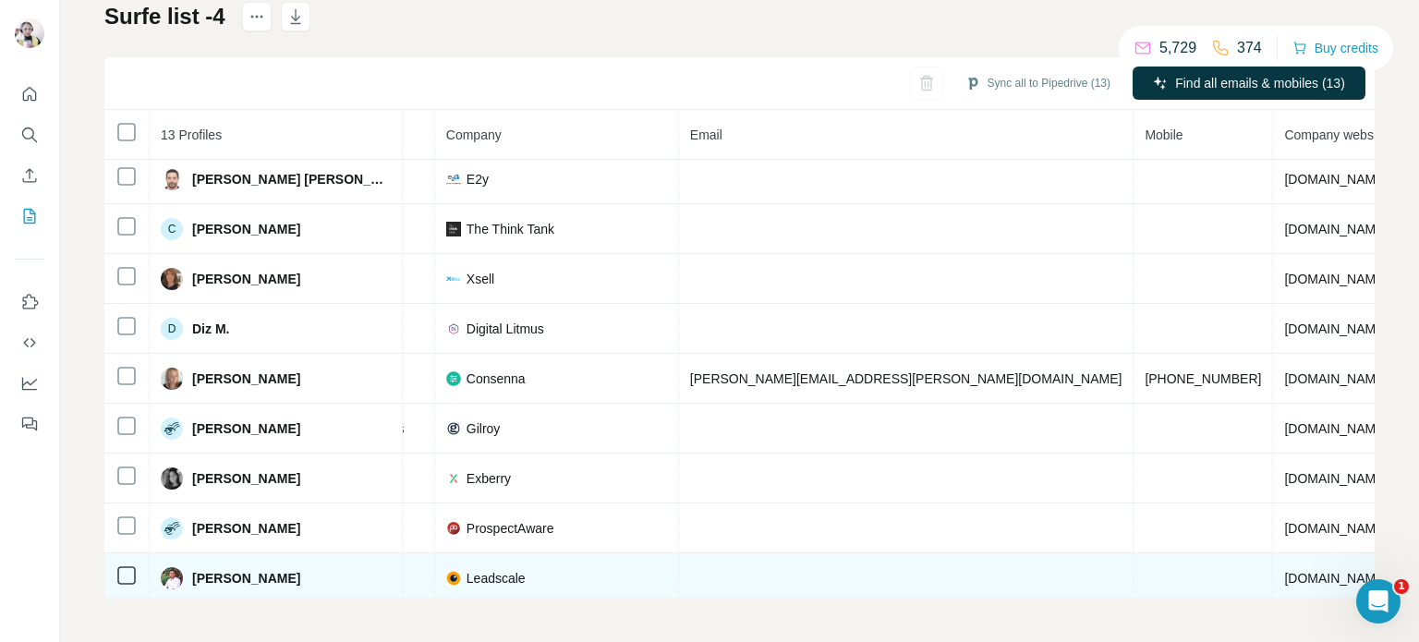
scroll to position [0, 430]
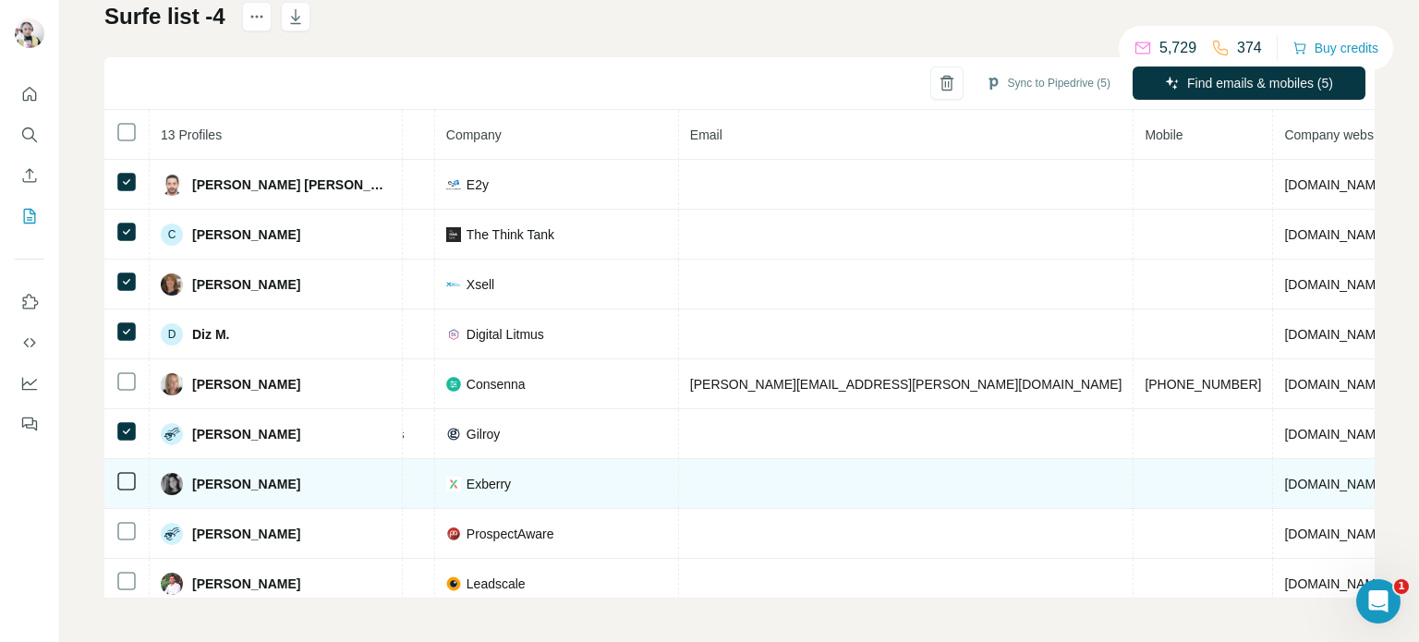
click at [115, 490] on td at bounding box center [126, 484] width 45 height 50
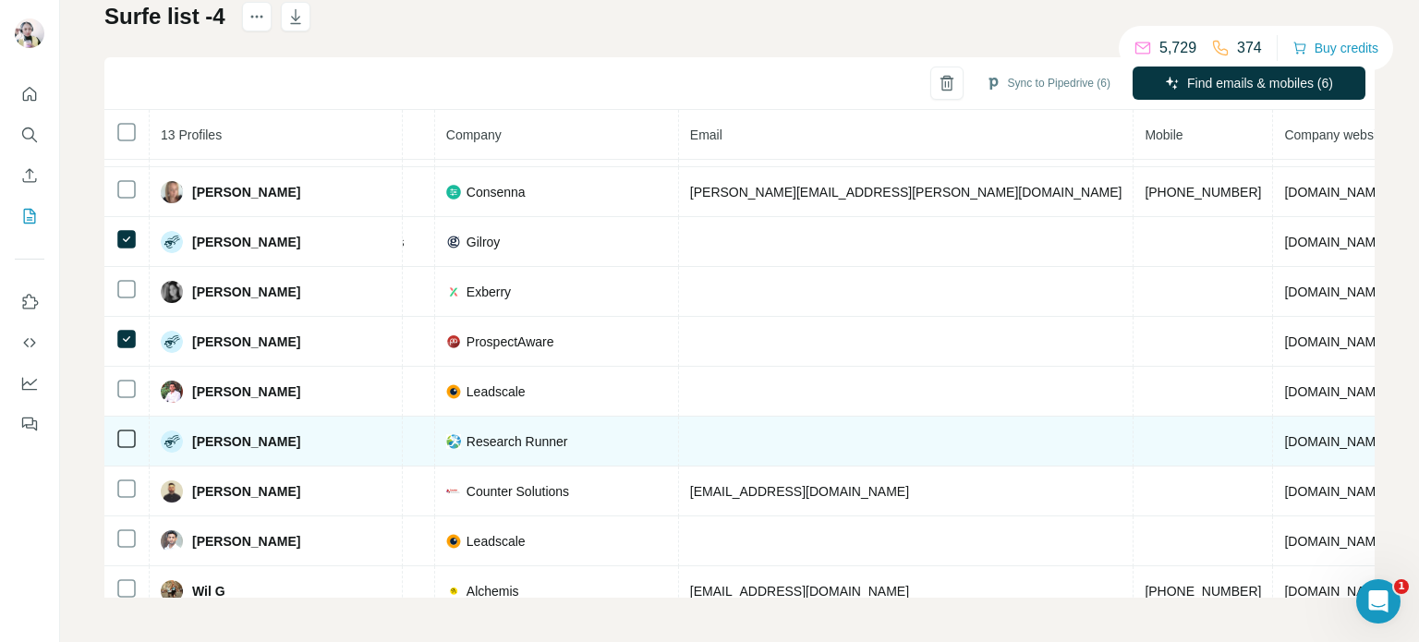
scroll to position [214, 430]
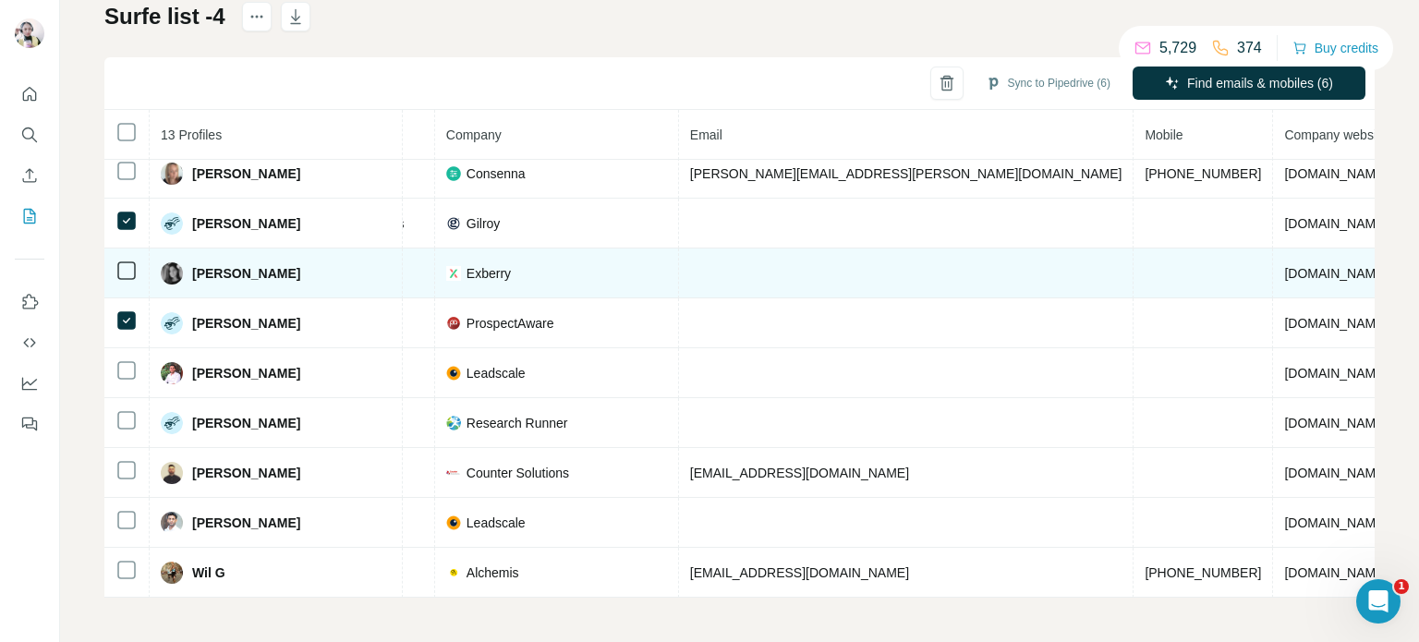
click at [126, 272] on icon at bounding box center [126, 271] width 22 height 22
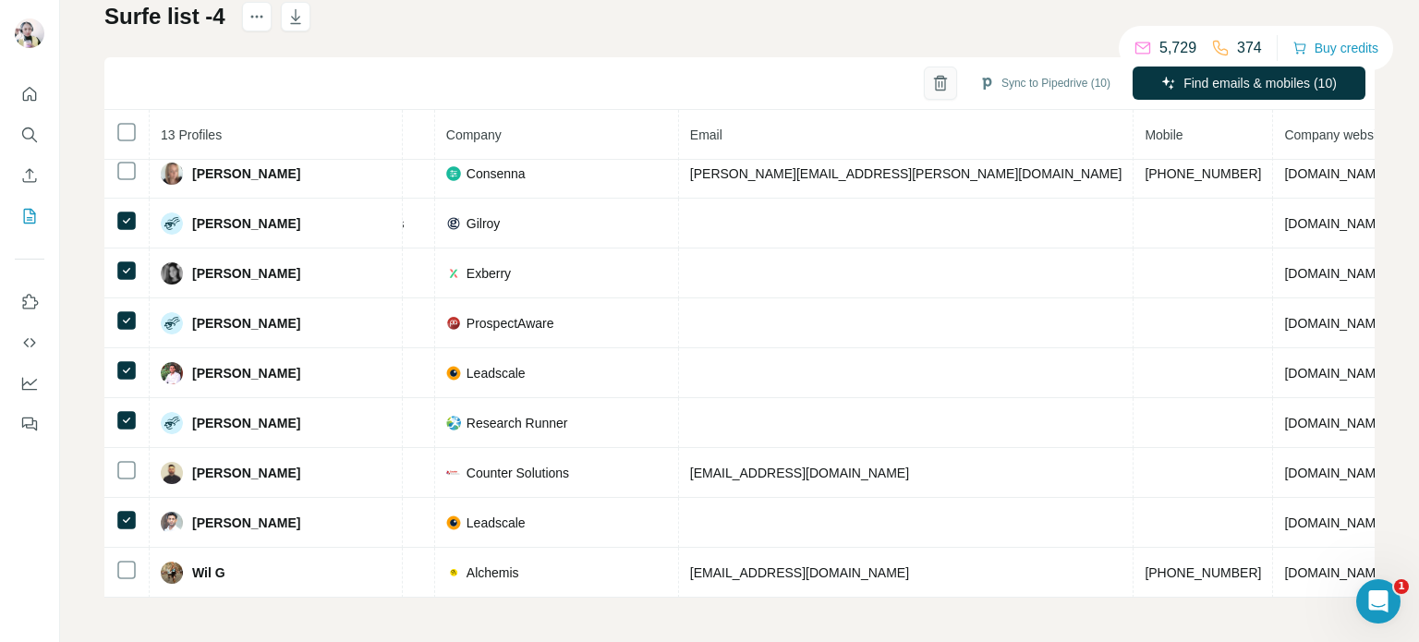
click at [931, 84] on icon "button" at bounding box center [940, 83] width 18 height 18
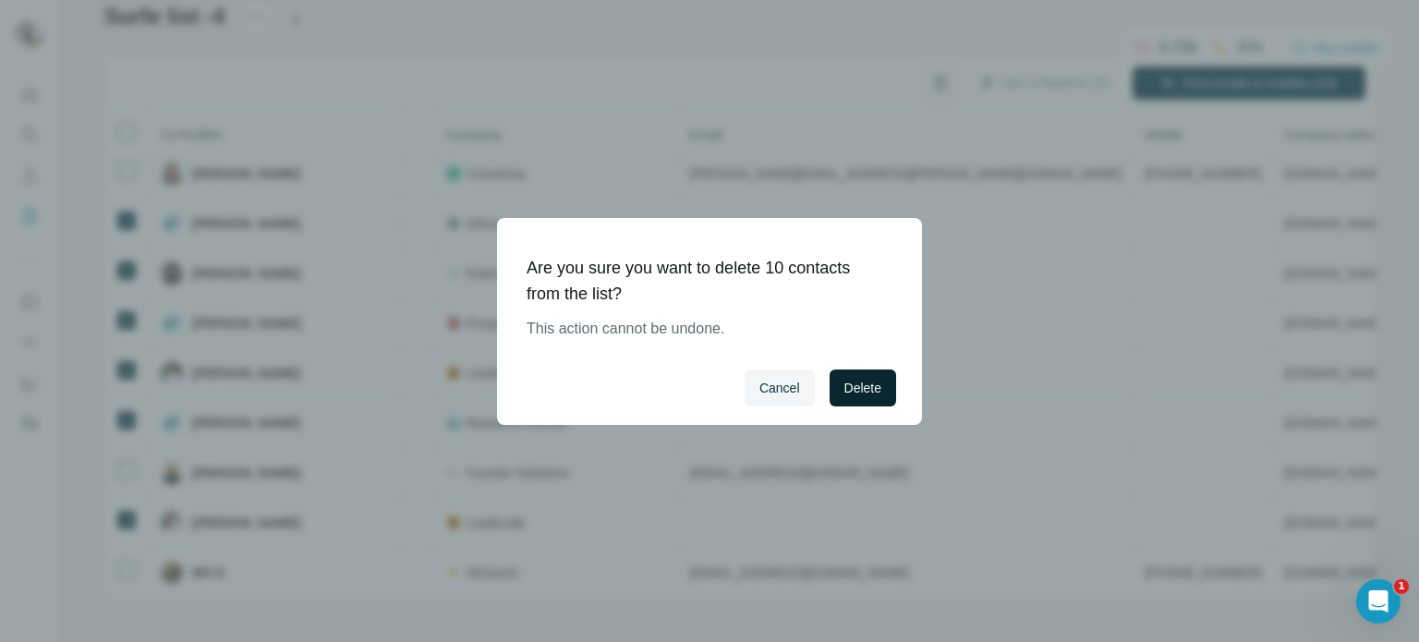
click at [851, 388] on span "Delete" at bounding box center [862, 388] width 37 height 18
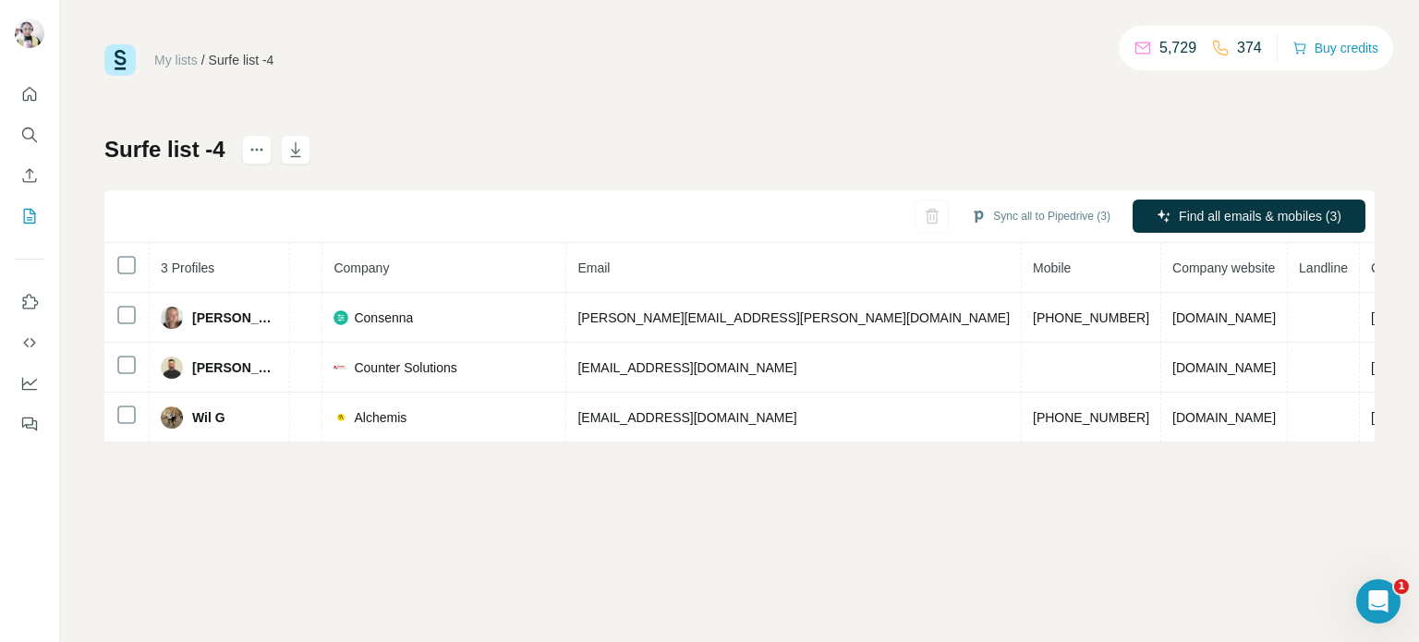
scroll to position [0, 0]
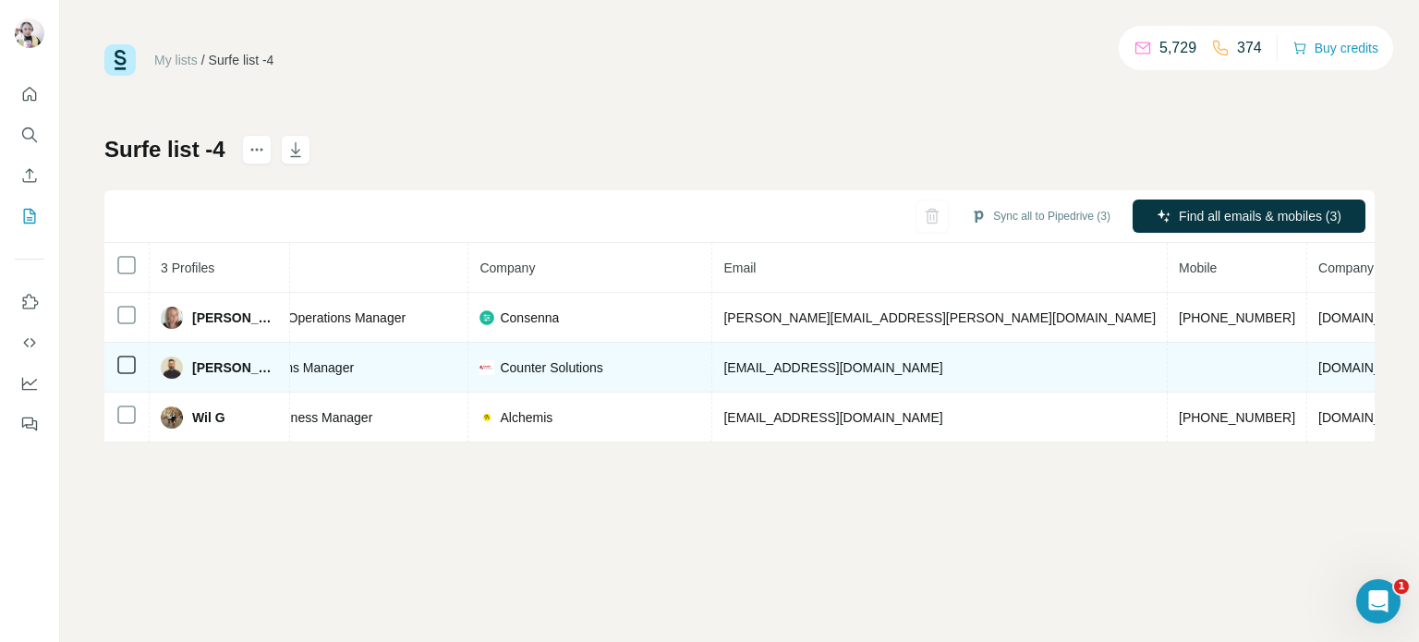
click at [500, 369] on span "Counter Solutions" at bounding box center [551, 367] width 103 height 18
click at [500, 372] on span "Counter Solutions" at bounding box center [551, 367] width 103 height 18
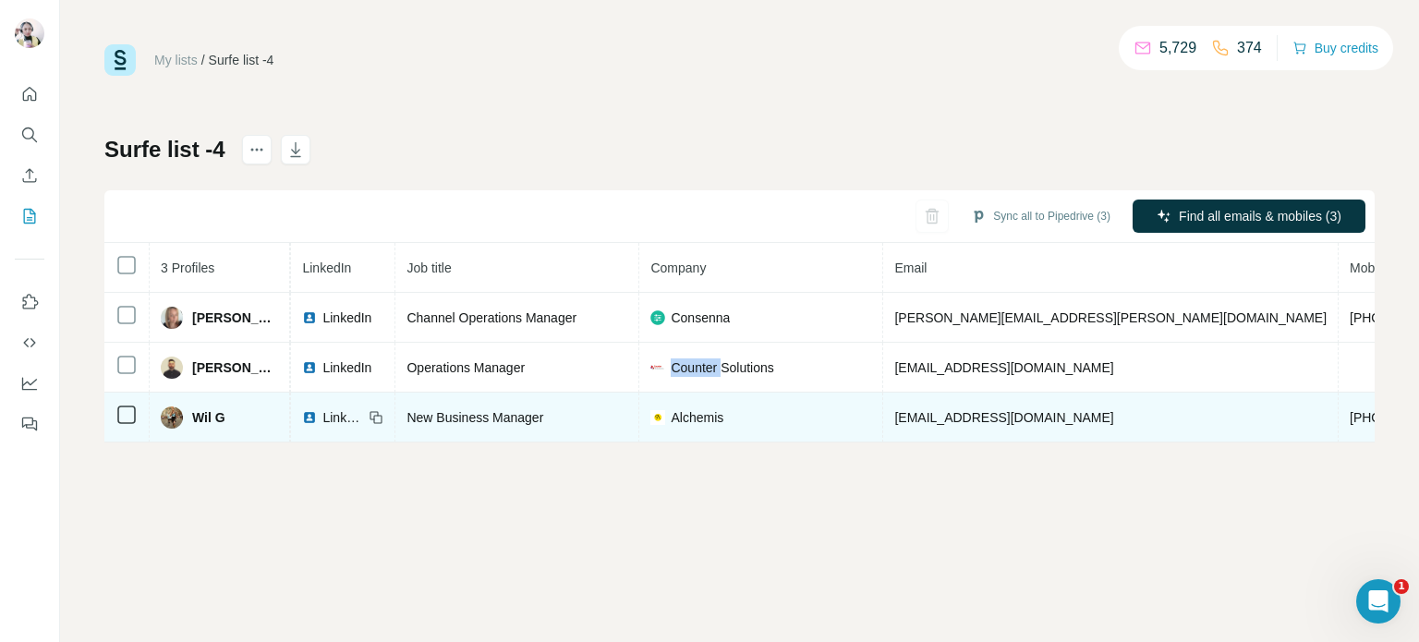
scroll to position [0, 51]
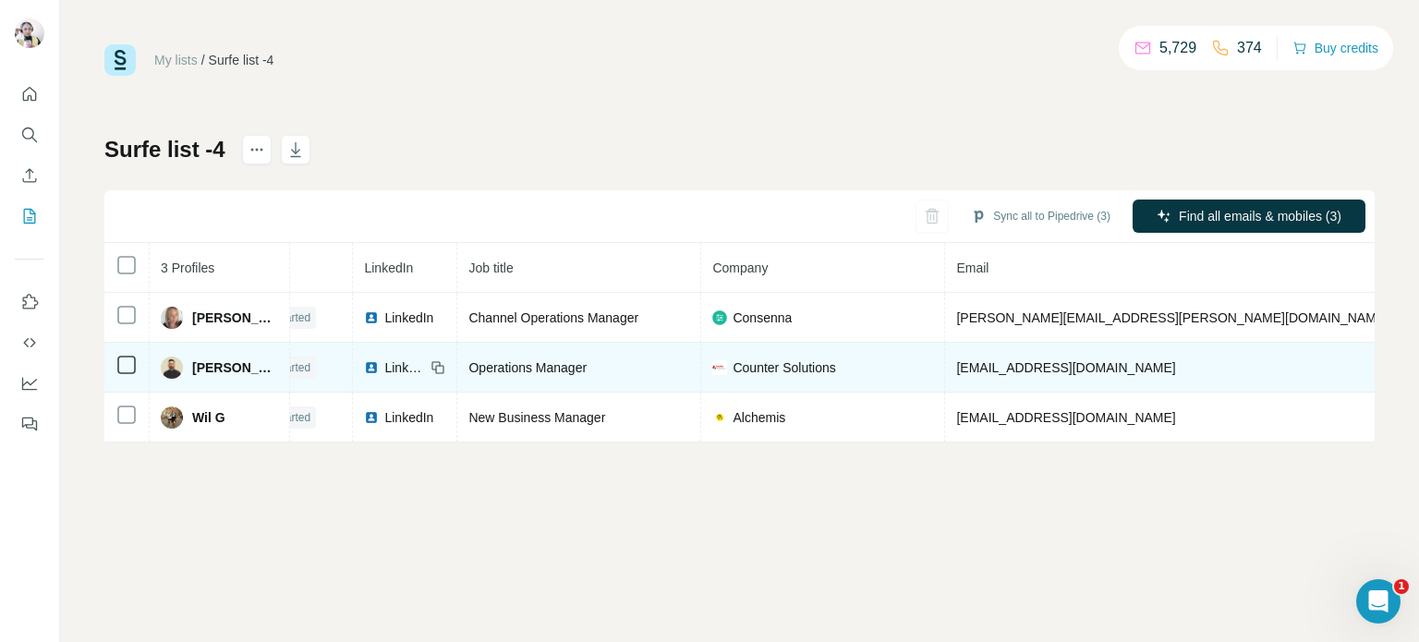
click at [384, 364] on span "LinkedIn" at bounding box center [404, 367] width 41 height 18
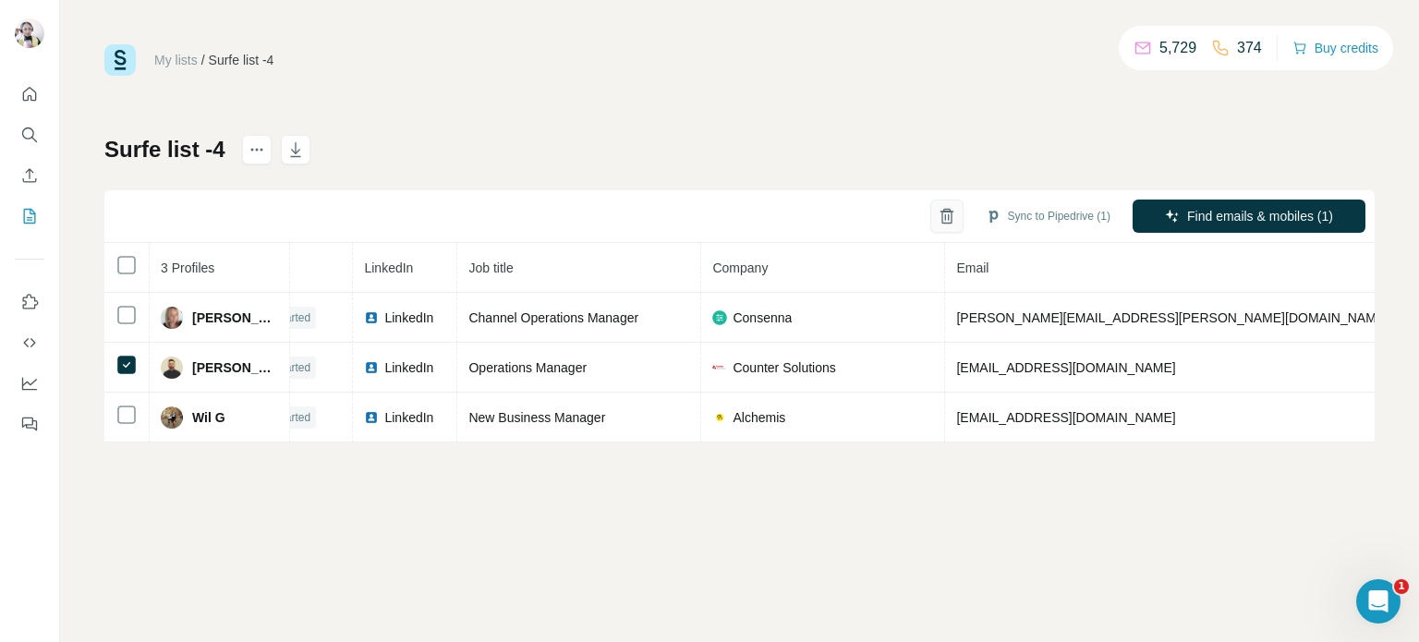
click at [938, 221] on icon "button" at bounding box center [947, 216] width 18 height 18
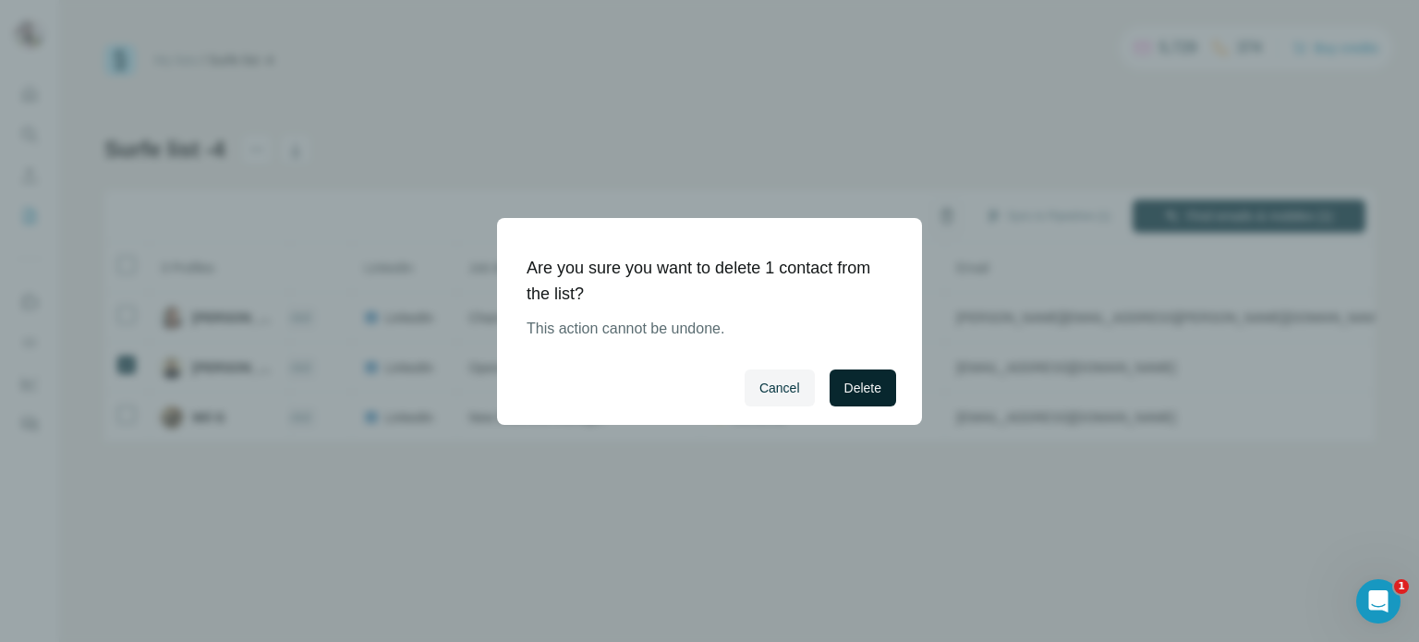
click at [877, 397] on button "Delete" at bounding box center [862, 387] width 67 height 37
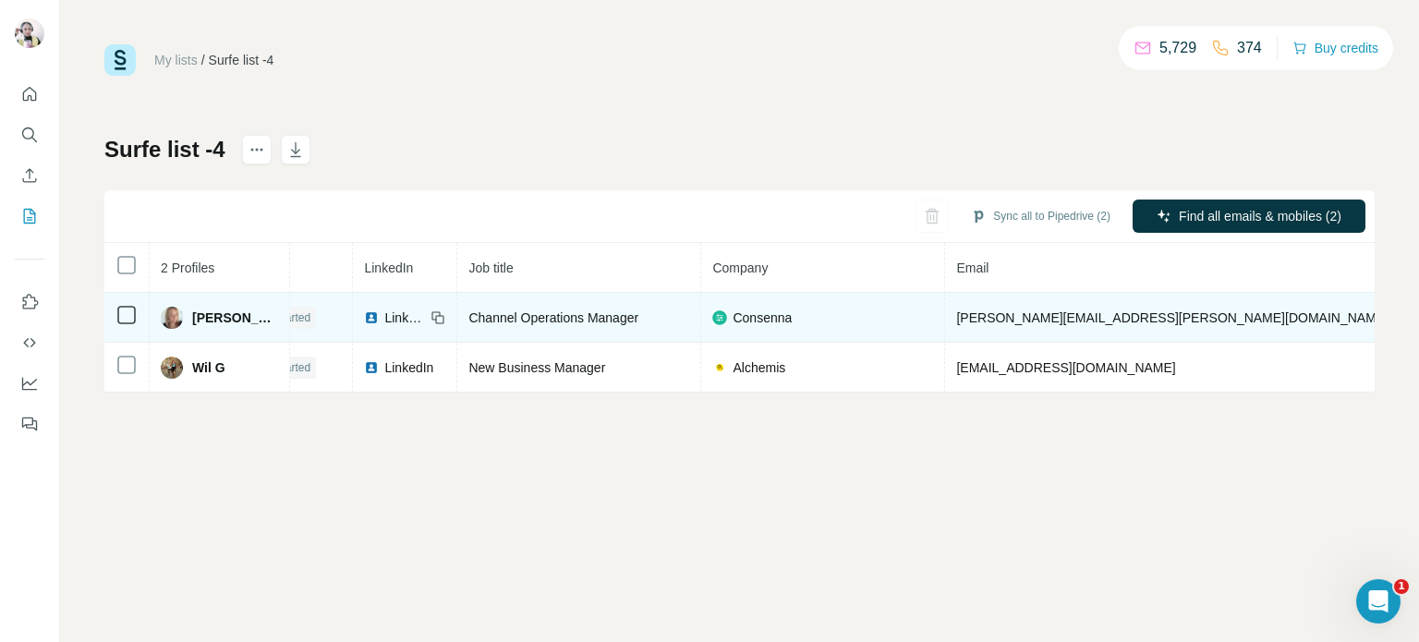
click at [384, 315] on span "LinkedIn" at bounding box center [404, 318] width 41 height 18
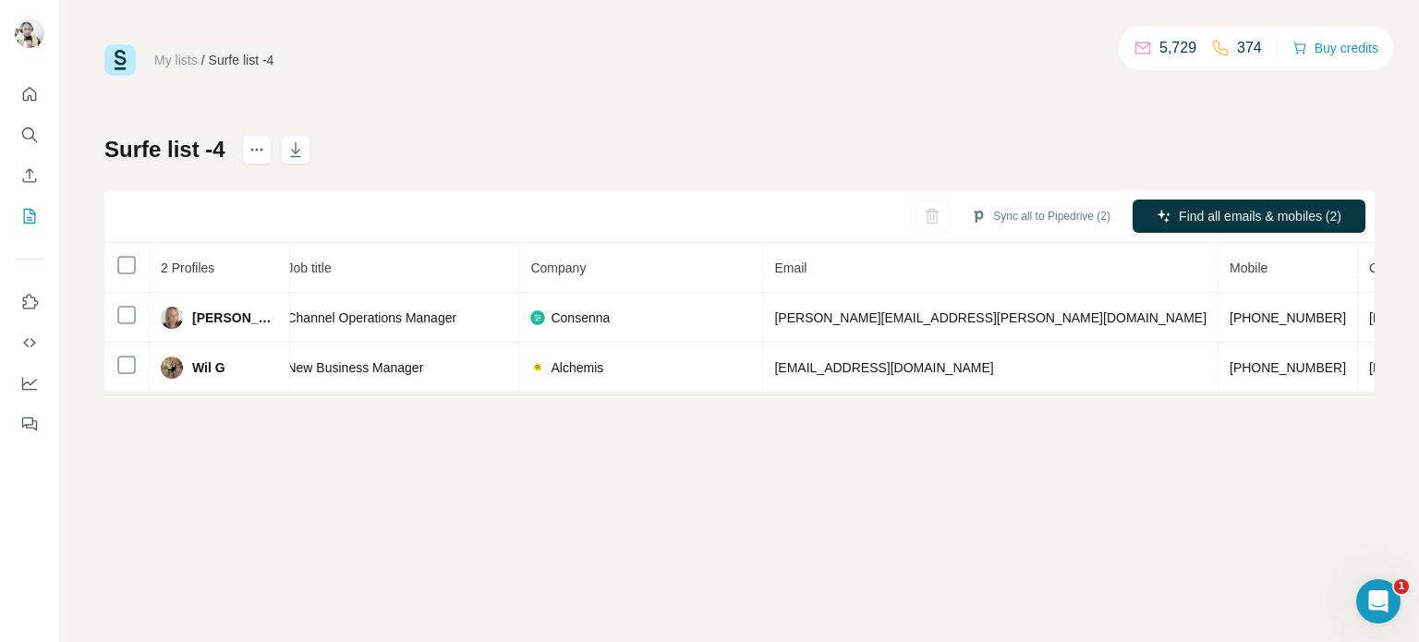
scroll to position [0, 0]
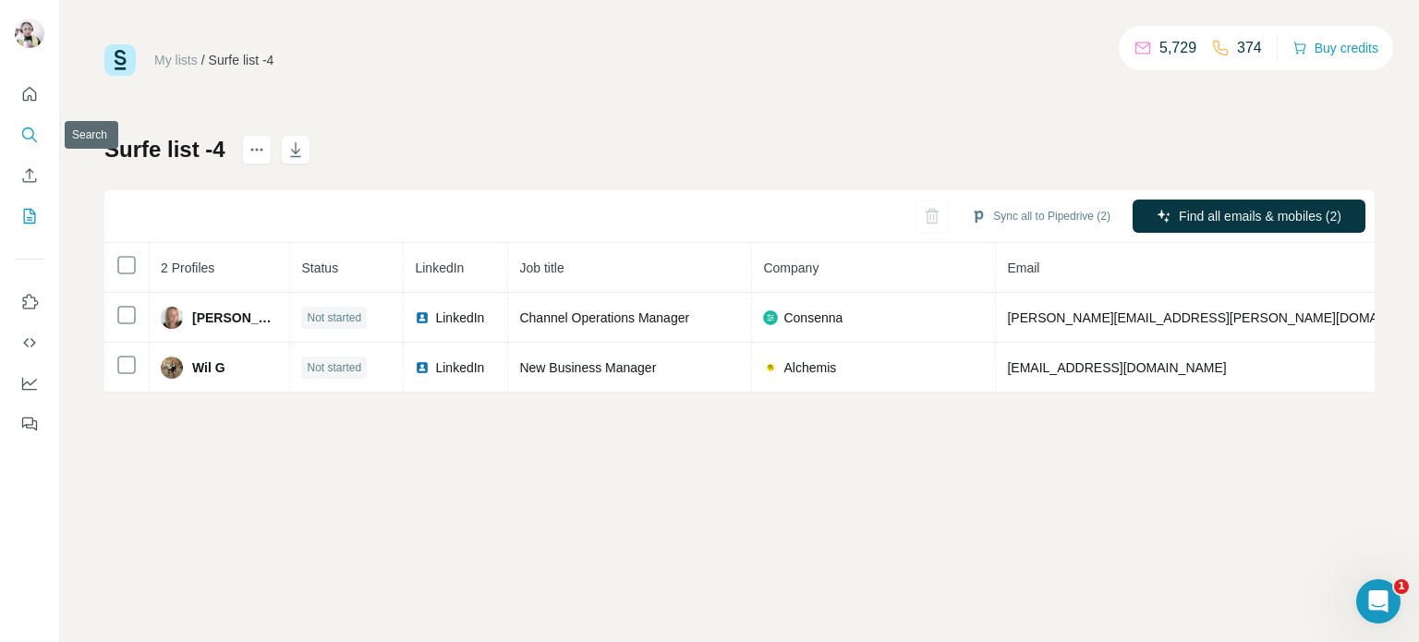
click at [42, 132] on button "Search" at bounding box center [30, 134] width 30 height 33
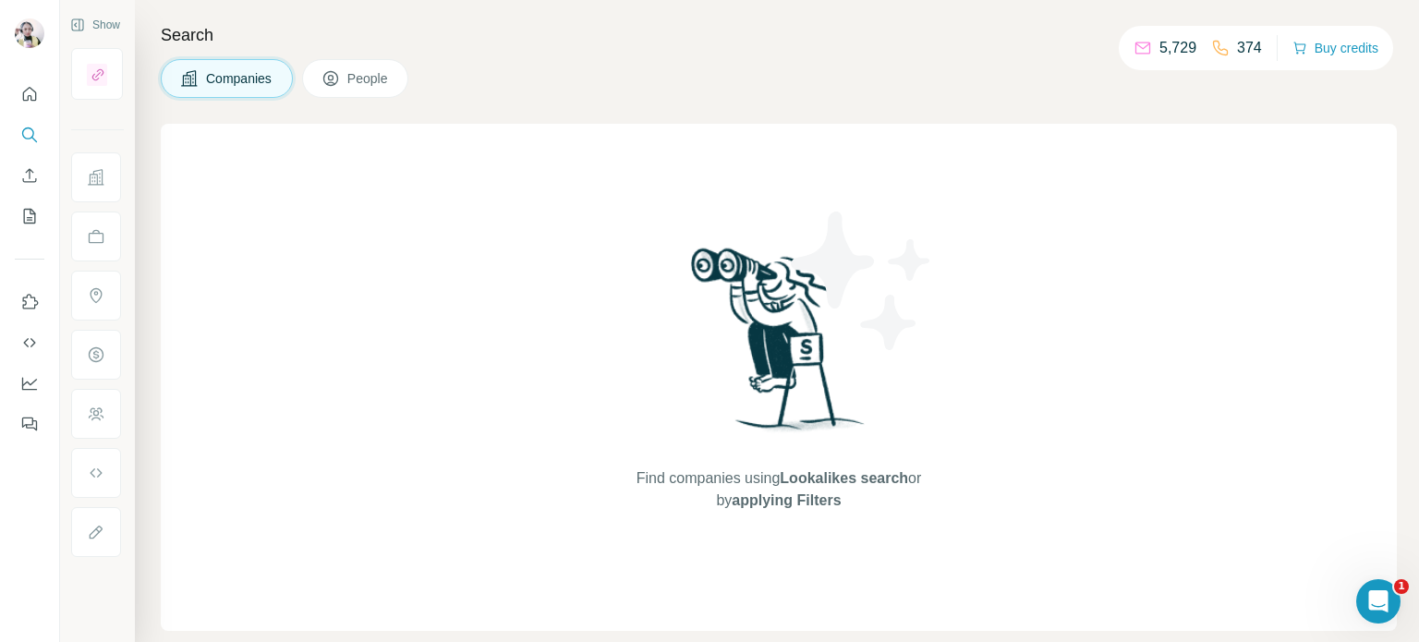
click at [345, 76] on button "People" at bounding box center [355, 78] width 107 height 39
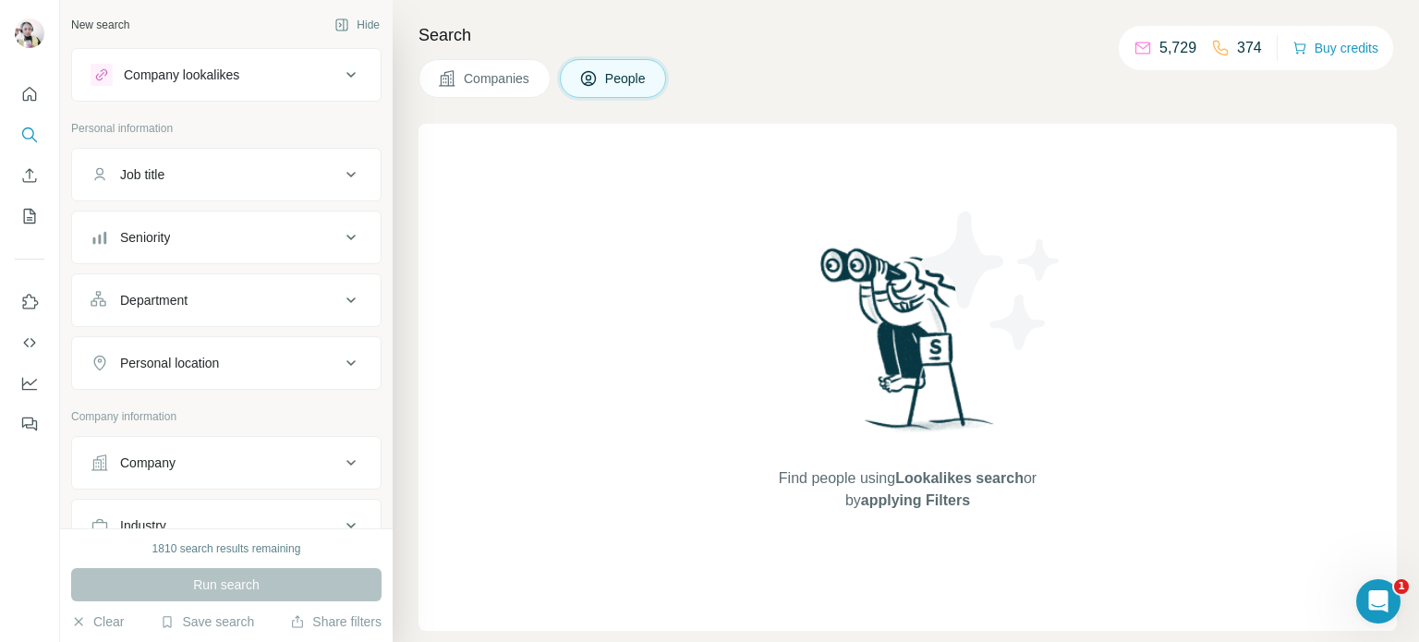
click at [192, 169] on div "Job title" at bounding box center [215, 174] width 249 height 18
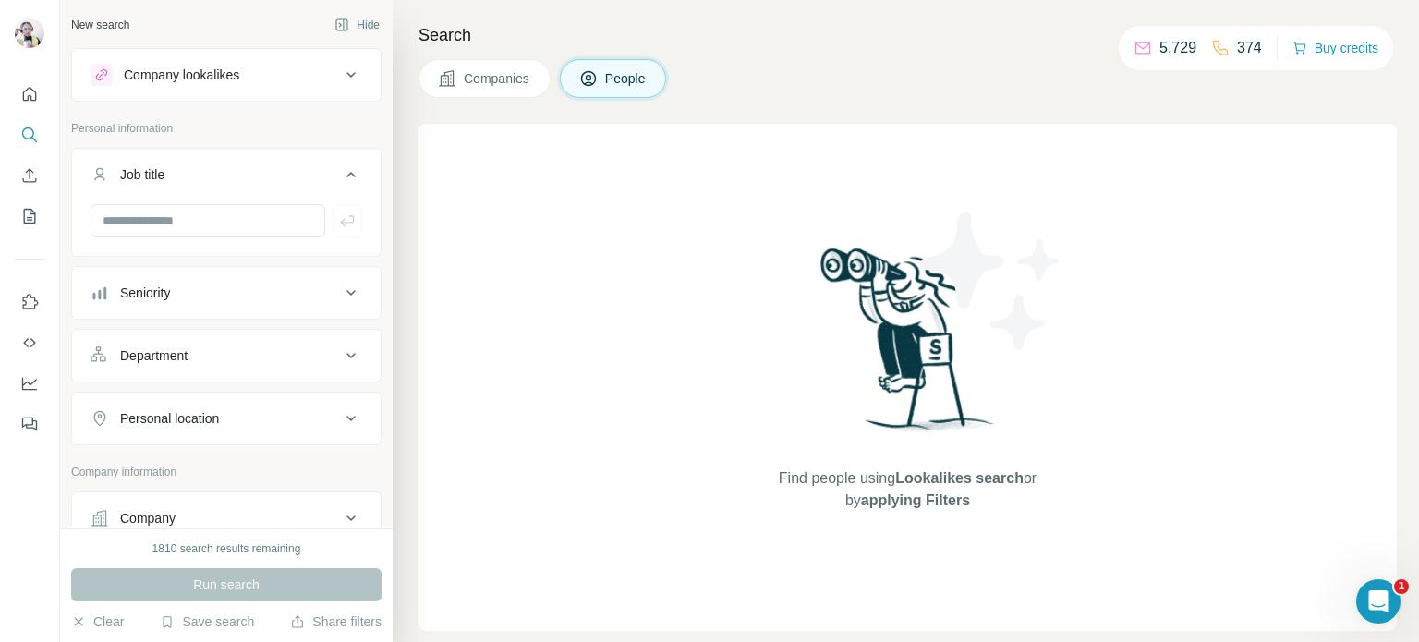
click at [212, 202] on button "Job title" at bounding box center [226, 178] width 309 height 52
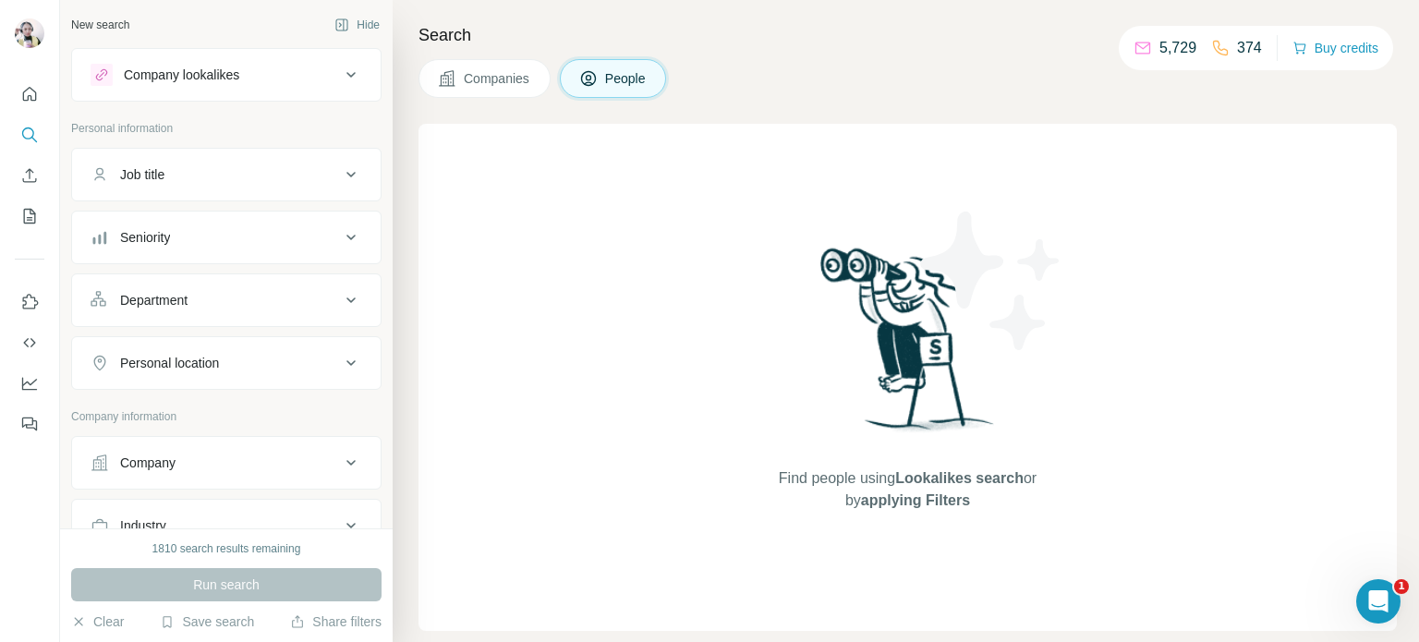
click at [213, 232] on div "Seniority" at bounding box center [215, 237] width 249 height 18
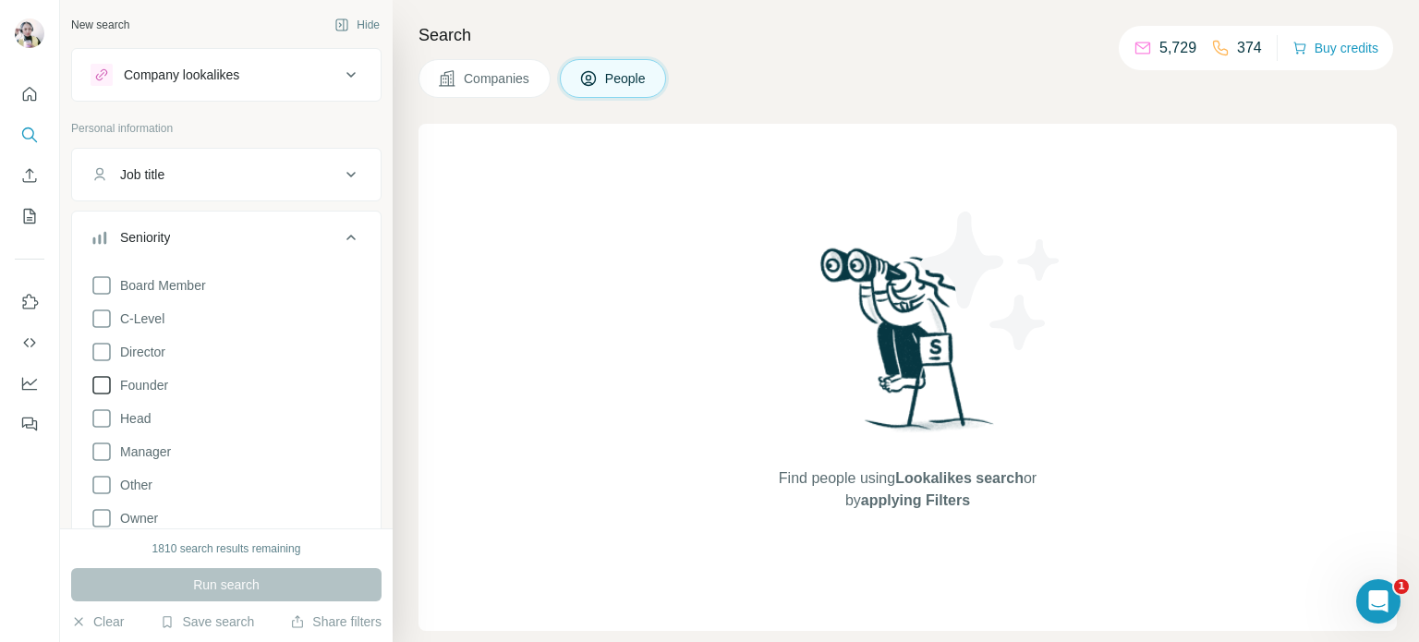
drag, startPoint x: 96, startPoint y: 345, endPoint x: 102, endPoint y: 373, distance: 28.3
click at [95, 347] on icon at bounding box center [102, 352] width 22 height 22
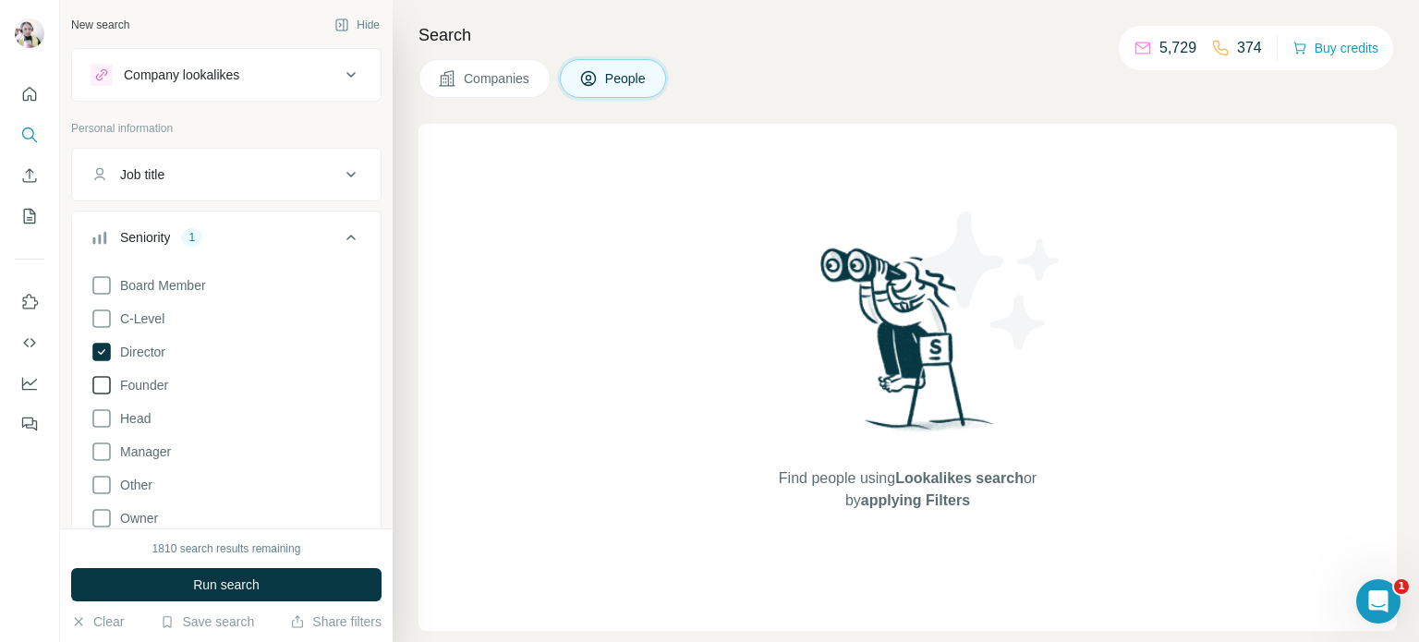
drag, startPoint x: 103, startPoint y: 375, endPoint x: 101, endPoint y: 391, distance: 15.8
click at [103, 376] on icon at bounding box center [101, 385] width 18 height 18
drag, startPoint x: 100, startPoint y: 411, endPoint x: 86, endPoint y: 420, distance: 16.7
click at [99, 413] on icon at bounding box center [102, 418] width 22 height 22
click at [100, 450] on icon at bounding box center [102, 452] width 22 height 22
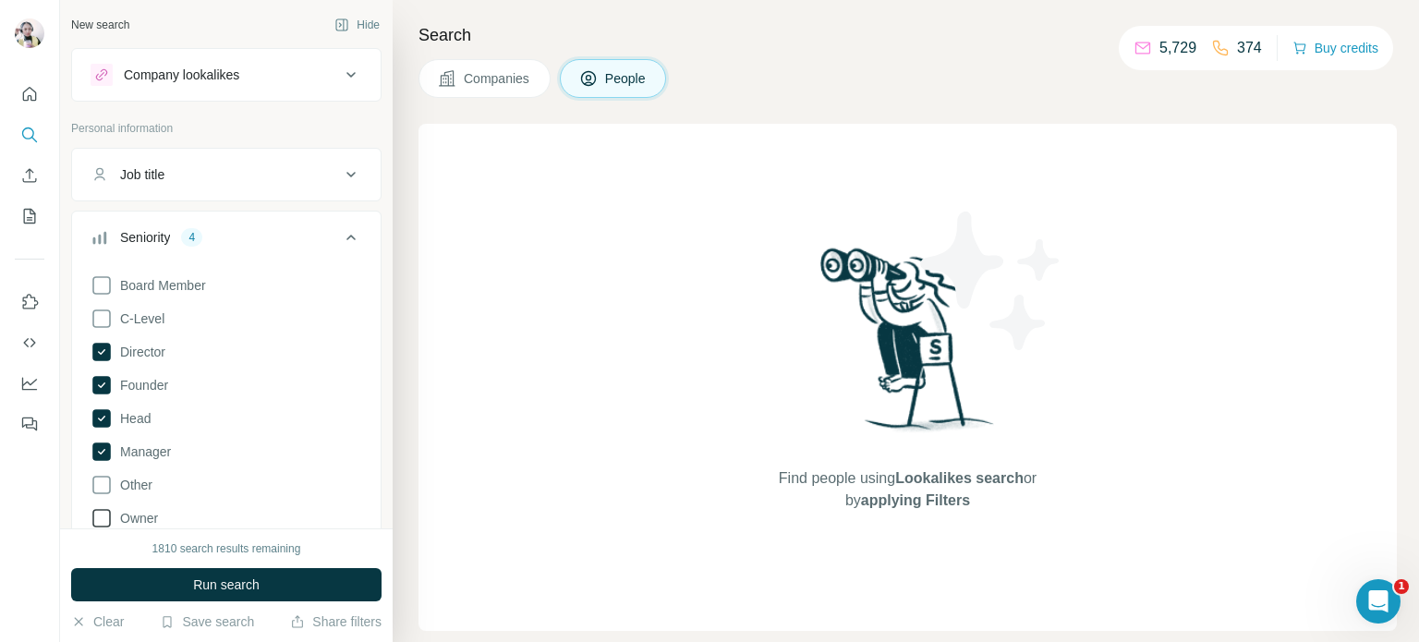
click at [105, 514] on icon at bounding box center [102, 518] width 22 height 22
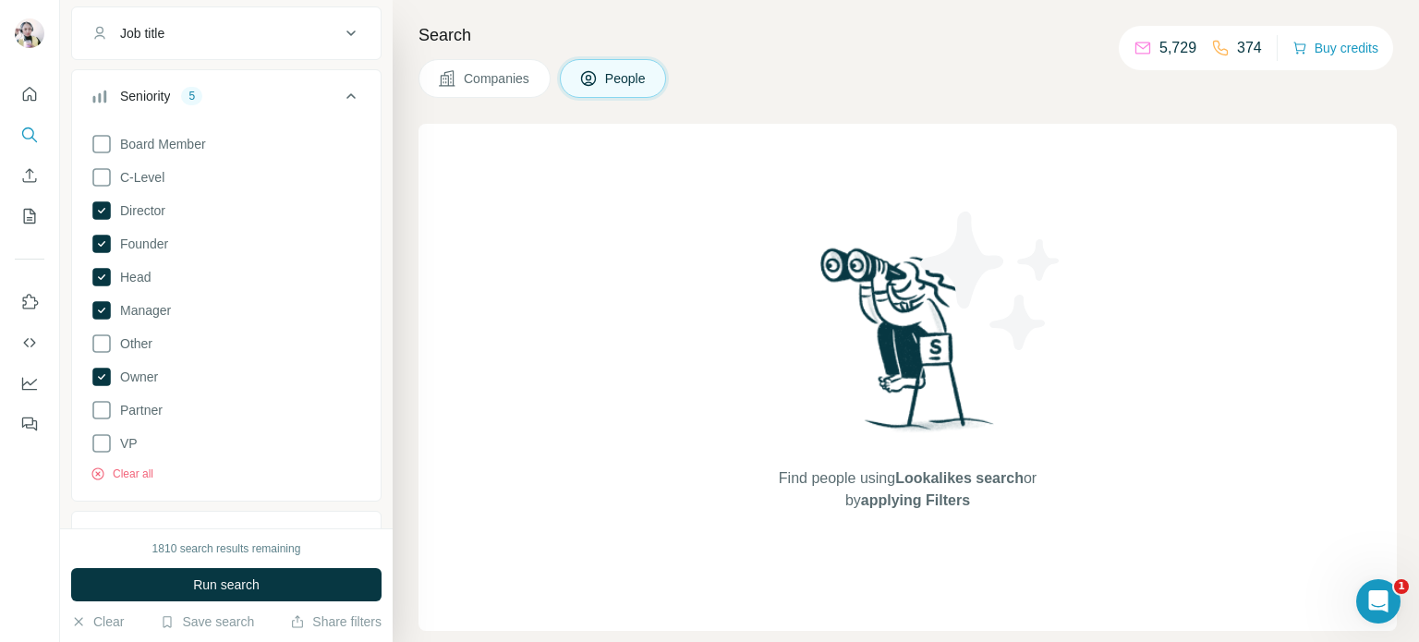
scroll to position [185, 0]
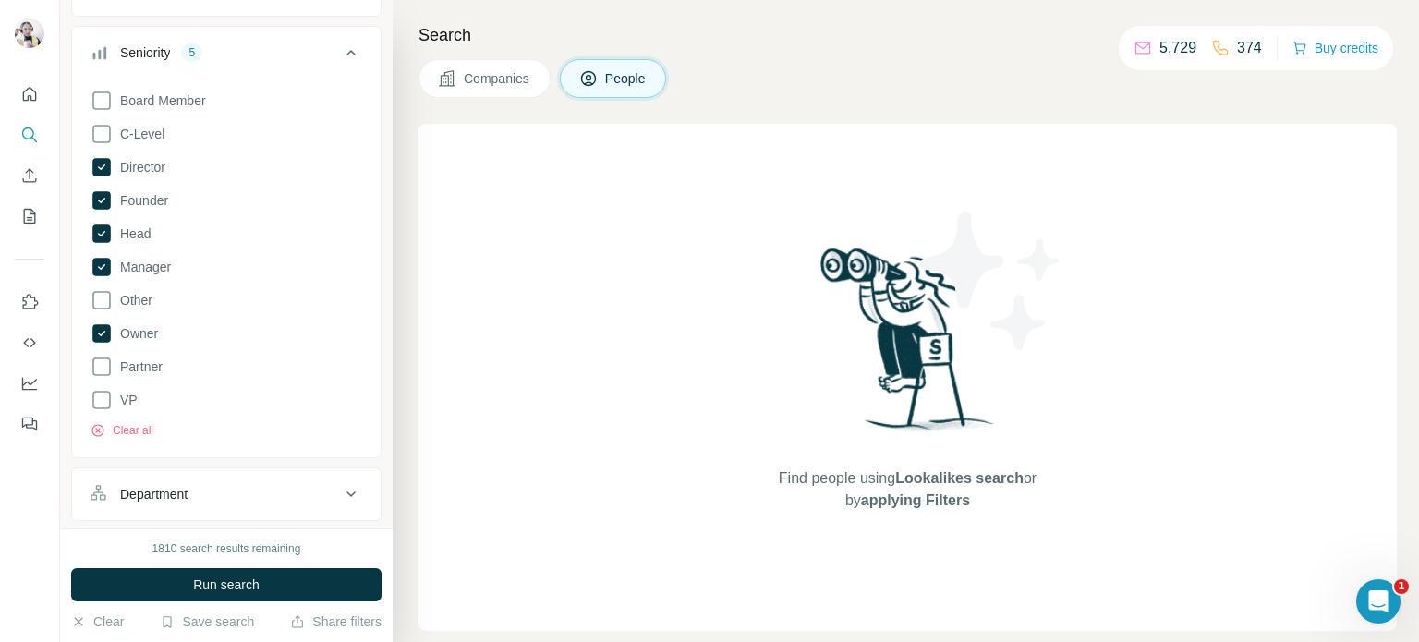
click at [100, 364] on icon at bounding box center [102, 367] width 22 height 22
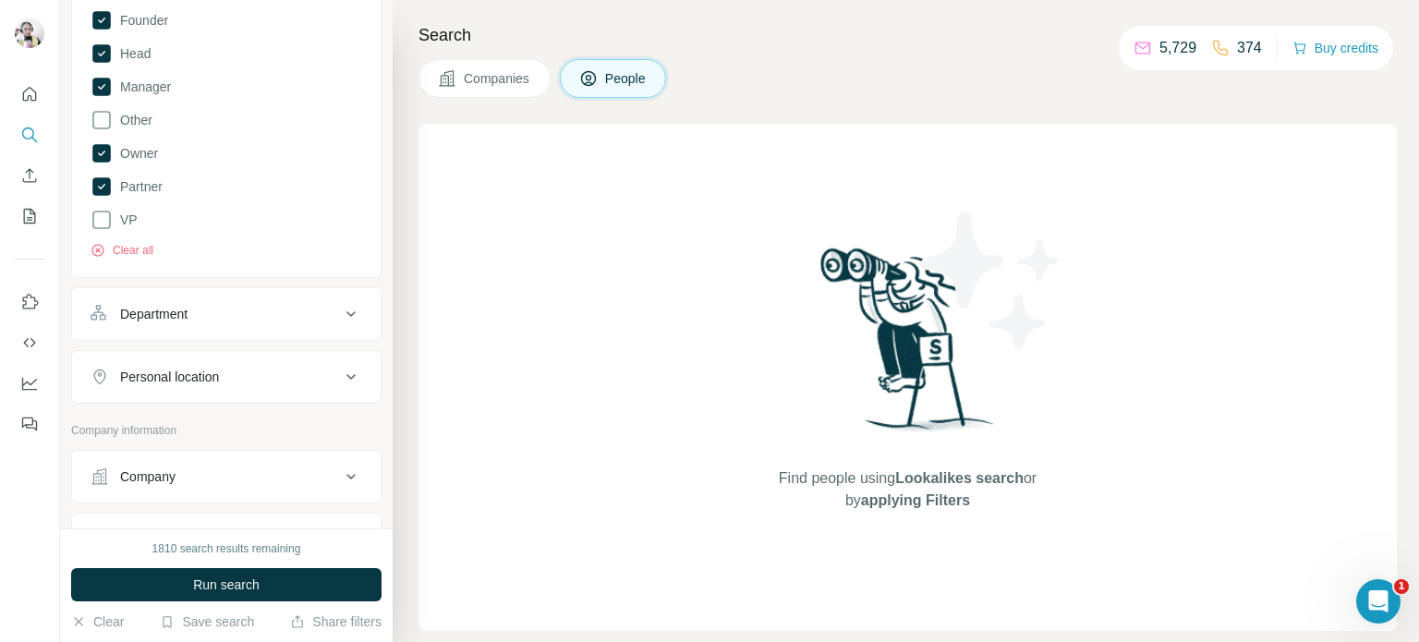
scroll to position [369, 0]
click at [242, 314] on div "Department" at bounding box center [215, 309] width 249 height 18
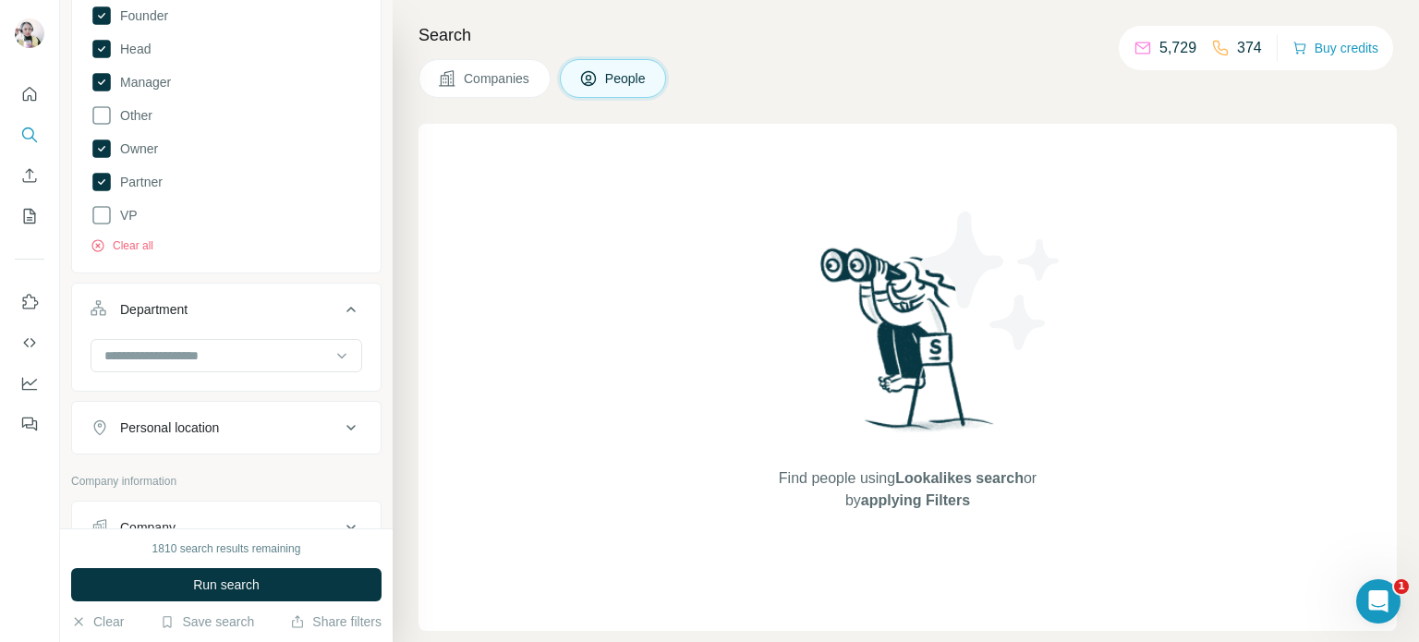
click at [213, 302] on div "Department" at bounding box center [215, 309] width 249 height 18
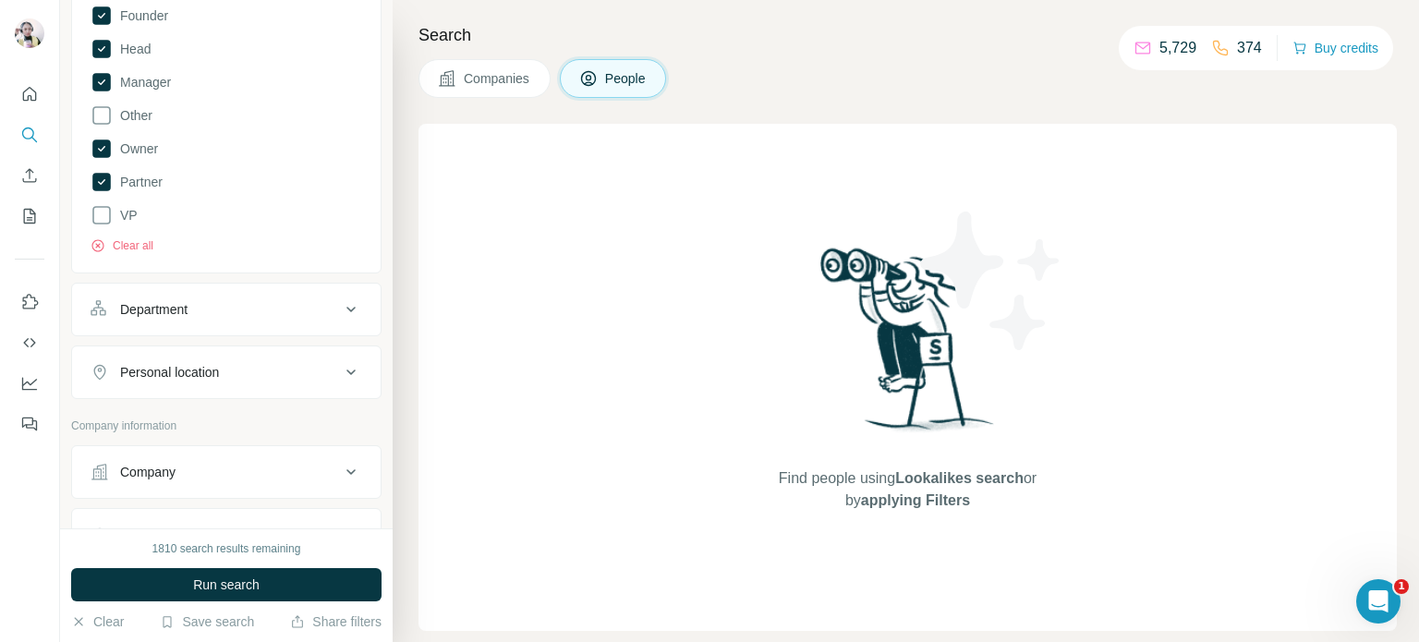
click at [200, 312] on div "Department" at bounding box center [215, 309] width 249 height 18
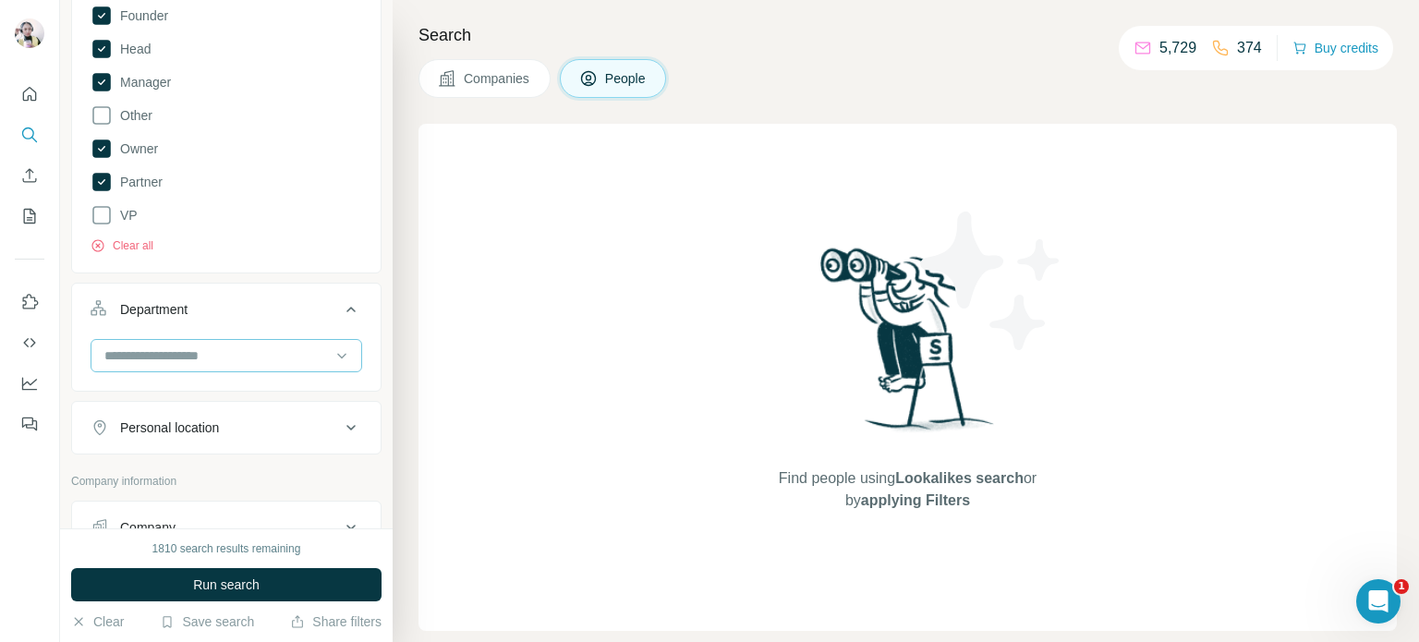
click at [167, 352] on input at bounding box center [217, 355] width 228 height 20
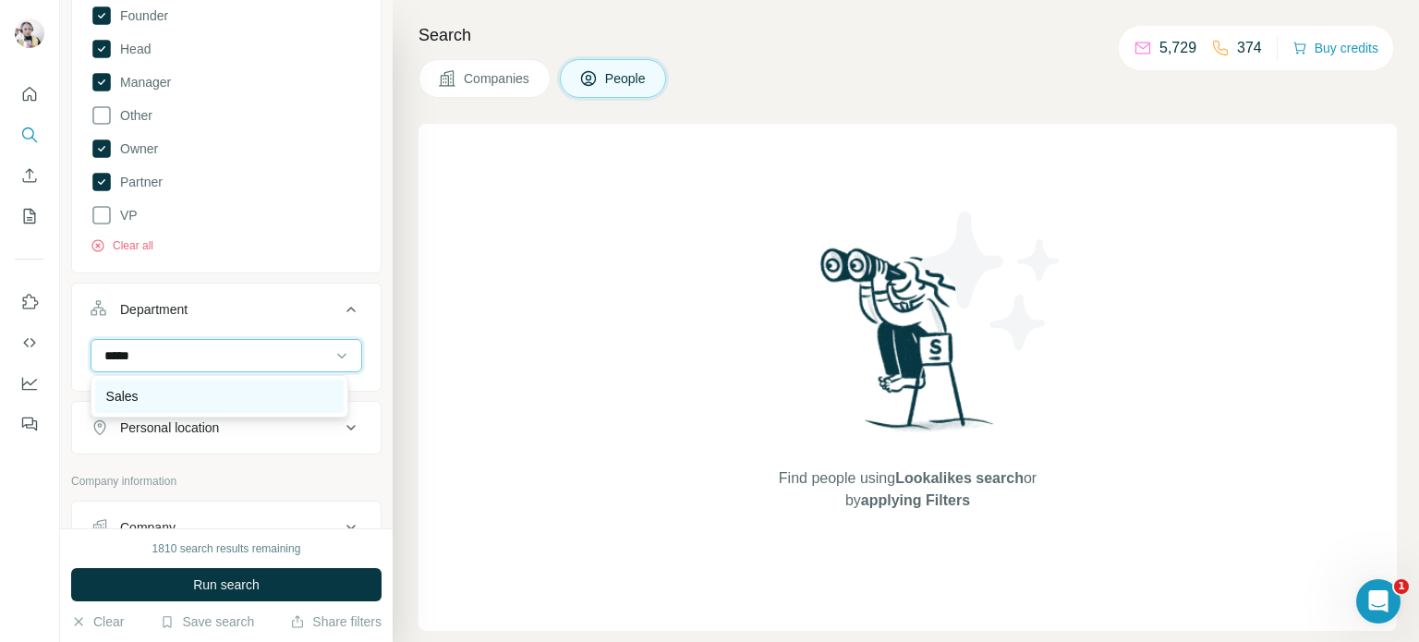
type input "*****"
click at [170, 387] on div "Sales" at bounding box center [219, 396] width 226 height 18
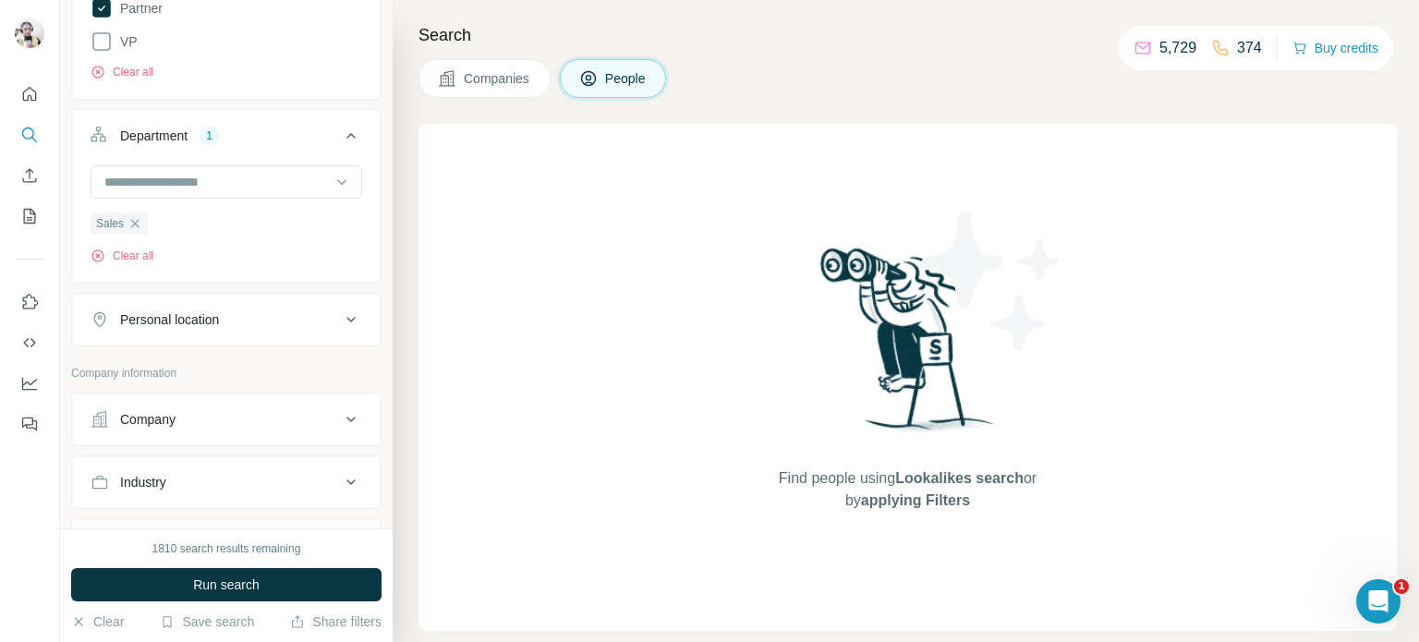
scroll to position [554, 0]
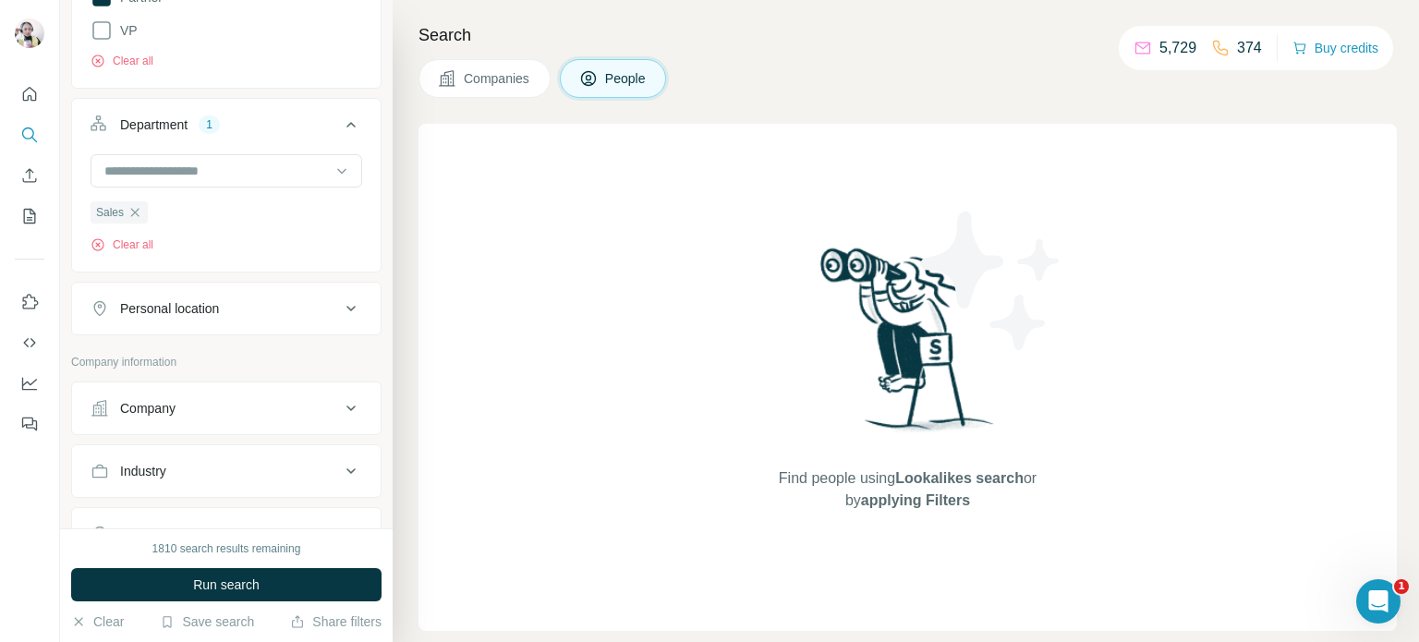
click at [240, 298] on button "Personal location" at bounding box center [226, 308] width 309 height 44
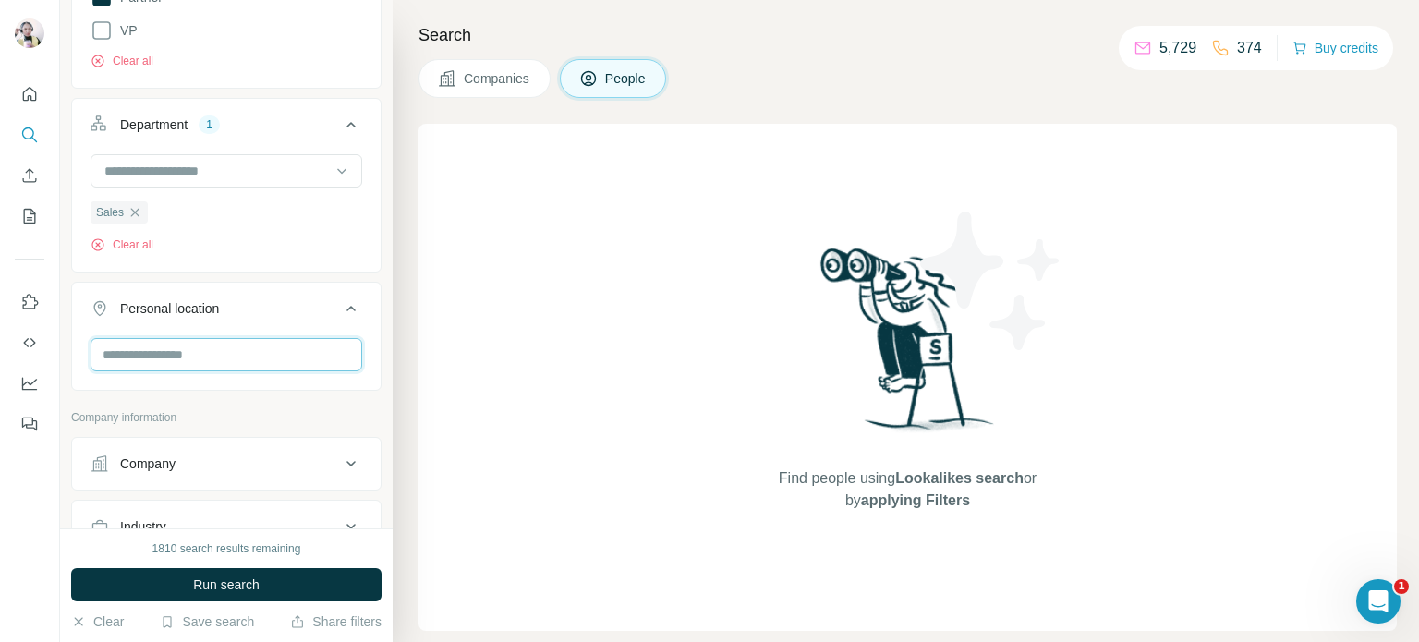
click at [184, 357] on input "text" at bounding box center [227, 354] width 272 height 33
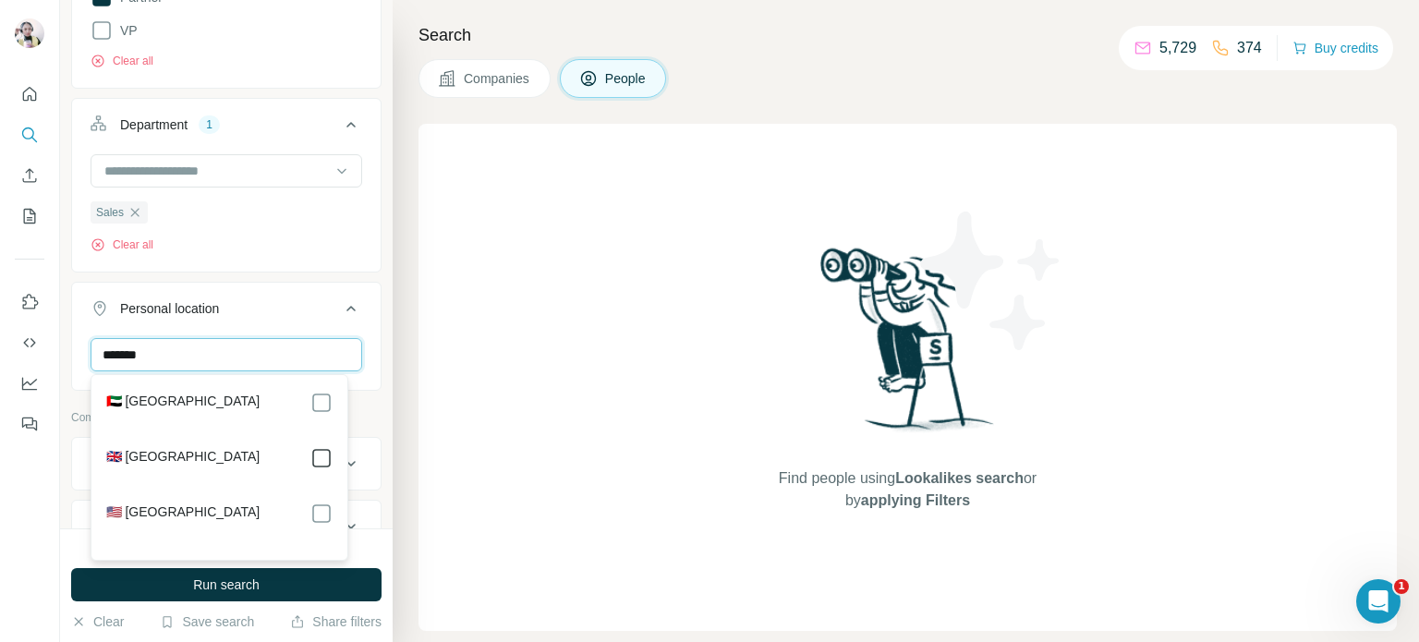
type input "******"
click at [340, 304] on icon at bounding box center [351, 308] width 22 height 22
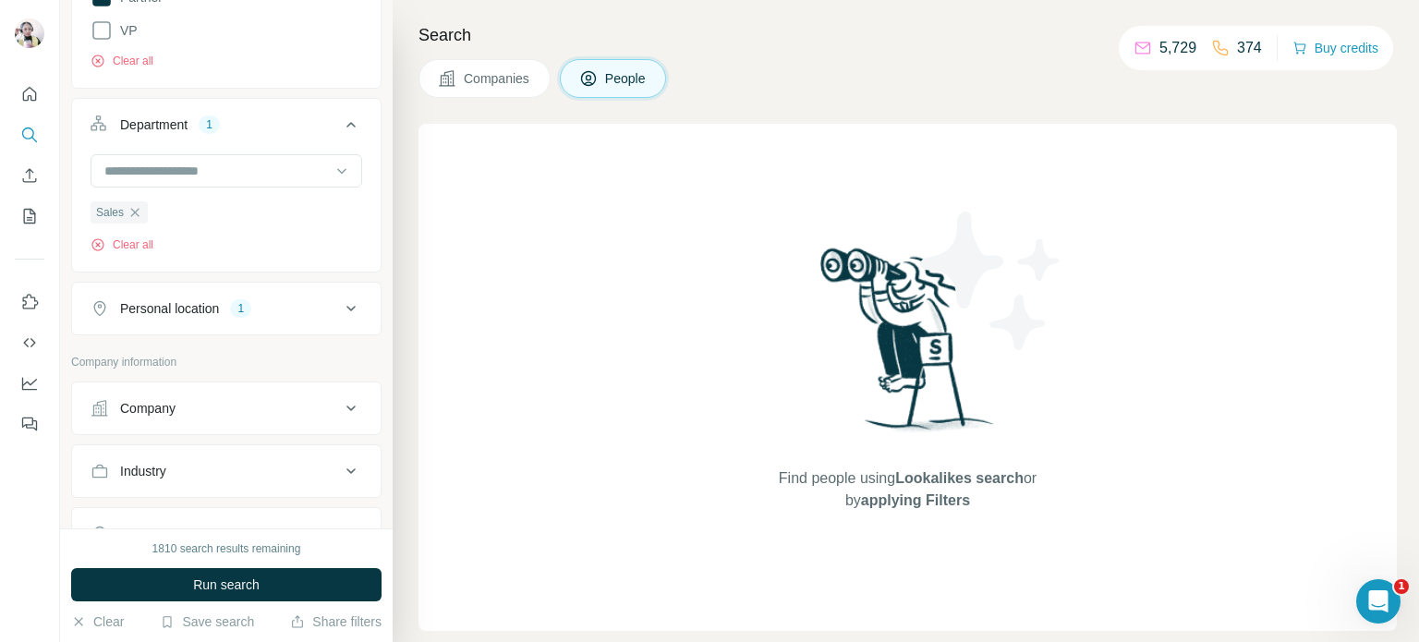
click at [150, 409] on div "Company" at bounding box center [147, 408] width 55 height 18
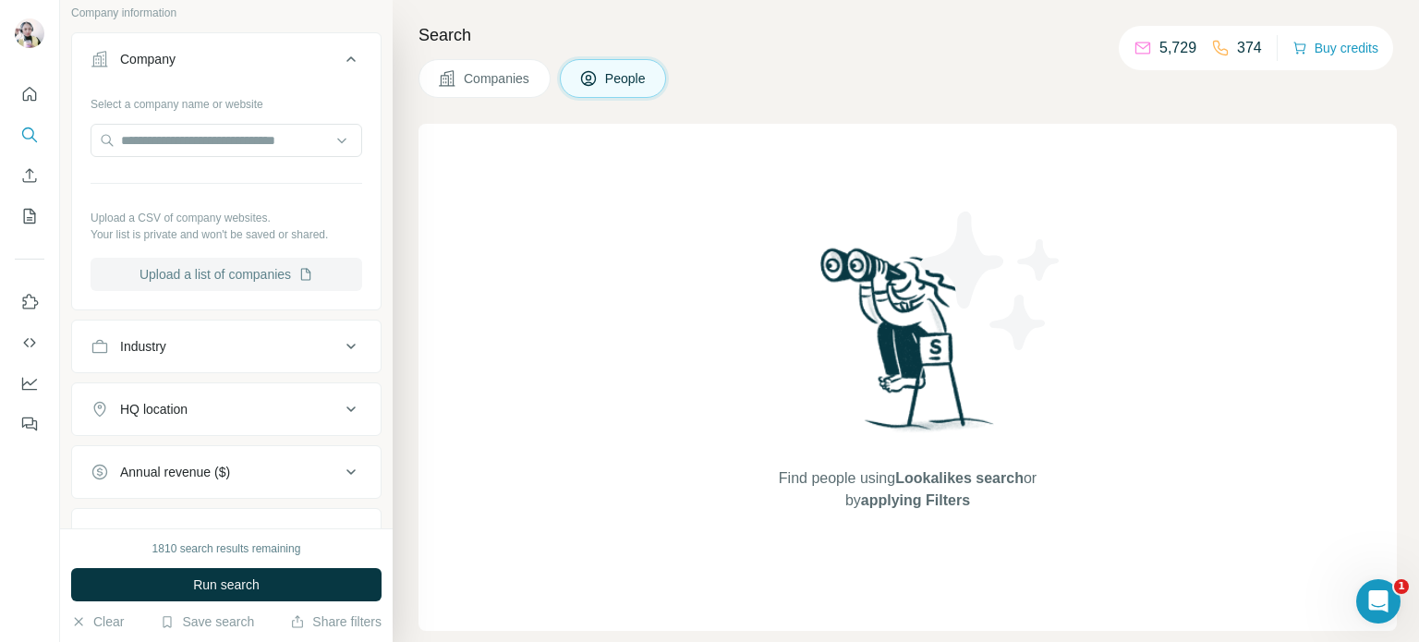
scroll to position [924, 0]
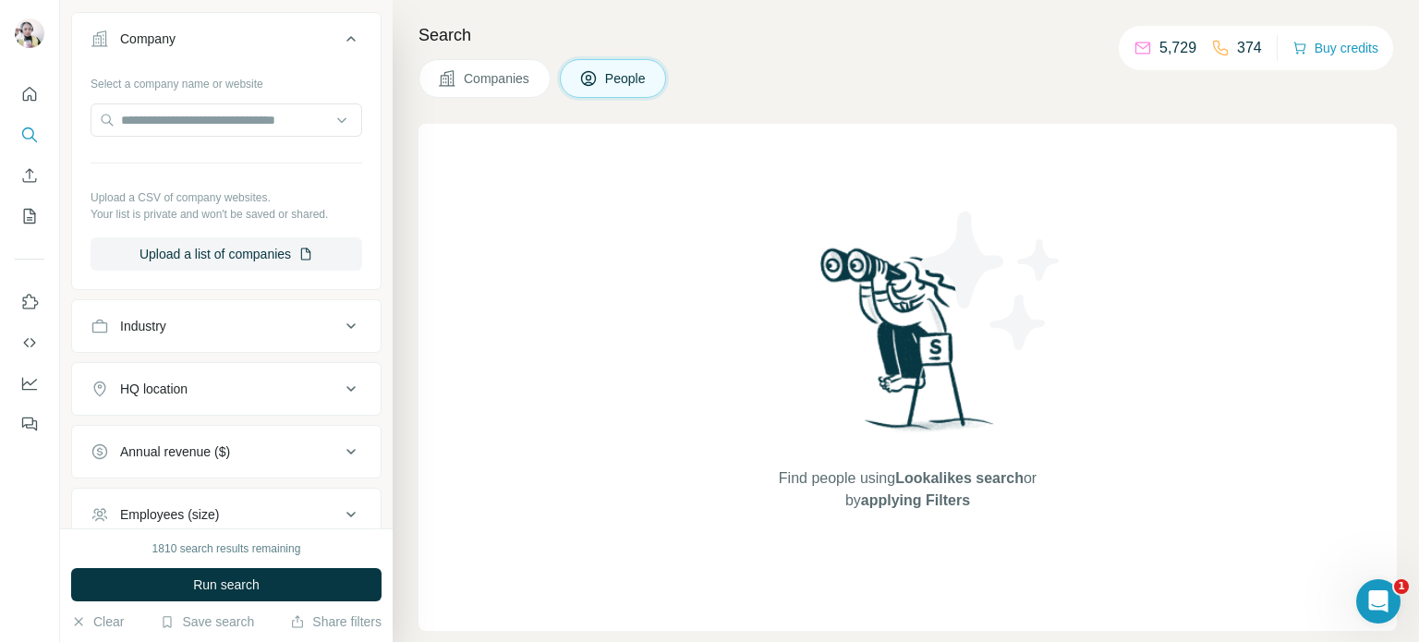
click at [225, 319] on div "Industry" at bounding box center [215, 326] width 249 height 18
click at [188, 371] on input at bounding box center [217, 372] width 228 height 20
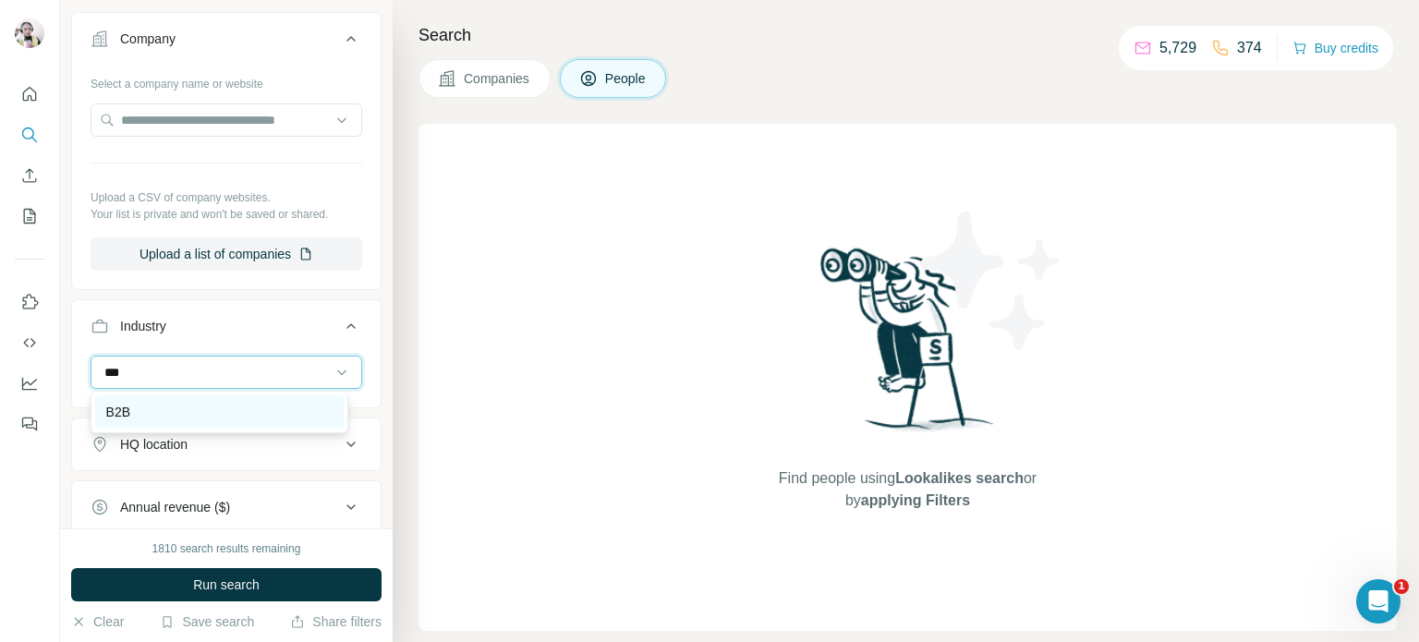
type input "***"
click at [155, 398] on div "B2B" at bounding box center [219, 411] width 248 height 33
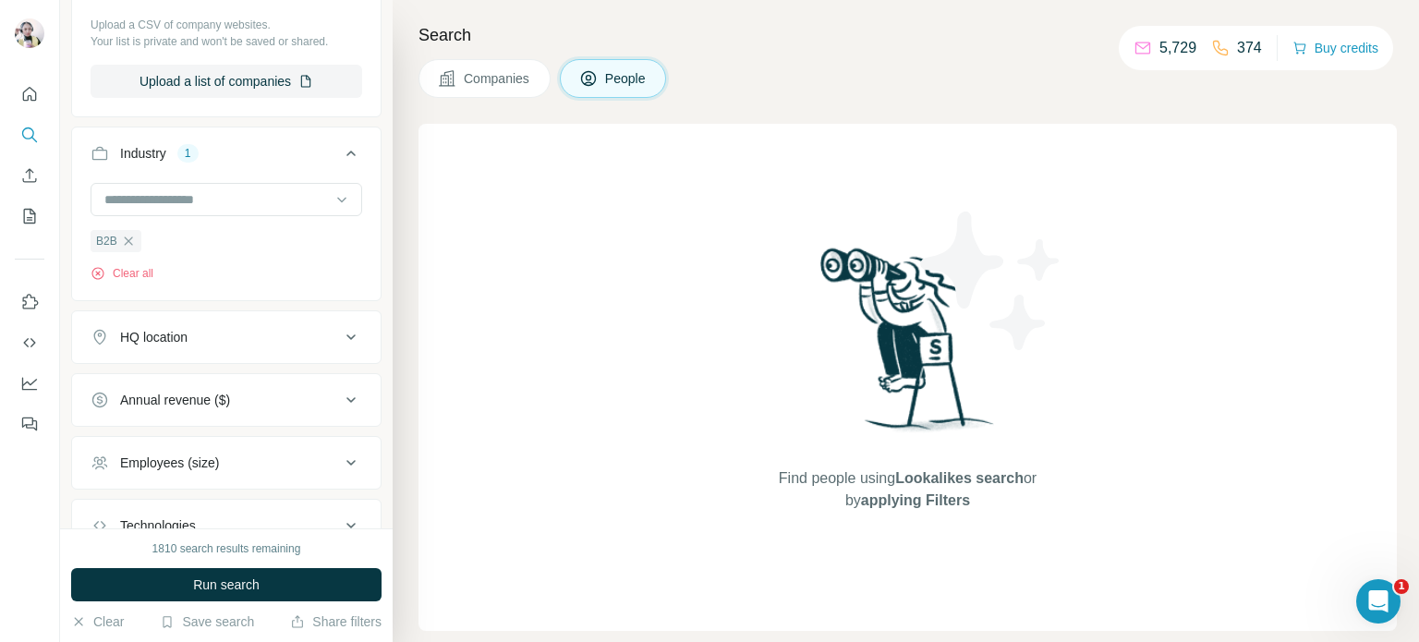
scroll to position [1108, 0]
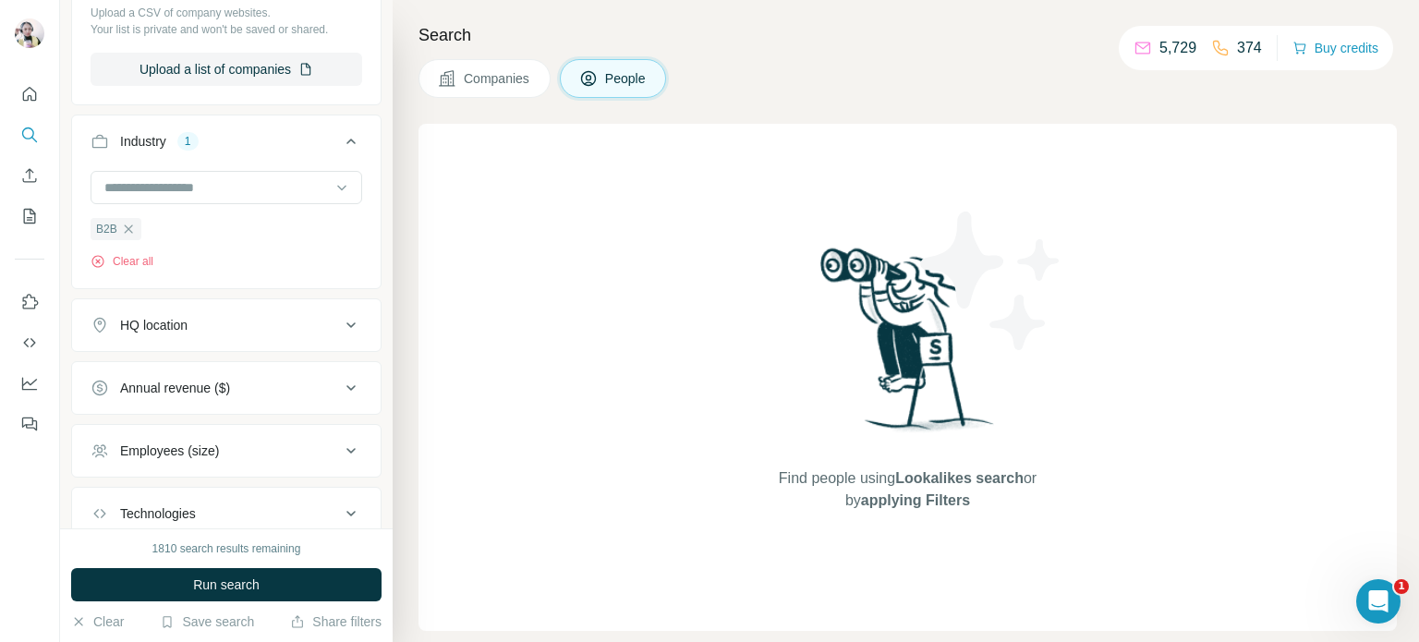
click at [201, 320] on div "HQ location" at bounding box center [215, 325] width 249 height 18
click at [200, 369] on input "text" at bounding box center [227, 371] width 272 height 33
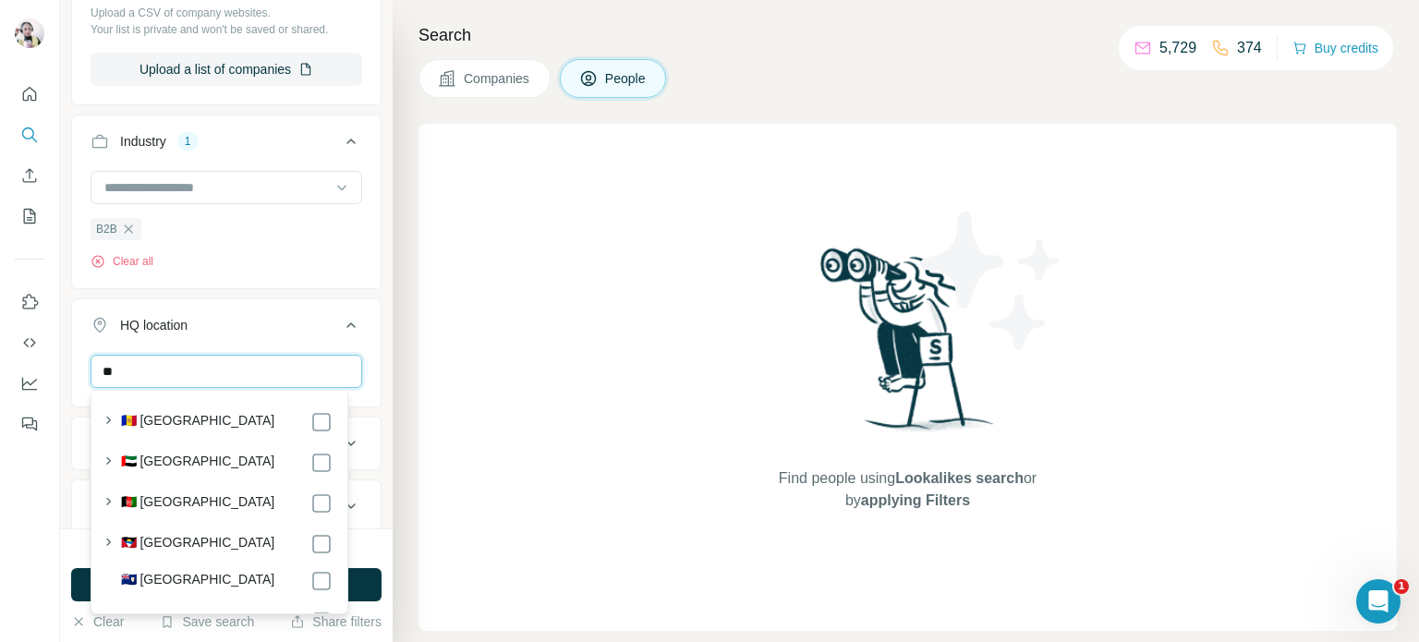
type input "*"
click at [340, 314] on icon at bounding box center [351, 325] width 22 height 22
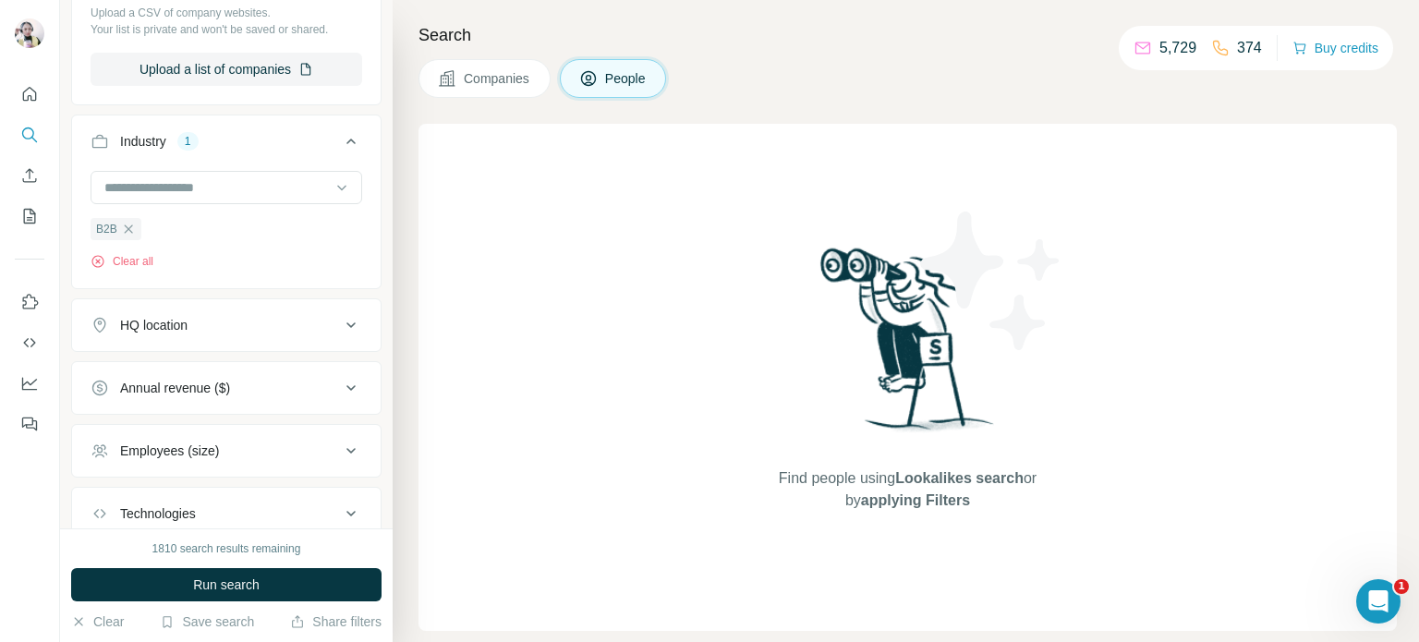
click at [207, 384] on div "Annual revenue ($)" at bounding box center [175, 388] width 110 height 18
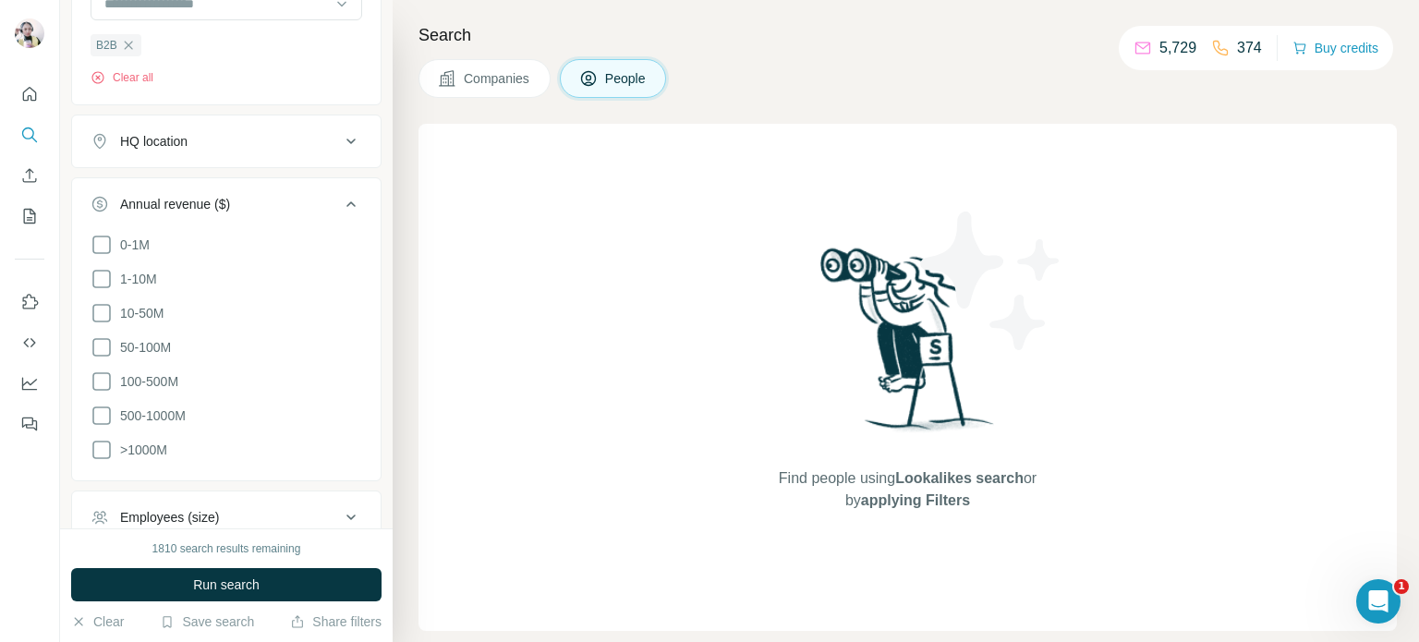
scroll to position [1293, 0]
click at [96, 269] on icon at bounding box center [102, 278] width 22 height 22
click at [373, 152] on div "New search Hide Company lookalikes Personal information Job title Seniority 6 B…" at bounding box center [226, 264] width 333 height 528
click at [340, 200] on icon at bounding box center [351, 203] width 22 height 22
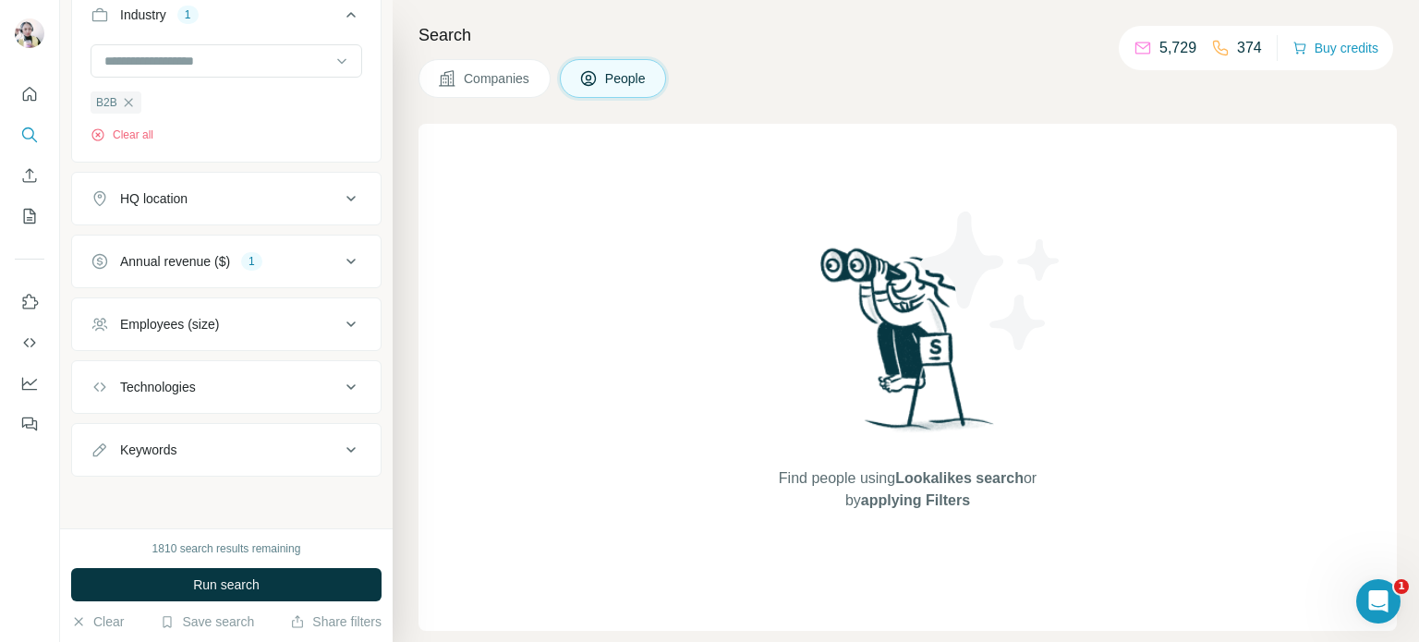
scroll to position [1230, 0]
click at [213, 338] on button "Employees (size)" at bounding box center [226, 329] width 309 height 44
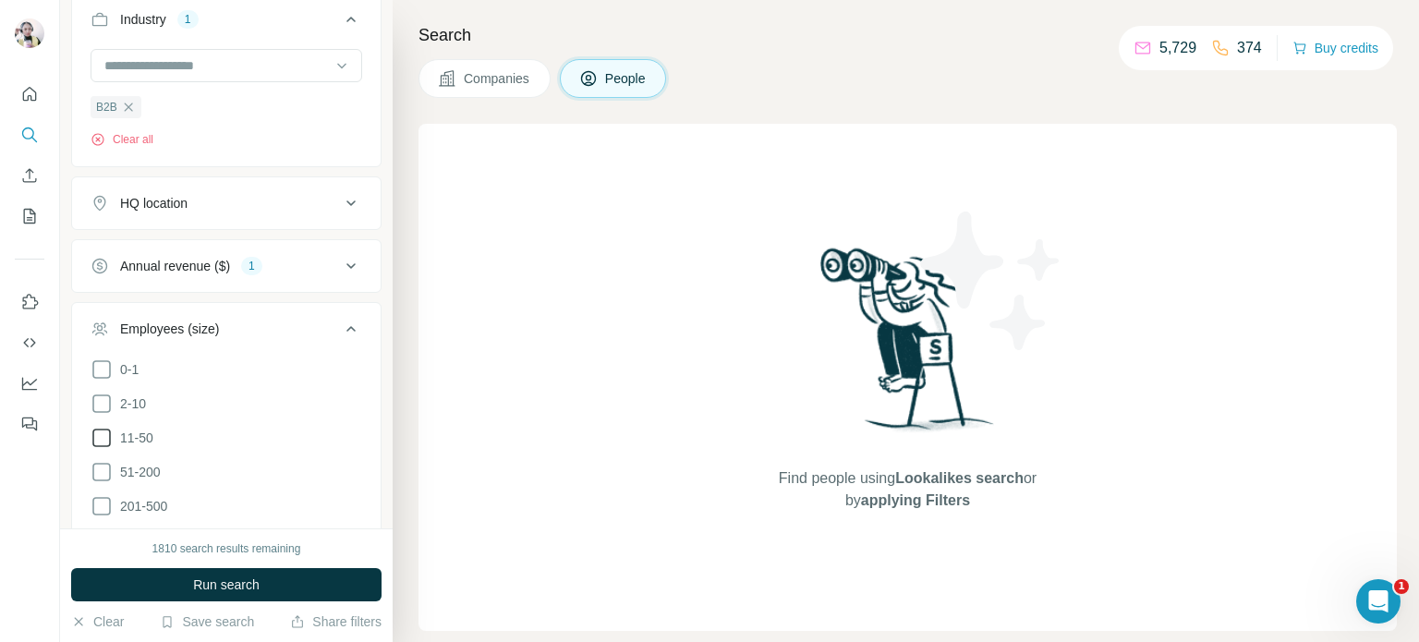
click at [110, 435] on icon at bounding box center [101, 438] width 18 height 18
click at [108, 396] on icon at bounding box center [102, 404] width 22 height 22
click at [371, 296] on div "New search Hide Company lookalikes Personal information Job title Seniority 6 B…" at bounding box center [226, 264] width 333 height 528
click at [340, 321] on icon at bounding box center [351, 329] width 22 height 22
drag, startPoint x: 203, startPoint y: 582, endPoint x: 204, endPoint y: 572, distance: 10.2
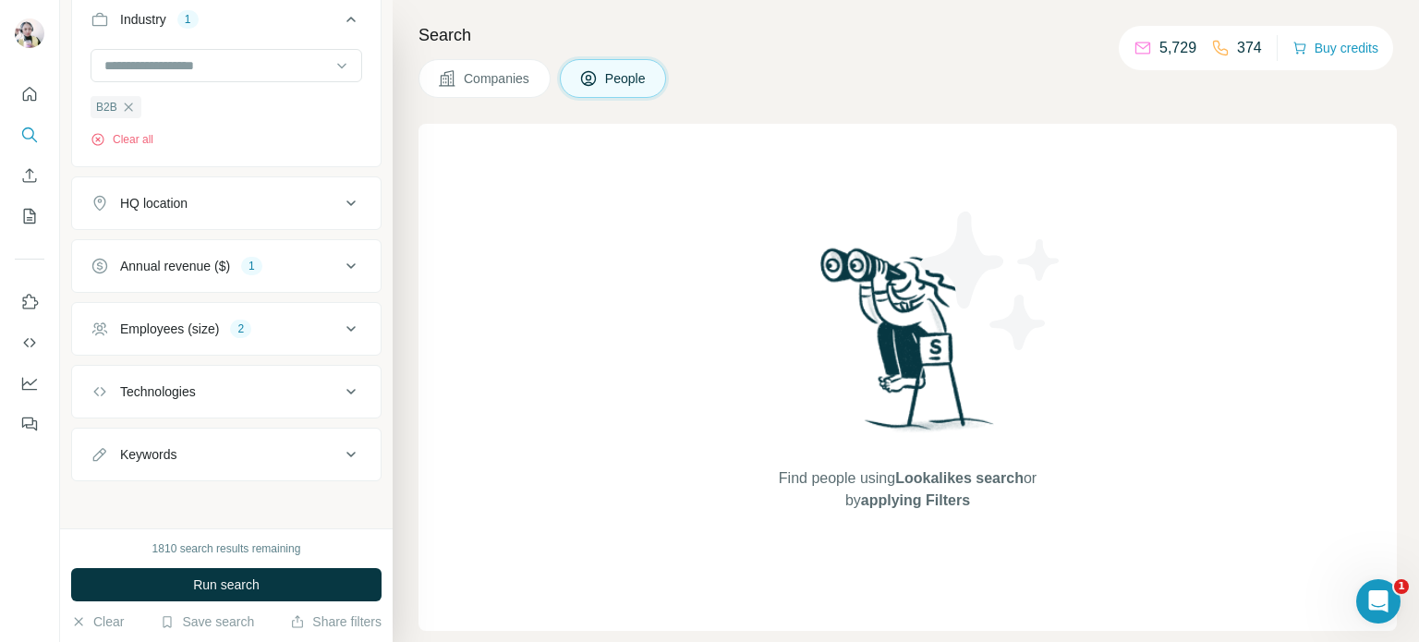
click at [204, 578] on span "Run search" at bounding box center [226, 584] width 67 height 18
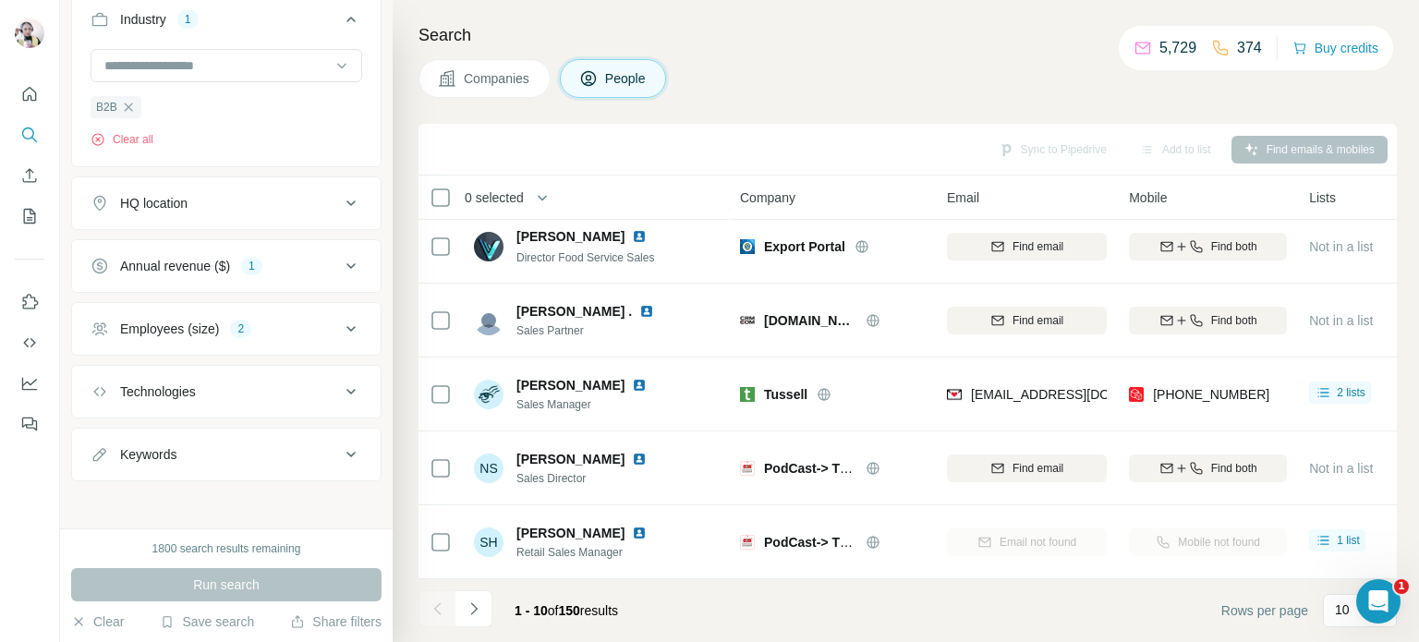
scroll to position [388, 0]
click at [474, 610] on icon "Navigate to next page" at bounding box center [473, 608] width 6 height 12
